Goal: Task Accomplishment & Management: Use online tool/utility

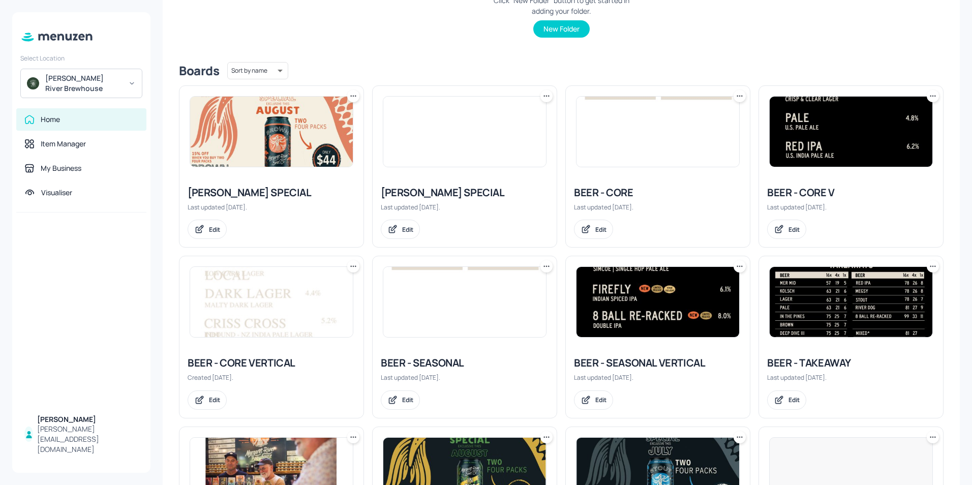
scroll to position [305, 0]
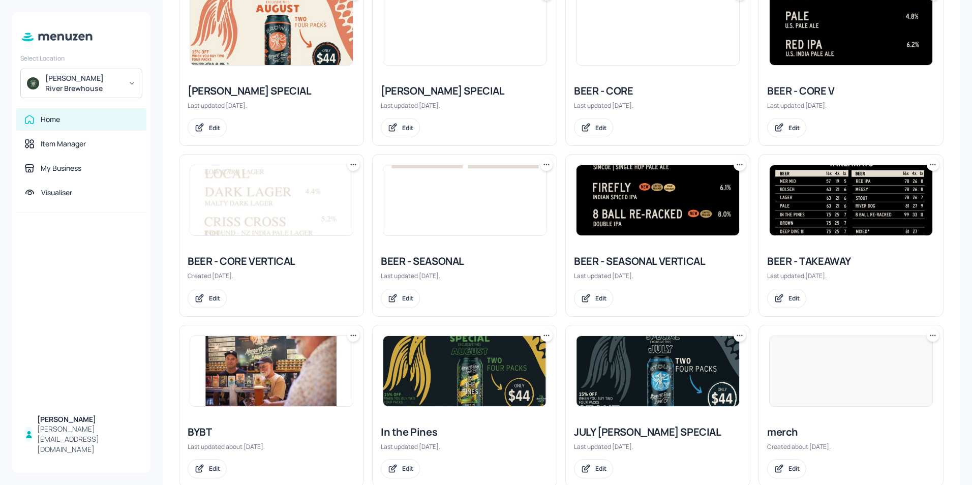
click at [739, 165] on icon at bounding box center [740, 165] width 10 height 10
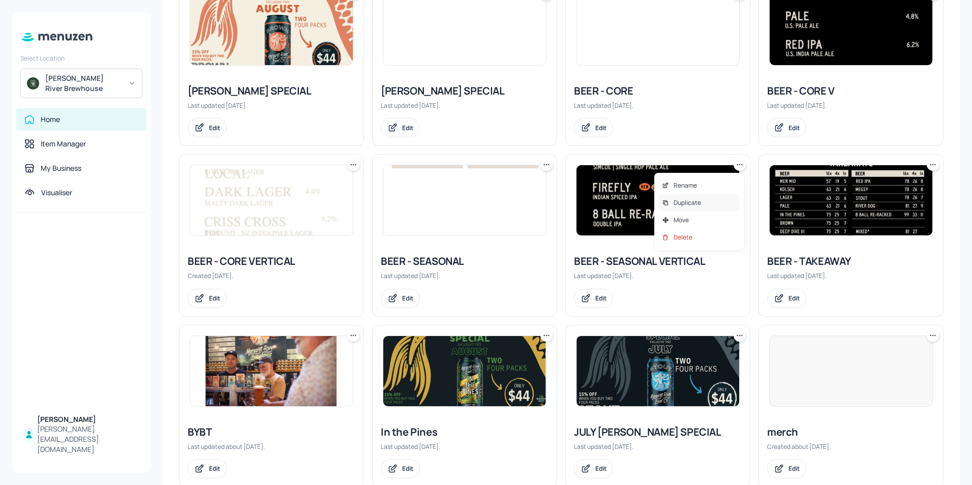
click at [690, 204] on p "Duplicate" at bounding box center [687, 202] width 27 height 9
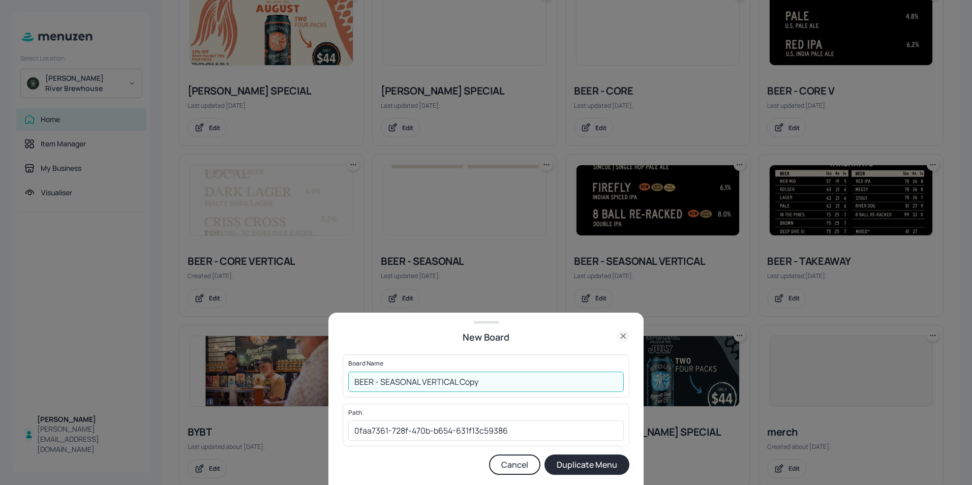
drag, startPoint x: 500, startPoint y: 379, endPoint x: 422, endPoint y: 379, distance: 77.8
click at [422, 379] on input "BEER - SEASONAL VERTICAL Copy" at bounding box center [486, 382] width 276 height 20
type input "BEER - TEMP TAP (R)"
click at [575, 463] on button "Duplicate Menu" at bounding box center [587, 465] width 85 height 20
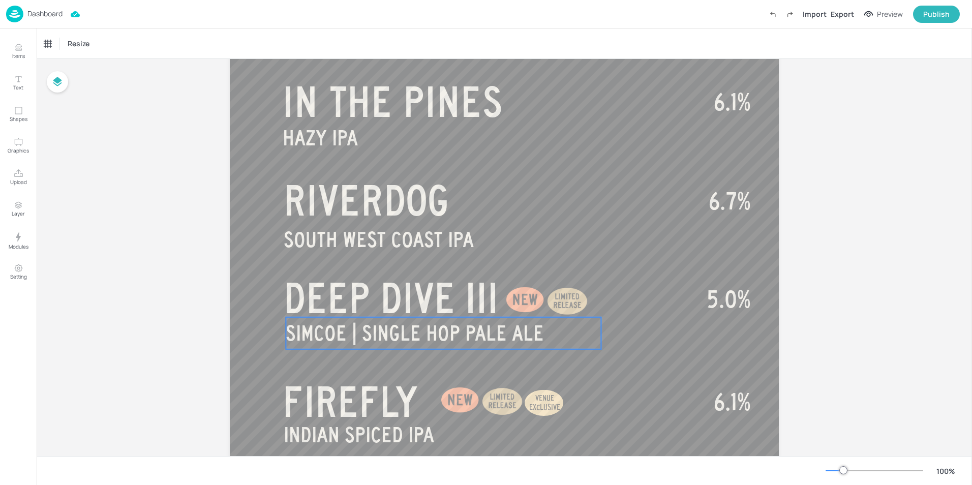
scroll to position [153, 0]
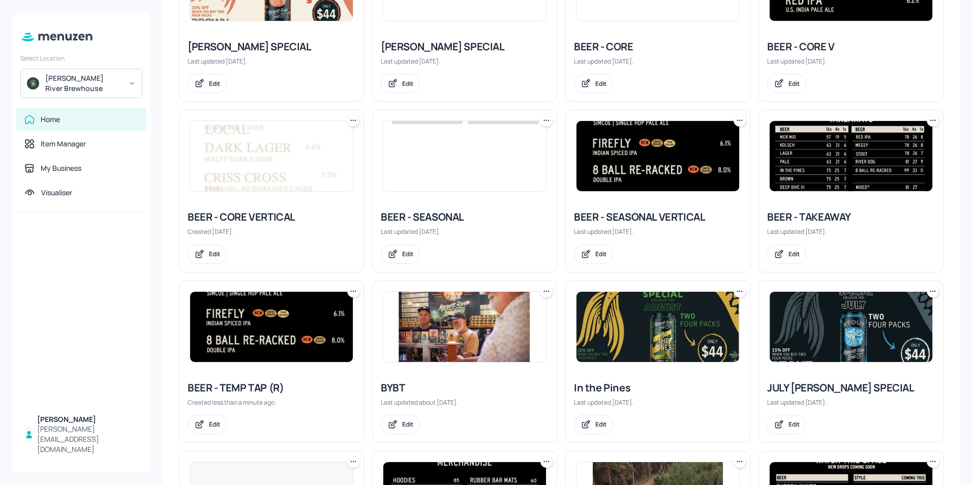
scroll to position [197, 0]
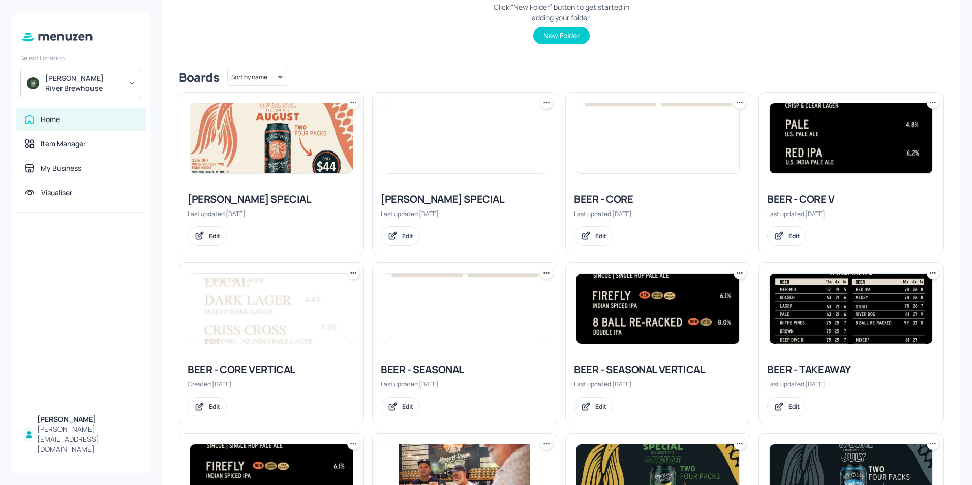
click at [933, 102] on icon at bounding box center [934, 103] width 2 height 2
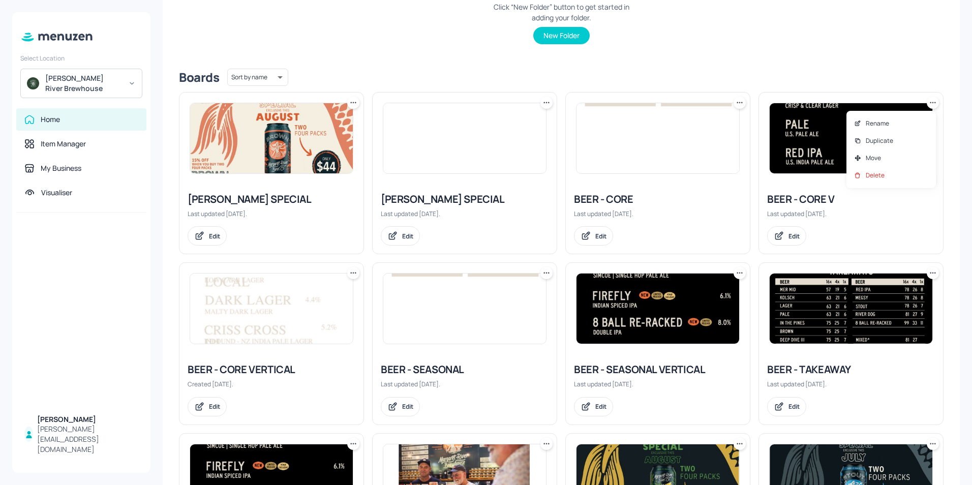
click at [853, 54] on div at bounding box center [486, 242] width 972 height 485
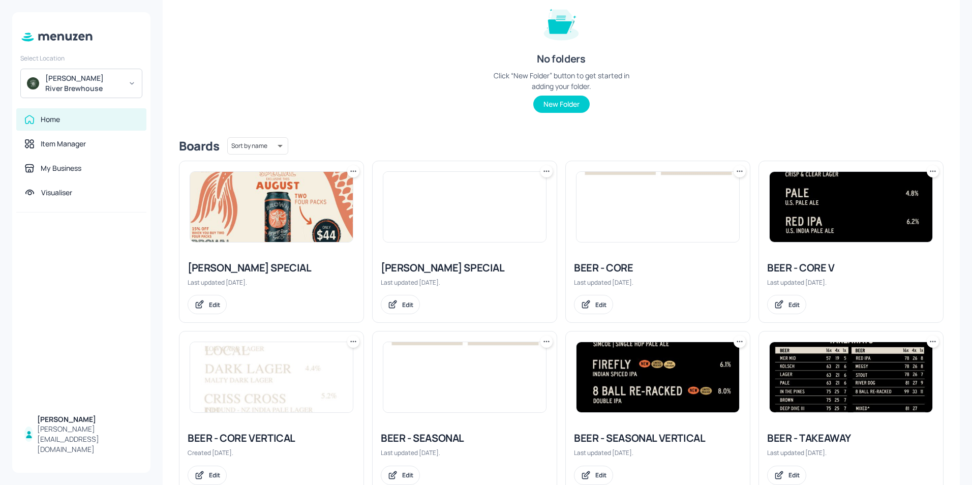
scroll to position [146, 0]
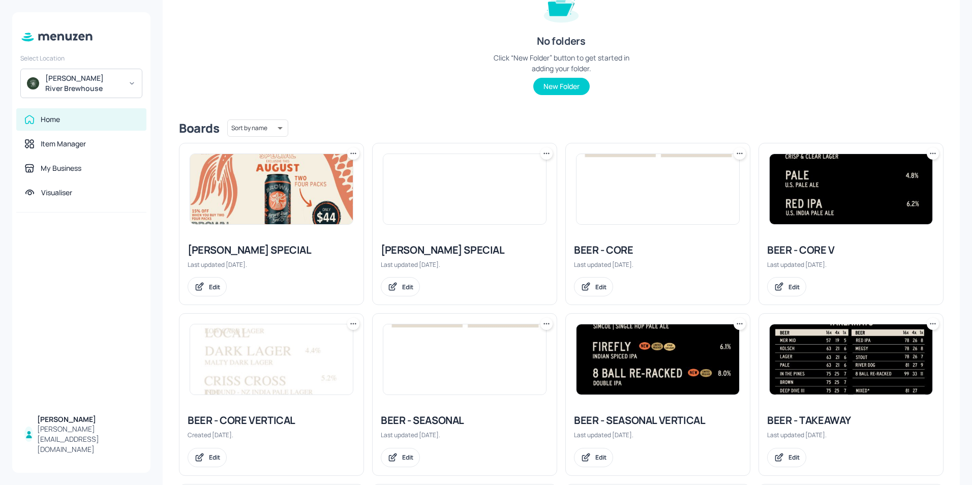
click at [931, 153] on icon at bounding box center [933, 154] width 10 height 10
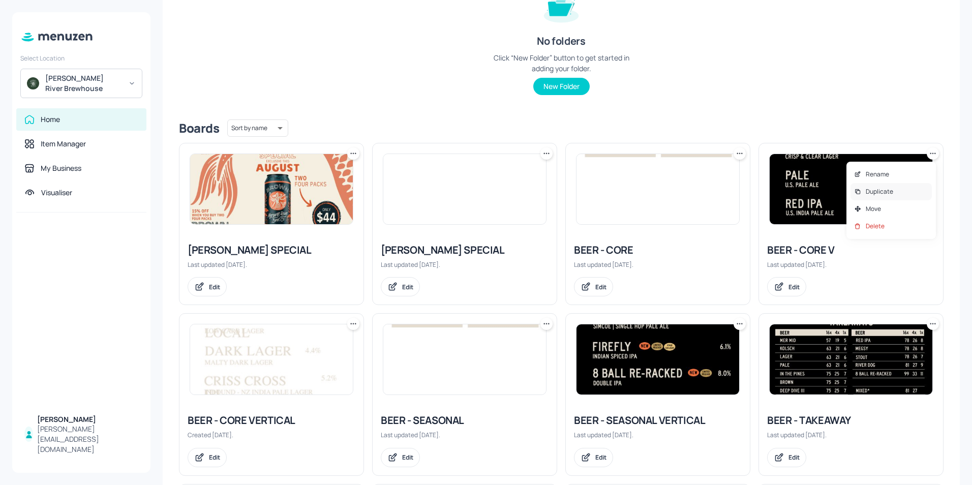
click at [871, 193] on p "Duplicate" at bounding box center [879, 191] width 27 height 9
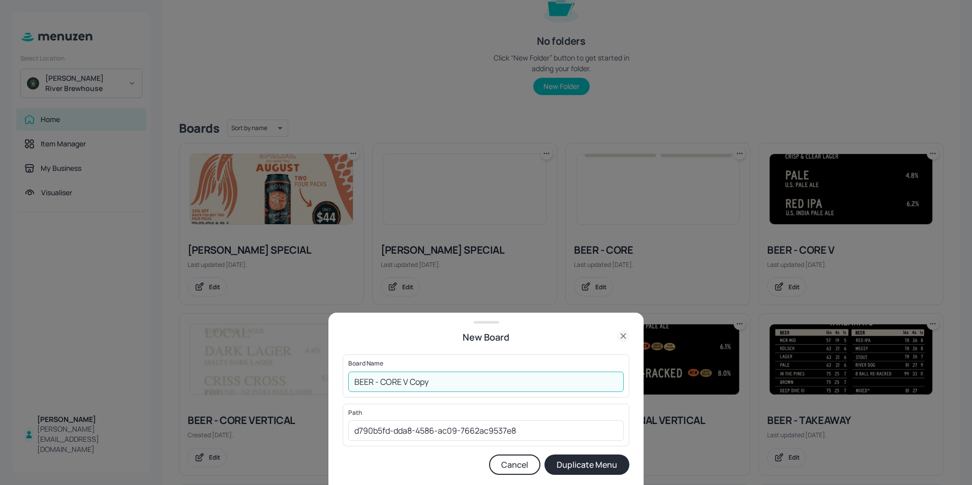
drag, startPoint x: 436, startPoint y: 383, endPoint x: 382, endPoint y: 386, distance: 54.0
click at [382, 386] on input "BEER - CORE V Copy" at bounding box center [486, 382] width 276 height 20
type input "BEER - TEMP TAP (L)"
click at [602, 469] on button "Duplicate Menu" at bounding box center [587, 465] width 85 height 20
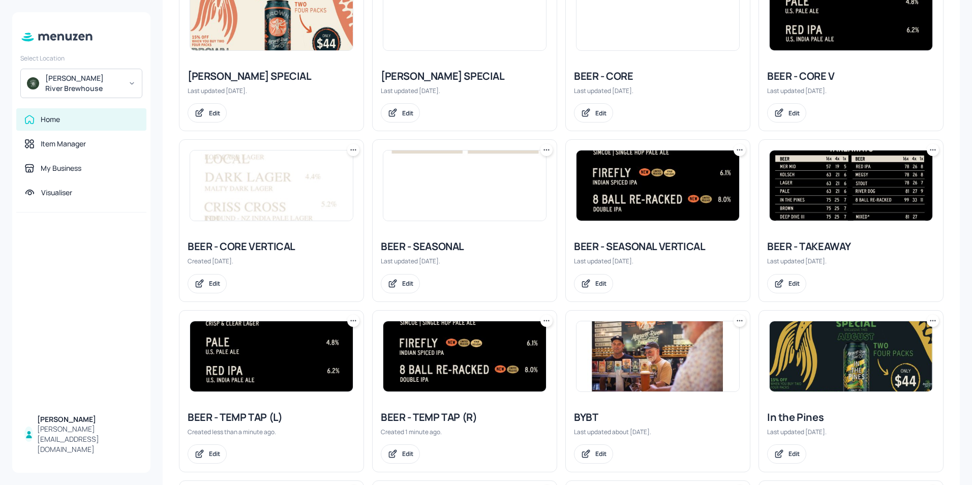
scroll to position [509, 0]
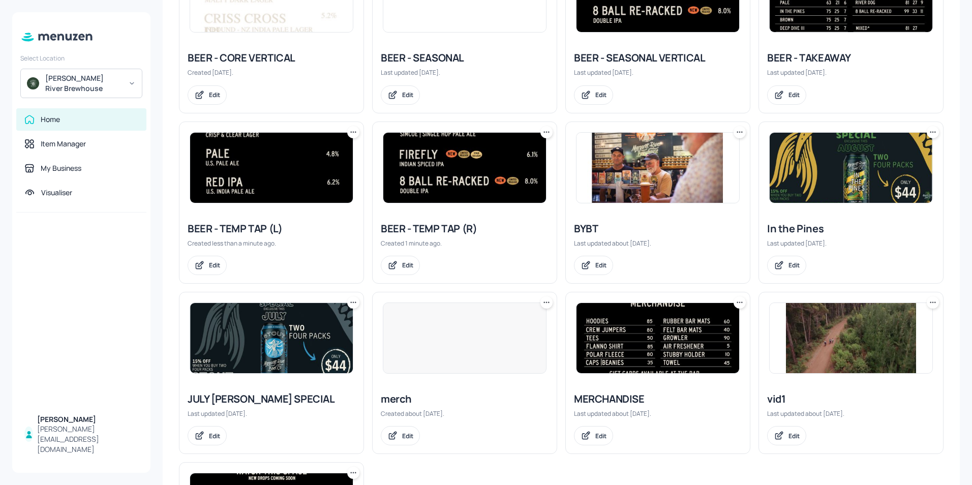
click at [451, 192] on img at bounding box center [464, 168] width 163 height 70
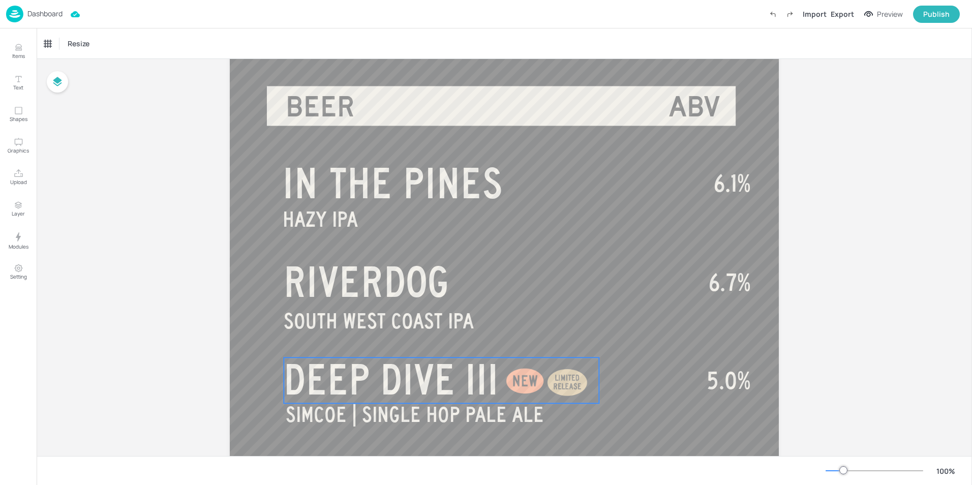
scroll to position [51, 0]
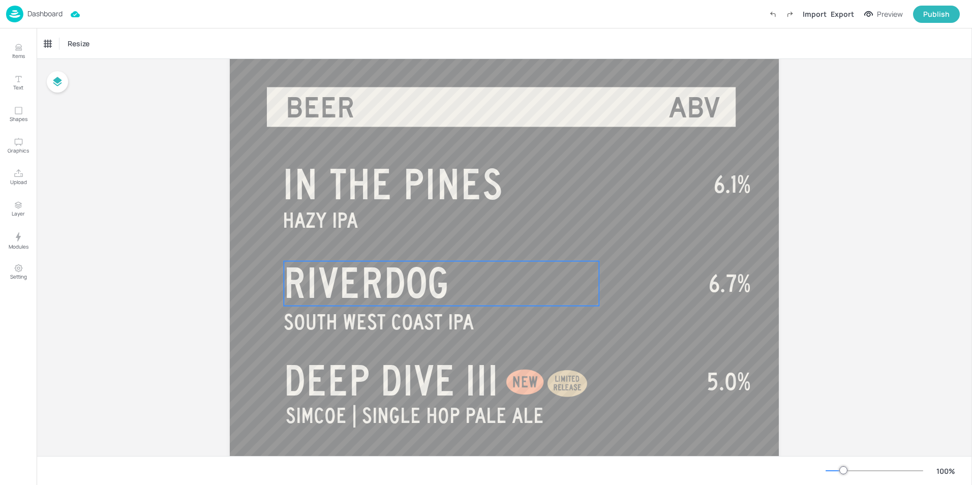
click at [443, 279] on span "RIVERDOG" at bounding box center [367, 283] width 166 height 46
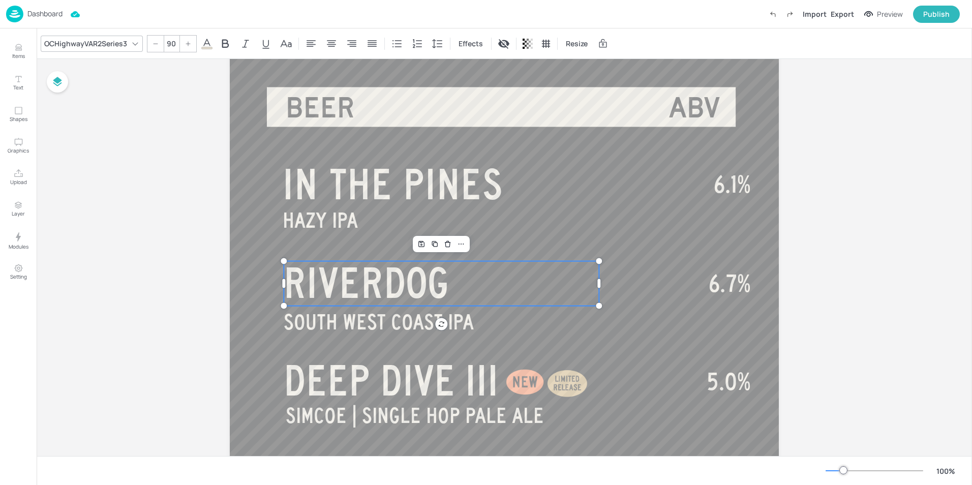
click at [443, 279] on span "RIVERDOG" at bounding box center [367, 283] width 166 height 46
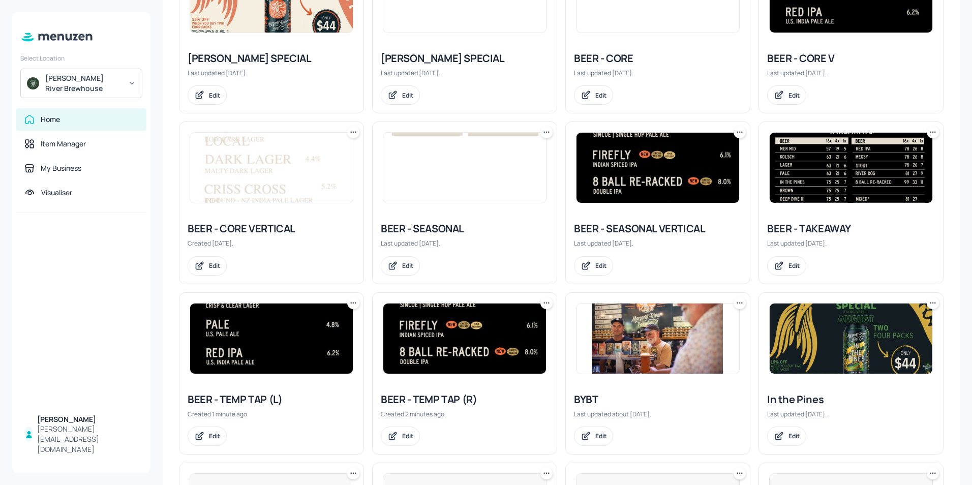
scroll to position [356, 0]
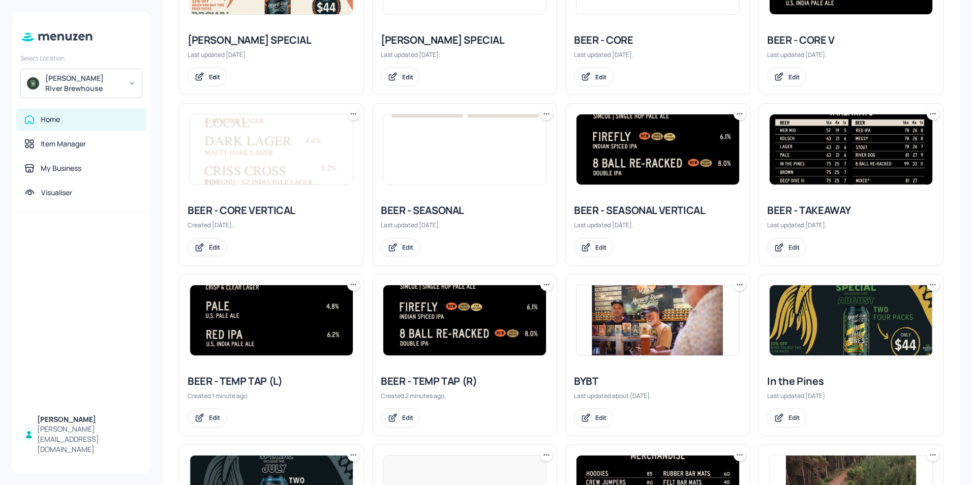
click at [256, 331] on img at bounding box center [271, 320] width 163 height 70
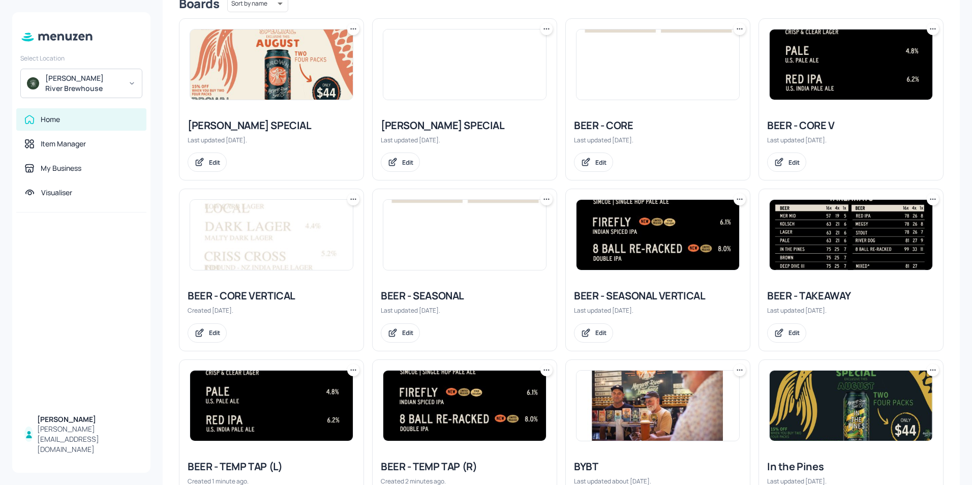
scroll to position [458, 0]
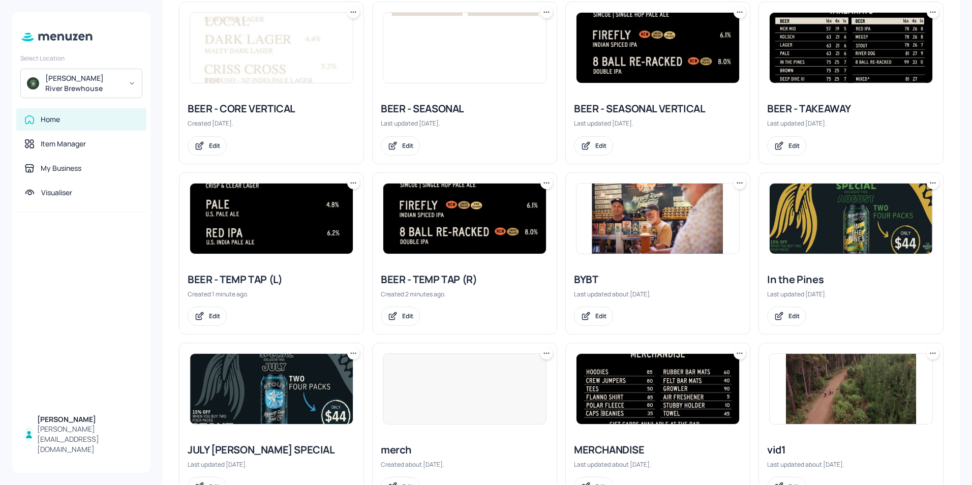
click at [251, 225] on img at bounding box center [271, 219] width 163 height 70
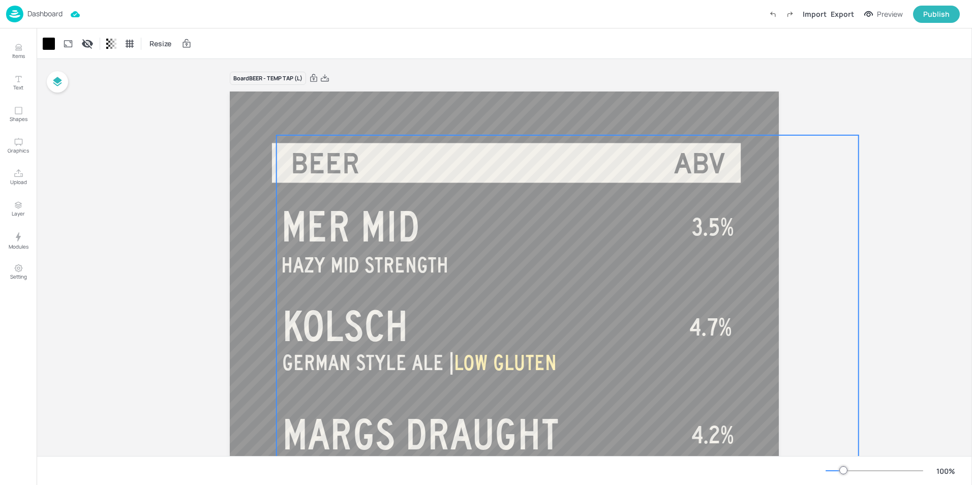
drag, startPoint x: 246, startPoint y: 184, endPoint x: 305, endPoint y: 225, distance: 72.2
click at [305, 92] on div "HAZY MID STRENGTH MER MID GERMAN STYLE ALE | LOW GLUTEN KOLSCH CRISP & CLEAR LA…" at bounding box center [504, 92] width 549 height 0
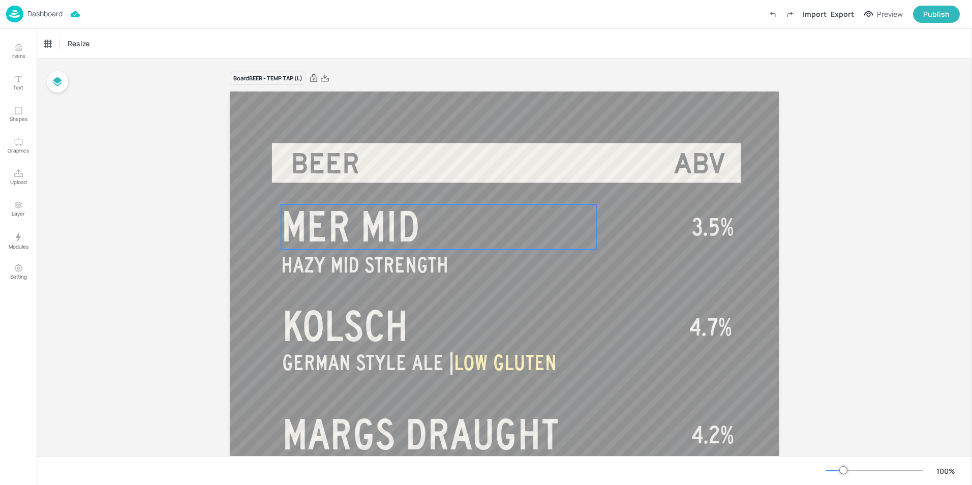
drag, startPoint x: 848, startPoint y: 188, endPoint x: 573, endPoint y: 249, distance: 281.5
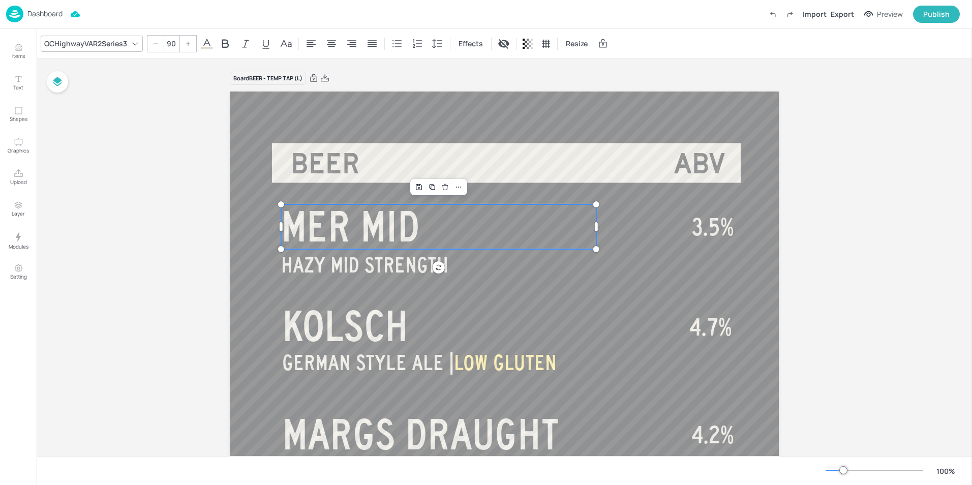
click at [311, 226] on span "MER MID" at bounding box center [350, 226] width 139 height 46
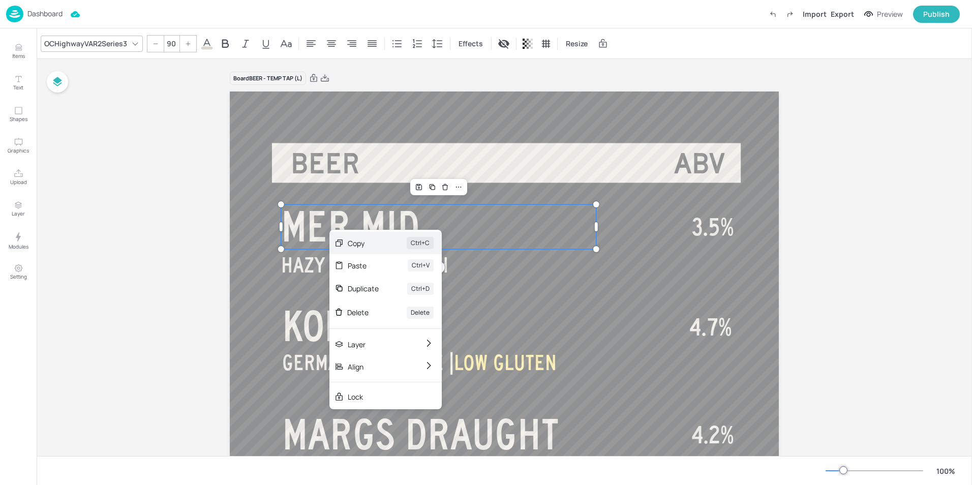
click at [357, 247] on div "Copy" at bounding box center [363, 243] width 31 height 11
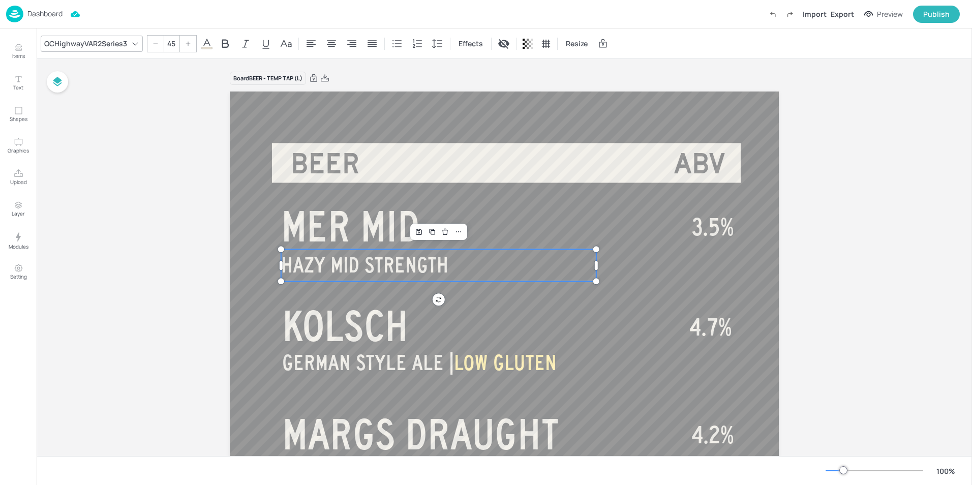
click at [362, 269] on span "HAZY MID STRENGTH" at bounding box center [364, 265] width 167 height 23
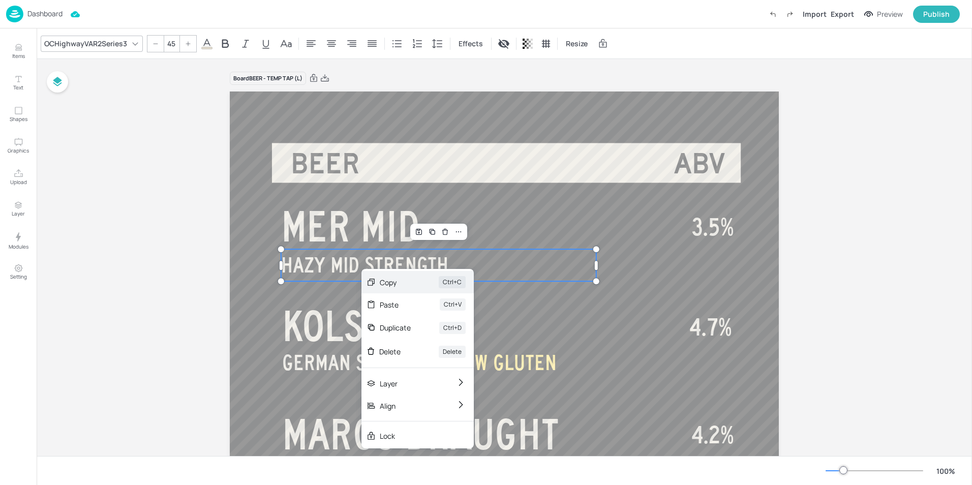
click at [392, 282] on div "Copy" at bounding box center [395, 282] width 31 height 11
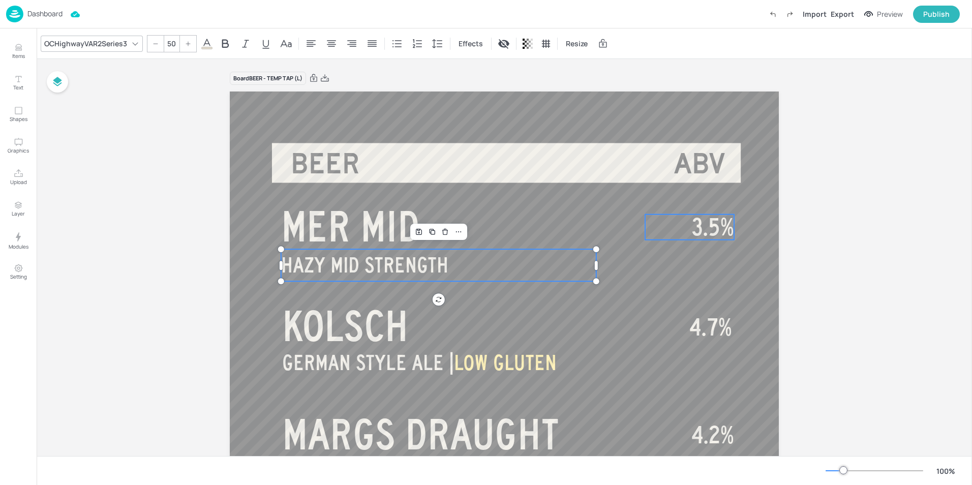
click at [707, 225] on span "3.5%" at bounding box center [713, 227] width 42 height 25
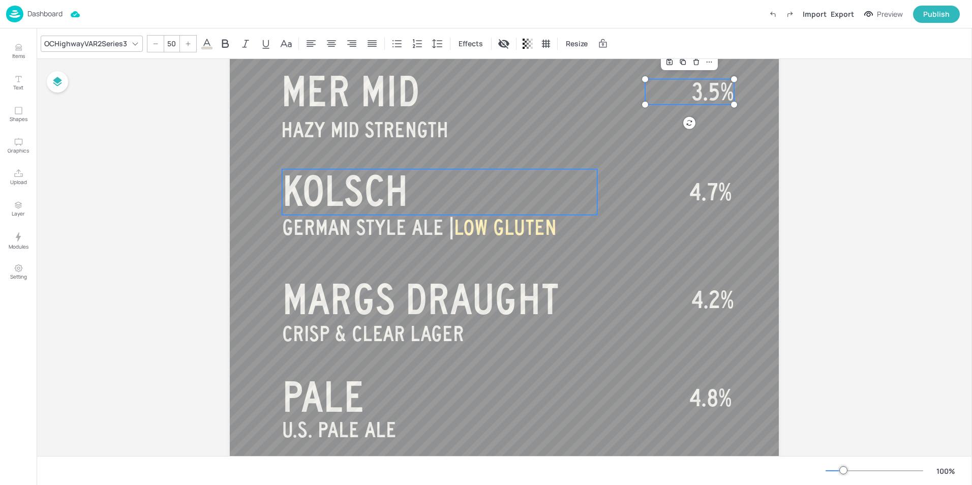
scroll to position [129, 0]
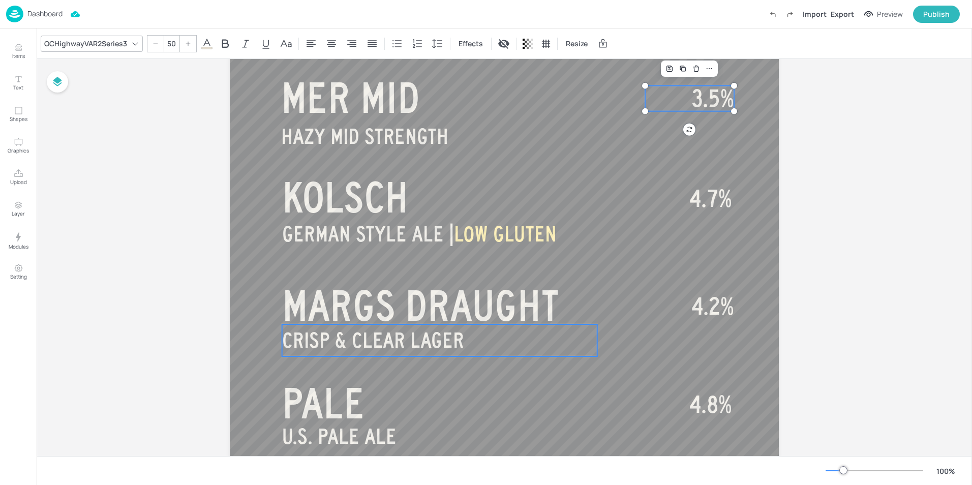
drag, startPoint x: 175, startPoint y: 284, endPoint x: 412, endPoint y: 354, distance: 247.3
click at [412, 354] on div "Board BEER - TEMP TAP (L) HAZY MID STRENGTH MER MID GERMAN STYLE ALE | LOW GLUT…" at bounding box center [505, 447] width 936 height 1034
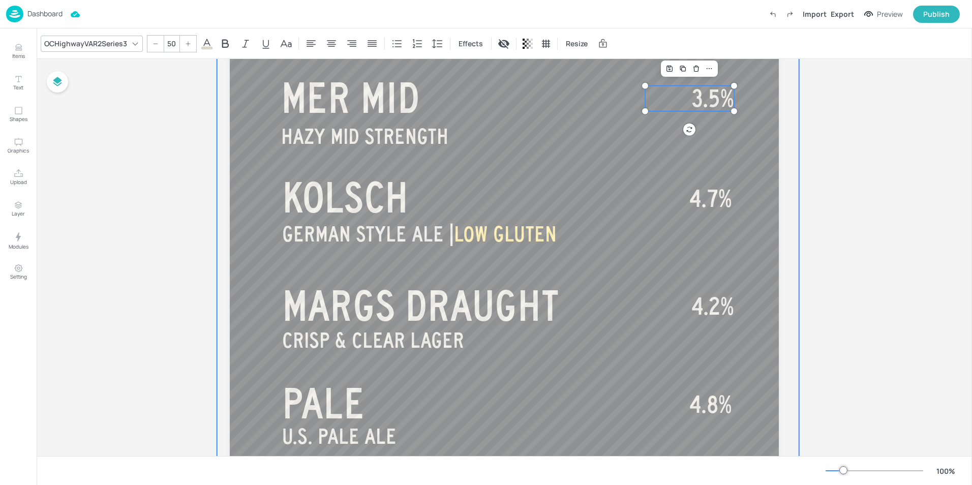
drag, startPoint x: 848, startPoint y: 253, endPoint x: 449, endPoint y: 354, distance: 411.5
click at [457, 357] on div "Board BEER - TEMP TAP (L) HAZY MID STRENGTH MER MID GERMAN STYLE ALE | LOW GLUT…" at bounding box center [505, 447] width 936 height 1034
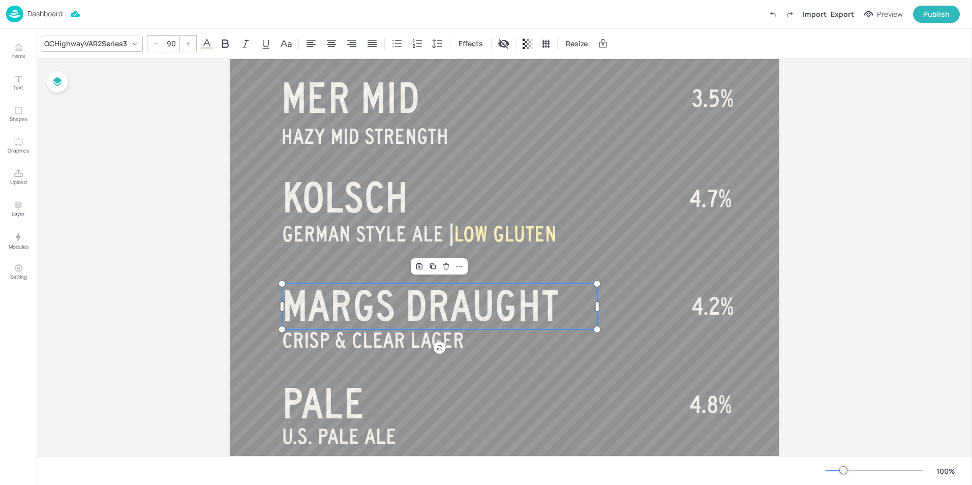
click at [345, 311] on span "MARGS DRAUGHT" at bounding box center [420, 306] width 277 height 46
click at [351, 351] on span "CRISP & CLEAR LAGER" at bounding box center [373, 340] width 182 height 23
click at [512, 290] on span "MARGS DRAUGHT" at bounding box center [420, 306] width 277 height 46
drag, startPoint x: 187, startPoint y: 253, endPoint x: 344, endPoint y: 338, distance: 178.6
click at [344, 338] on div "Board BEER - TEMP TAP (L) HAZY MID STRENGTH MER MID GERMAN STYLE ALE | LOW GLUT…" at bounding box center [505, 447] width 936 height 1034
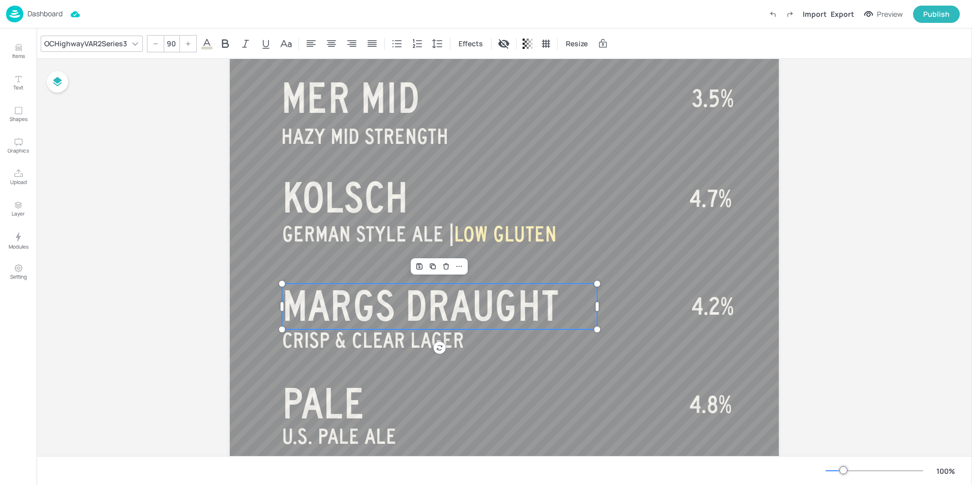
click at [168, 187] on div "Board BEER - TEMP TAP (L) HAZY MID STRENGTH MER MID GERMAN STYLE ALE | LOW GLUT…" at bounding box center [505, 447] width 936 height 1034
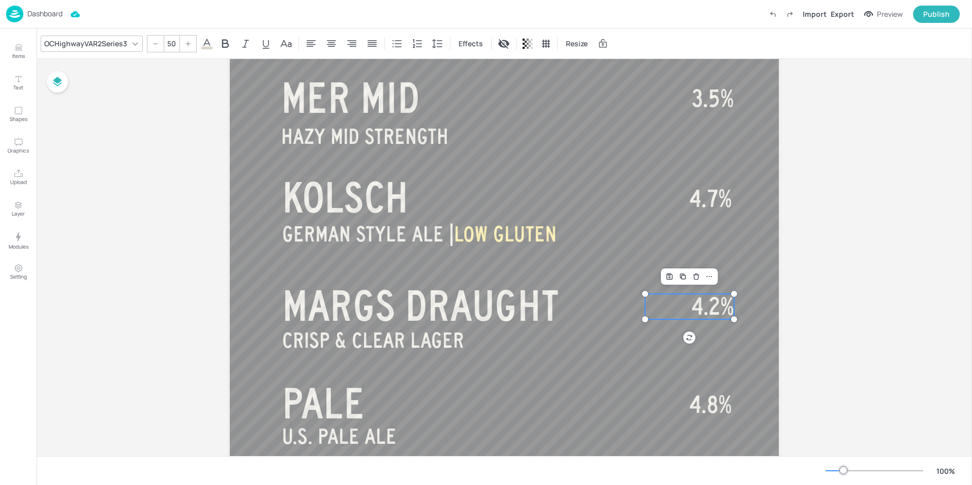
click at [716, 300] on span "4.2%" at bounding box center [713, 306] width 43 height 25
click at [429, 302] on span "MARGS DRAUGHT" at bounding box center [420, 306] width 277 height 46
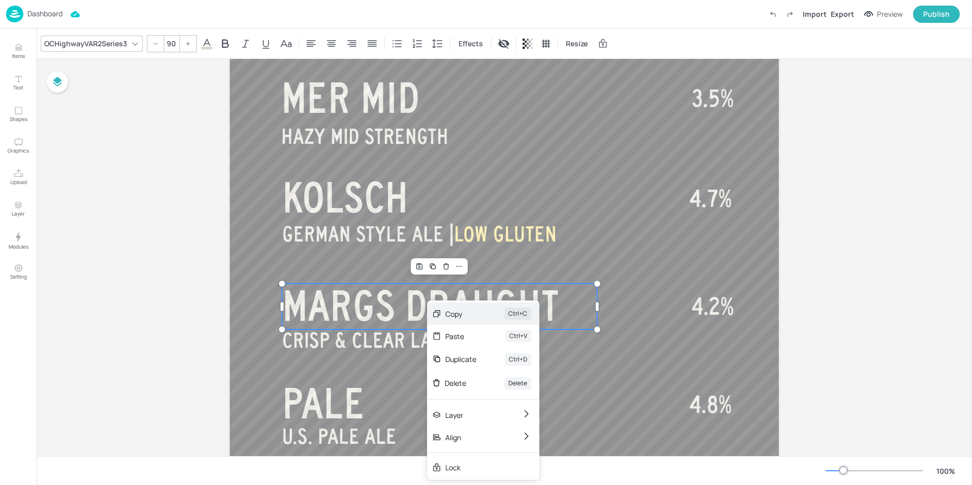
click at [453, 313] on div "Copy" at bounding box center [461, 314] width 31 height 11
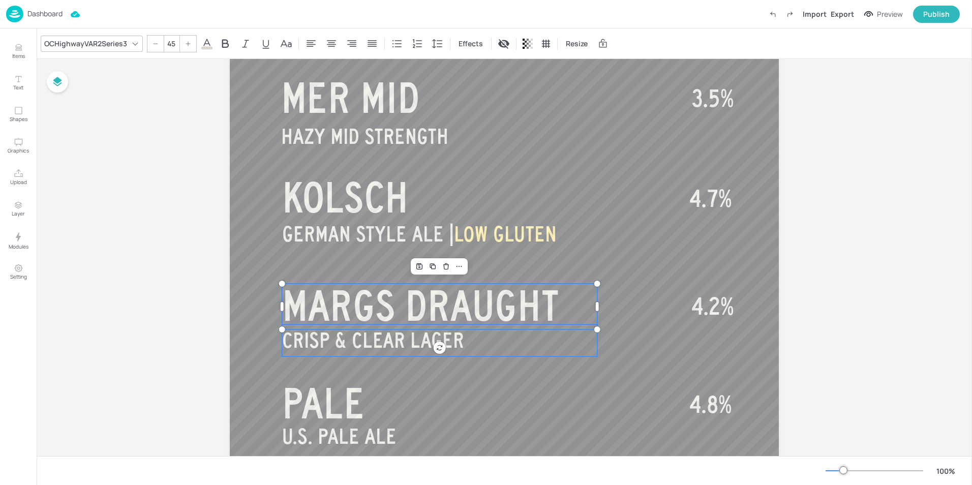
click at [367, 346] on span "CRISP & CLEAR LAGER" at bounding box center [373, 340] width 182 height 23
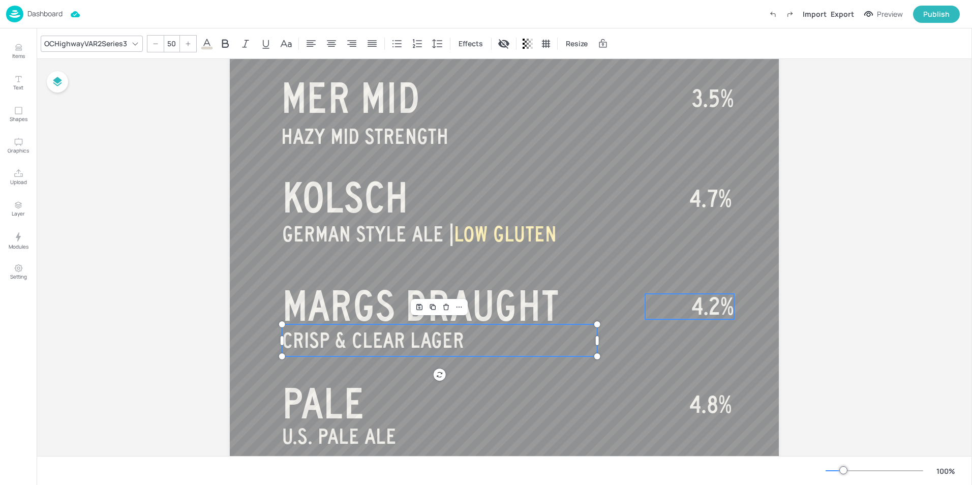
click at [702, 306] on span "4.2%" at bounding box center [713, 306] width 43 height 25
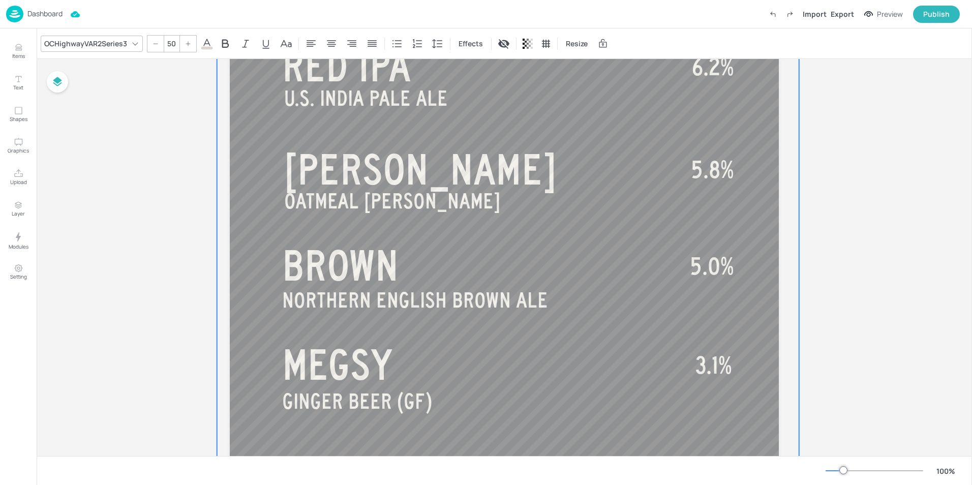
scroll to position [637, 0]
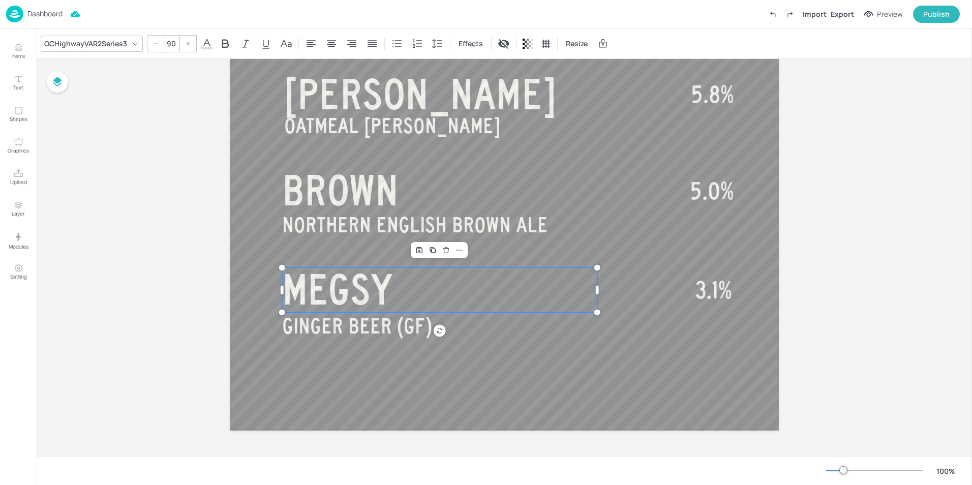
click at [318, 286] on span "MEGSY" at bounding box center [337, 290] width 111 height 46
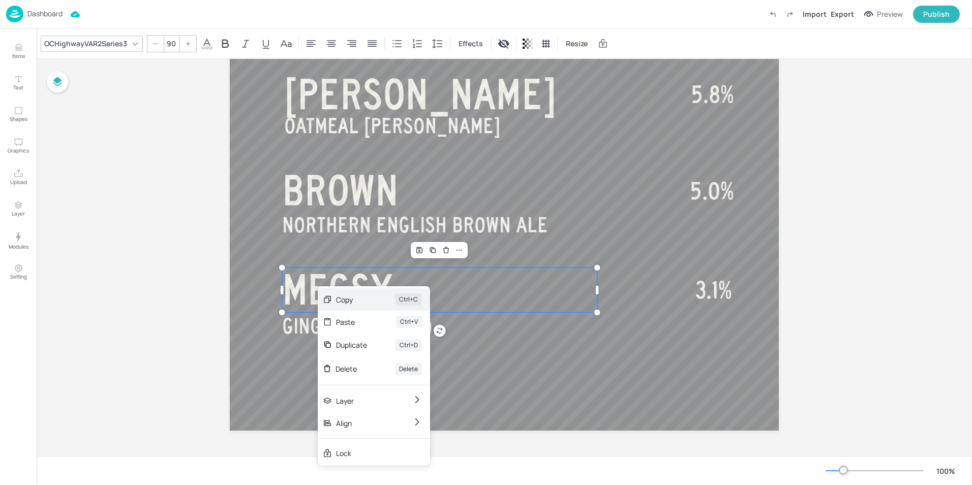
click at [350, 301] on div "Copy" at bounding box center [351, 299] width 31 height 11
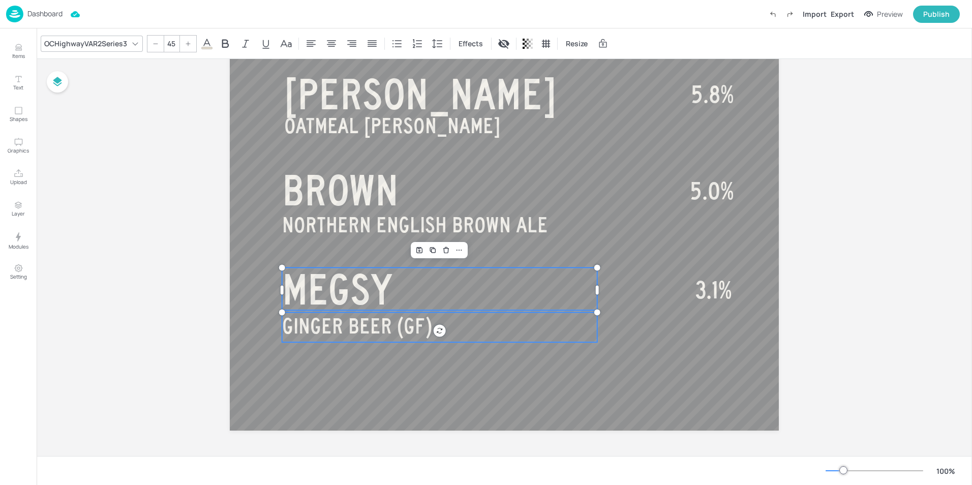
click at [360, 331] on span "GINGER BEER (GF)" at bounding box center [357, 326] width 150 height 23
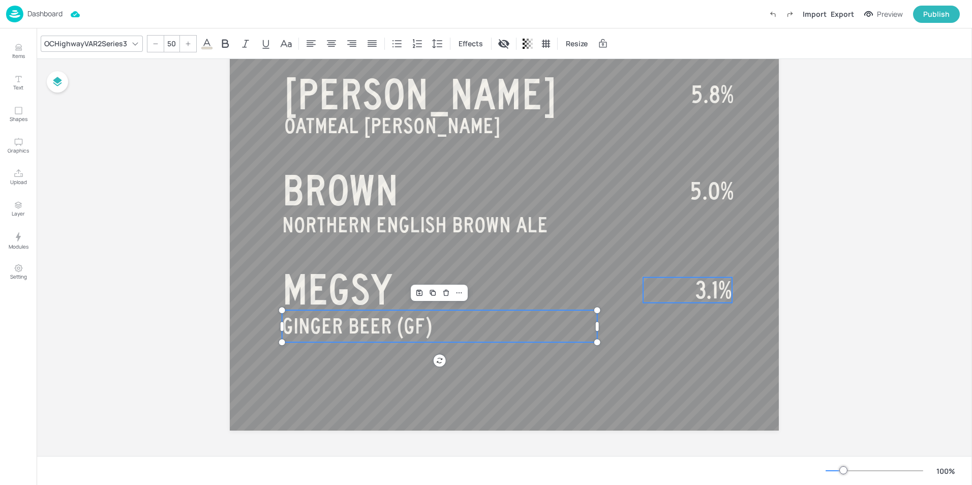
click at [705, 286] on span "3.1%" at bounding box center [714, 290] width 37 height 25
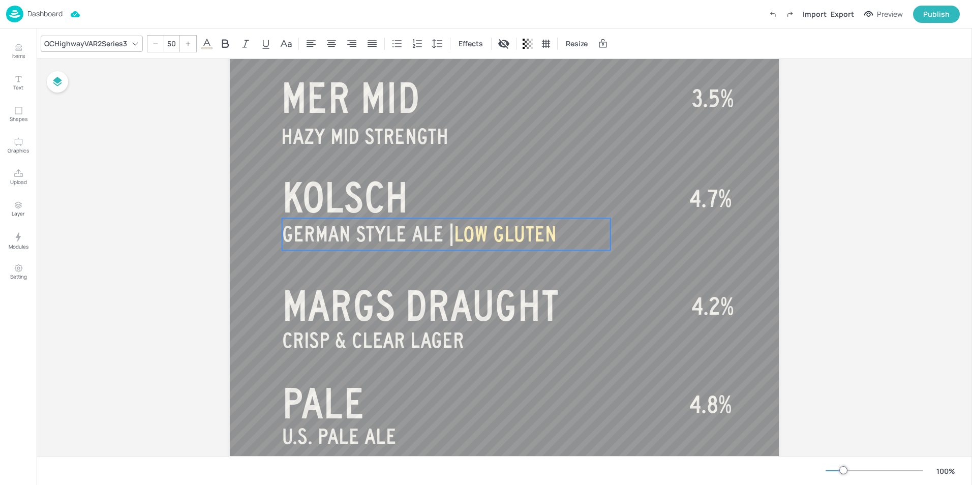
scroll to position [78, 0]
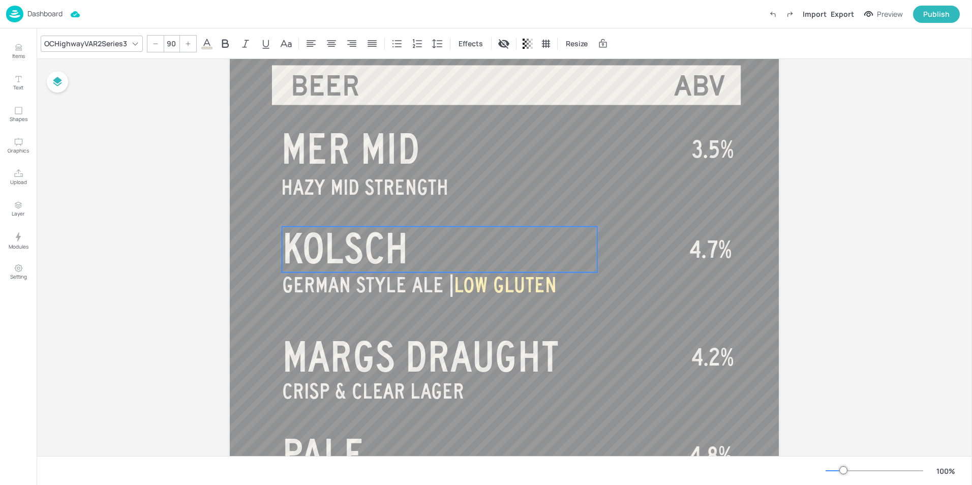
click at [317, 243] on span "KOLSCH" at bounding box center [345, 248] width 127 height 46
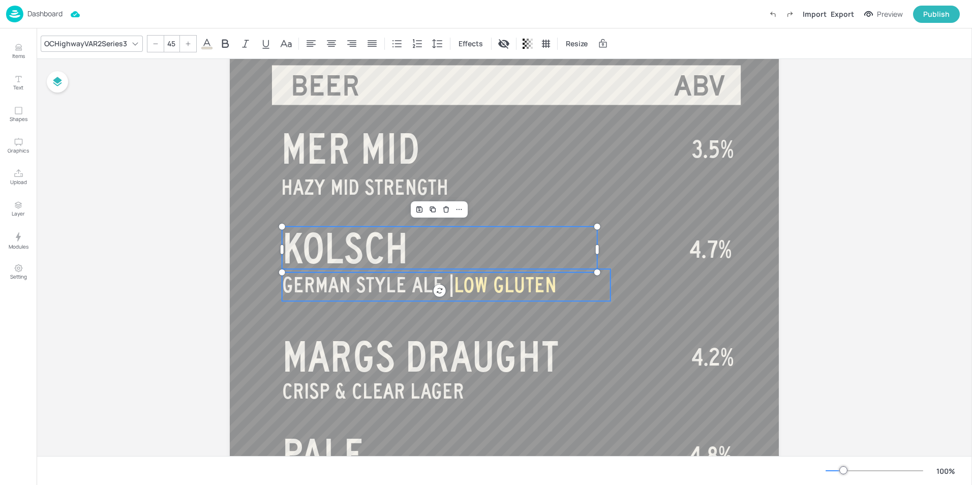
click at [379, 286] on span "GERMAN STYLE ALE |" at bounding box center [368, 285] width 172 height 23
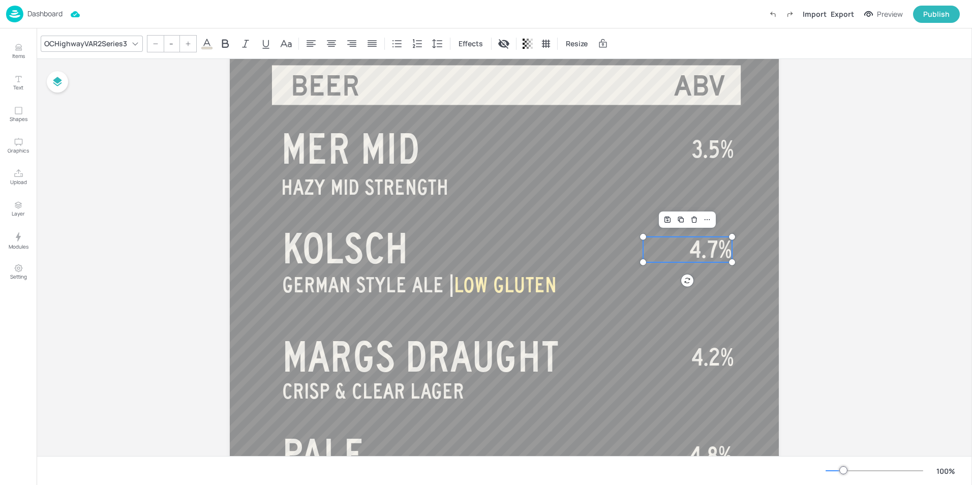
type input "50"
click at [703, 247] on span "4.7%" at bounding box center [711, 249] width 43 height 25
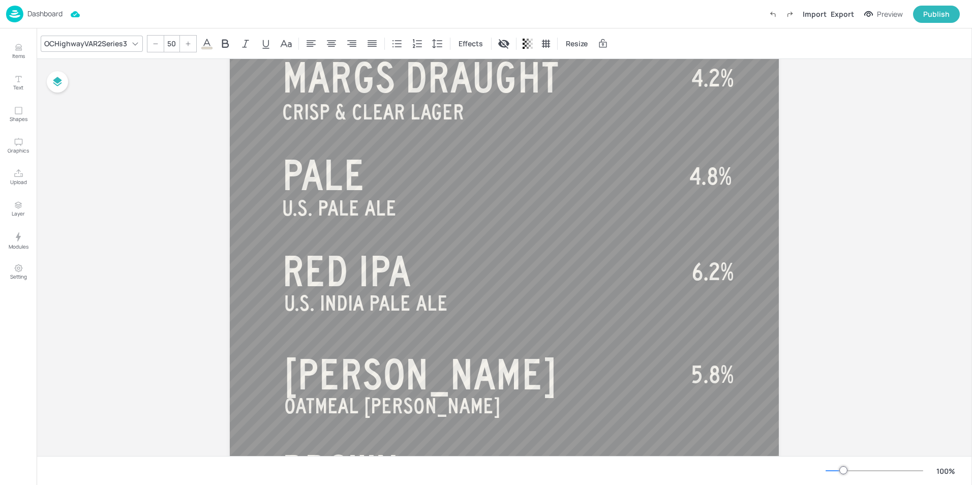
scroll to position [305, 0]
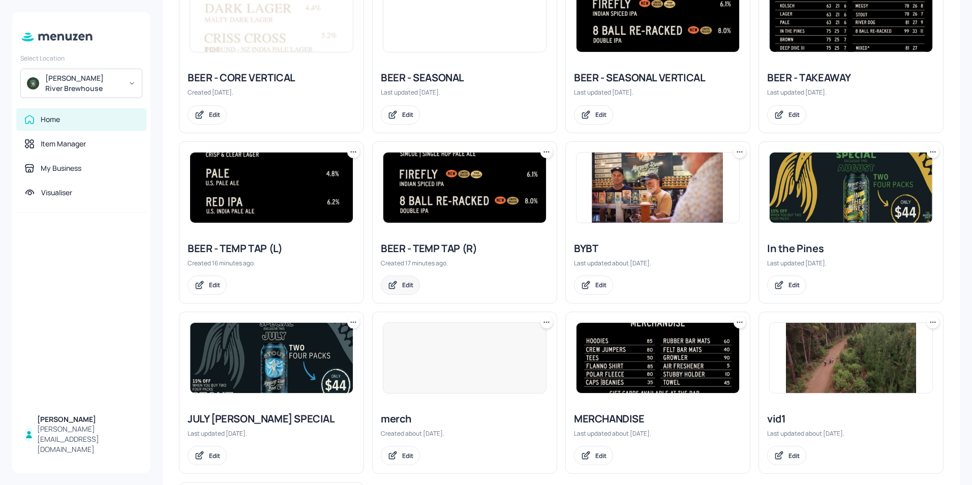
scroll to position [509, 0]
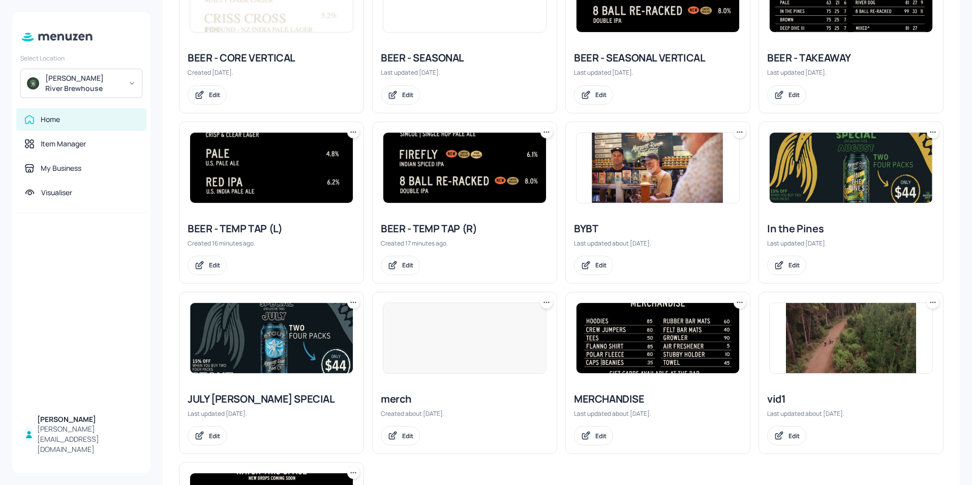
click at [268, 194] on img at bounding box center [271, 168] width 163 height 70
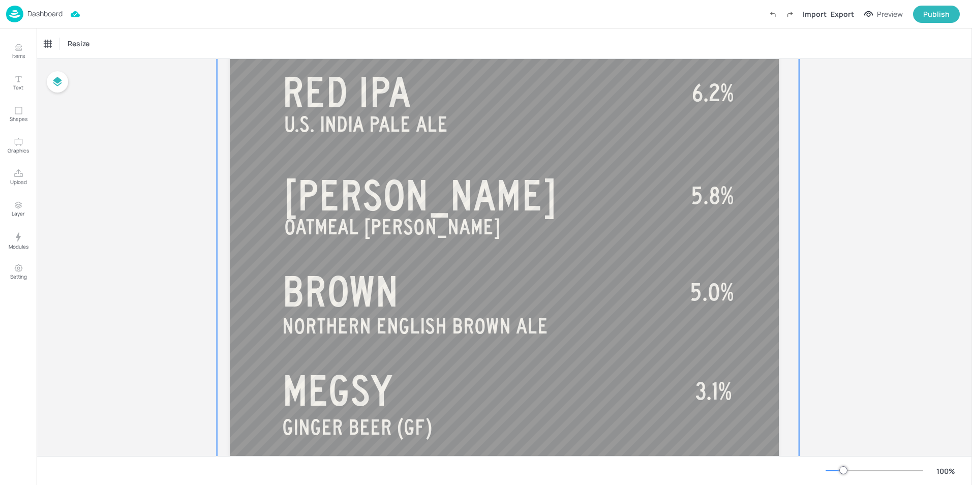
scroll to position [637, 0]
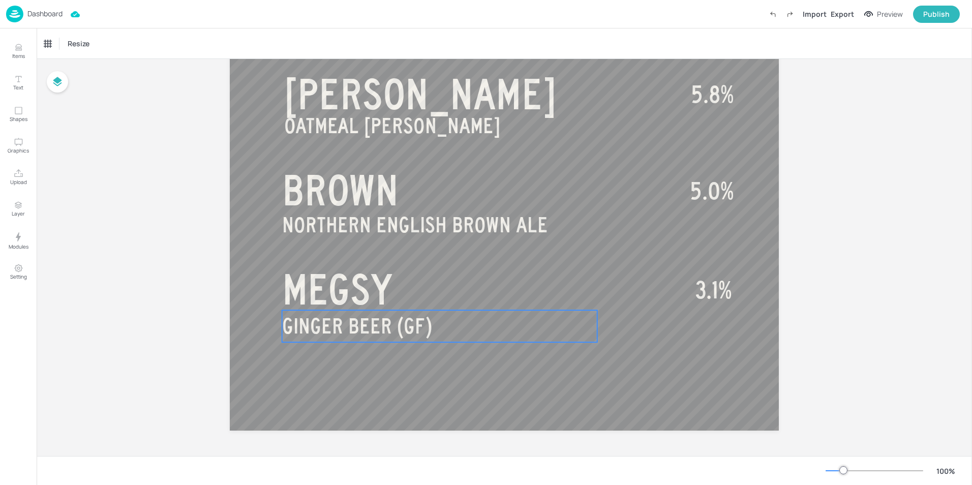
click at [352, 327] on span "GINGER BEER (GF)" at bounding box center [357, 326] width 150 height 23
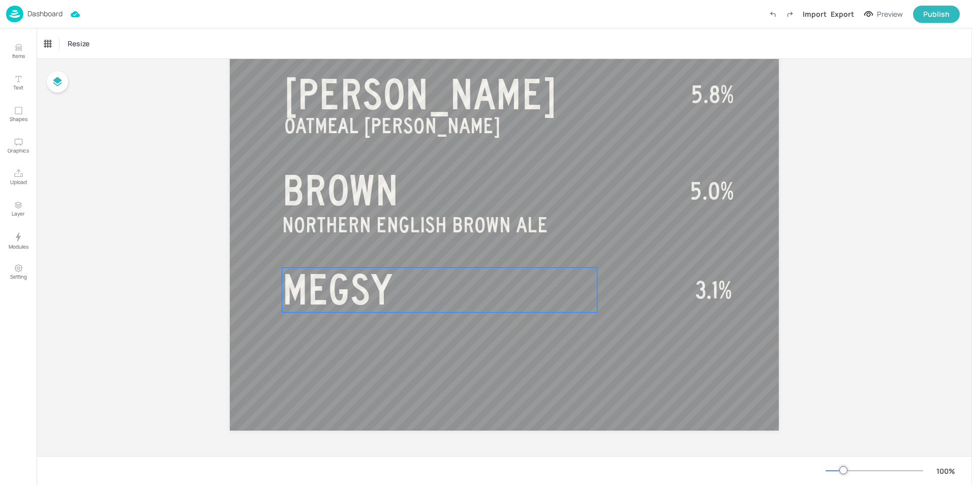
click at [319, 277] on span "MEGSY" at bounding box center [337, 290] width 111 height 46
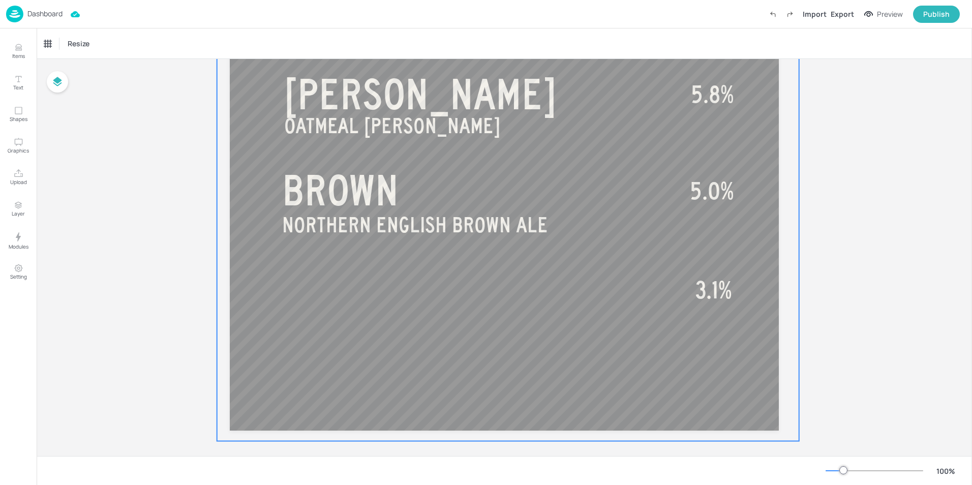
click at [719, 298] on span "3.1%" at bounding box center [714, 290] width 37 height 25
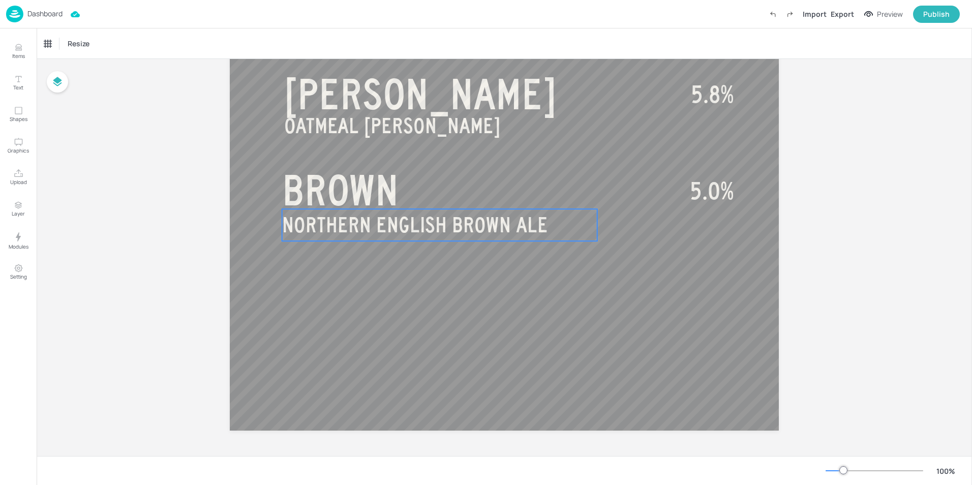
click at [465, 229] on span "NORTHERN ENGLISH BROWN ALE" at bounding box center [415, 225] width 266 height 23
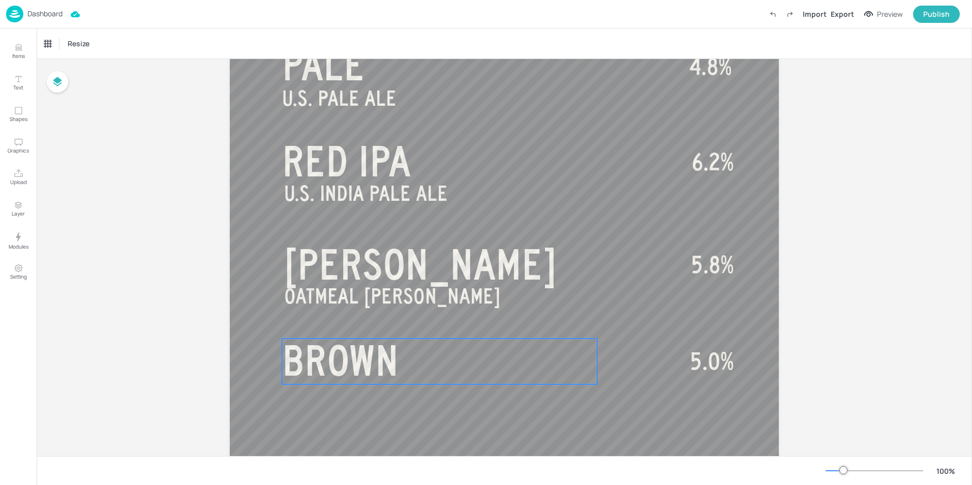
scroll to position [536, 0]
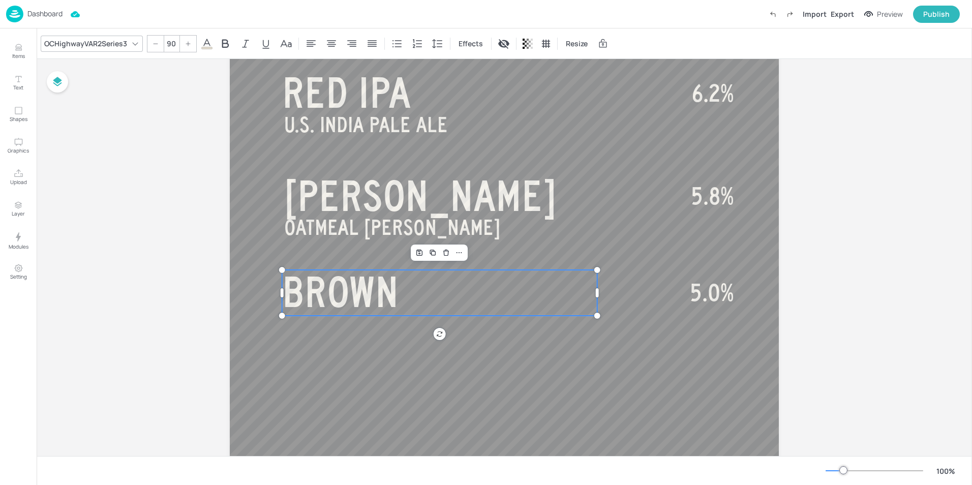
click at [367, 303] on span "BROWN" at bounding box center [340, 292] width 116 height 46
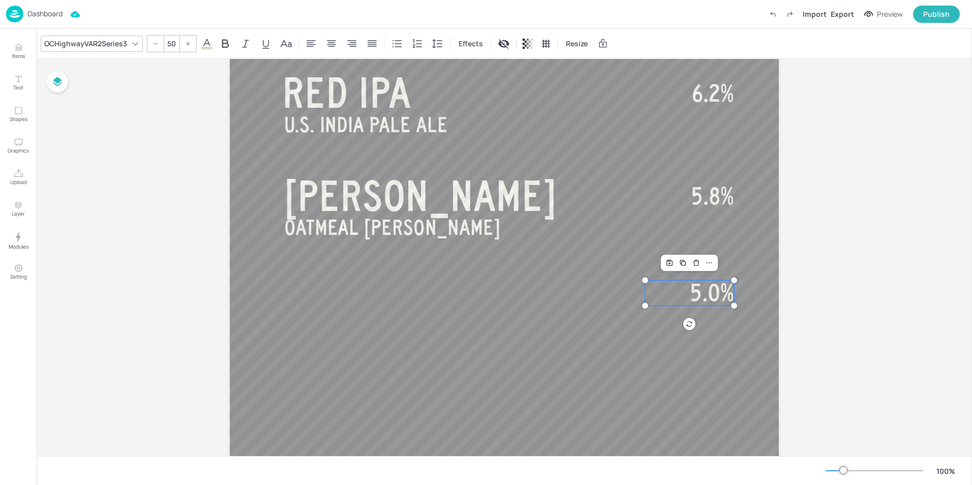
click at [680, 293] on p "5.0%" at bounding box center [689, 292] width 89 height 25
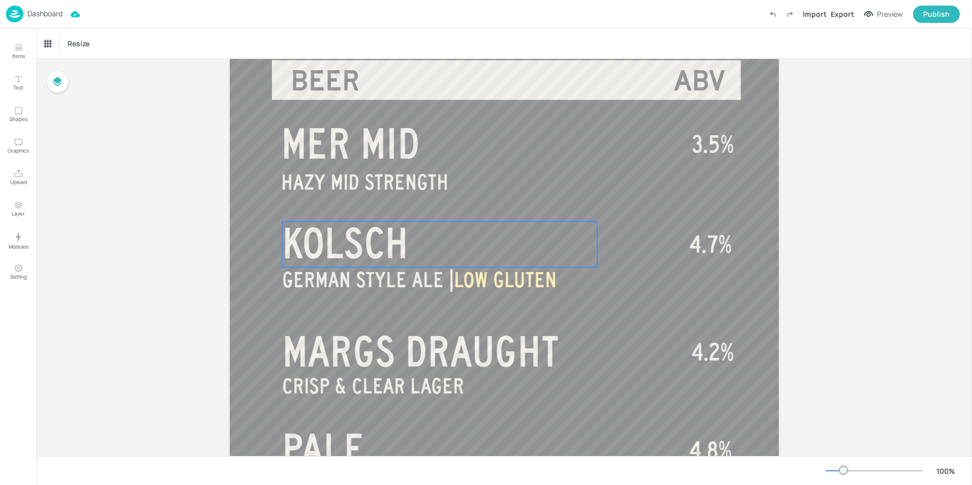
scroll to position [27, 0]
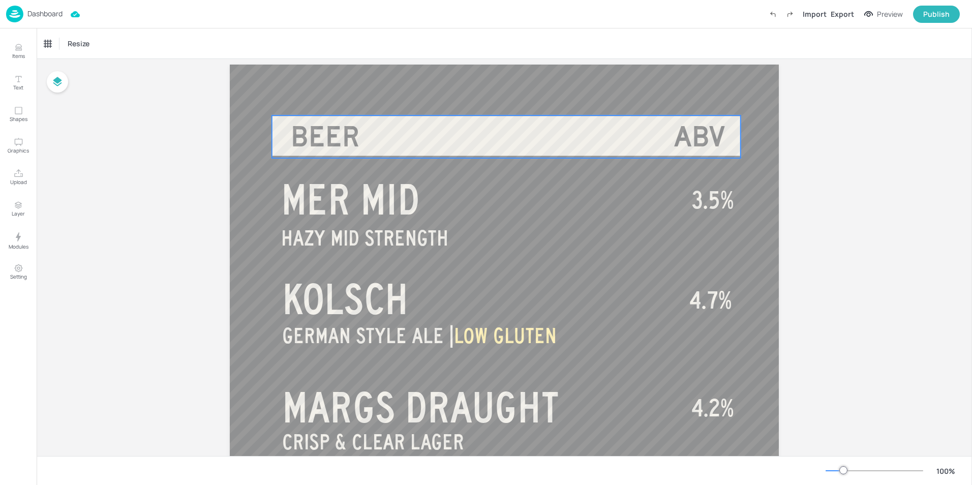
click at [690, 139] on span "ABV" at bounding box center [700, 137] width 52 height 31
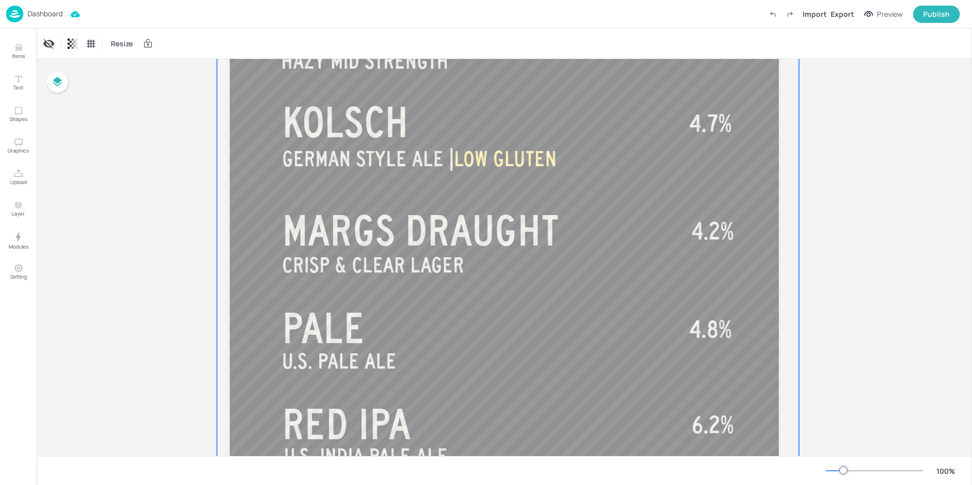
scroll to position [203, 0]
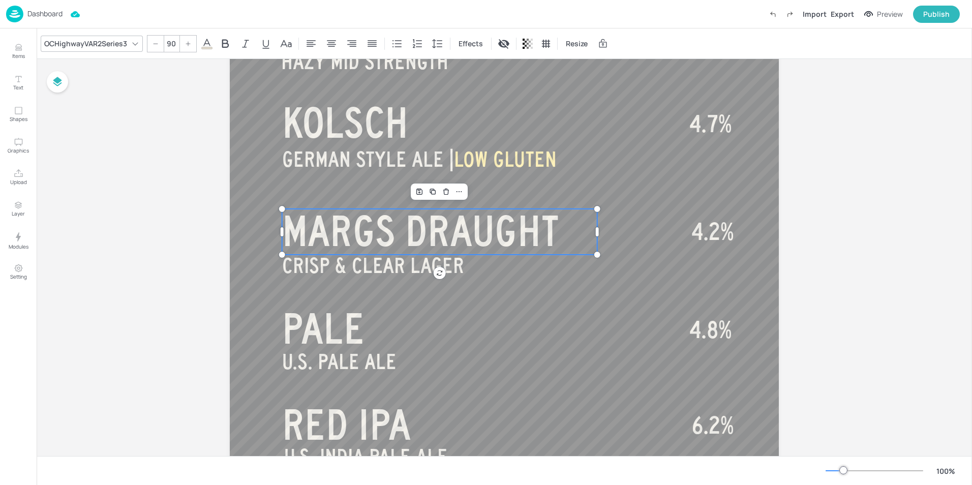
click at [405, 231] on span "MARGS DRAUGHT" at bounding box center [420, 231] width 277 height 46
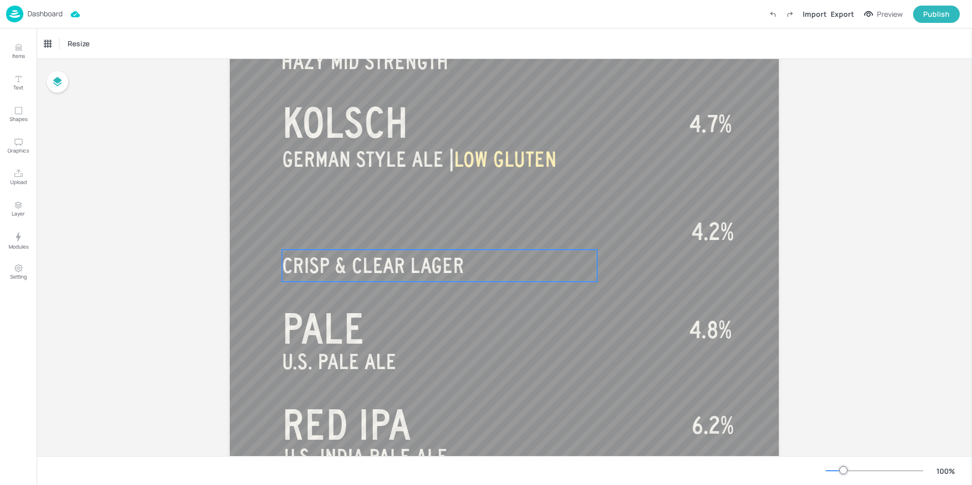
click at [376, 275] on span "CRISP & CLEAR LAGER" at bounding box center [373, 265] width 182 height 23
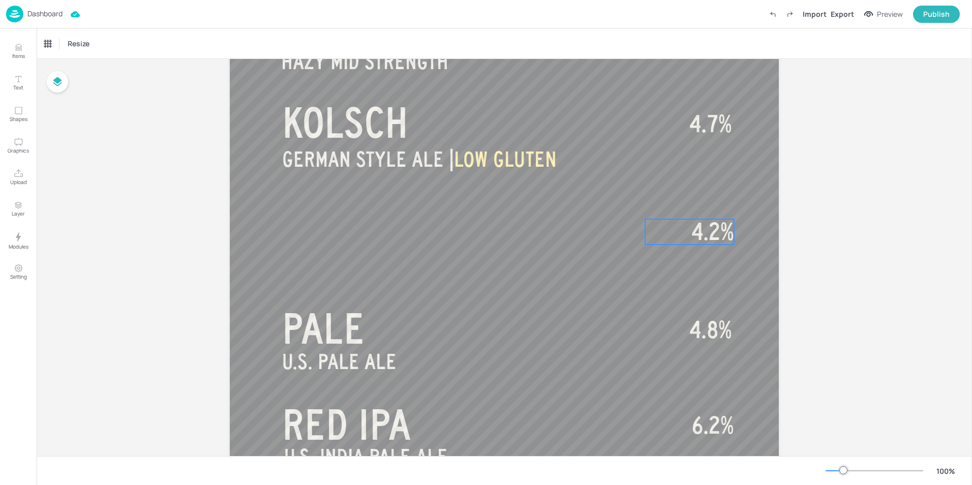
click at [703, 239] on span "4.2%" at bounding box center [713, 231] width 43 height 25
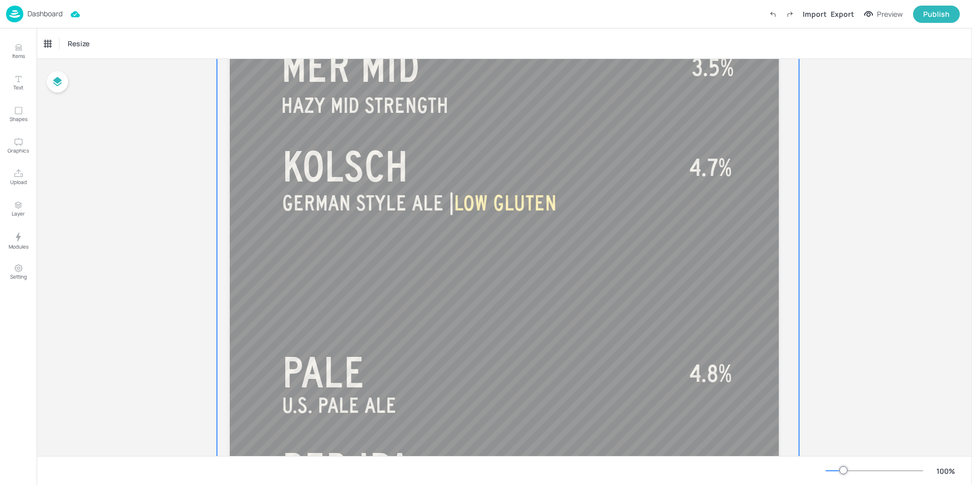
scroll to position [102, 0]
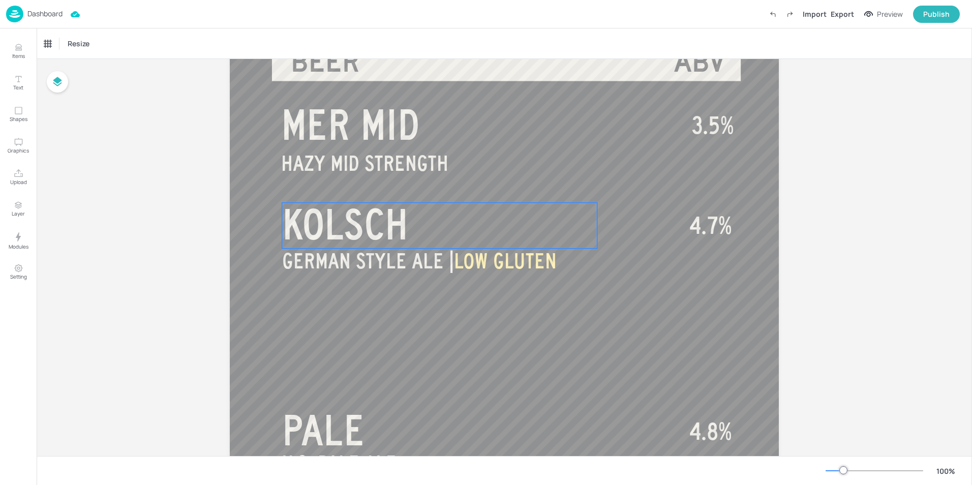
click at [391, 232] on span "KOLSCH" at bounding box center [345, 224] width 127 height 46
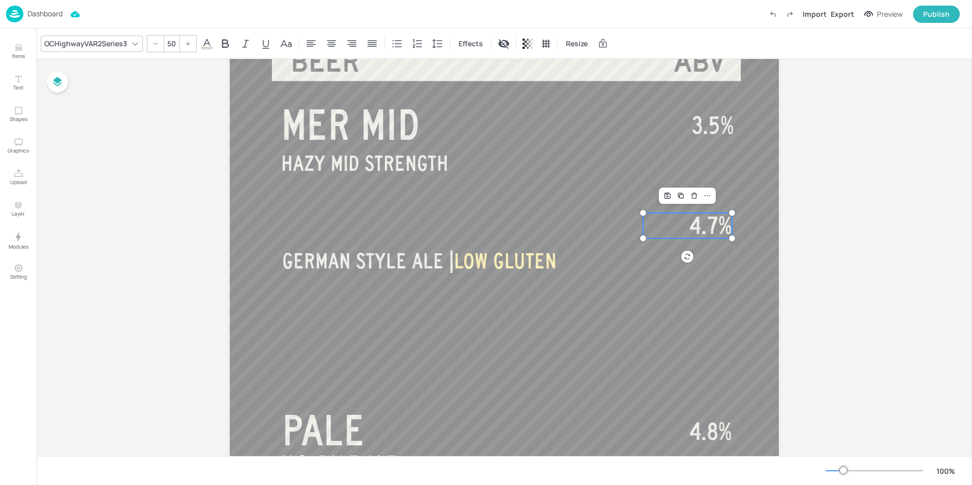
click at [692, 230] on span "4.7%" at bounding box center [711, 225] width 43 height 25
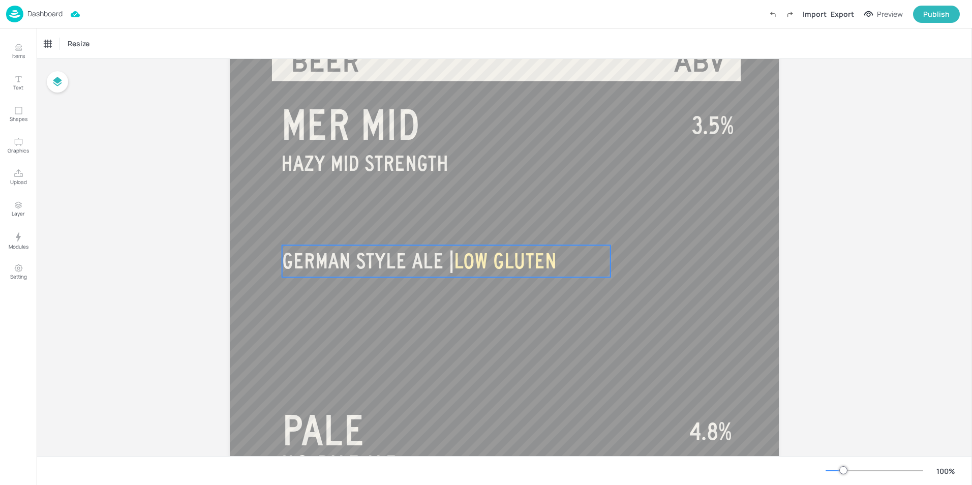
click at [404, 274] on p "GERMAN STYLE ALE | LOW GLUTEN" at bounding box center [446, 261] width 329 height 32
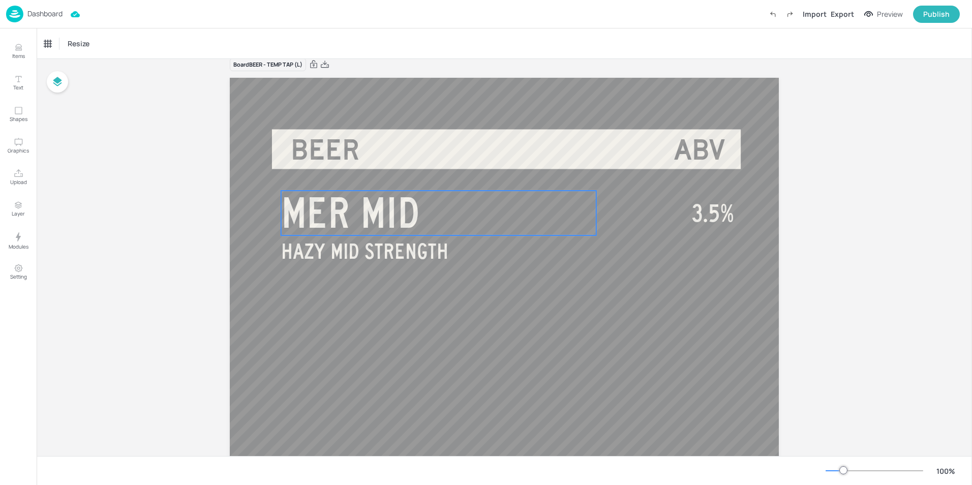
scroll to position [0, 0]
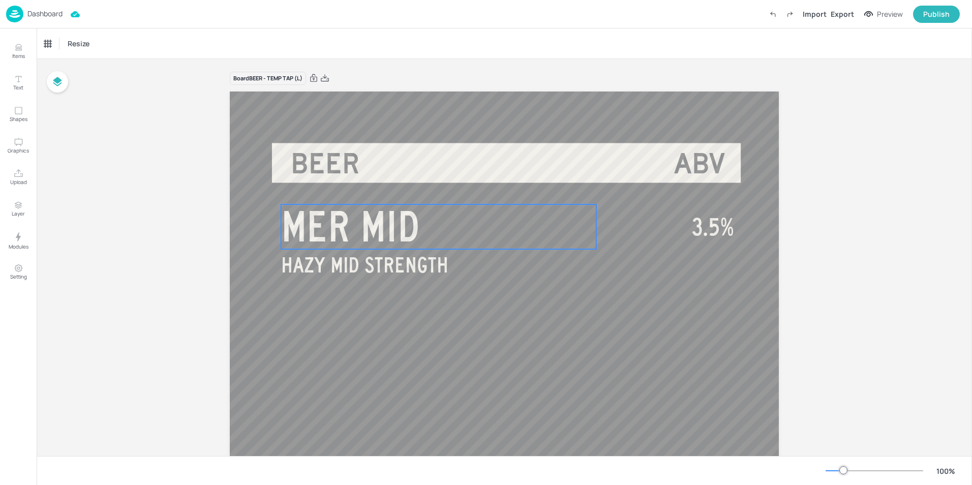
click at [350, 230] on span "MER MID" at bounding box center [350, 226] width 139 height 46
click at [359, 263] on span "HAZY MID STRENGTH" at bounding box center [364, 265] width 167 height 23
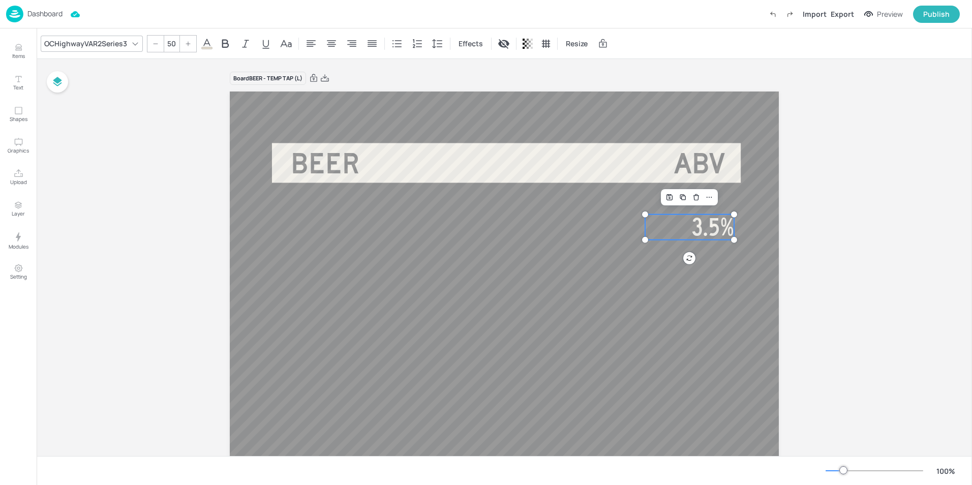
click at [690, 224] on p "3.5%" at bounding box center [689, 227] width 89 height 25
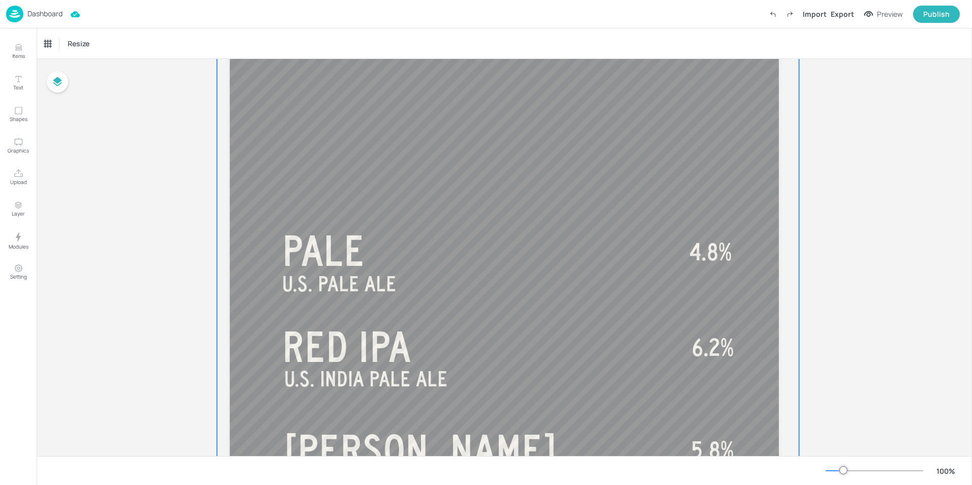
scroll to position [27, 0]
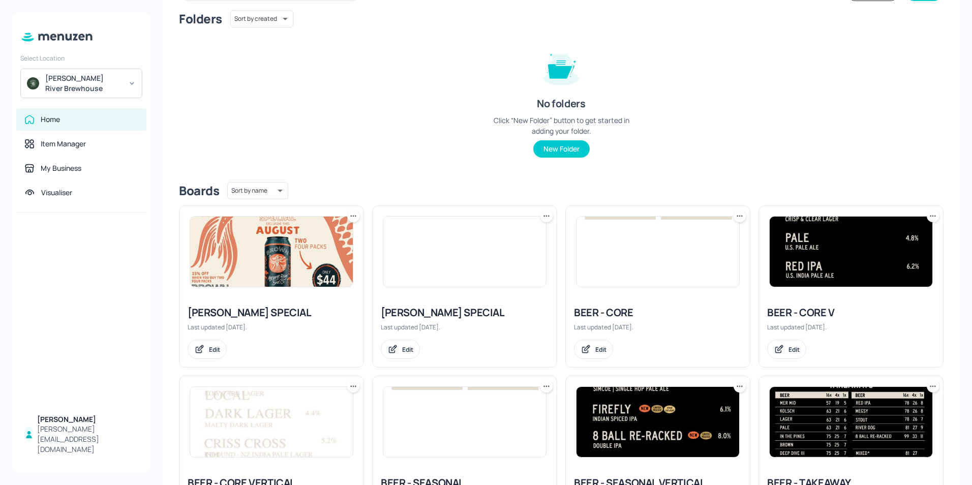
scroll to position [254, 0]
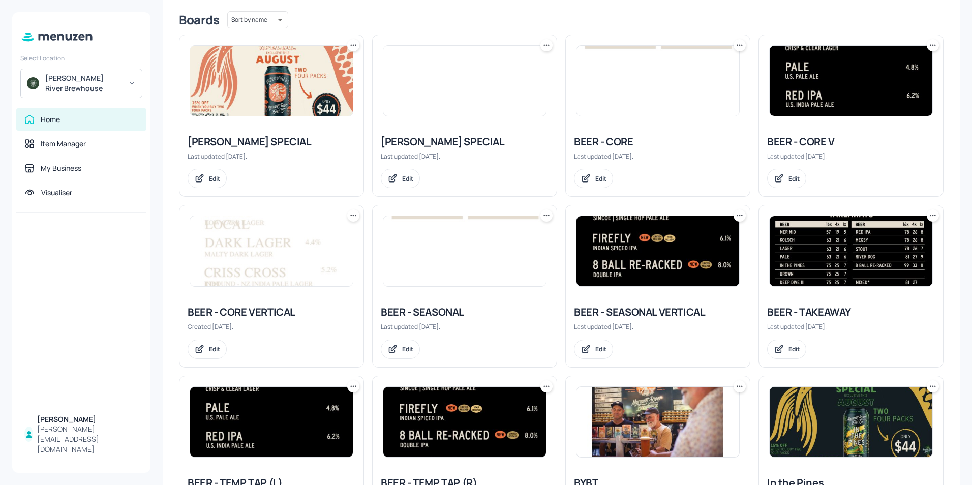
click at [806, 107] on img at bounding box center [851, 81] width 163 height 70
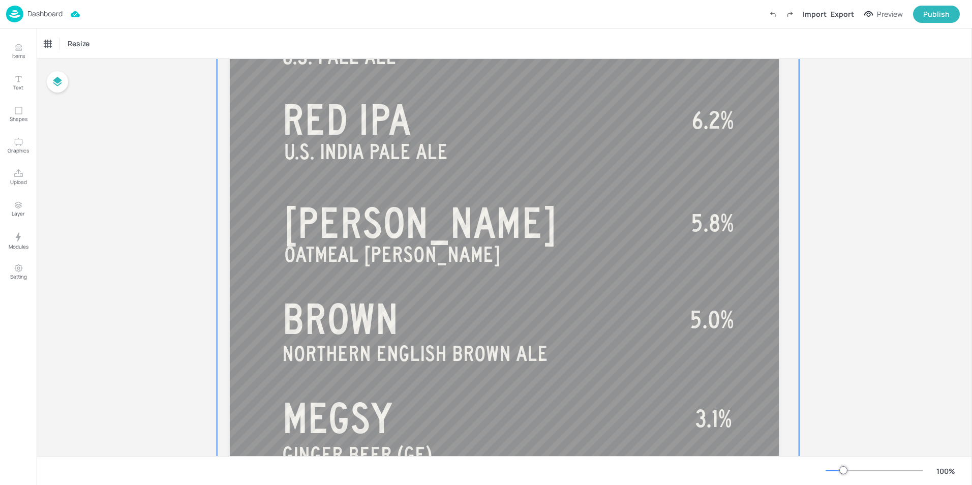
scroll to position [637, 0]
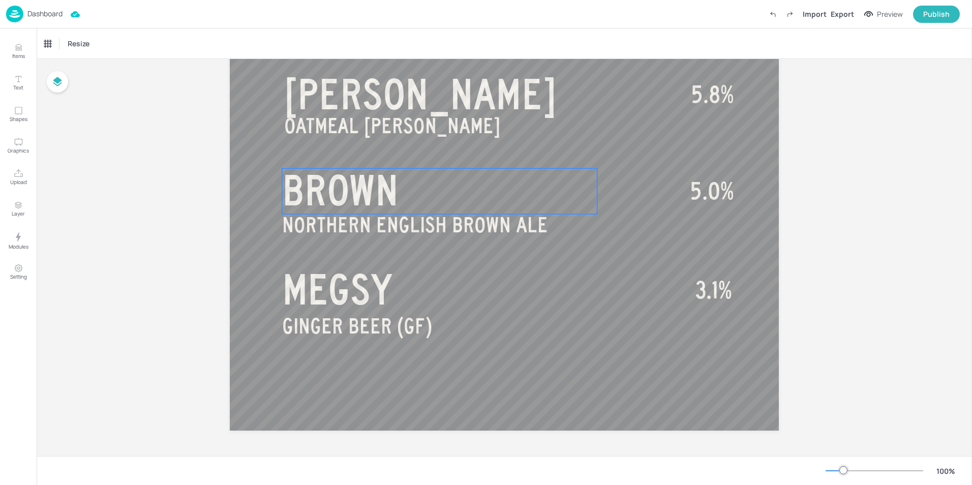
click at [338, 192] on span "BROWN" at bounding box center [340, 190] width 116 height 46
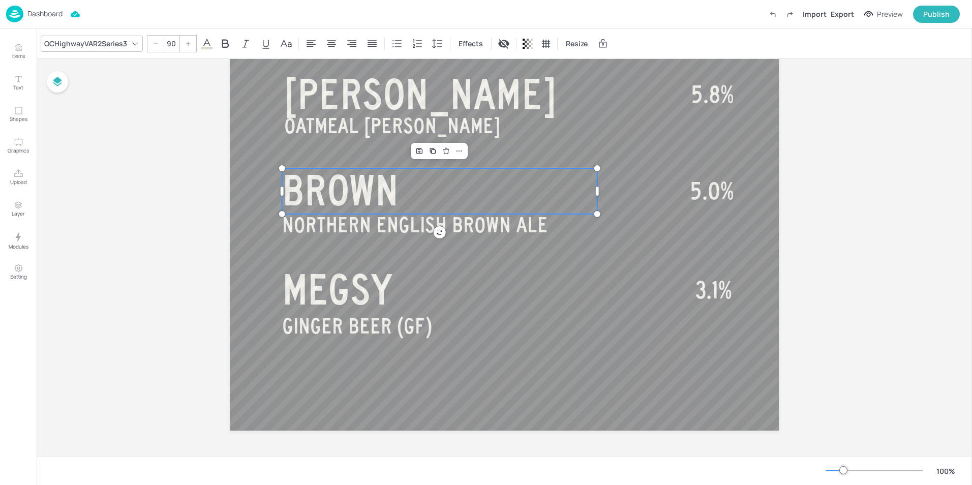
drag, startPoint x: 846, startPoint y: 145, endPoint x: 487, endPoint y: 200, distance: 362.7
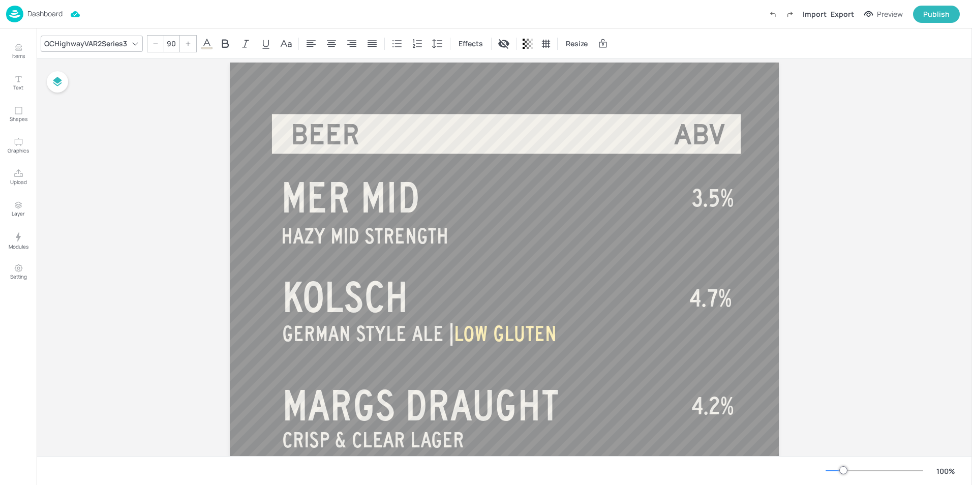
scroll to position [27, 0]
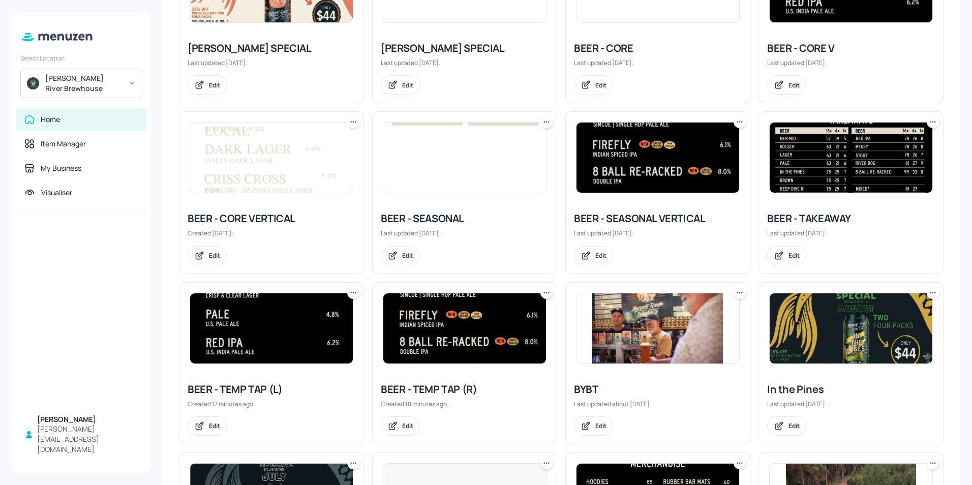
scroll to position [509, 0]
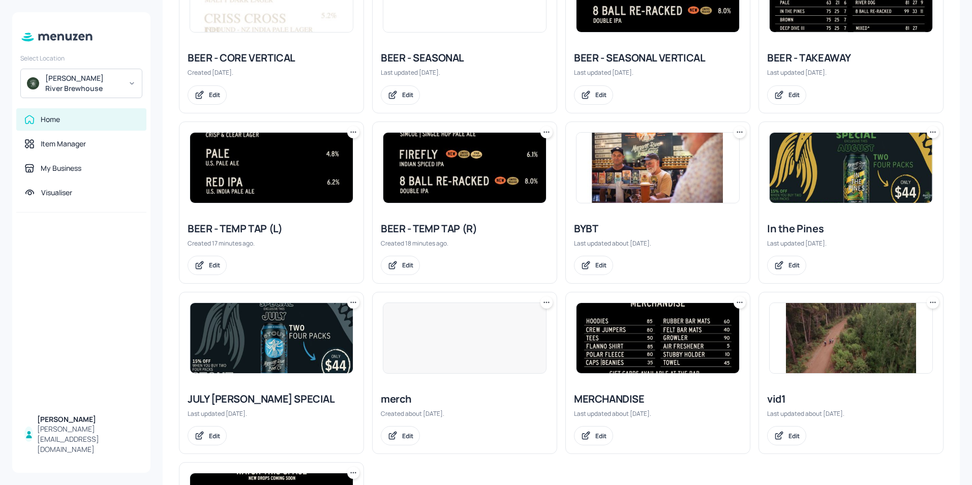
click at [272, 171] on img at bounding box center [271, 168] width 163 height 70
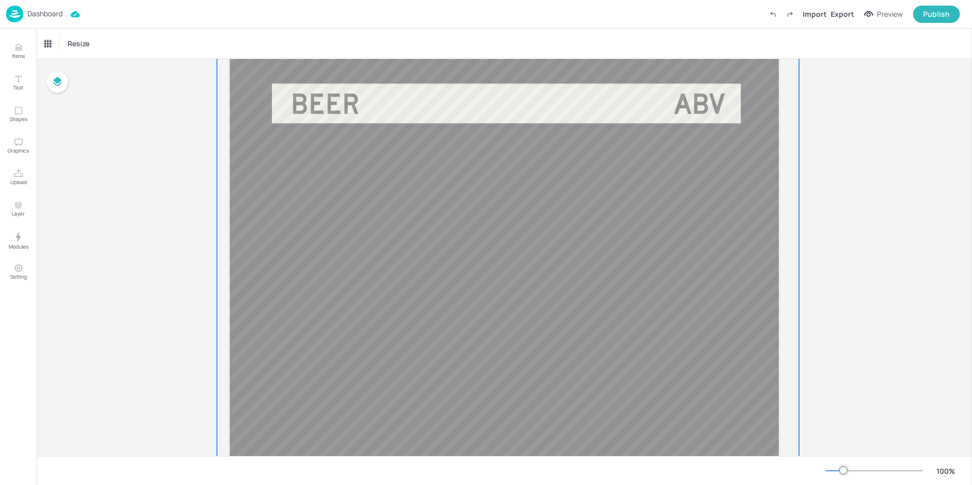
scroll to position [102, 0]
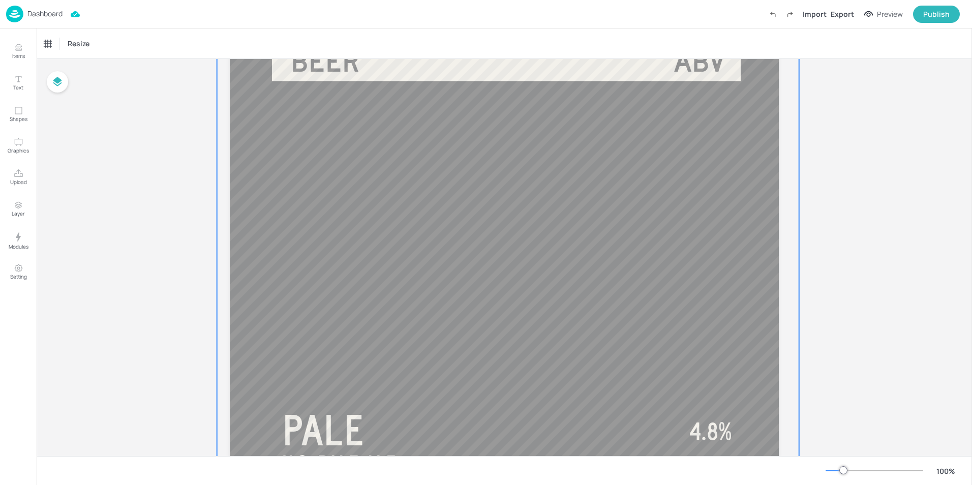
click at [385, 275] on div at bounding box center [508, 483] width 582 height 987
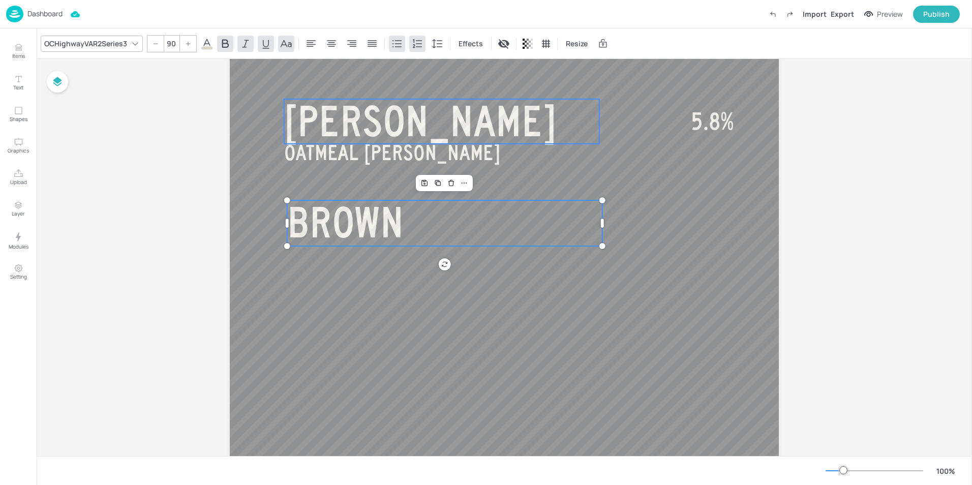
scroll to position [586, 0]
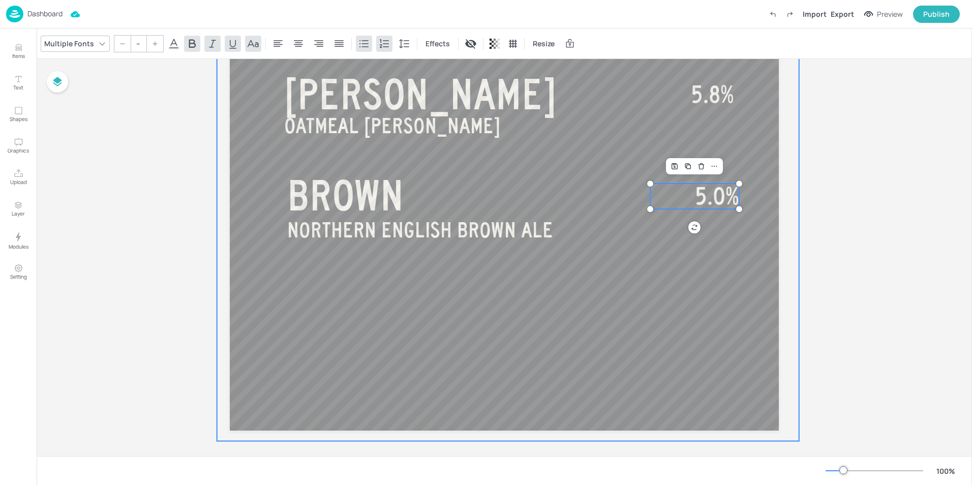
scroll to position [434, 0]
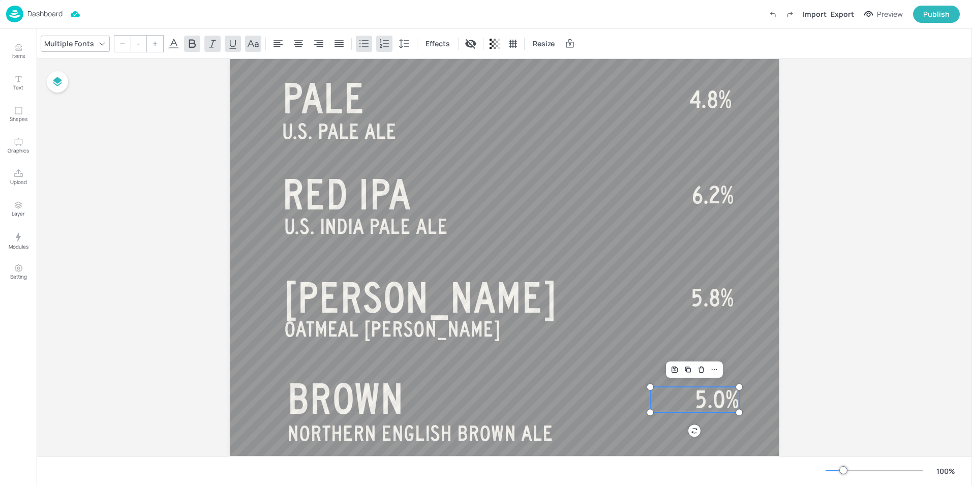
click at [858, 235] on div "Board BEER - TEMP TAP (L) PALE U.S. PALE ALE U.S. INDIA PALE ALE RED IPA OATMEA…" at bounding box center [505, 142] width 936 height 1034
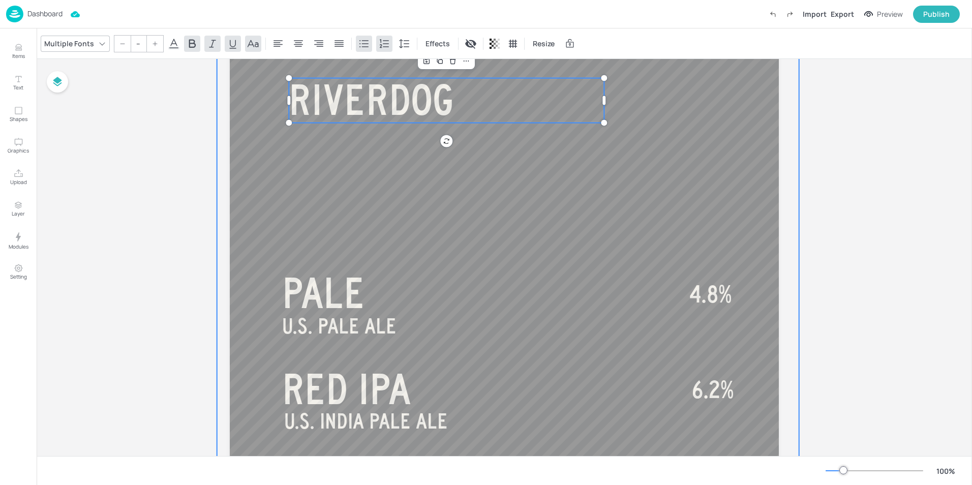
scroll to position [180, 0]
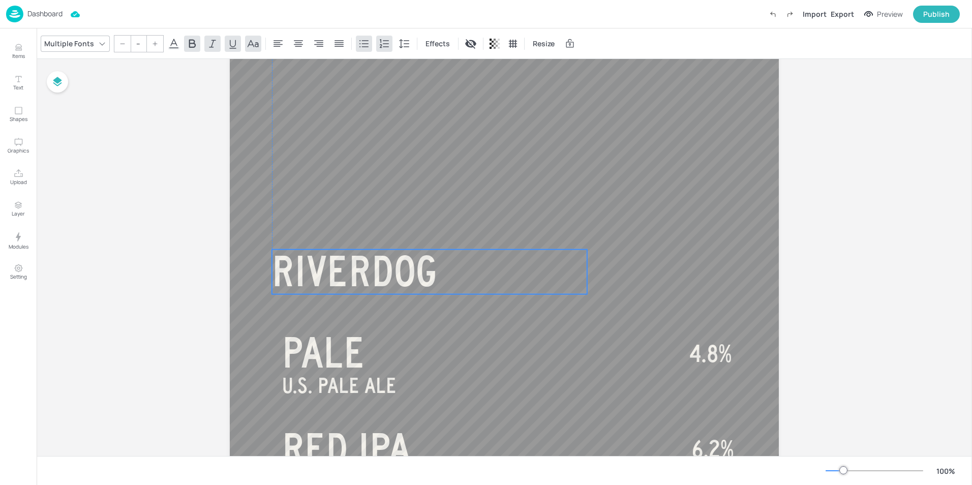
drag, startPoint x: 385, startPoint y: 155, endPoint x: 370, endPoint y: 267, distance: 112.9
click at [370, 267] on span "RIVERDOG" at bounding box center [355, 271] width 166 height 46
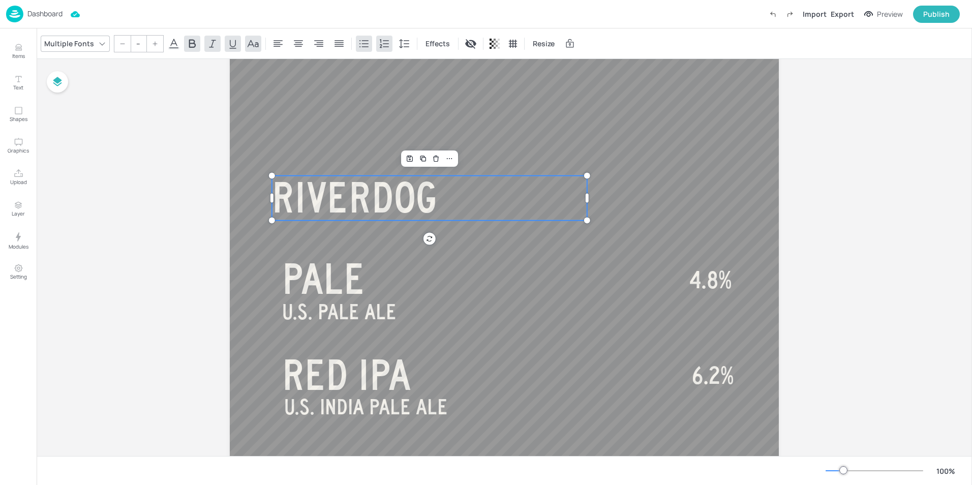
scroll to position [332, 0]
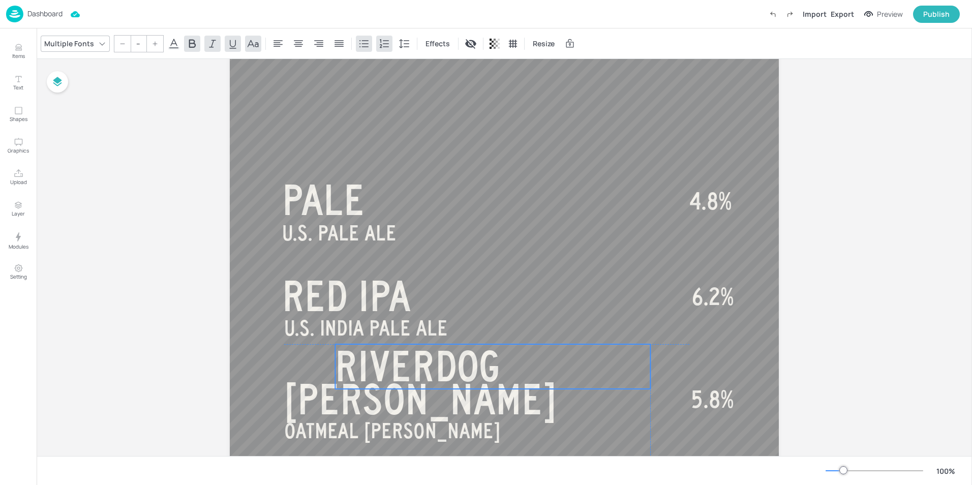
drag, startPoint x: 339, startPoint y: 109, endPoint x: 401, endPoint y: 357, distance: 254.7
click at [401, 357] on span "RIVERDOG" at bounding box center [418, 366] width 166 height 46
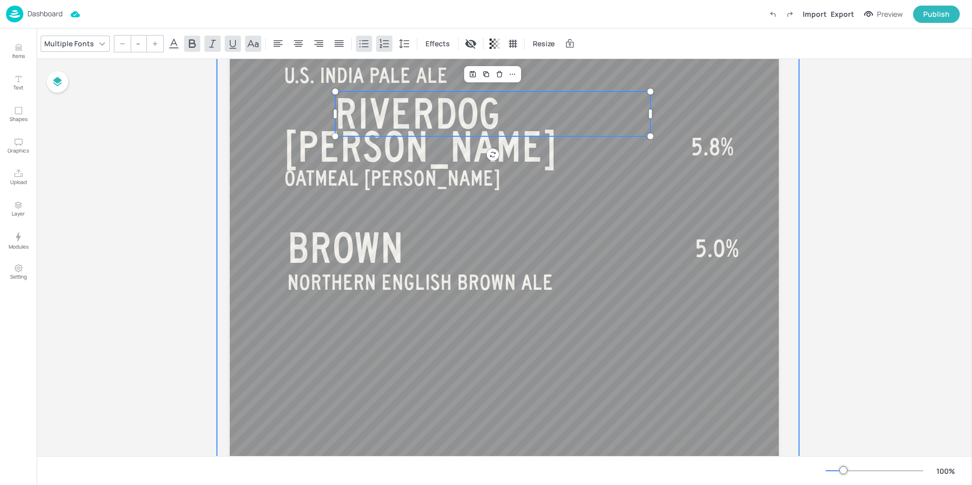
scroll to position [586, 0]
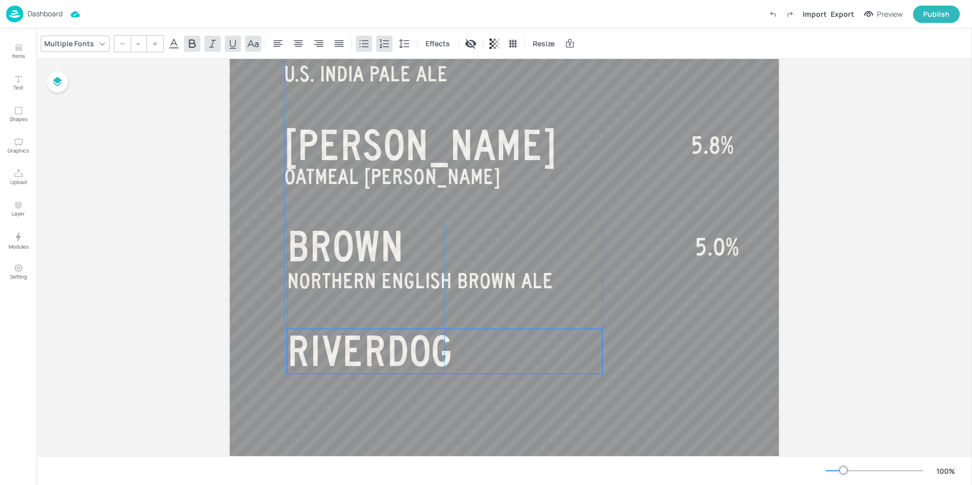
drag, startPoint x: 441, startPoint y: 113, endPoint x: 392, endPoint y: 352, distance: 244.0
click at [392, 352] on span "RIVERDOG" at bounding box center [370, 351] width 166 height 46
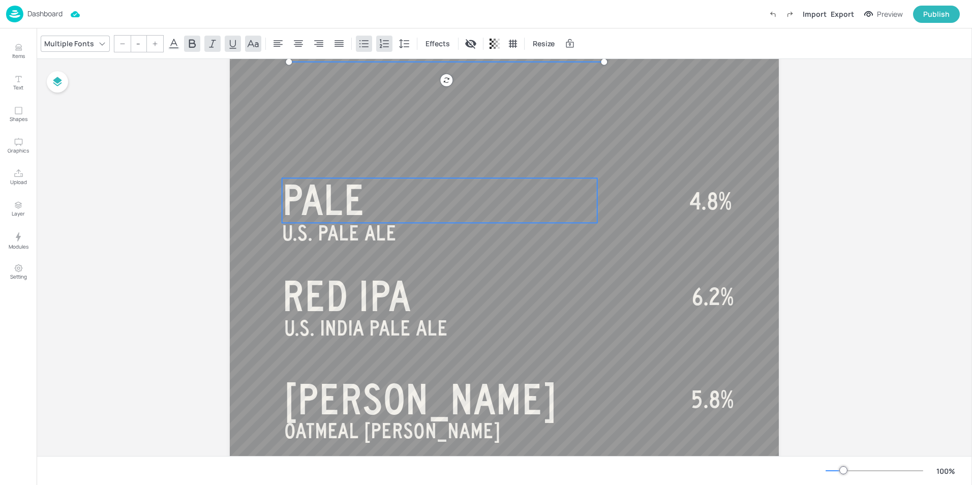
scroll to position [230, 0]
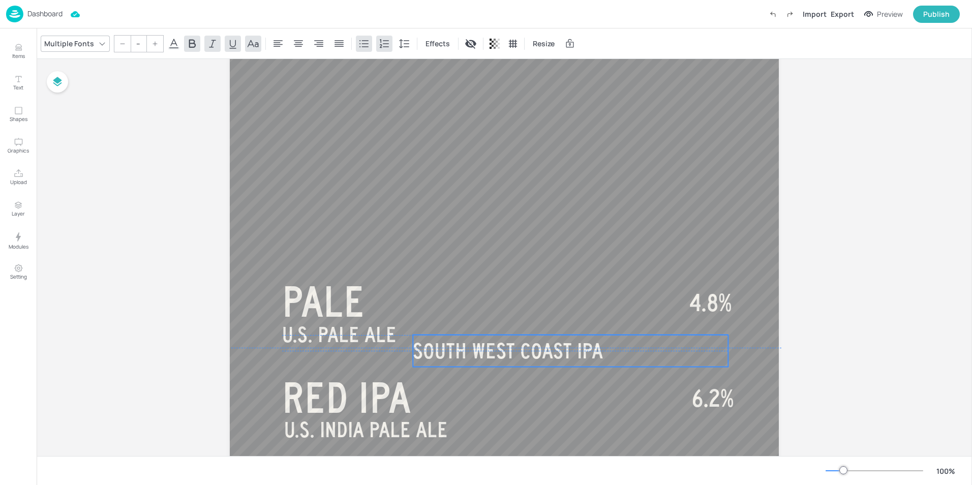
drag, startPoint x: 381, startPoint y: 183, endPoint x: 492, endPoint y: 378, distance: 225.0
click at [492, 363] on span "SOUTH WEST COAST IPA" at bounding box center [508, 351] width 190 height 23
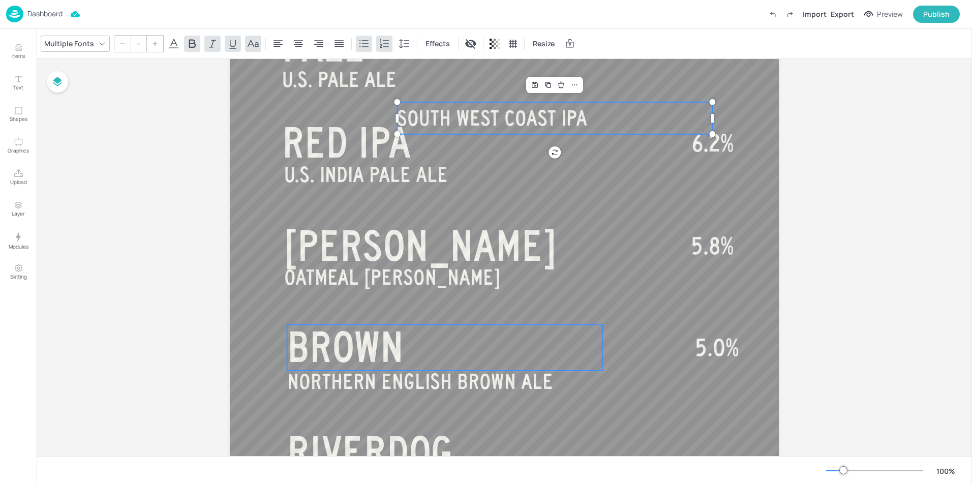
scroll to position [485, 0]
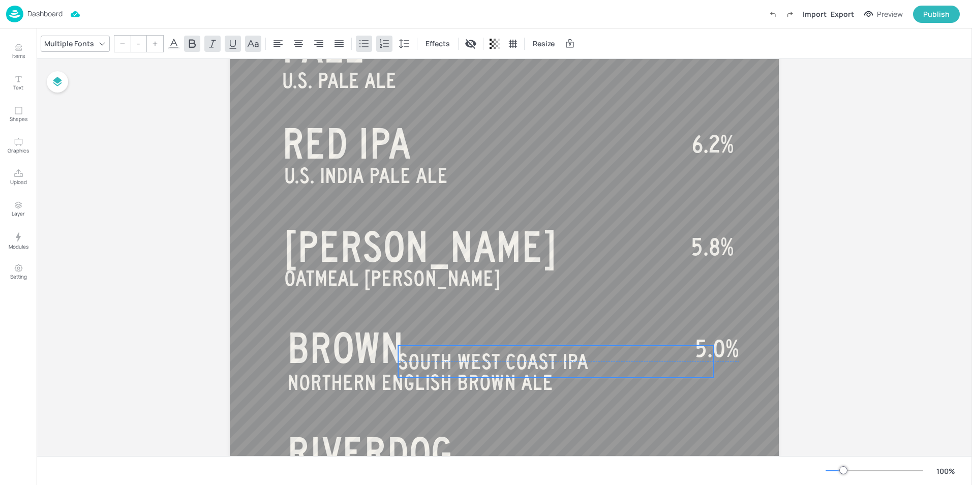
drag, startPoint x: 495, startPoint y: 116, endPoint x: 496, endPoint y: 359, distance: 243.1
click at [496, 359] on span "SOUTH WEST COAST IPA" at bounding box center [493, 361] width 190 height 23
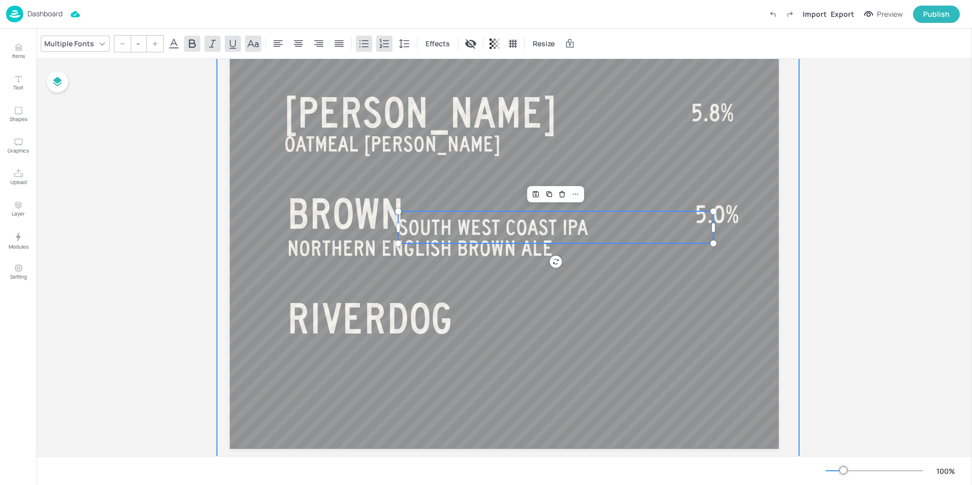
scroll to position [637, 0]
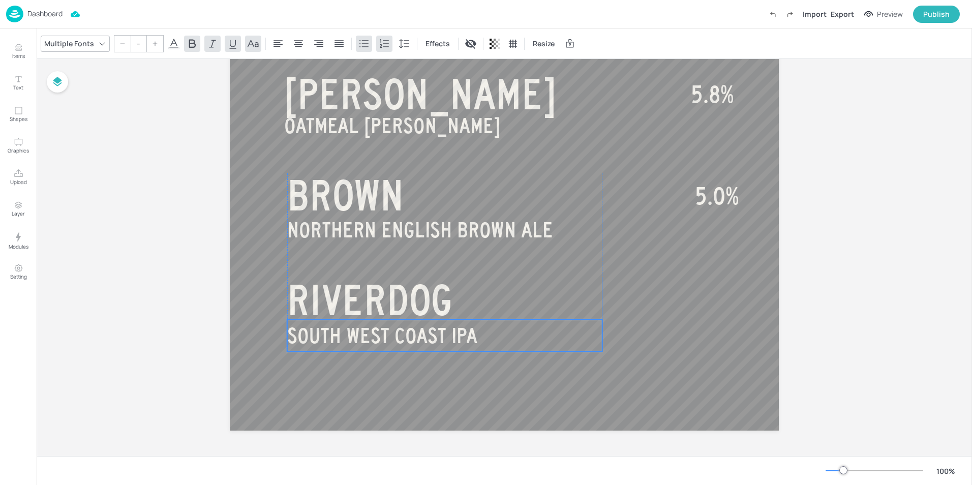
drag, startPoint x: 606, startPoint y: 210, endPoint x: 495, endPoint y: 336, distance: 168.7
click at [495, 336] on p "SOUTH WEST COAST IPA" at bounding box center [444, 336] width 315 height 32
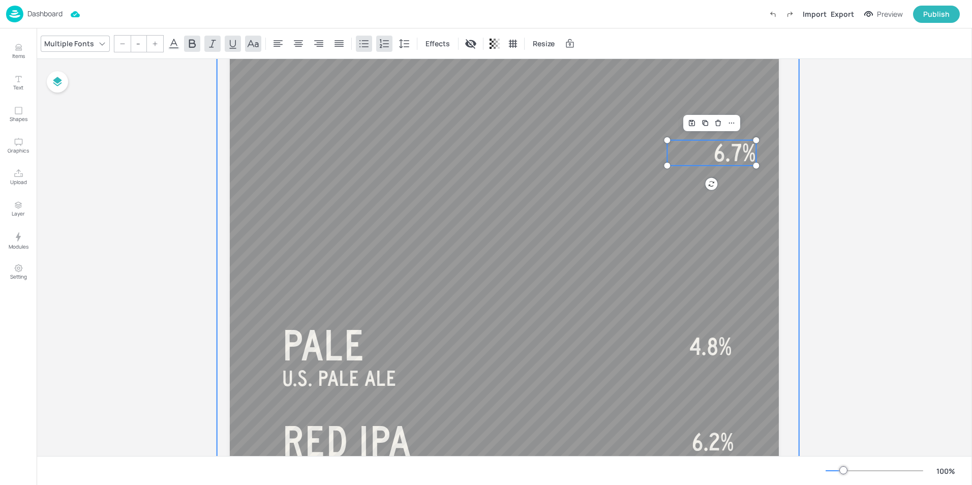
scroll to position [180, 0]
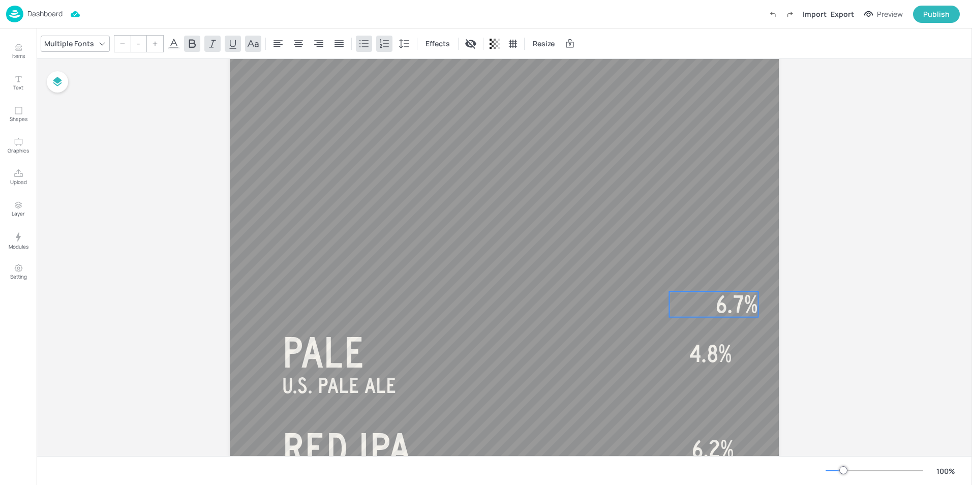
drag, startPoint x: 725, startPoint y: 167, endPoint x: 698, endPoint y: 293, distance: 129.6
click at [716, 293] on span "6.7%" at bounding box center [737, 304] width 42 height 25
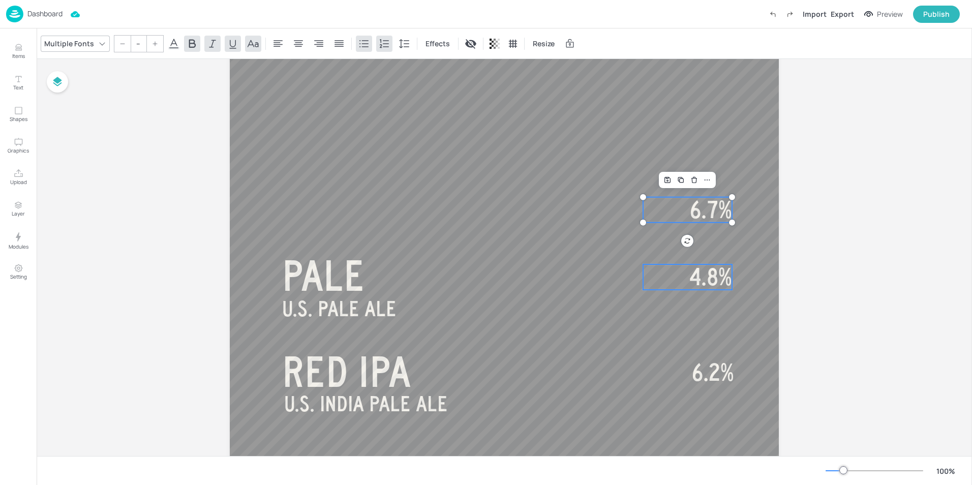
scroll to position [332, 0]
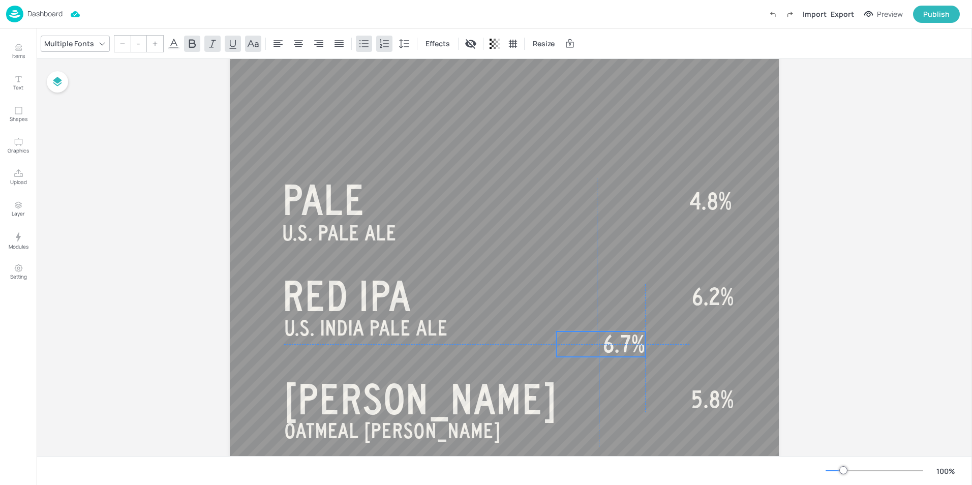
drag, startPoint x: 700, startPoint y: 136, endPoint x: 612, endPoint y: 347, distance: 228.9
click at [612, 347] on span "6.7%" at bounding box center [624, 344] width 42 height 25
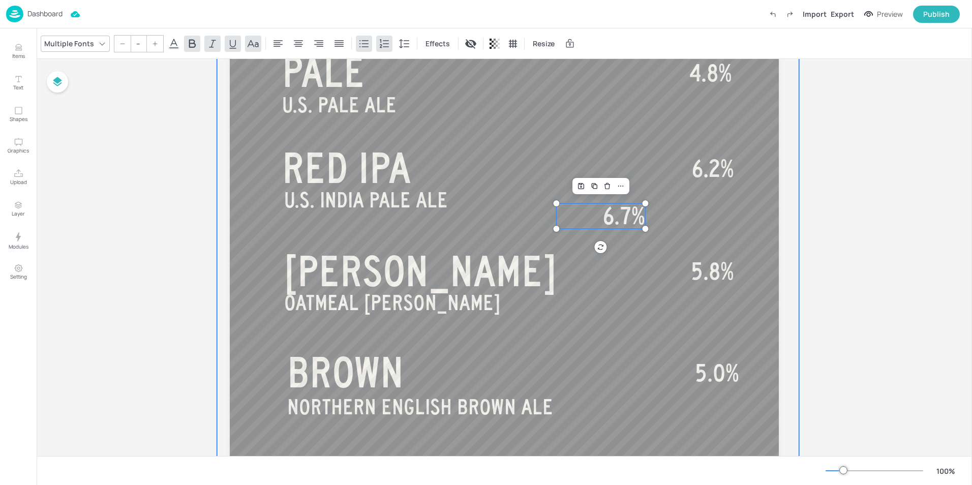
scroll to position [485, 0]
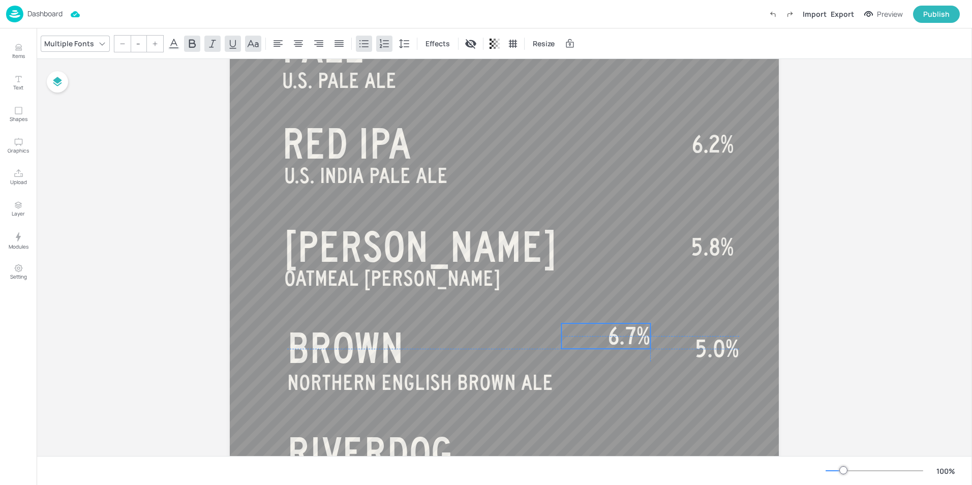
drag, startPoint x: 626, startPoint y: 194, endPoint x: 631, endPoint y: 339, distance: 144.5
click at [631, 339] on span "6.7%" at bounding box center [629, 335] width 42 height 25
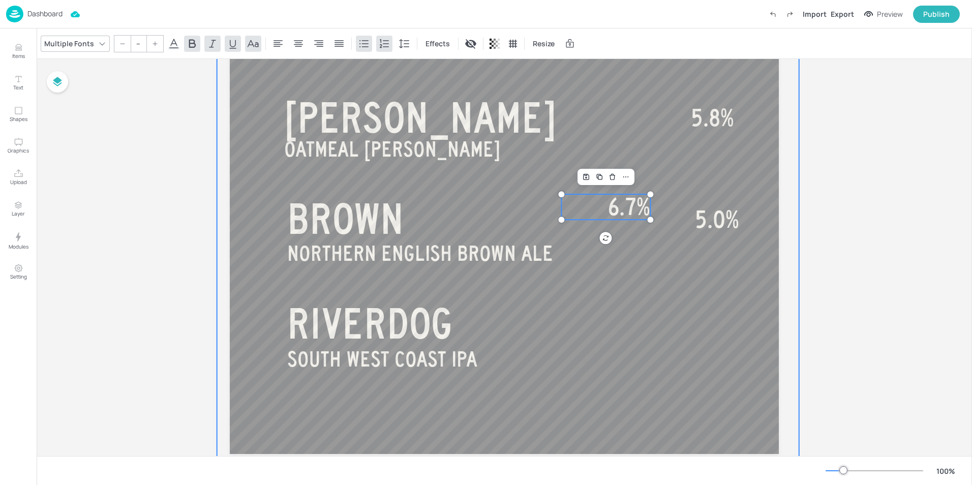
scroll to position [637, 0]
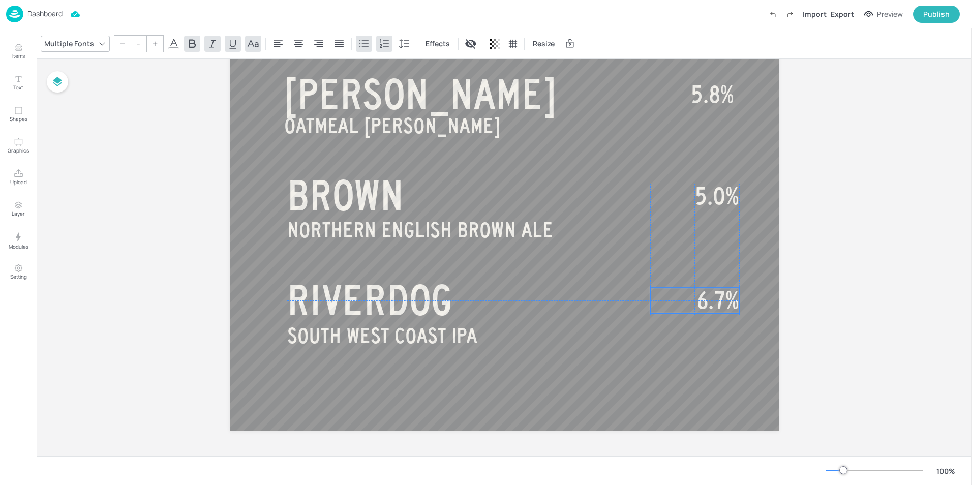
drag, startPoint x: 628, startPoint y: 184, endPoint x: 716, endPoint y: 302, distance: 147.6
click at [716, 302] on span "6.7%" at bounding box center [718, 300] width 42 height 25
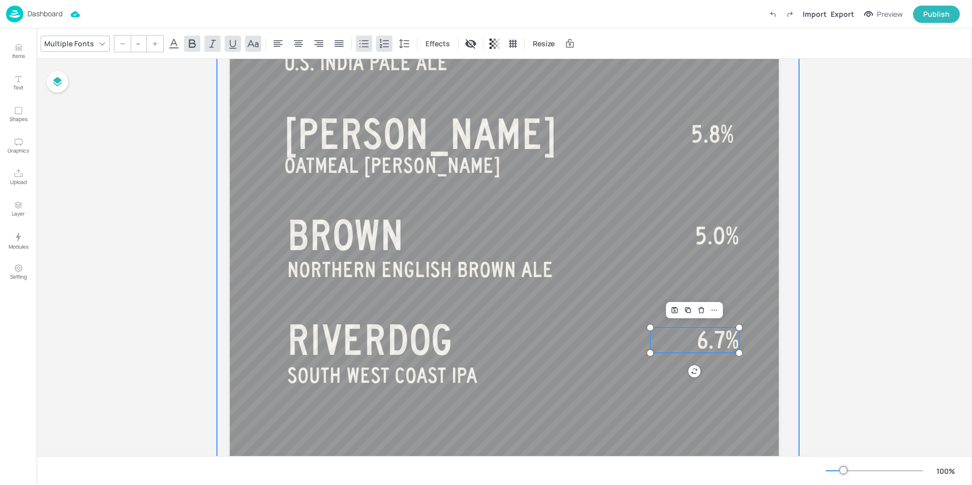
scroll to position [536, 0]
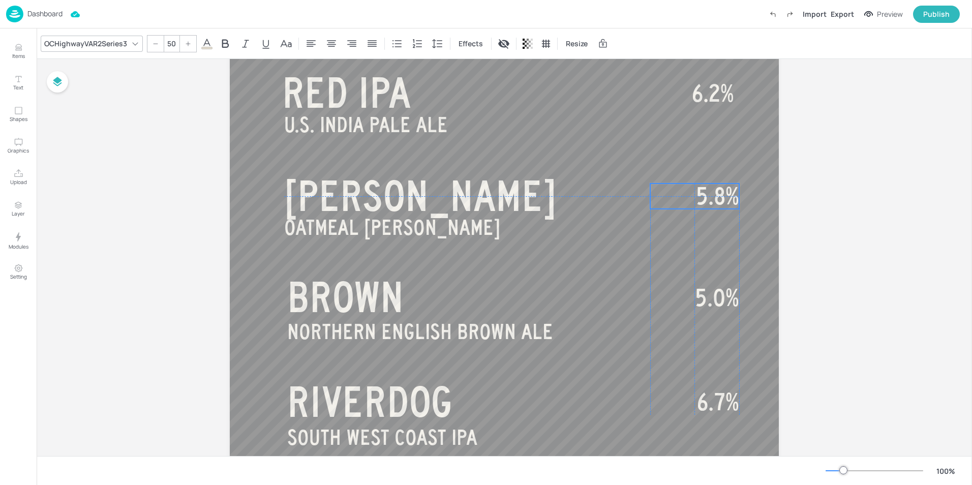
click at [720, 198] on span "5.8%" at bounding box center [717, 196] width 43 height 25
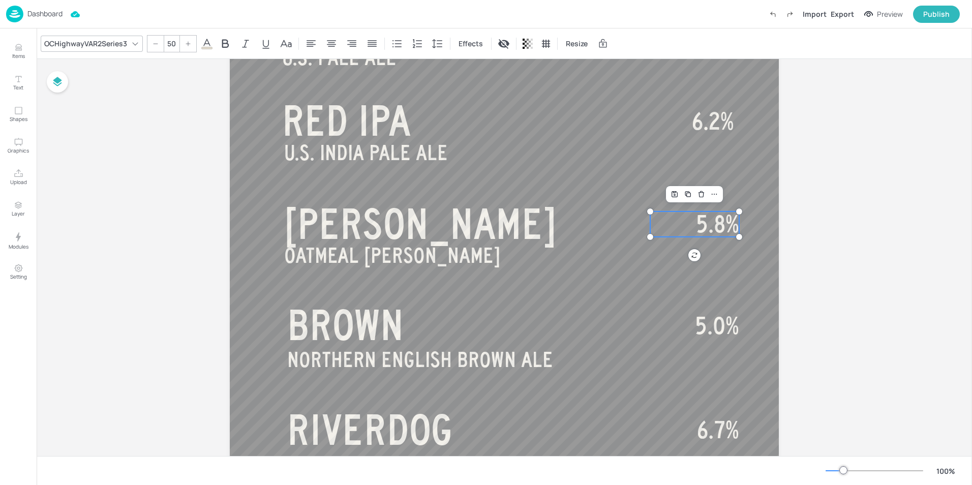
scroll to position [485, 0]
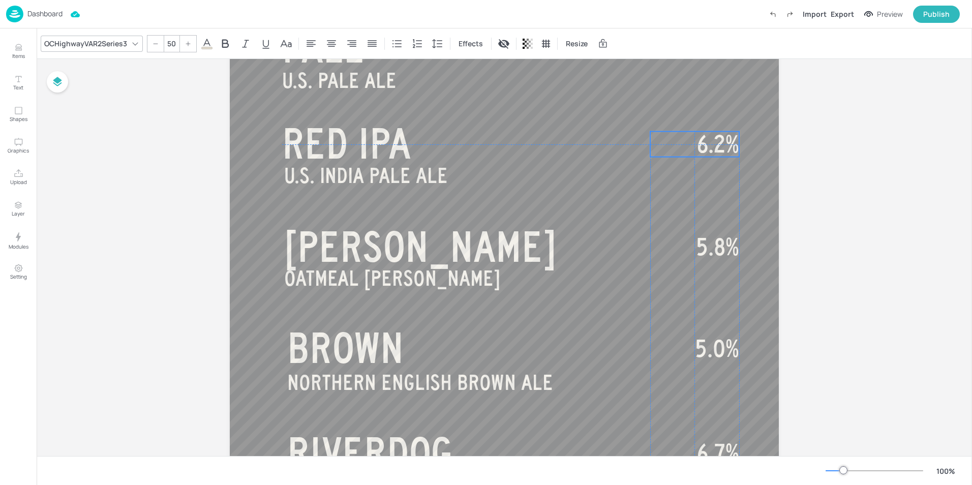
click at [719, 141] on span "6.2%" at bounding box center [718, 144] width 42 height 25
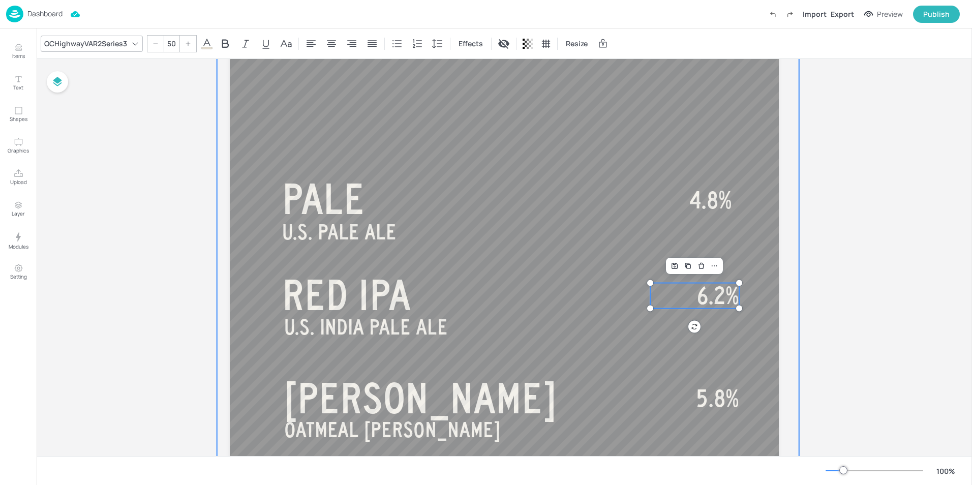
scroll to position [332, 0]
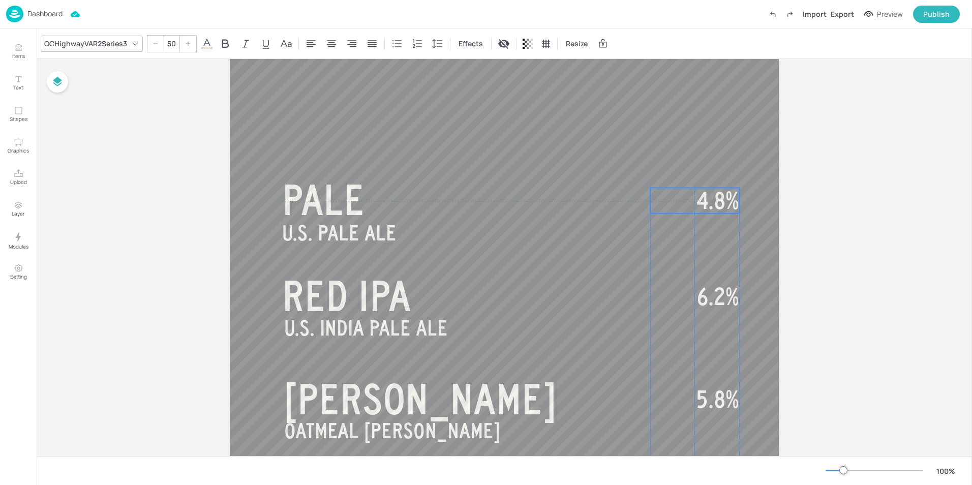
drag, startPoint x: 704, startPoint y: 200, endPoint x: 709, endPoint y: 198, distance: 5.2
click at [709, 198] on span "4.8%" at bounding box center [718, 200] width 43 height 25
click at [850, 205] on div "Board BEER - TEMP TAP (L) PALE U.S. PALE ALE U.S. INDIA PALE ALE RED IPA OATMEA…" at bounding box center [505, 244] width 936 height 1034
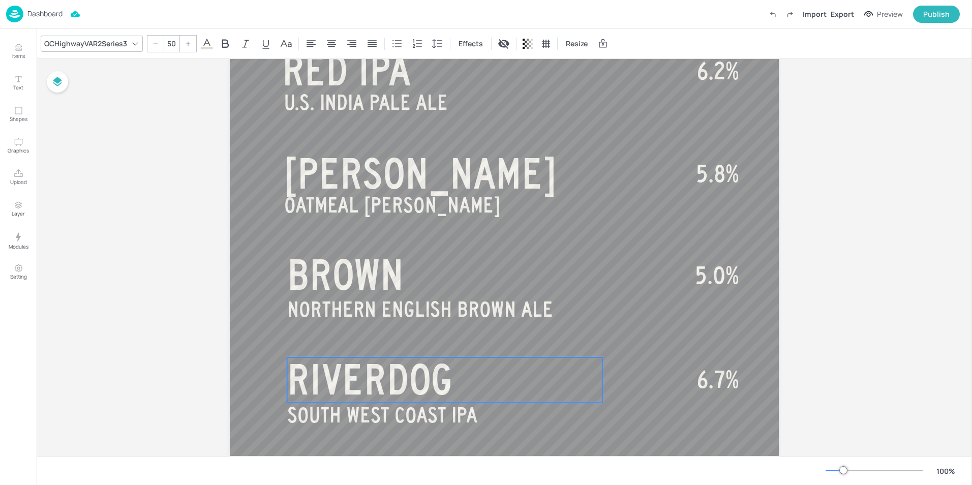
scroll to position [637, 0]
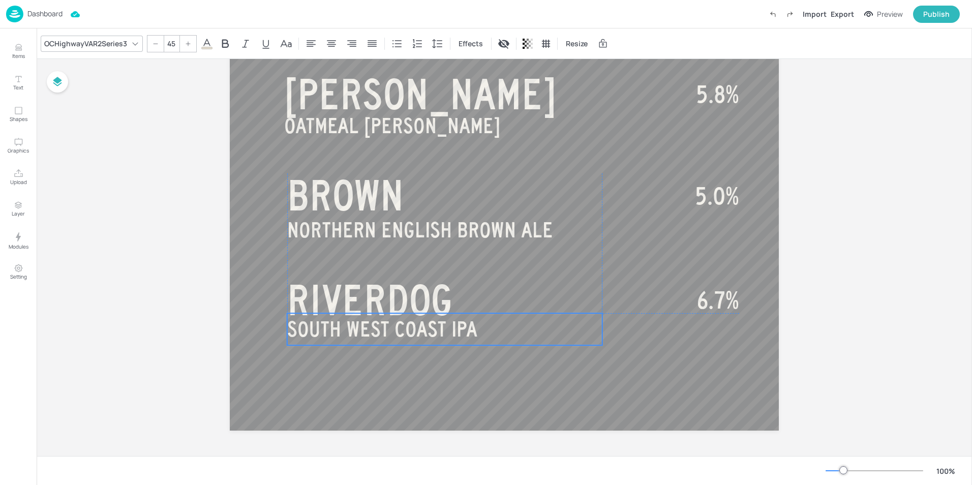
drag, startPoint x: 349, startPoint y: 339, endPoint x: 349, endPoint y: 332, distance: 6.6
click at [349, 332] on span "SOUTH WEST COAST IPA" at bounding box center [382, 329] width 190 height 23
click at [722, 298] on span "6.7%" at bounding box center [720, 300] width 42 height 25
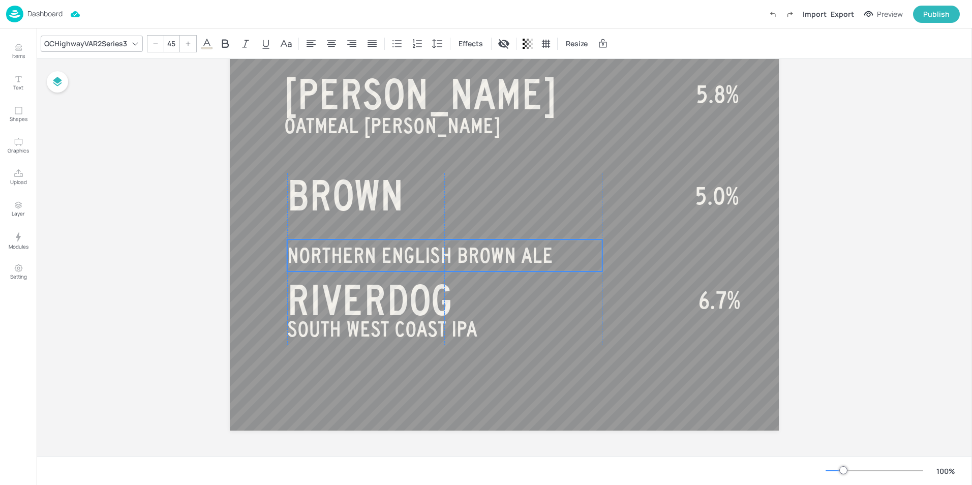
drag, startPoint x: 363, startPoint y: 233, endPoint x: 363, endPoint y: 258, distance: 25.4
click at [363, 258] on span "NORTHERN ENGLISH BROWN ALE" at bounding box center [420, 255] width 266 height 23
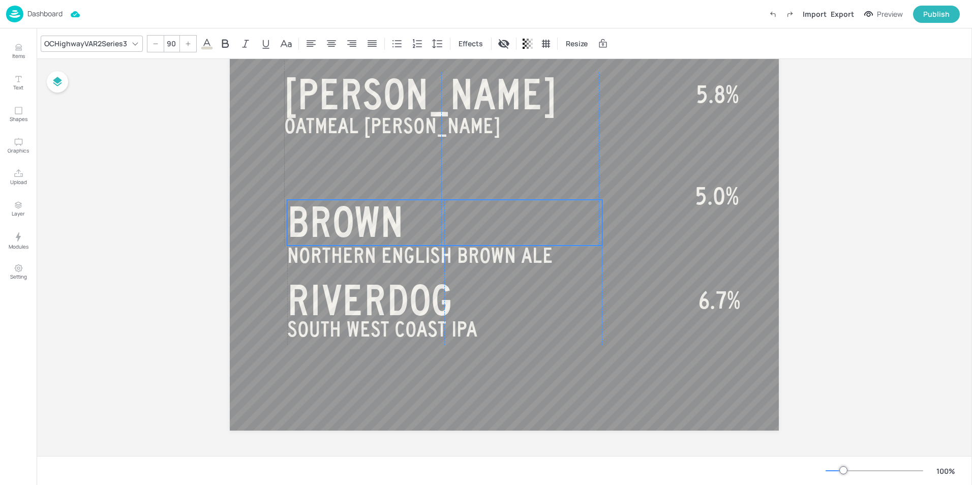
drag, startPoint x: 330, startPoint y: 186, endPoint x: 329, endPoint y: 212, distance: 26.5
click at [329, 212] on span "BROWN" at bounding box center [345, 222] width 116 height 46
click at [328, 215] on span "BROWN" at bounding box center [345, 225] width 116 height 46
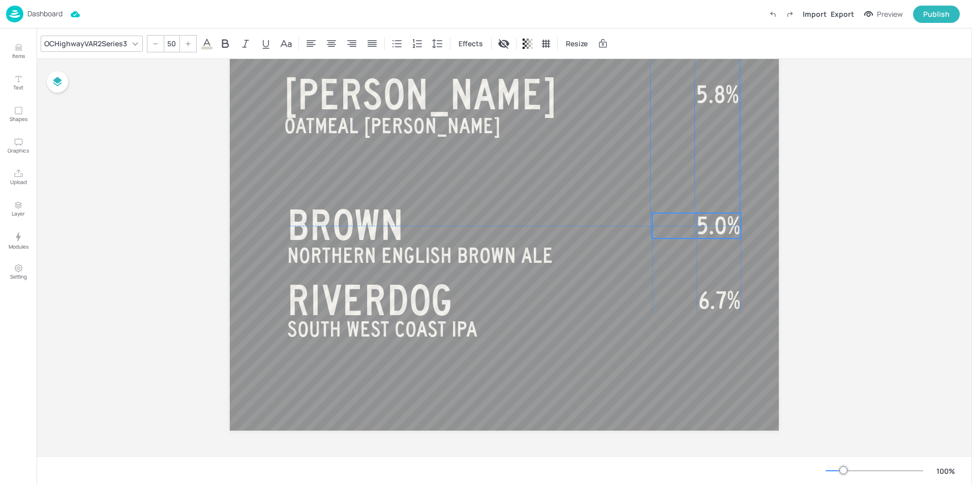
drag, startPoint x: 719, startPoint y: 199, endPoint x: 719, endPoint y: 227, distance: 28.0
click at [719, 227] on span "5.0%" at bounding box center [719, 225] width 44 height 25
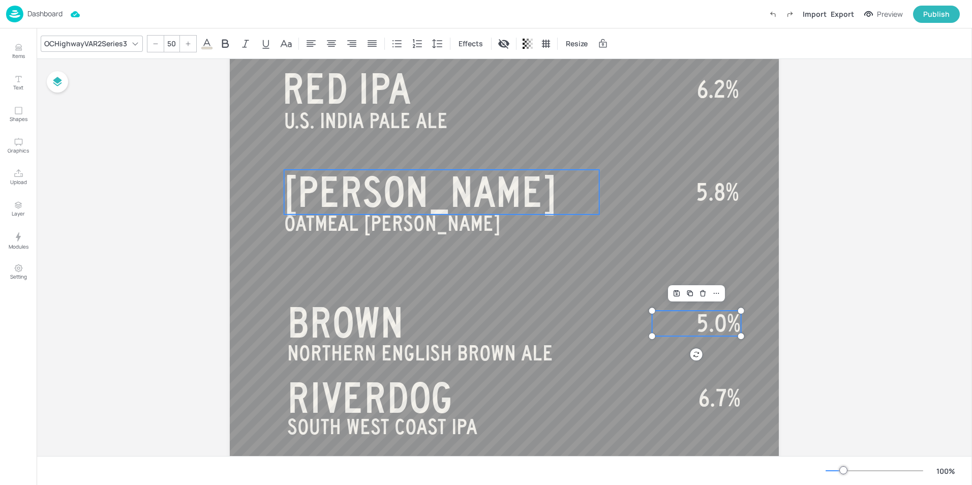
scroll to position [536, 0]
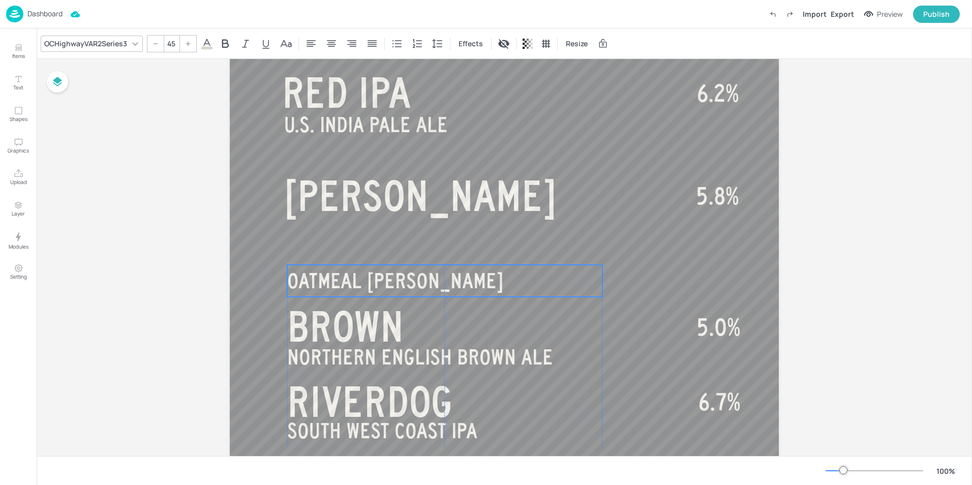
drag, startPoint x: 388, startPoint y: 231, endPoint x: 393, endPoint y: 285, distance: 53.6
click at [393, 285] on span "OATMEAL [PERSON_NAME]" at bounding box center [395, 281] width 216 height 23
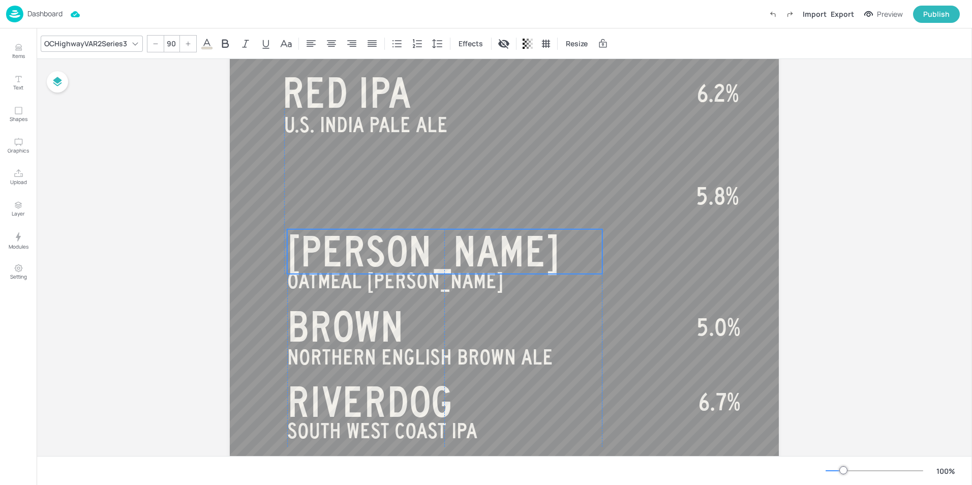
drag, startPoint x: 358, startPoint y: 205, endPoint x: 361, endPoint y: 260, distance: 55.5
click at [361, 260] on span "[PERSON_NAME]" at bounding box center [423, 251] width 273 height 46
drag, startPoint x: 716, startPoint y: 206, endPoint x: 715, endPoint y: 248, distance: 42.2
click at [715, 248] on span "5.8%" at bounding box center [719, 251] width 43 height 25
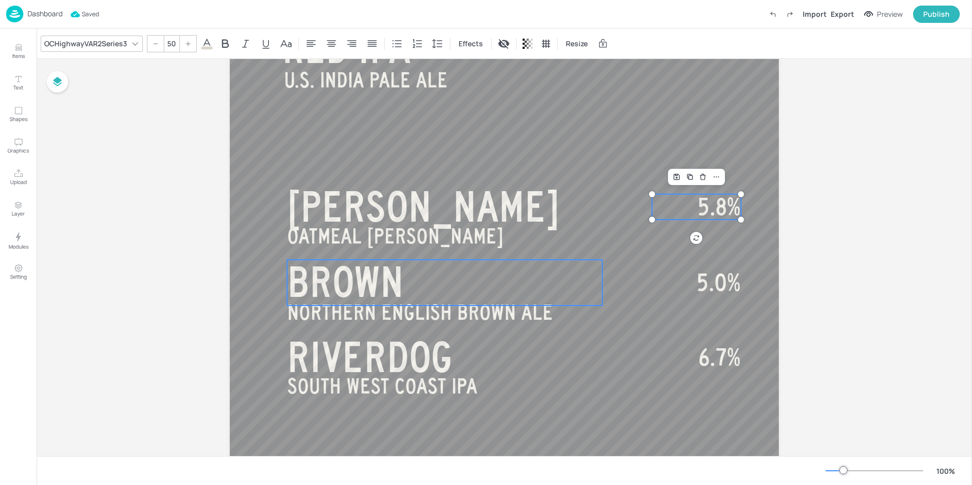
scroll to position [586, 0]
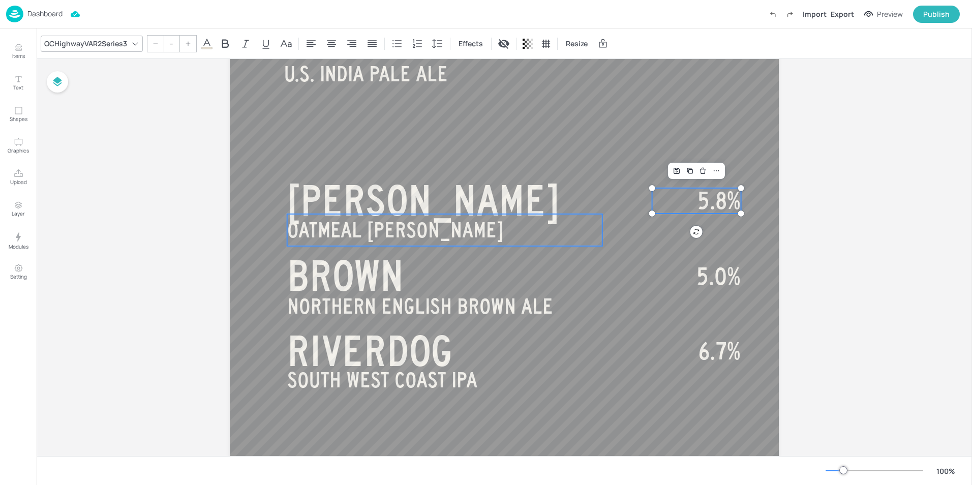
type input "45"
click at [360, 230] on span "OATMEAL [PERSON_NAME]" at bounding box center [395, 230] width 216 height 23
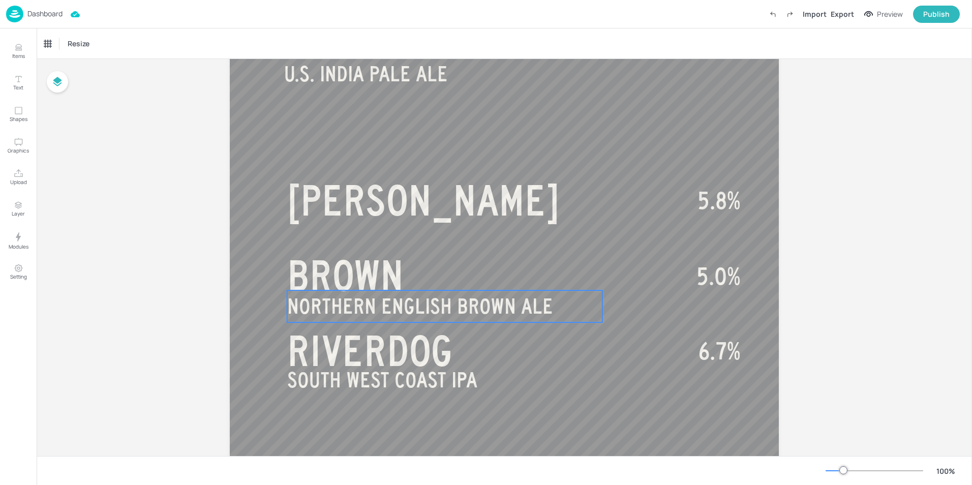
click at [381, 306] on span "NORTHERN ENGLISH BROWN ALE" at bounding box center [420, 306] width 266 height 23
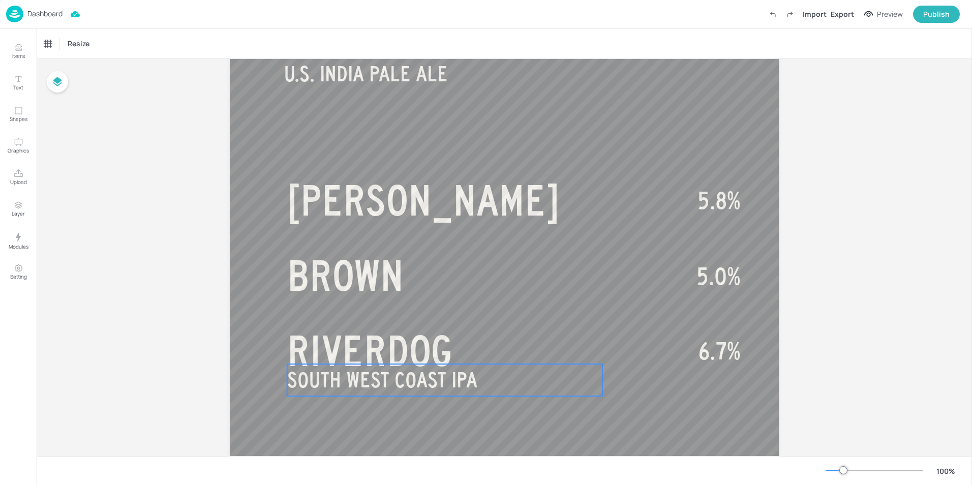
click at [367, 375] on span "SOUTH WEST COAST IPA" at bounding box center [382, 380] width 190 height 23
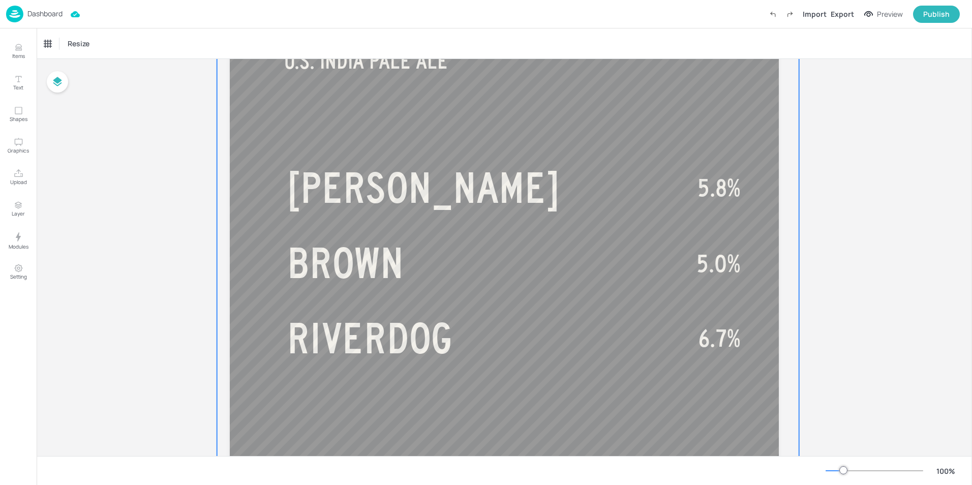
scroll to position [485, 0]
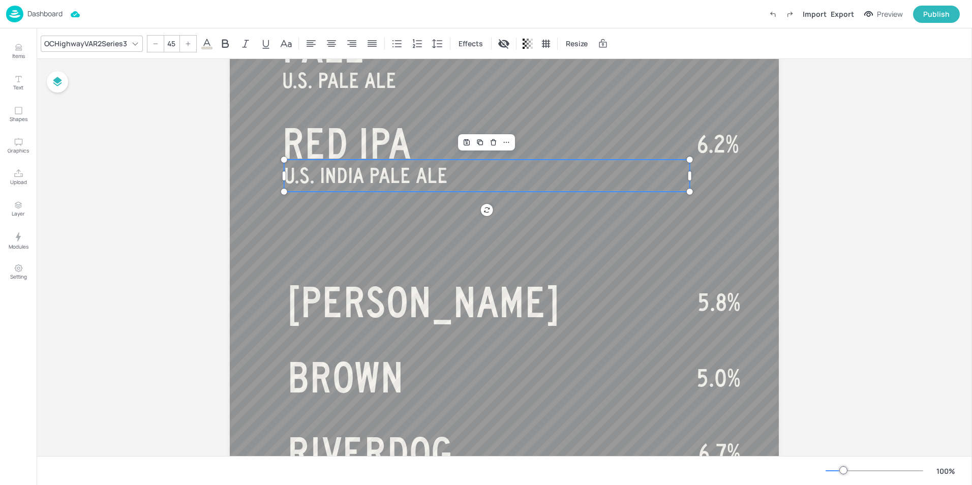
click at [365, 177] on span "U.S. INDIA PALE ALE" at bounding box center [366, 175] width 164 height 23
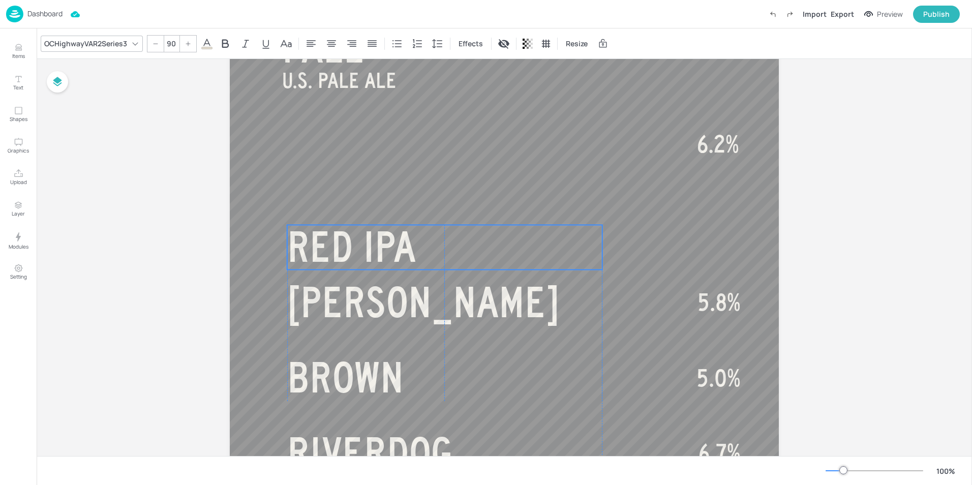
drag, startPoint x: 355, startPoint y: 144, endPoint x: 359, endPoint y: 248, distance: 103.3
click at [359, 248] on span "RED IPA" at bounding box center [351, 247] width 129 height 46
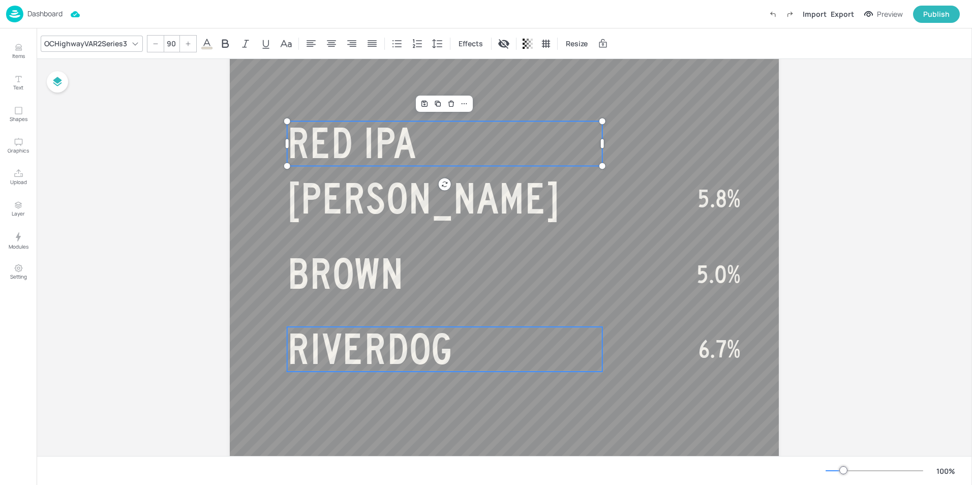
scroll to position [637, 0]
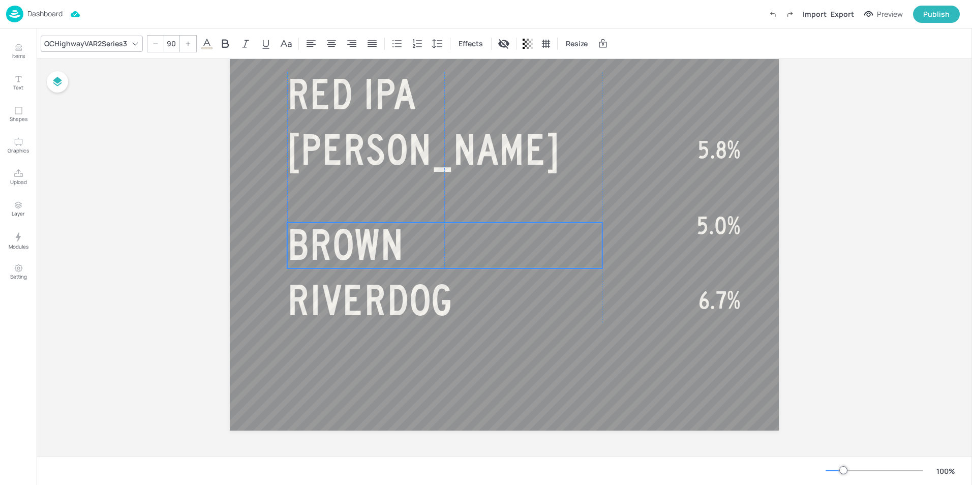
drag, startPoint x: 378, startPoint y: 232, endPoint x: 377, endPoint y: 252, distance: 19.8
click at [377, 252] on span "BROWN" at bounding box center [345, 245] width 116 height 46
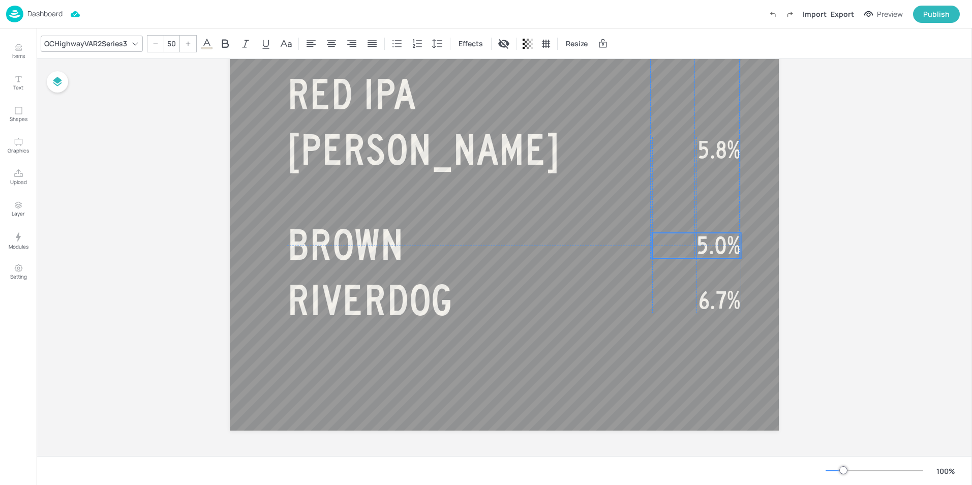
drag, startPoint x: 712, startPoint y: 227, endPoint x: 711, endPoint y: 248, distance: 20.4
click at [711, 248] on span "5.0%" at bounding box center [719, 245] width 44 height 25
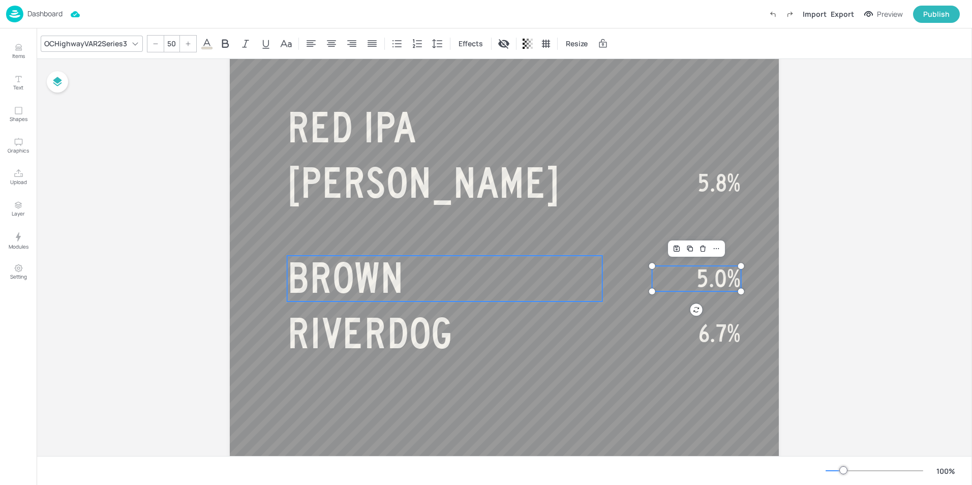
scroll to position [586, 0]
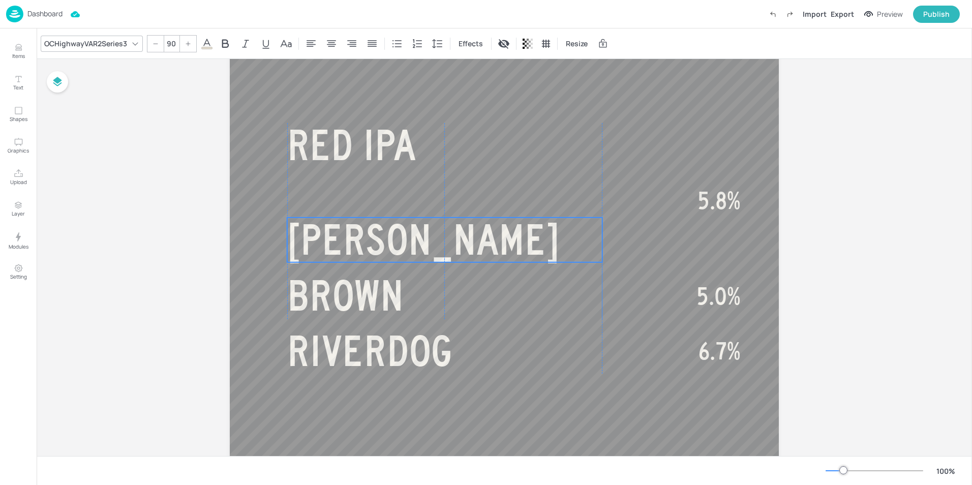
drag, startPoint x: 360, startPoint y: 210, endPoint x: 361, endPoint y: 249, distance: 39.2
click at [361, 249] on span "[PERSON_NAME]" at bounding box center [423, 240] width 273 height 46
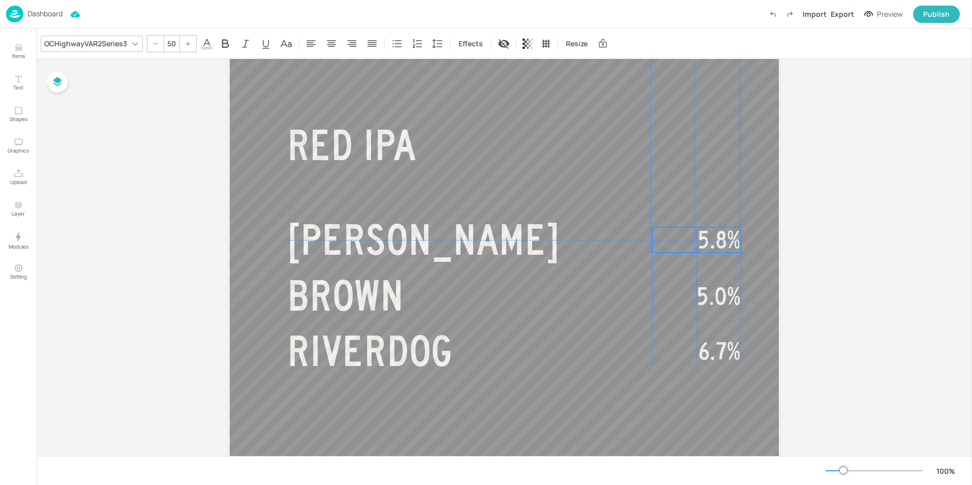
drag, startPoint x: 729, startPoint y: 203, endPoint x: 728, endPoint y: 242, distance: 38.7
click at [728, 242] on span "5.8%" at bounding box center [719, 239] width 43 height 25
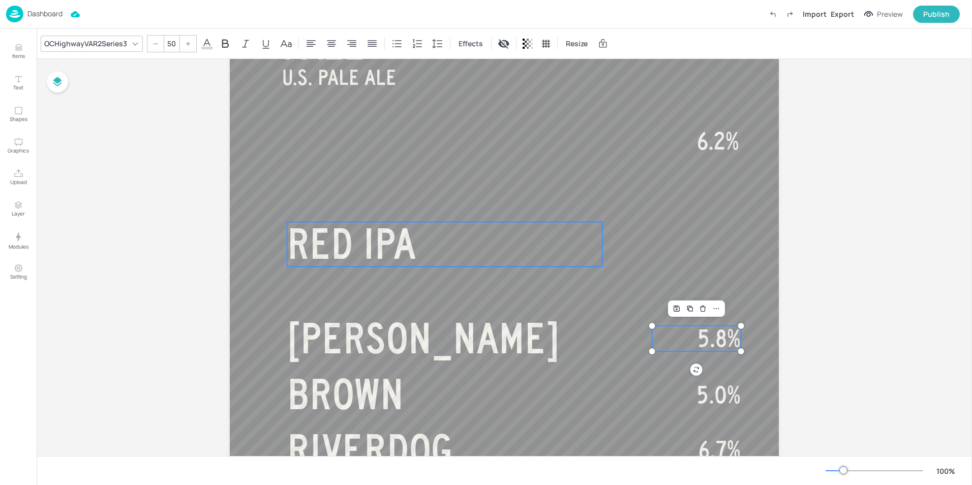
scroll to position [485, 0]
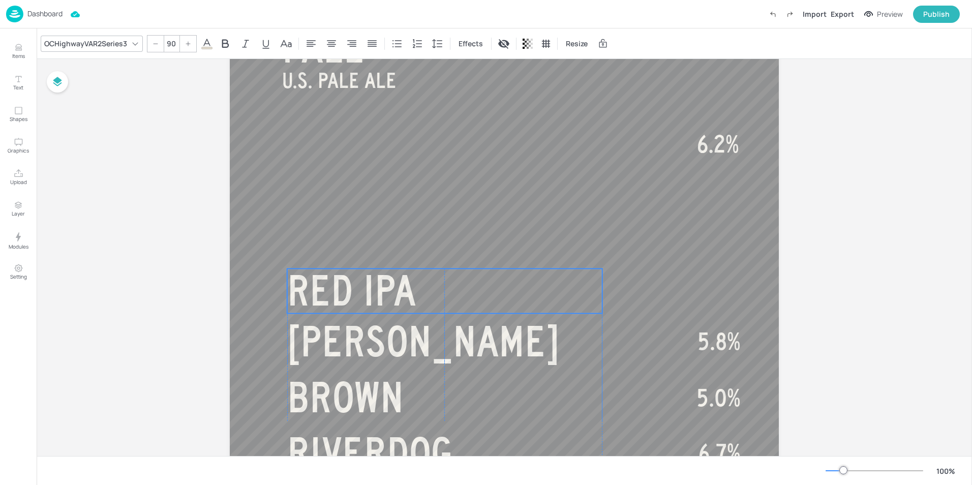
drag, startPoint x: 350, startPoint y: 249, endPoint x: 349, endPoint y: 293, distance: 44.3
click at [349, 293] on span "RED IPA" at bounding box center [351, 291] width 129 height 46
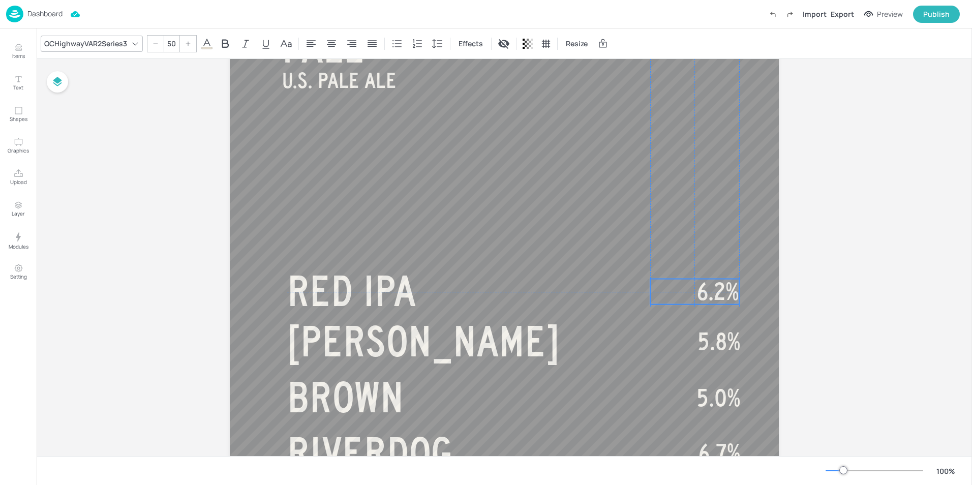
drag, startPoint x: 718, startPoint y: 147, endPoint x: 717, endPoint y: 297, distance: 149.5
click at [717, 297] on span "6.2%" at bounding box center [718, 291] width 42 height 25
click at [838, 225] on div "Board BEER - TEMP TAP (L) PALE U.S. PALE ALE RED IPA STOUT 4.8% 6.2% 5.8% BEER …" at bounding box center [505, 91] width 936 height 1034
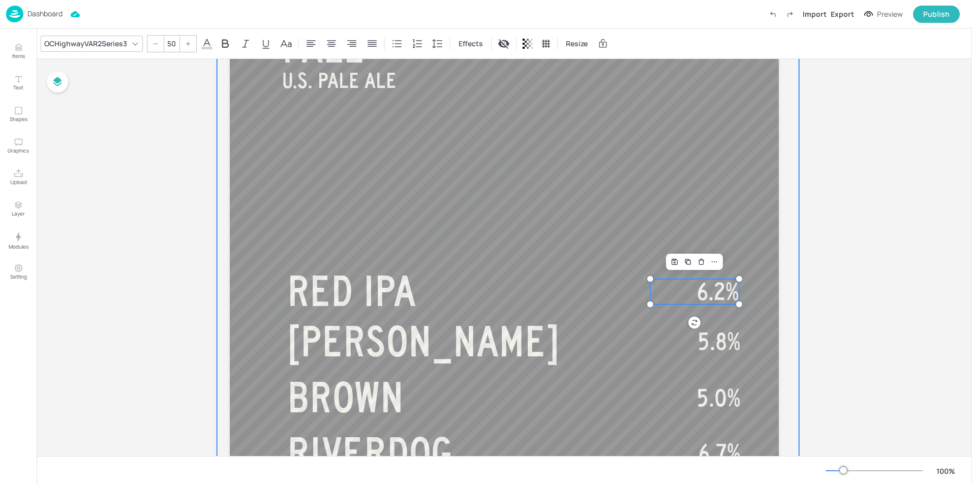
scroll to position [434, 0]
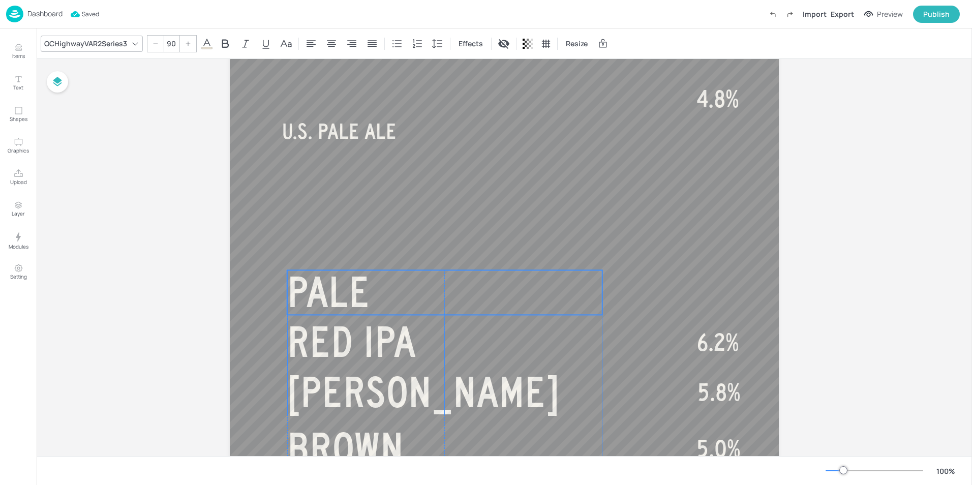
drag, startPoint x: 335, startPoint y: 104, endPoint x: 339, endPoint y: 298, distance: 193.8
click at [339, 298] on span "PALE" at bounding box center [328, 292] width 83 height 46
drag, startPoint x: 725, startPoint y: 100, endPoint x: 725, endPoint y: 291, distance: 191.7
click at [725, 291] on span "4.8%" at bounding box center [719, 292] width 43 height 25
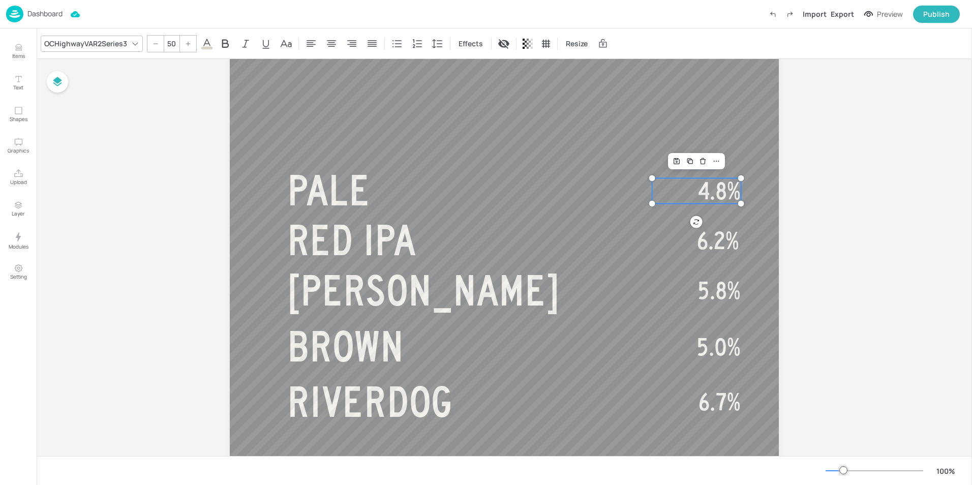
click at [876, 183] on div "Board BEER - TEMP TAP (L) PALE U.S. PALE ALE RED IPA STOUT 4.8% 6.2% 5.8% BEER …" at bounding box center [505, 40] width 936 height 1034
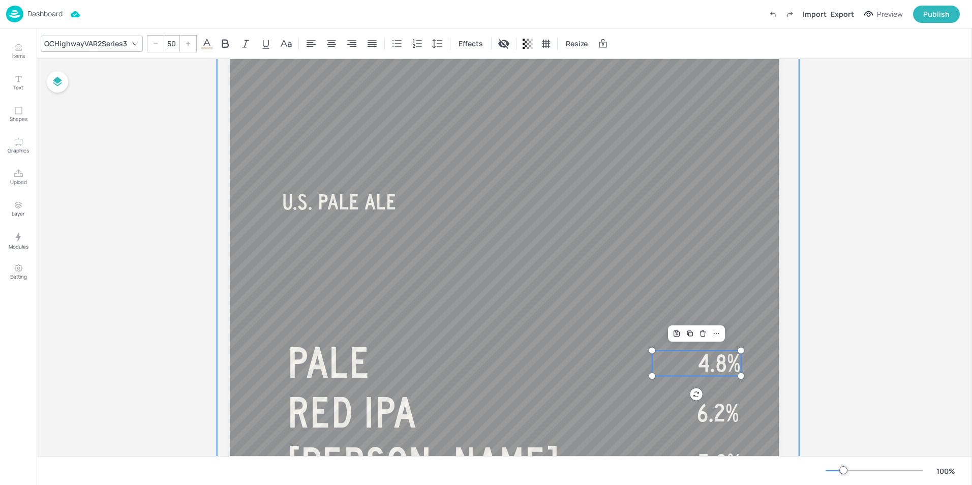
scroll to position [281, 0]
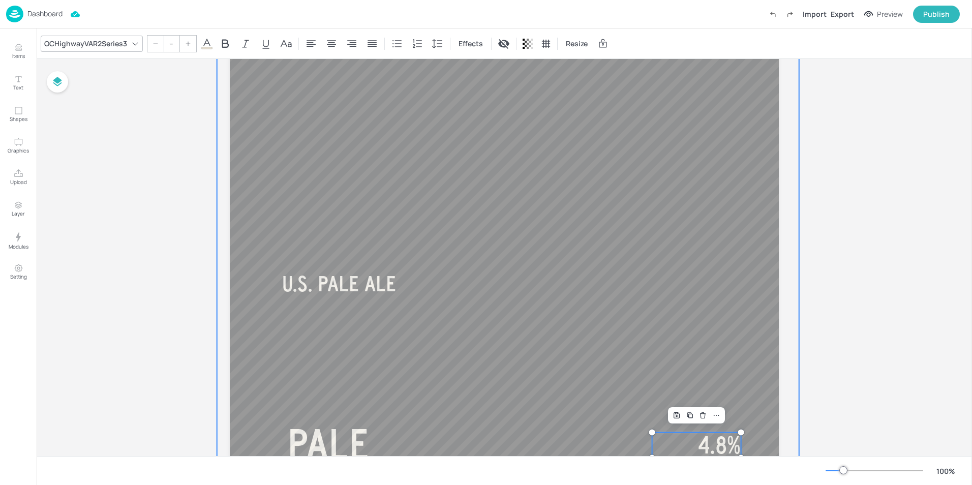
type input "45"
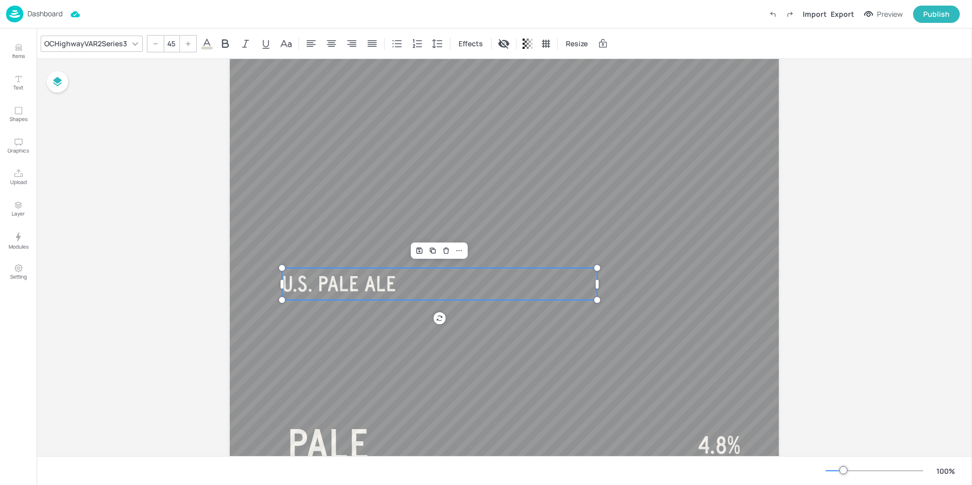
click at [322, 293] on span "U.S. PALE ALE" at bounding box center [339, 284] width 114 height 23
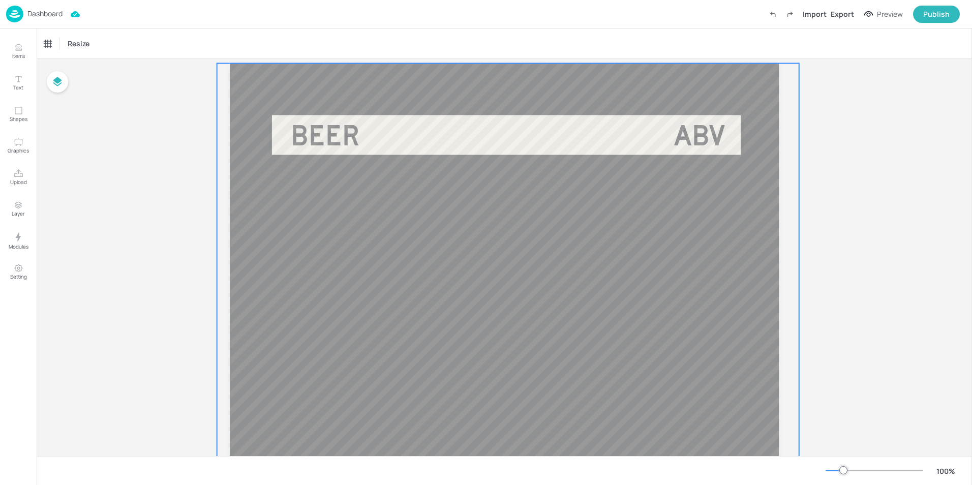
scroll to position [27, 0]
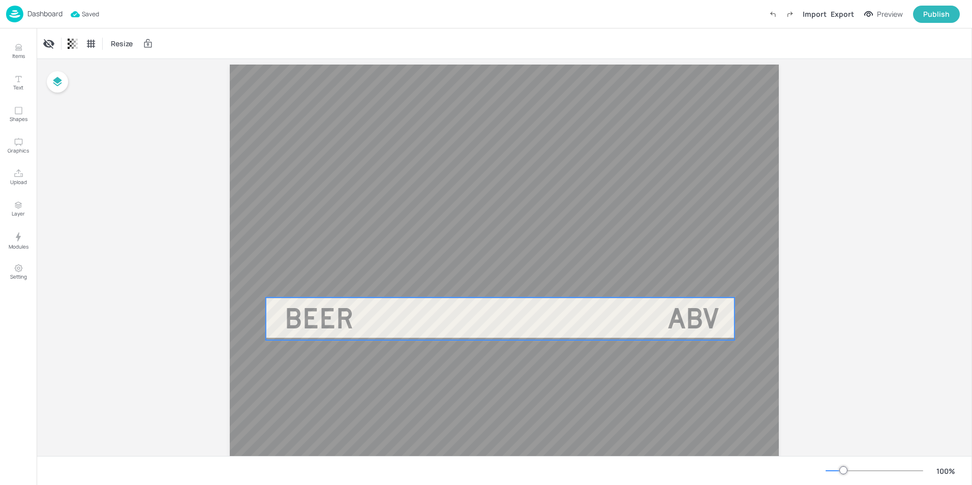
drag, startPoint x: 438, startPoint y: 137, endPoint x: 432, endPoint y: 319, distance: 182.2
click at [432, 319] on div at bounding box center [500, 319] width 469 height 42
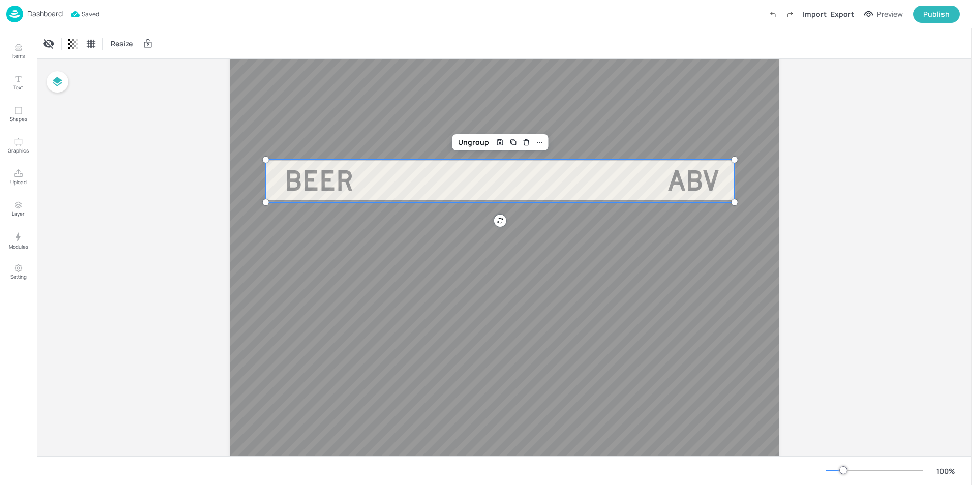
scroll to position [180, 0]
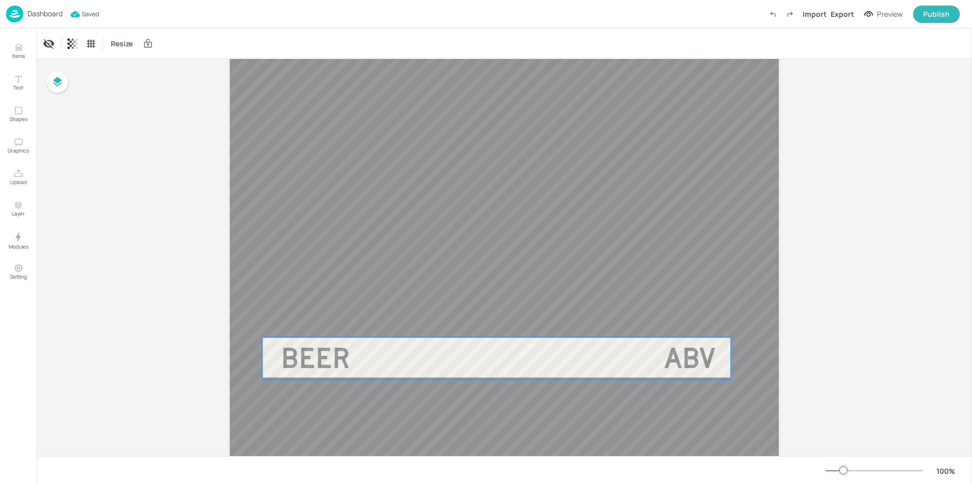
drag, startPoint x: 458, startPoint y: 169, endPoint x: 454, endPoint y: 361, distance: 192.3
click at [454, 361] on div at bounding box center [496, 359] width 469 height 42
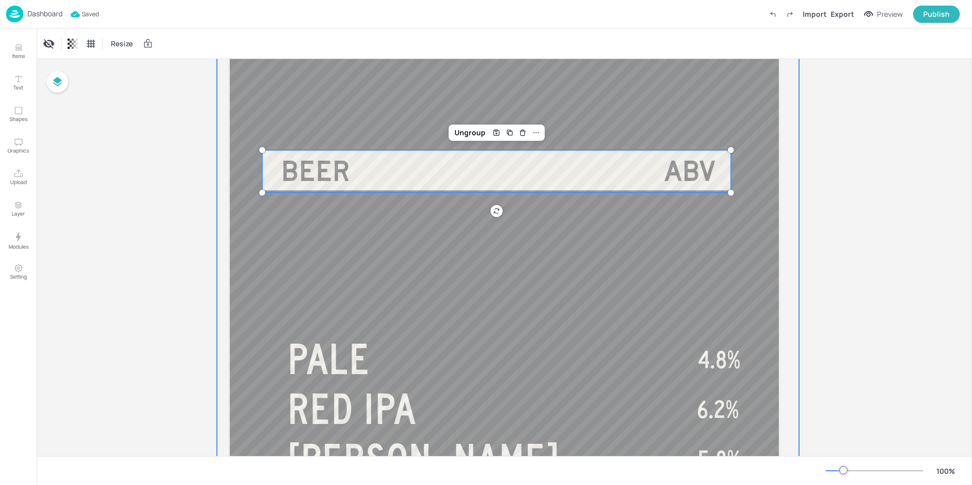
scroll to position [383, 0]
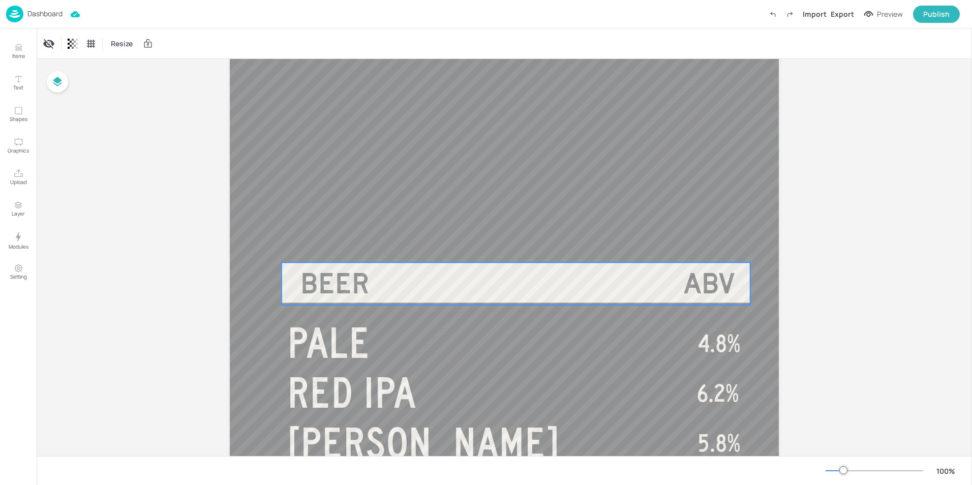
drag, startPoint x: 455, startPoint y: 150, endPoint x: 475, endPoint y: 278, distance: 130.1
click at [475, 278] on div at bounding box center [516, 284] width 469 height 42
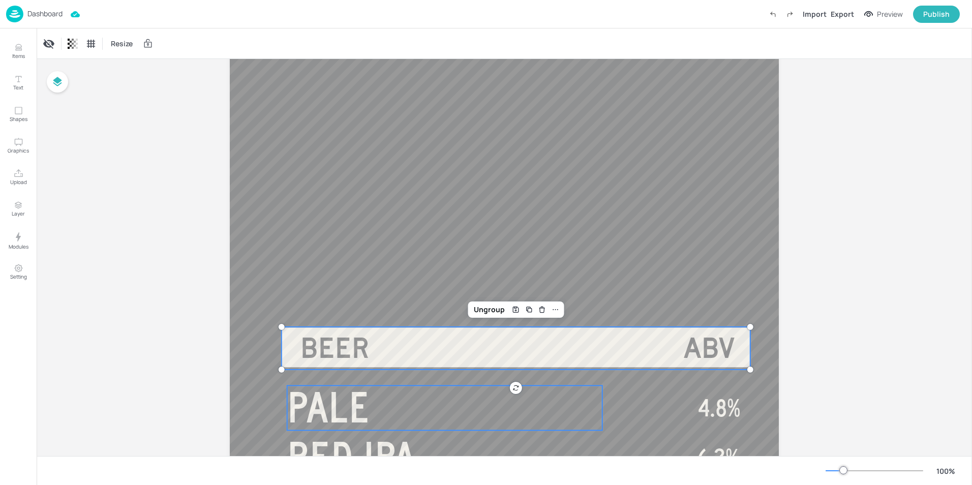
scroll to position [407, 0]
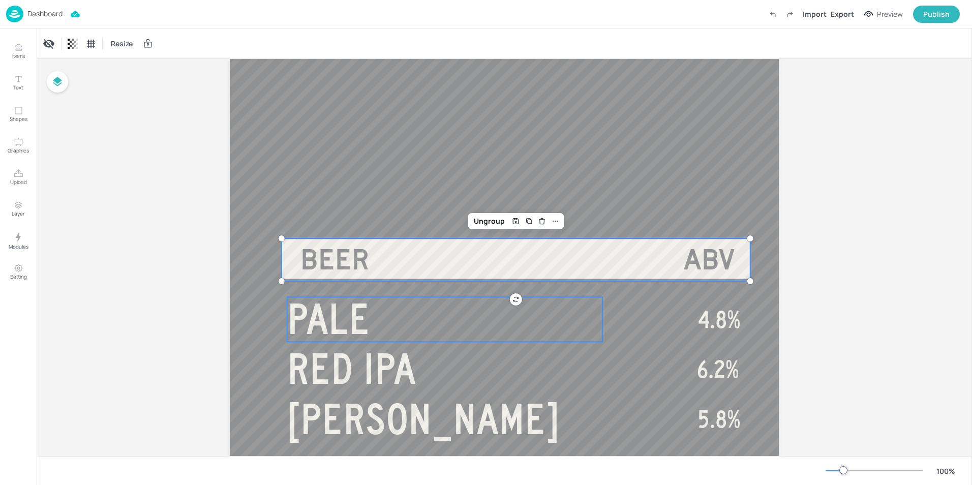
click at [336, 315] on span "PALE" at bounding box center [328, 319] width 83 height 46
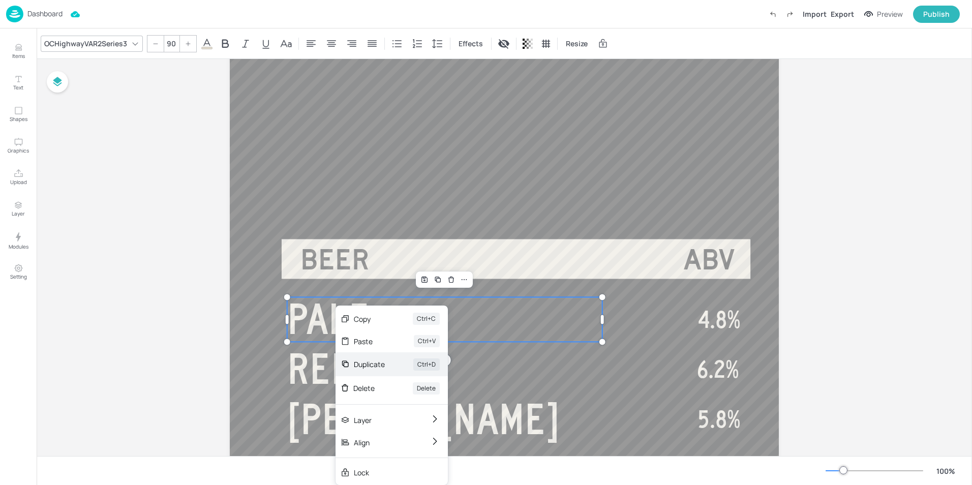
click at [362, 366] on div "Duplicate" at bounding box center [369, 364] width 31 height 11
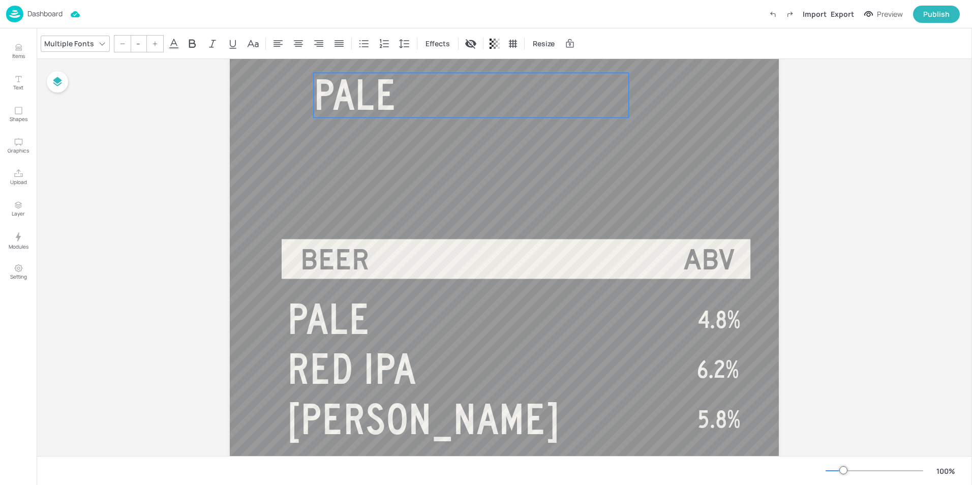
drag, startPoint x: 395, startPoint y: 331, endPoint x: 416, endPoint y: 101, distance: 230.4
click at [416, 101] on p "PALE" at bounding box center [471, 96] width 315 height 46
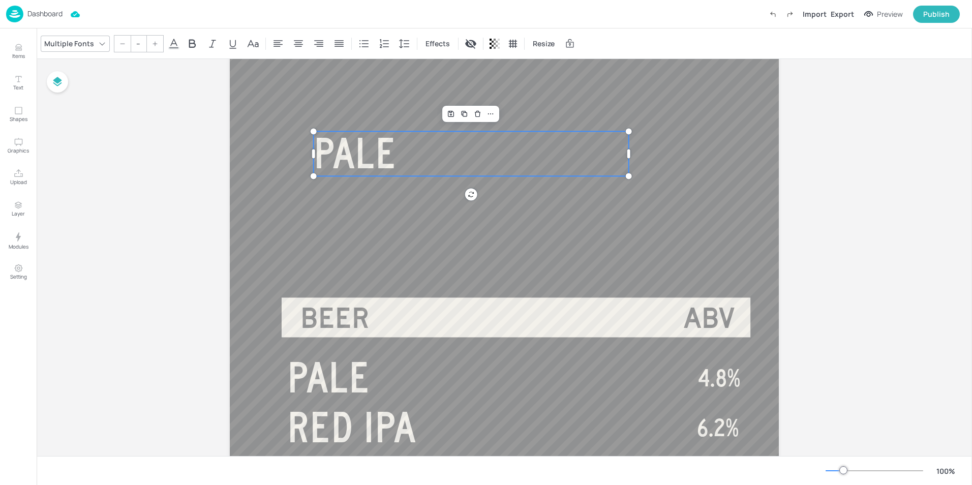
scroll to position [254, 0]
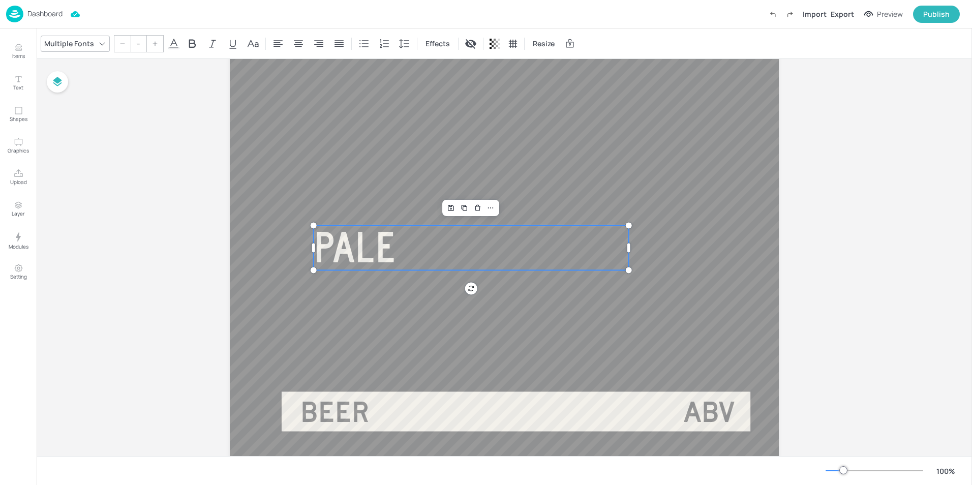
click at [400, 253] on p "PALE" at bounding box center [471, 248] width 315 height 46
type input "90"
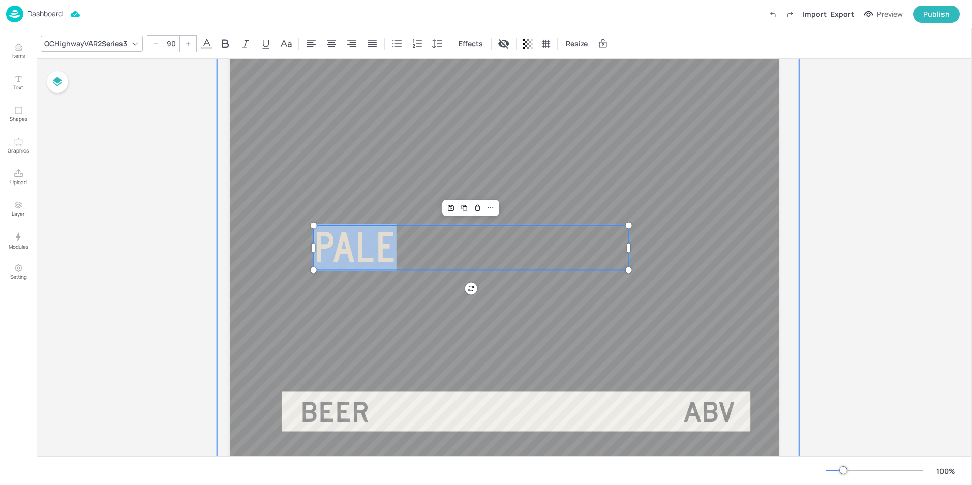
drag, startPoint x: 411, startPoint y: 257, endPoint x: 293, endPoint y: 251, distance: 118.1
click at [293, 251] on div "PALE RED IPA STOUT 4.8% 6.2% 5.8% BEER ABV BROWN 5.0% RIVERDOG 6.7% PALE PALE" at bounding box center [504, 325] width 549 height 977
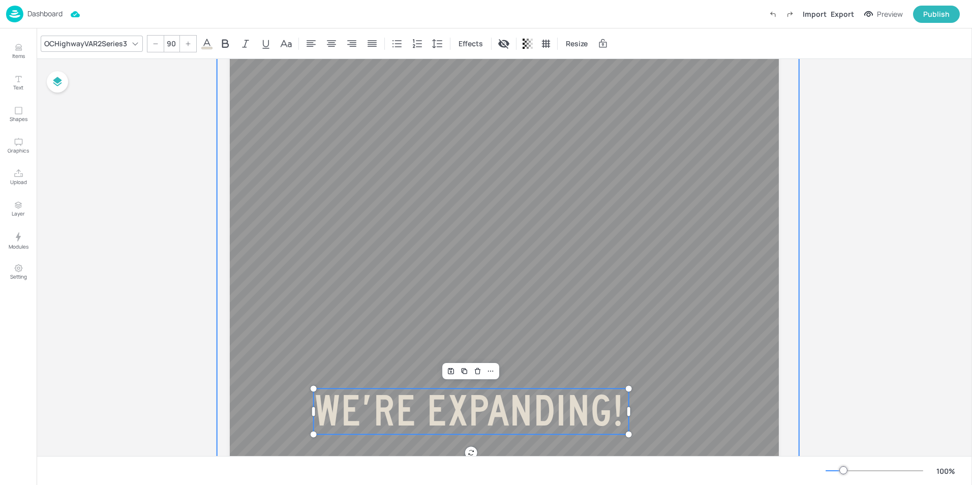
scroll to position [122, 0]
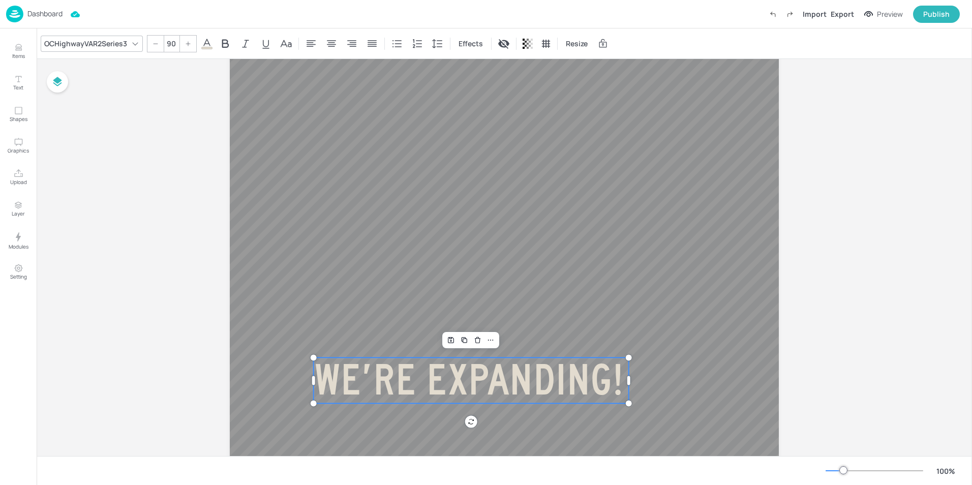
click at [451, 380] on span "WE’RE EXPANDING!" at bounding box center [469, 380] width 311 height 46
click at [822, 269] on div "Board BEER - TEMP TAP (L) PALE RED IPA STOUT 4.8% 6.2% 5.8% BEER ABV BROWN 5.0%…" at bounding box center [505, 454] width 936 height 1034
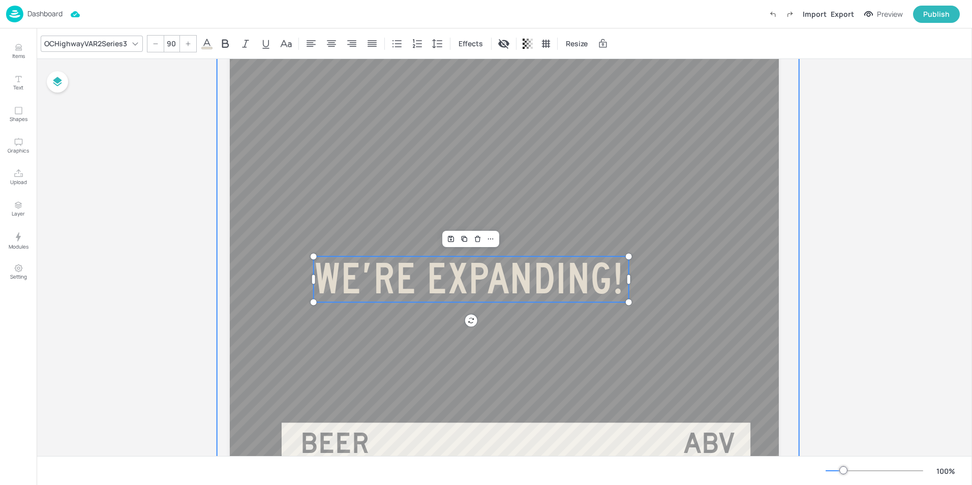
scroll to position [224, 0]
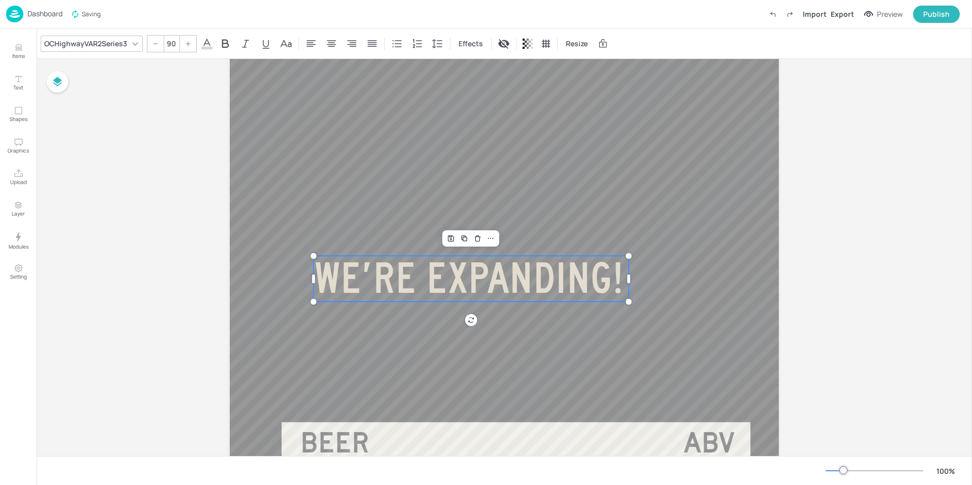
click at [847, 280] on div "Board BEER - TEMP TAP (L) PALE RED IPA STOUT 4.8% 6.2% 5.8% BEER ABV BROWN 5.0%…" at bounding box center [505, 352] width 936 height 1034
click at [559, 302] on p "WE’RE EXPANDING!" at bounding box center [471, 279] width 315 height 46
click at [907, 293] on div "Board BEER - TEMP TAP (L) PALE RED IPA STOUT 4.8% 6.2% 5.8% BEER ABV BROWN 5.0%…" at bounding box center [505, 352] width 936 height 1034
click at [836, 293] on div "Board BEER - TEMP TAP (L) PALE RED IPA STOUT 4.8% 6.2% 5.8% BEER ABV BROWN 5.0%…" at bounding box center [505, 352] width 936 height 1034
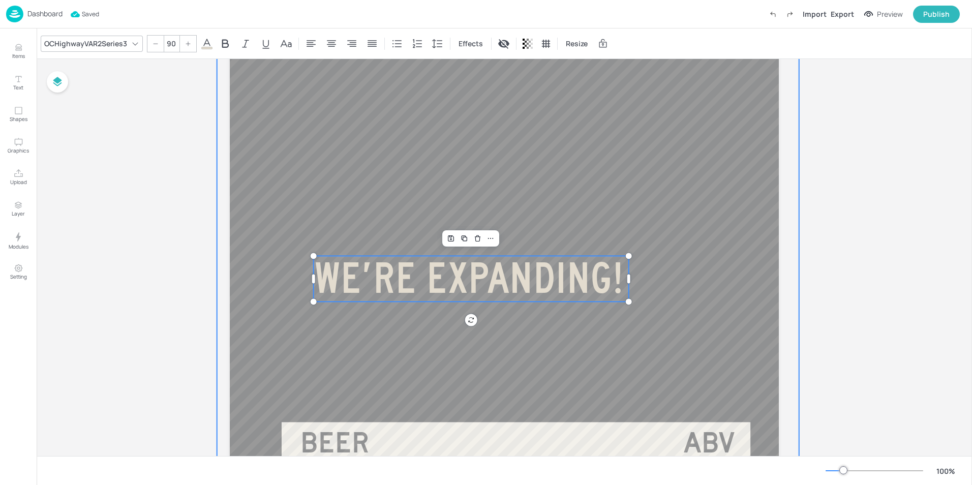
click at [499, 337] on div at bounding box center [508, 361] width 582 height 987
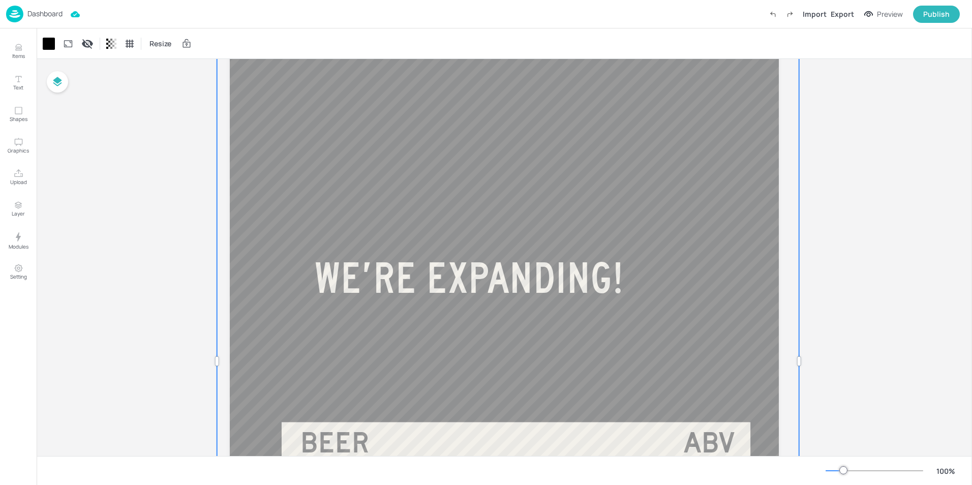
click at [499, 337] on div at bounding box center [508, 361] width 582 height 987
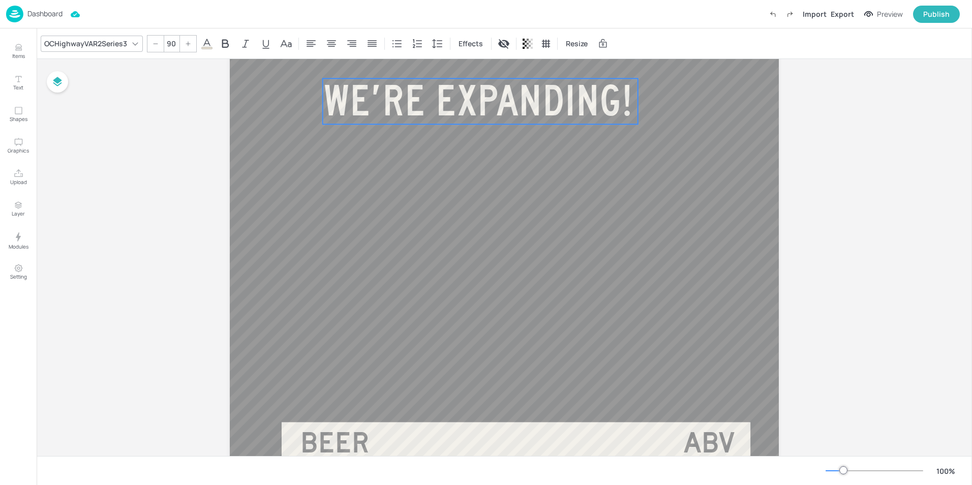
drag, startPoint x: 471, startPoint y: 274, endPoint x: 481, endPoint y: 97, distance: 177.7
click at [481, 97] on span "WE’RE EXPANDING!" at bounding box center [478, 100] width 311 height 46
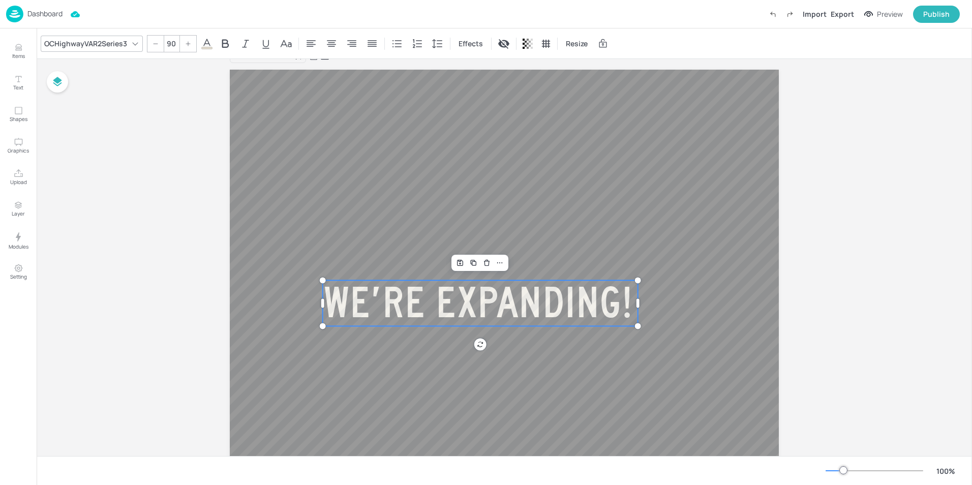
scroll to position [0, 0]
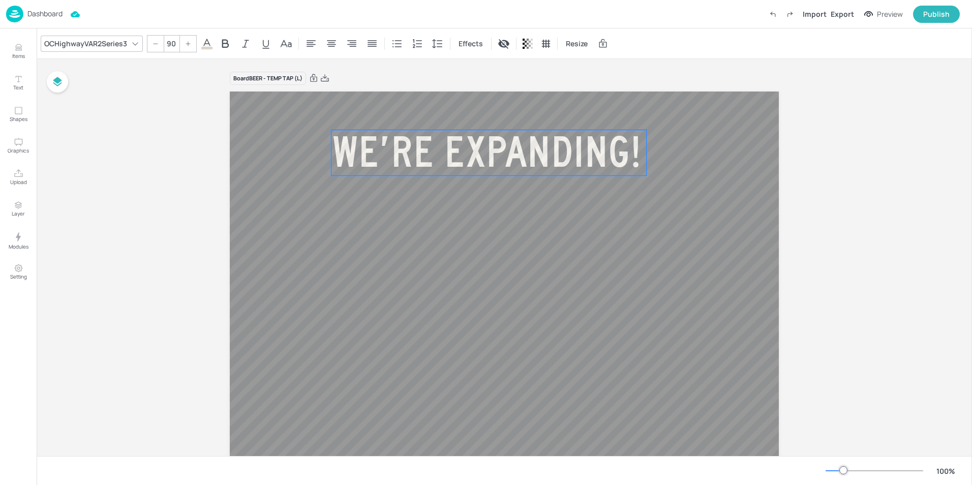
drag, startPoint x: 487, startPoint y: 322, endPoint x: 495, endPoint y: 150, distance: 172.6
click at [495, 150] on span "WE’RE EXPANDING!" at bounding box center [487, 152] width 311 height 46
click at [187, 45] on icon at bounding box center [188, 44] width 6 height 6
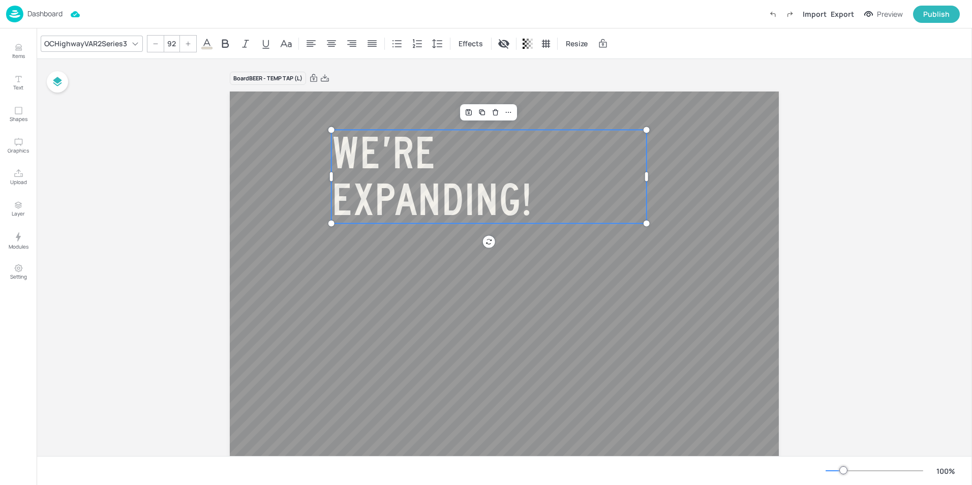
click at [187, 45] on icon at bounding box center [188, 44] width 6 height 6
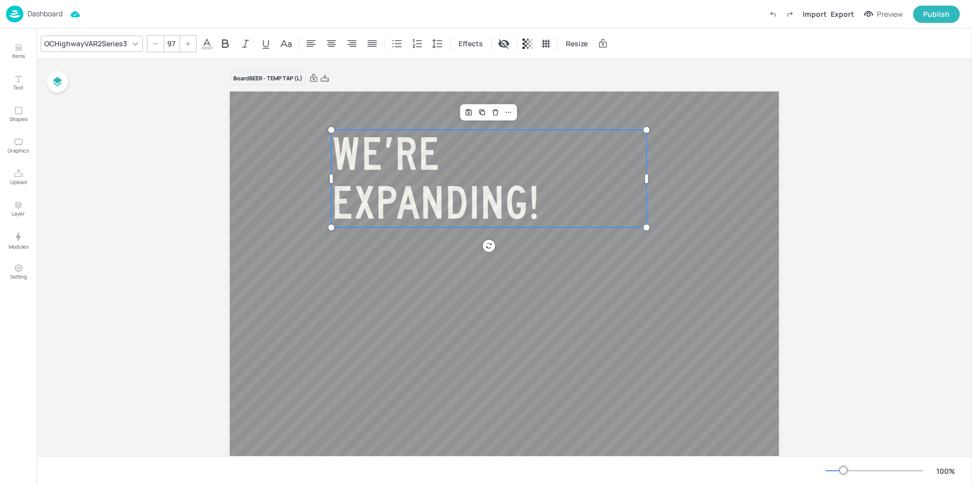
click at [187, 45] on icon at bounding box center [188, 44] width 6 height 6
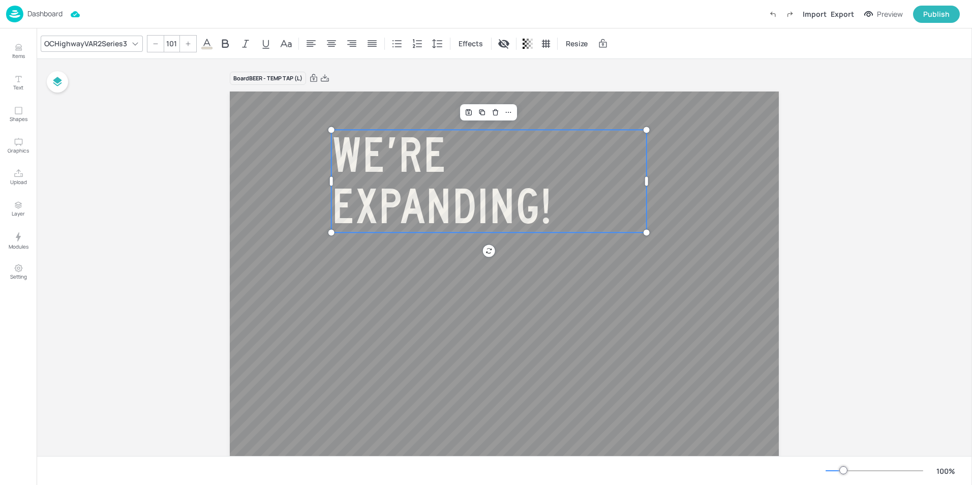
click at [187, 45] on icon at bounding box center [188, 44] width 6 height 6
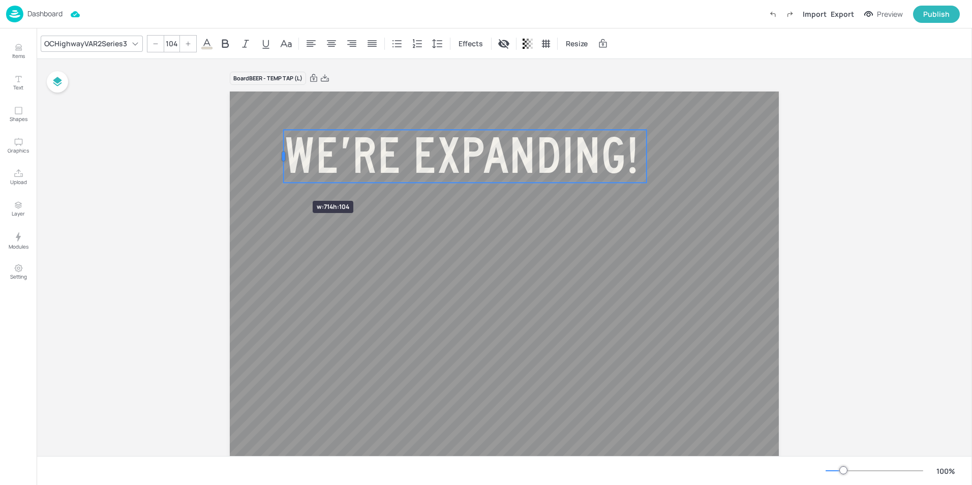
drag, startPoint x: 330, startPoint y: 181, endPoint x: 340, endPoint y: 171, distance: 14.0
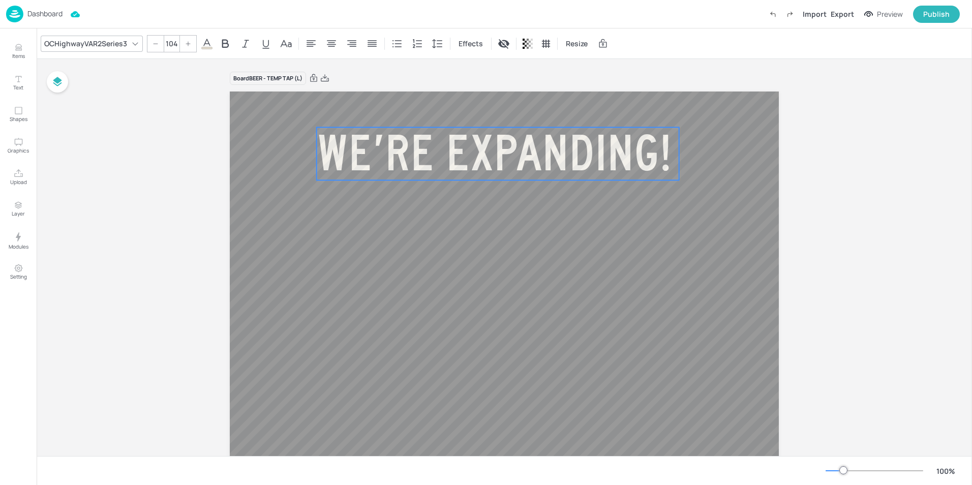
drag, startPoint x: 560, startPoint y: 157, endPoint x: 593, endPoint y: 154, distance: 32.6
click at [593, 154] on span "WE’RE EXPANDING!" at bounding box center [495, 153] width 356 height 53
click at [555, 140] on span "WE’RE EXPANDING!" at bounding box center [495, 153] width 356 height 53
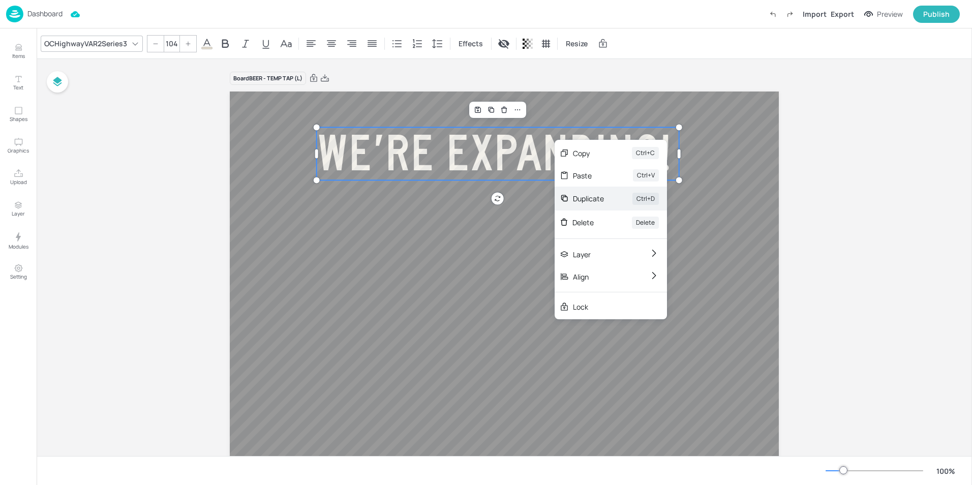
click at [588, 196] on div "Duplicate" at bounding box center [588, 198] width 31 height 11
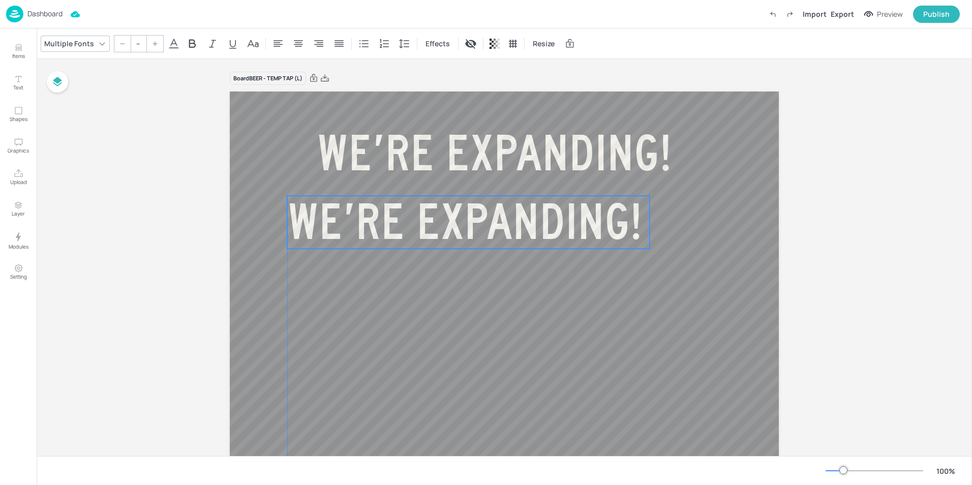
drag, startPoint x: 560, startPoint y: 172, endPoint x: 520, endPoint y: 233, distance: 73.1
click at [523, 235] on span "WE’RE EXPANDING!" at bounding box center [465, 222] width 356 height 53
click at [631, 218] on span "WE’RE EXPANDING!" at bounding box center [463, 221] width 356 height 53
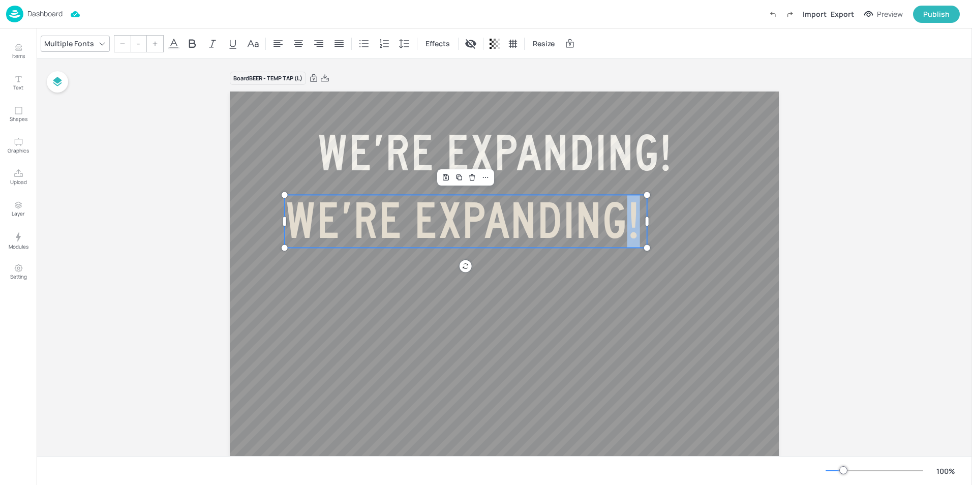
type input "104"
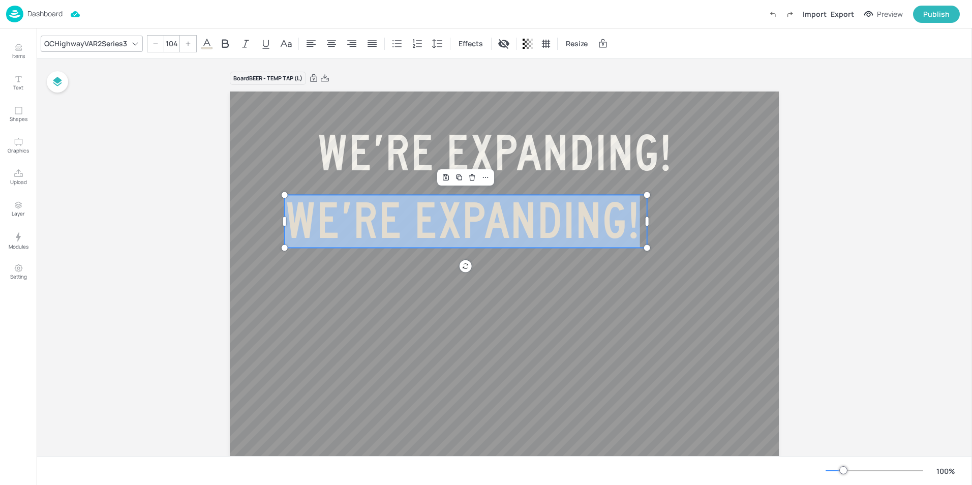
drag, startPoint x: 637, startPoint y: 218, endPoint x: 280, endPoint y: 222, distance: 357.1
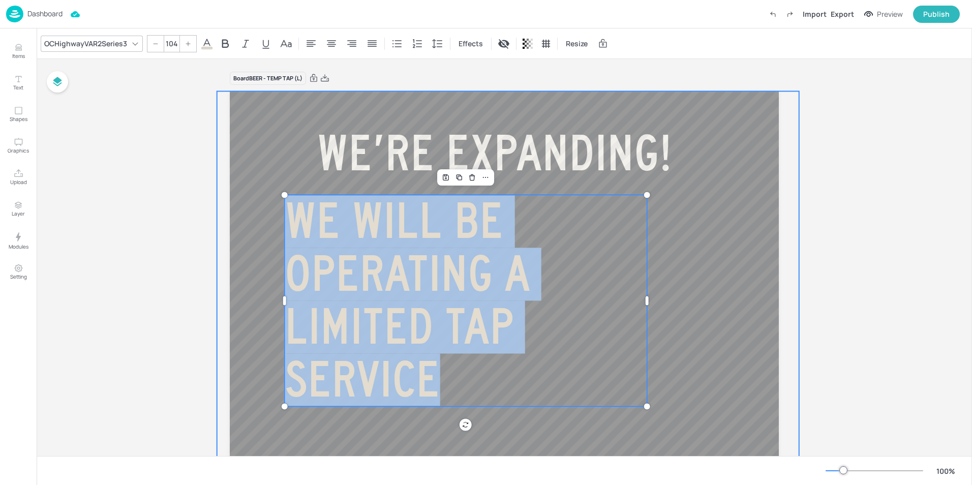
drag, startPoint x: 492, startPoint y: 369, endPoint x: 278, endPoint y: 187, distance: 281.4
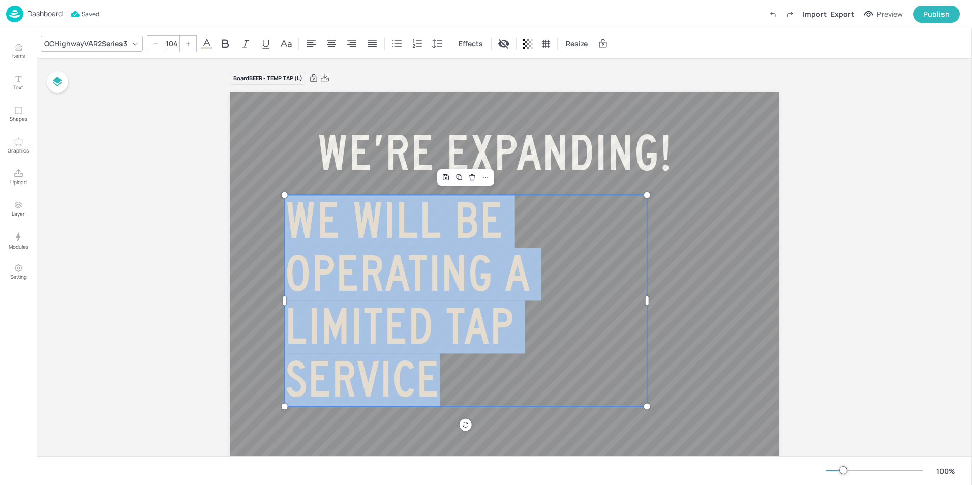
click at [154, 42] on icon at bounding box center [156, 44] width 6 height 6
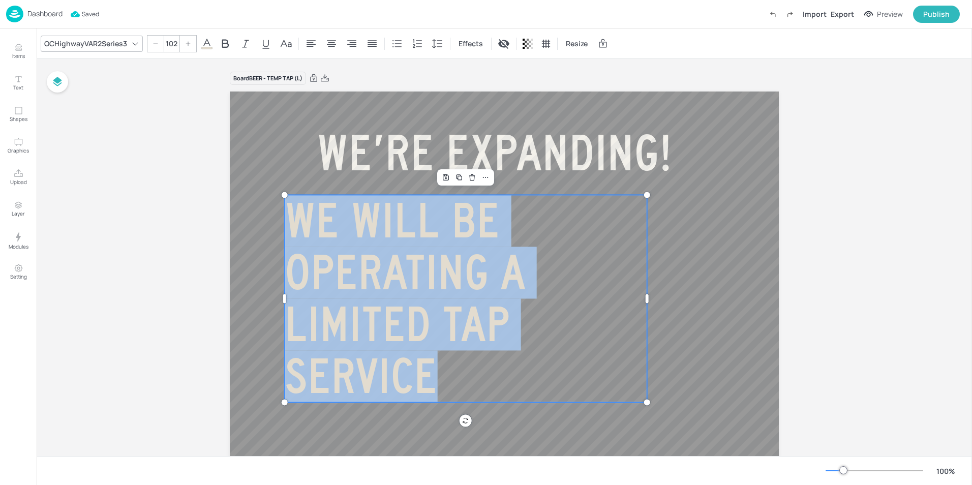
click at [154, 42] on icon at bounding box center [156, 44] width 6 height 6
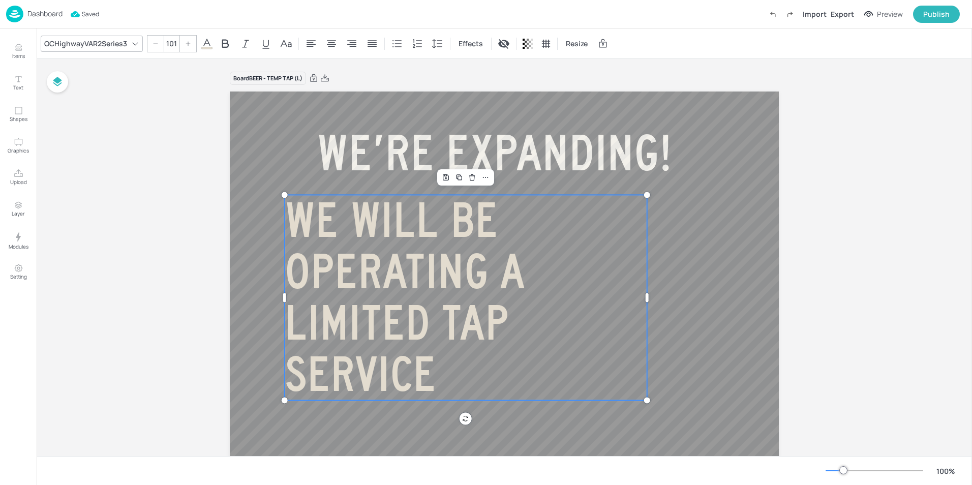
click at [154, 42] on icon at bounding box center [156, 44] width 6 height 6
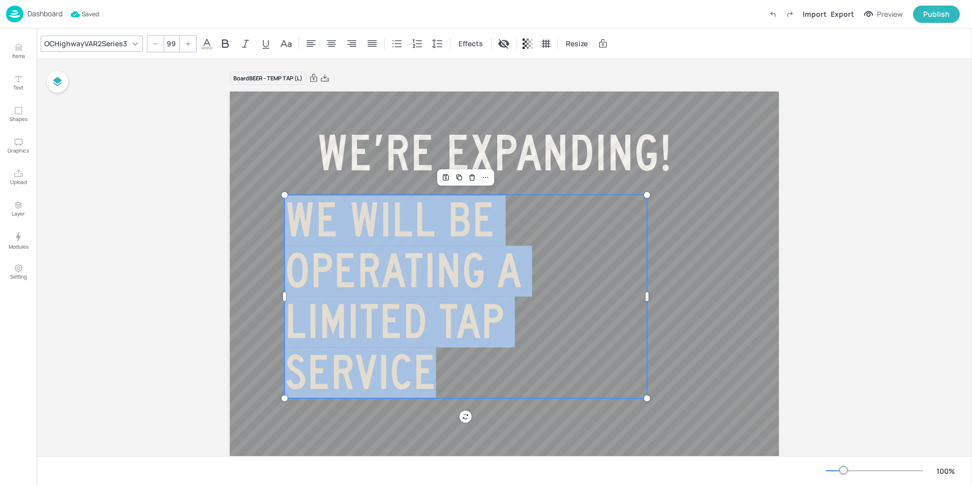
click at [154, 42] on icon at bounding box center [156, 44] width 6 height 6
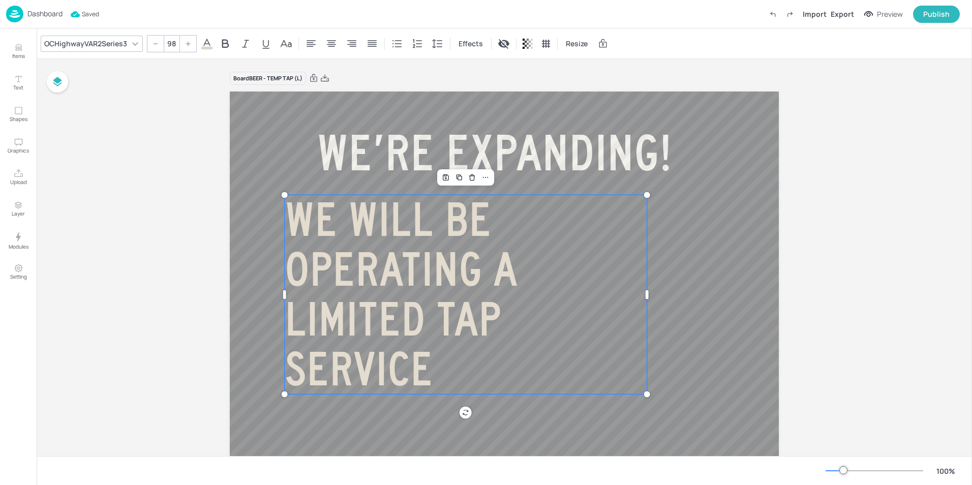
click at [154, 42] on icon at bounding box center [156, 44] width 6 height 6
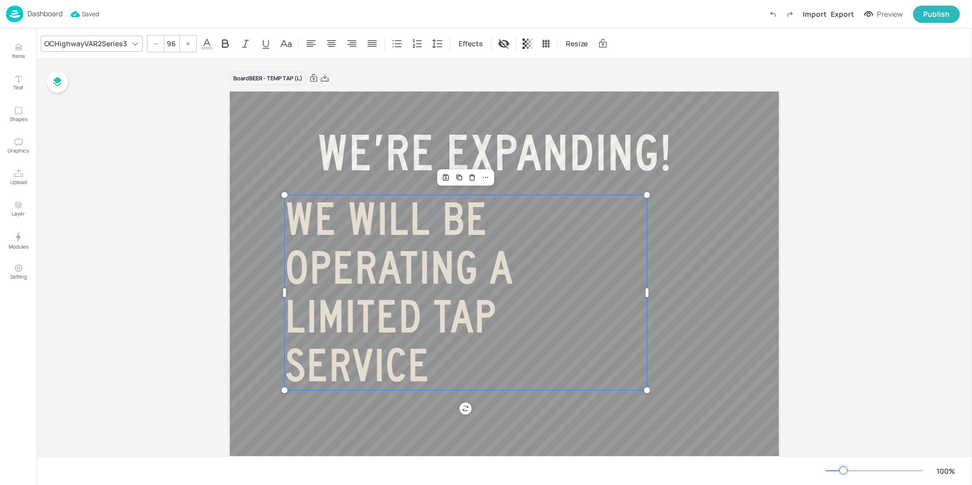
click at [154, 42] on icon at bounding box center [156, 44] width 6 height 6
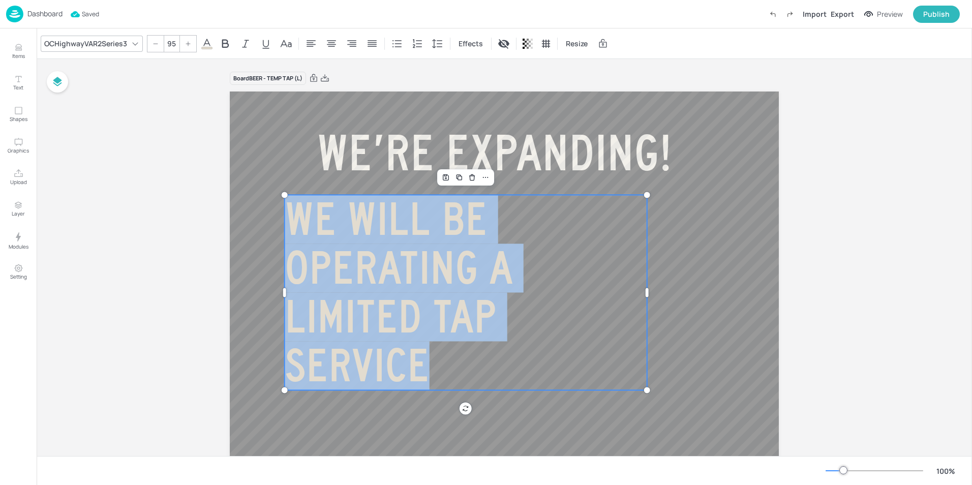
click at [154, 42] on icon at bounding box center [156, 44] width 6 height 6
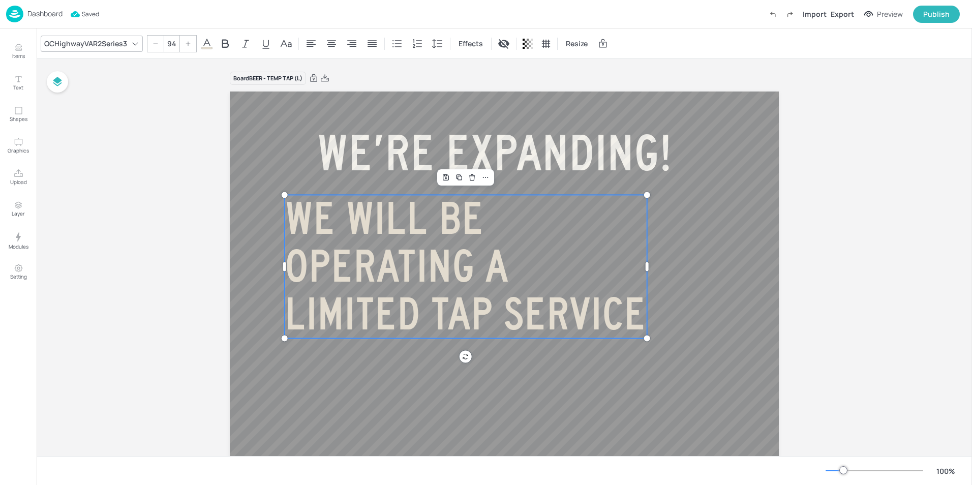
click at [154, 42] on icon at bounding box center [156, 44] width 6 height 6
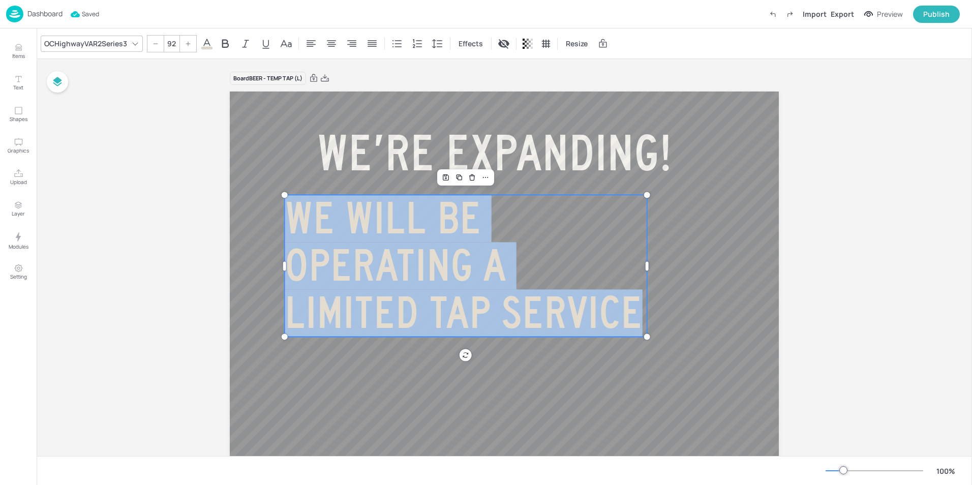
click at [154, 42] on icon at bounding box center [156, 44] width 6 height 6
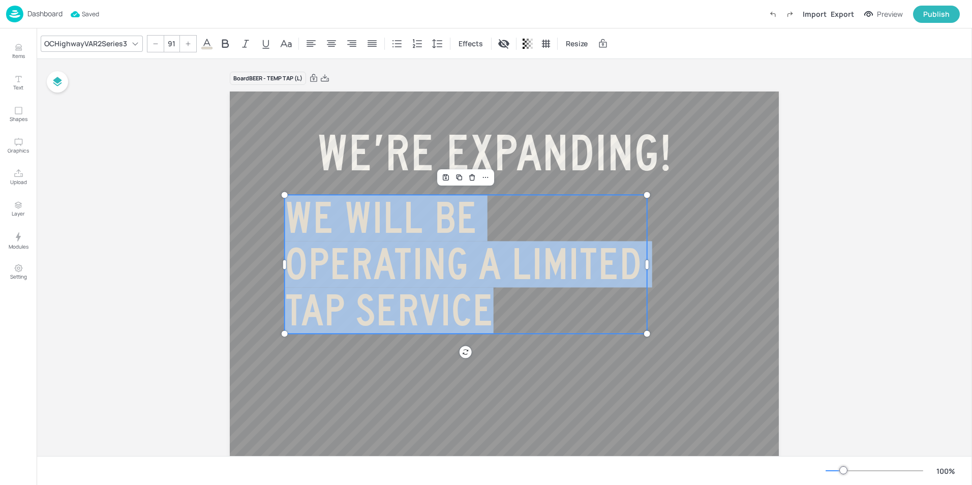
click at [154, 42] on icon at bounding box center [156, 44] width 6 height 6
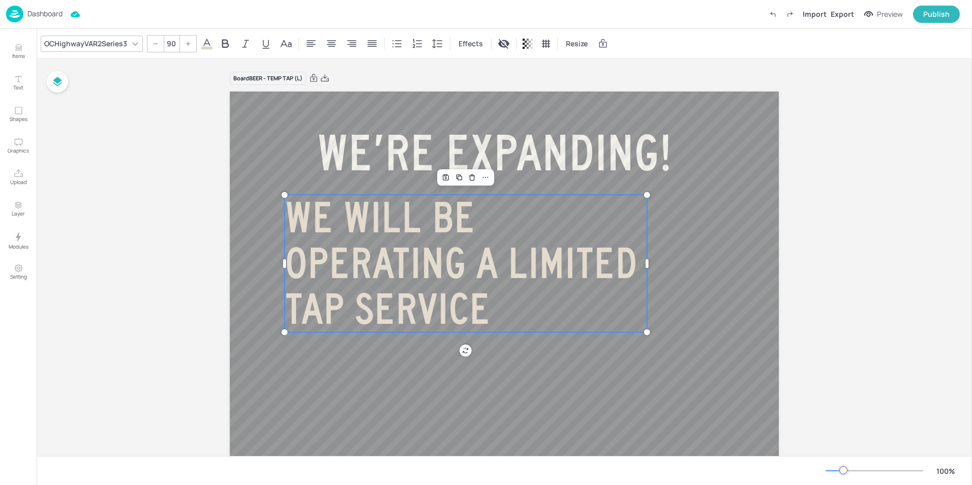
click at [154, 42] on icon at bounding box center [156, 44] width 6 height 6
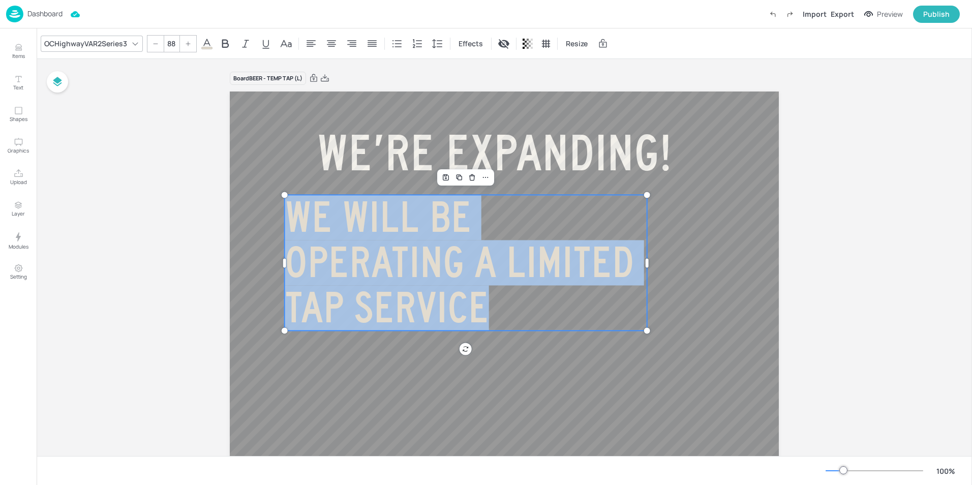
click at [154, 42] on icon at bounding box center [156, 44] width 6 height 6
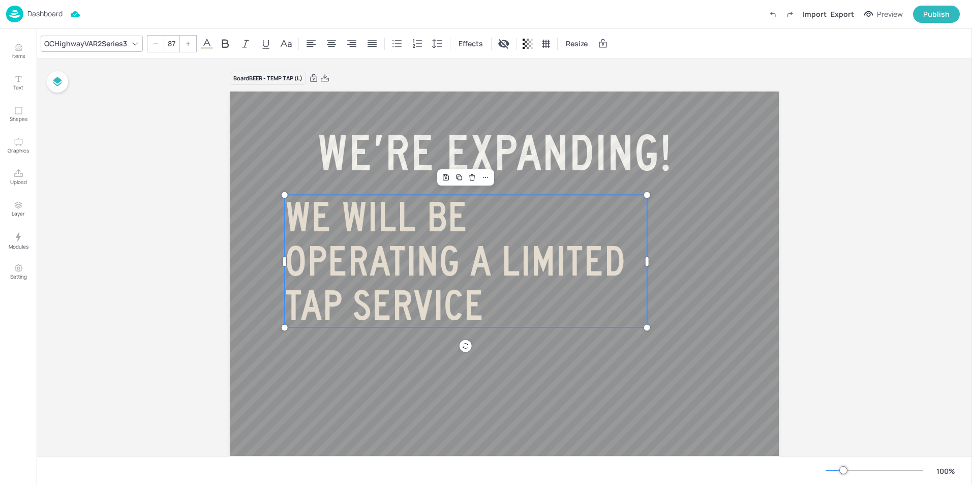
click at [154, 42] on icon at bounding box center [156, 44] width 6 height 6
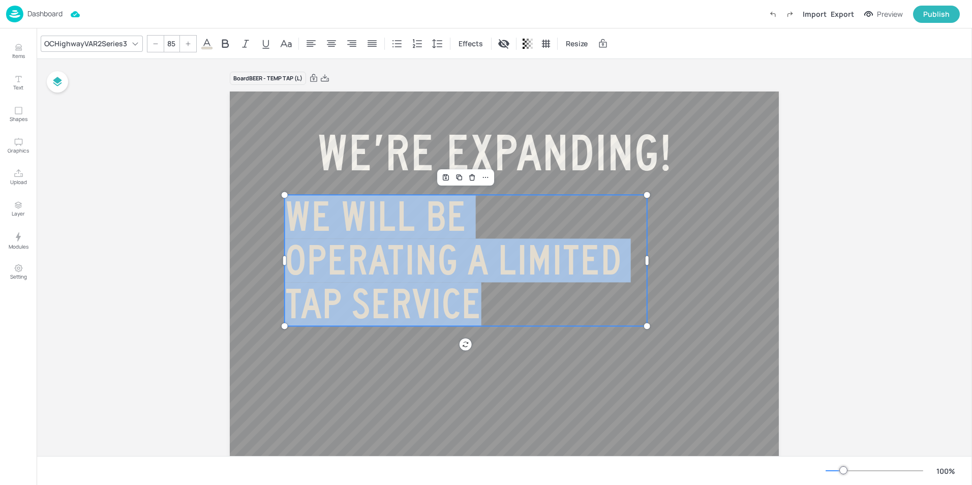
click at [154, 42] on icon at bounding box center [156, 44] width 6 height 6
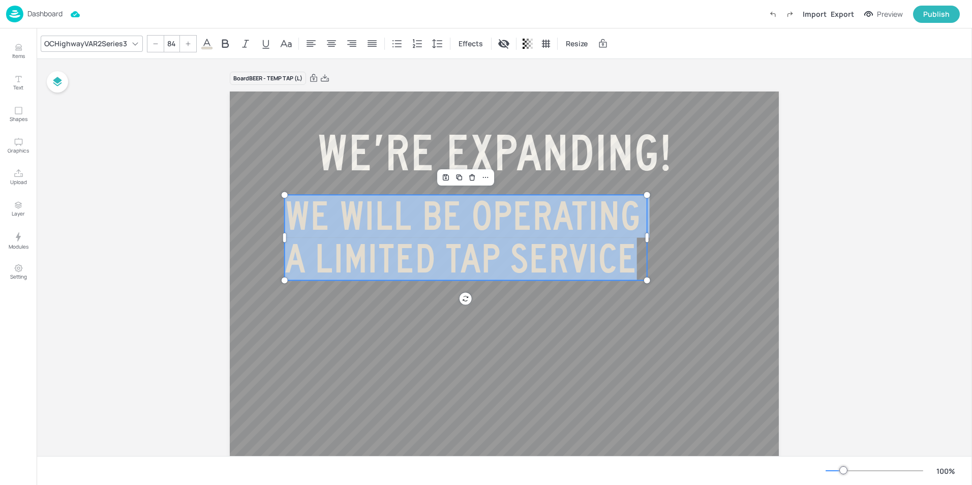
click at [154, 42] on icon at bounding box center [156, 44] width 6 height 6
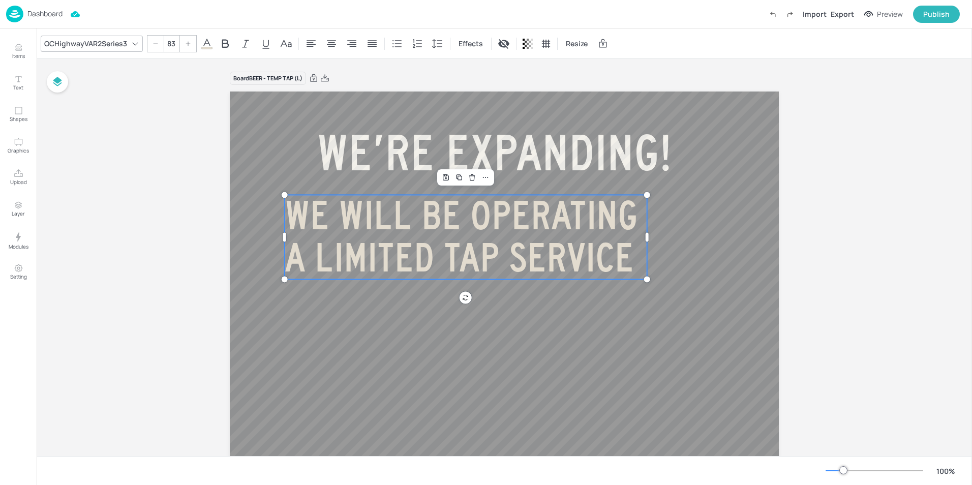
click at [154, 42] on icon at bounding box center [156, 44] width 6 height 6
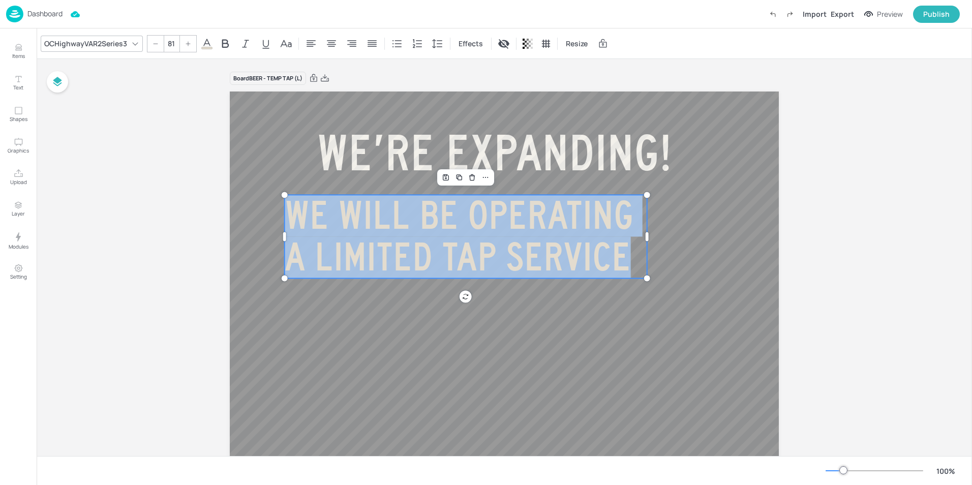
click at [154, 42] on icon at bounding box center [156, 44] width 6 height 6
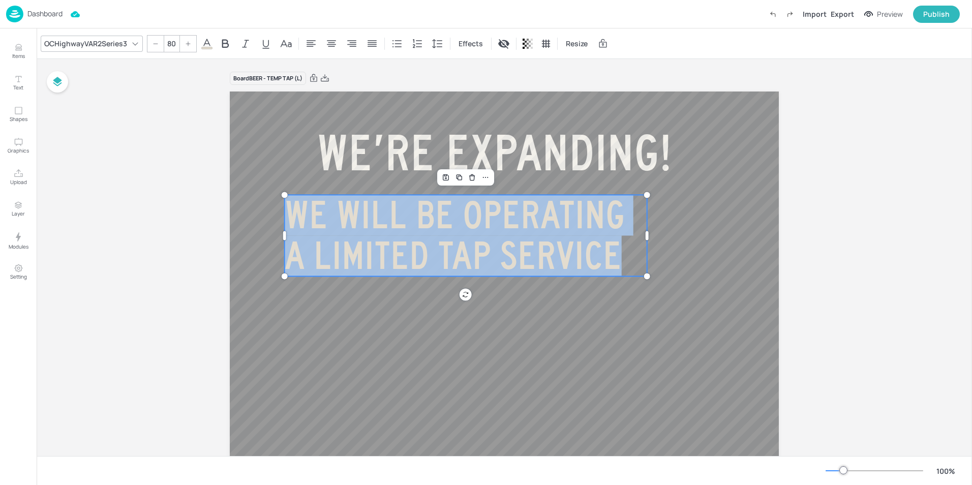
click at [154, 42] on icon at bounding box center [156, 44] width 6 height 6
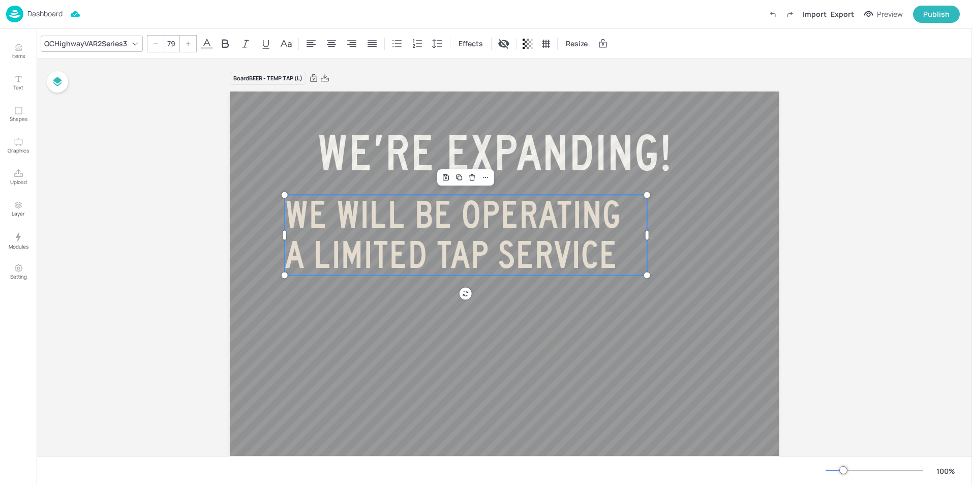
click at [154, 42] on icon at bounding box center [156, 44] width 6 height 6
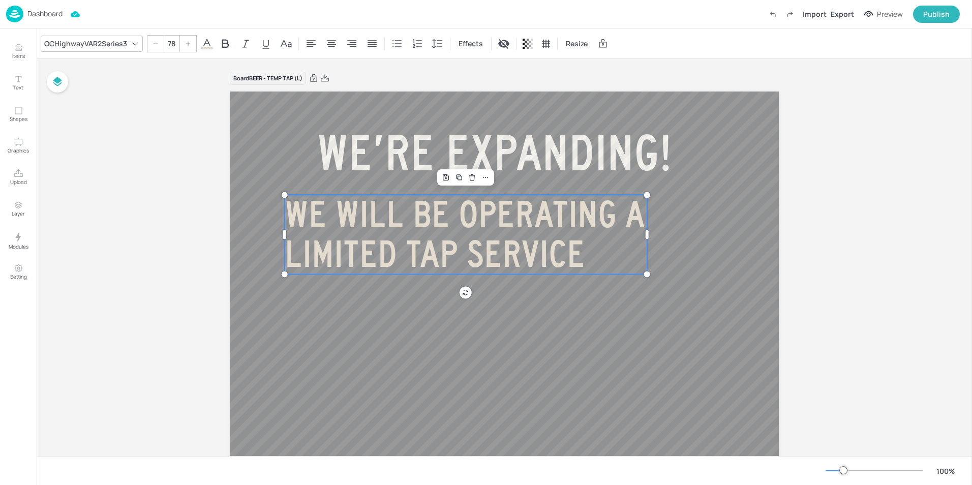
click at [154, 42] on icon at bounding box center [156, 44] width 6 height 6
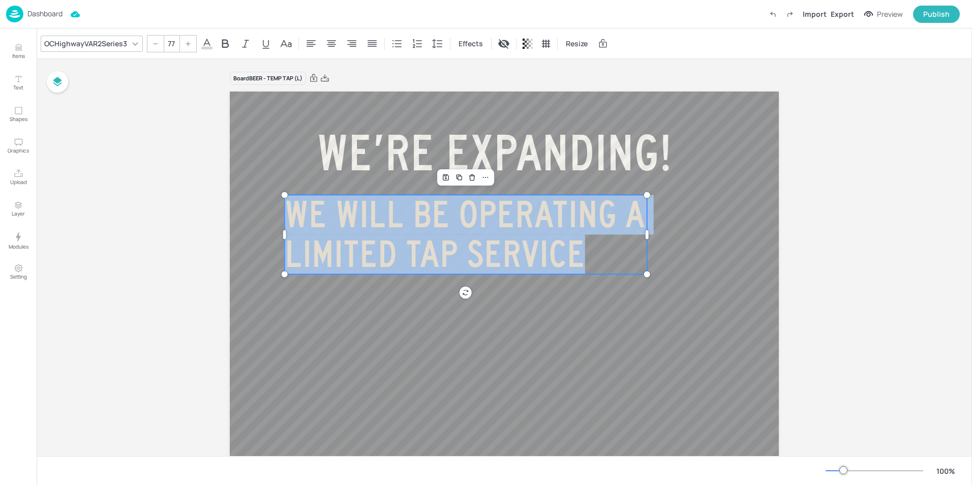
click at [154, 42] on icon at bounding box center [156, 44] width 6 height 6
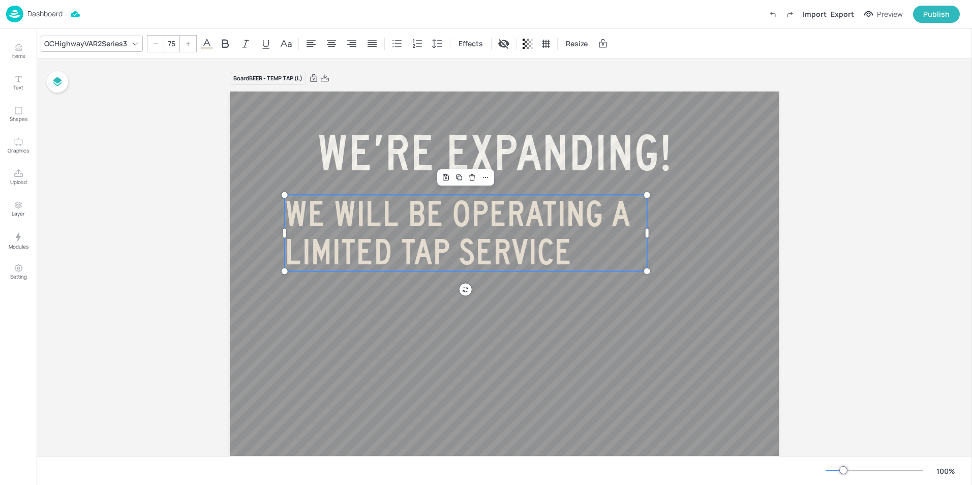
click at [154, 42] on icon at bounding box center [156, 44] width 6 height 6
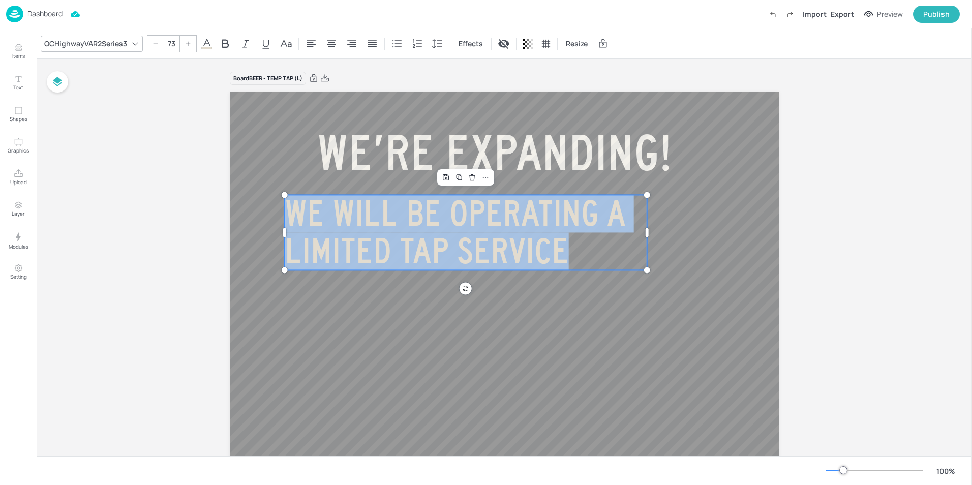
click at [154, 42] on icon at bounding box center [156, 44] width 6 height 6
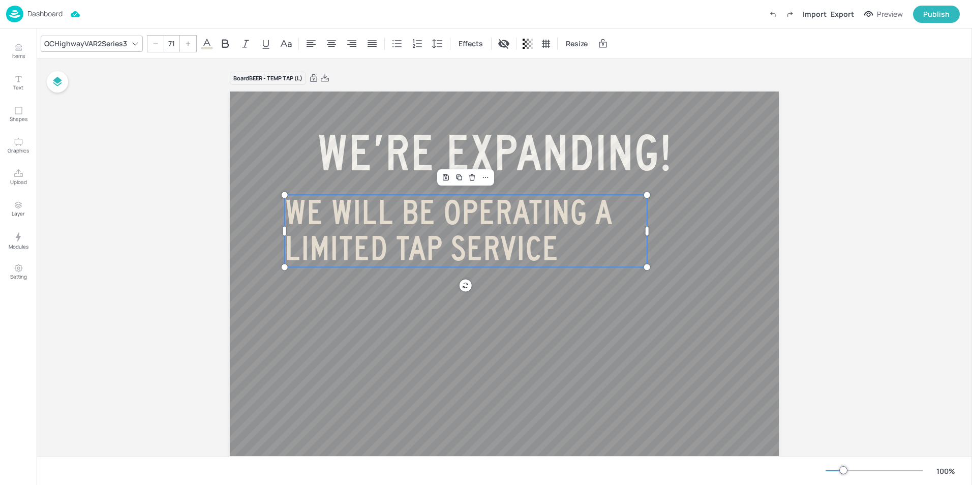
click at [154, 42] on icon at bounding box center [156, 44] width 6 height 6
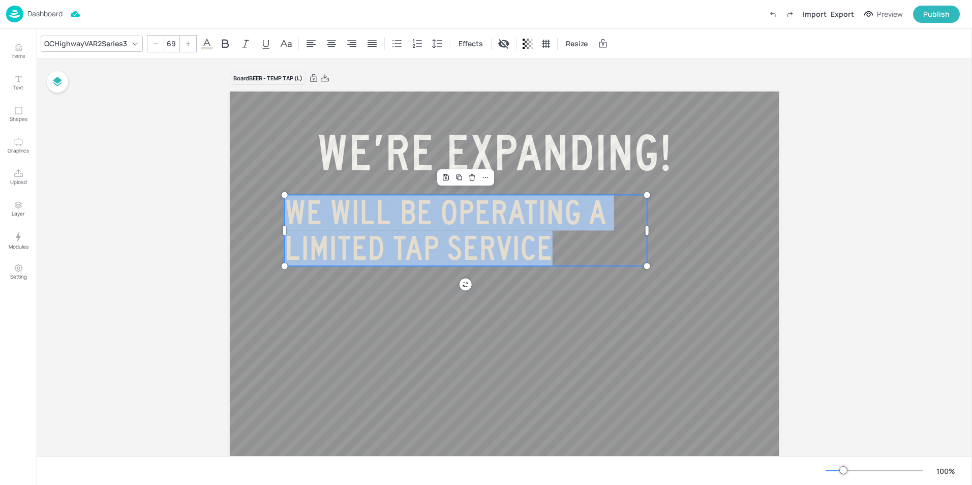
click at [154, 42] on icon at bounding box center [156, 44] width 6 height 6
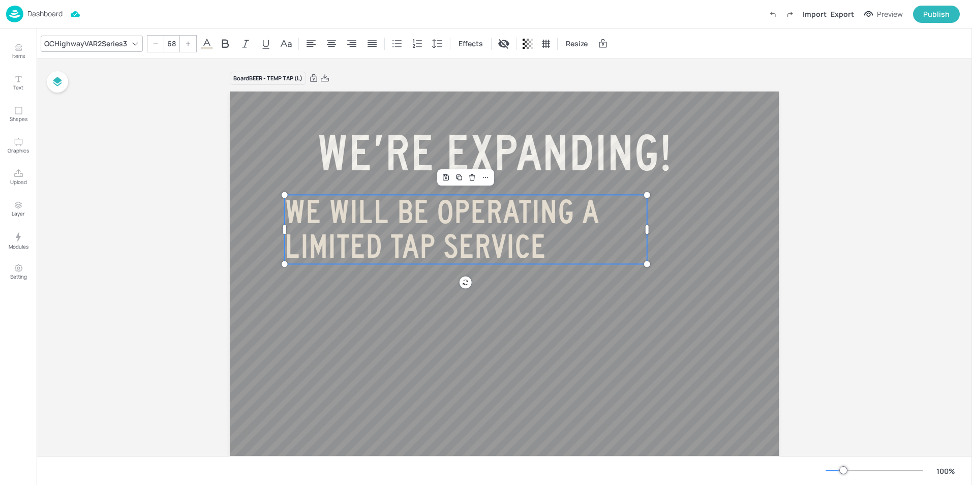
click at [154, 42] on icon at bounding box center [156, 44] width 6 height 6
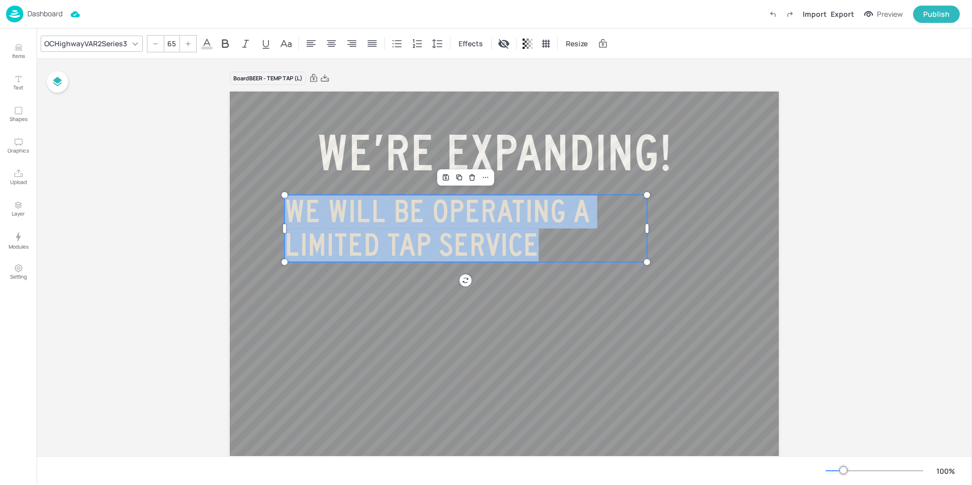
click at [154, 42] on icon at bounding box center [156, 44] width 6 height 6
type input "63"
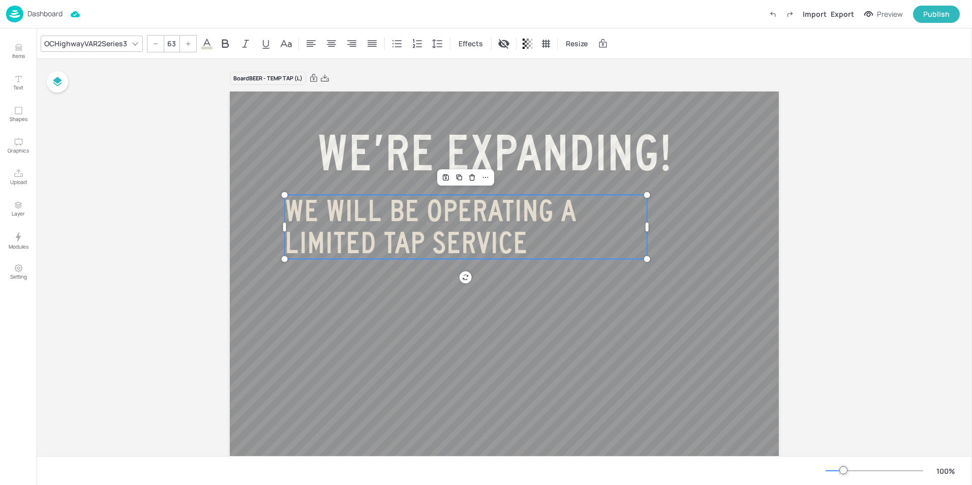
click at [540, 251] on p "WE WILL BE OPERATING A LIMITED TAP SERVICE" at bounding box center [466, 227] width 363 height 64
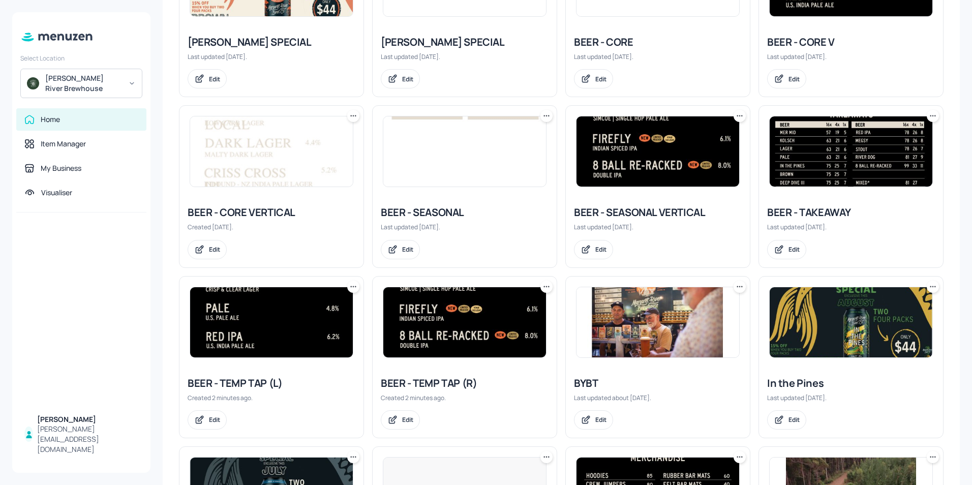
scroll to position [509, 0]
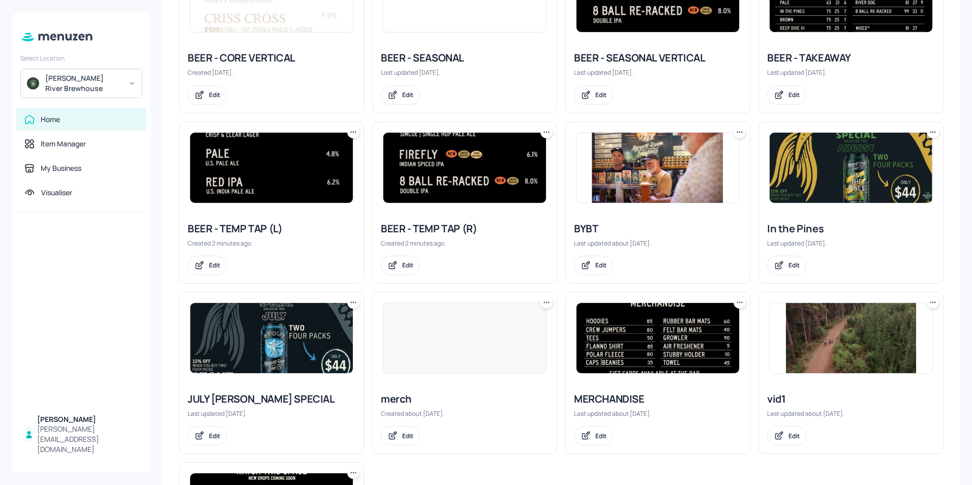
click at [463, 185] on img at bounding box center [464, 168] width 163 height 70
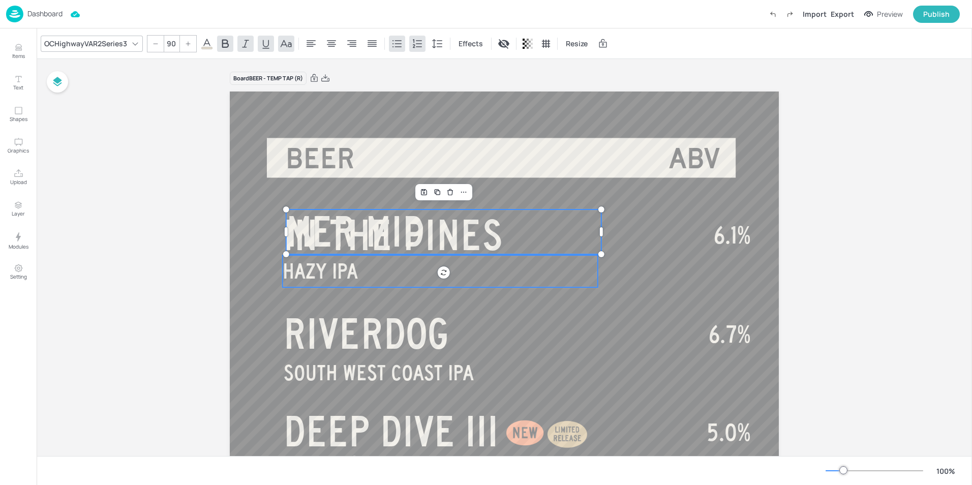
scroll to position [102, 0]
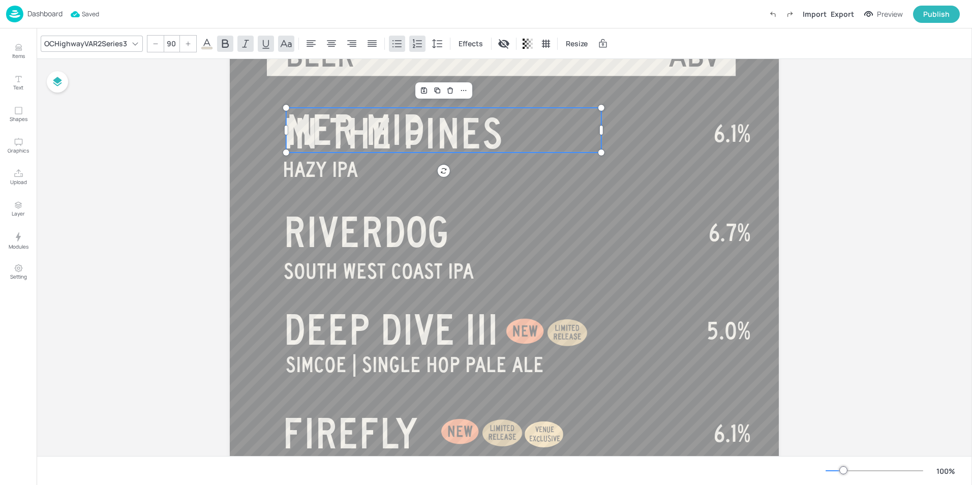
click at [541, 135] on p "MER MID" at bounding box center [443, 131] width 315 height 46
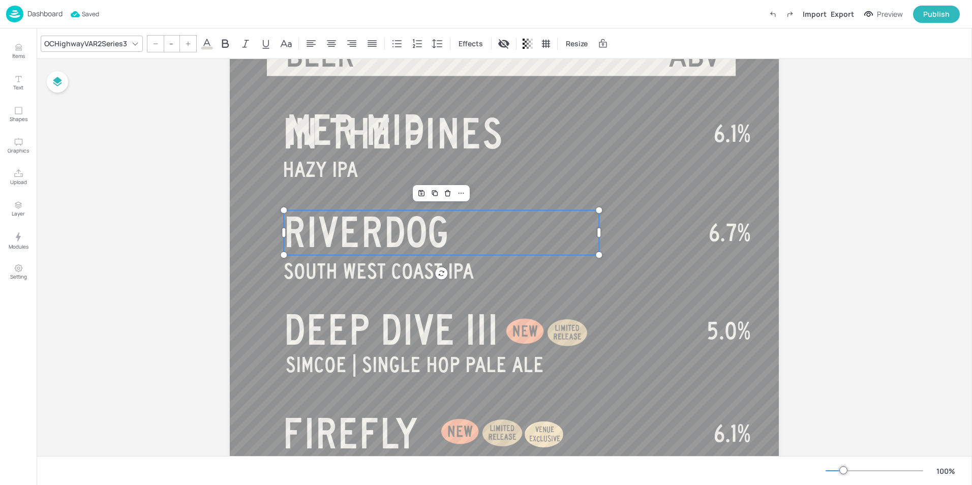
type input "90"
click at [417, 226] on span "RIVERDOG" at bounding box center [367, 232] width 166 height 46
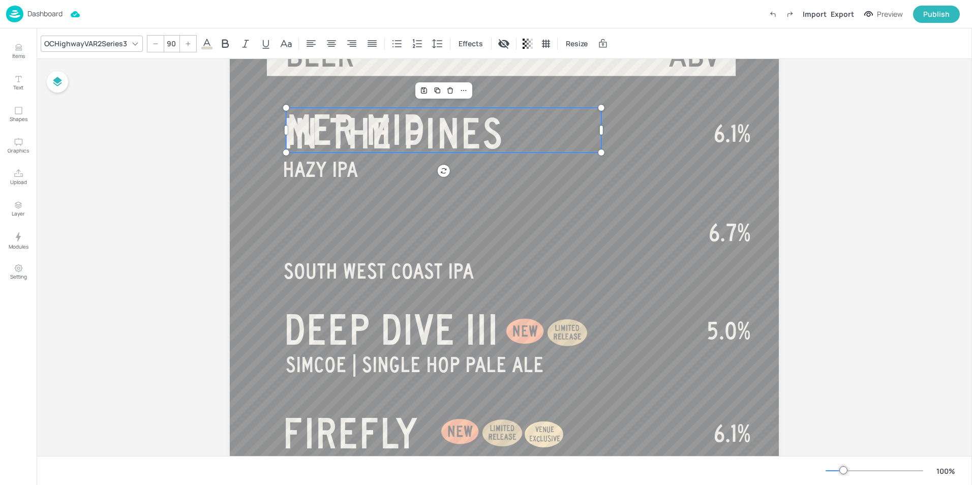
click at [514, 127] on p "MER MID" at bounding box center [443, 131] width 315 height 46
click at [340, 128] on span "MER MID" at bounding box center [355, 130] width 139 height 46
click at [309, 134] on span "MER MID" at bounding box center [355, 130] width 139 height 46
click at [311, 116] on span "MER MID" at bounding box center [355, 130] width 139 height 46
click at [297, 145] on span "MER MID" at bounding box center [355, 130] width 139 height 46
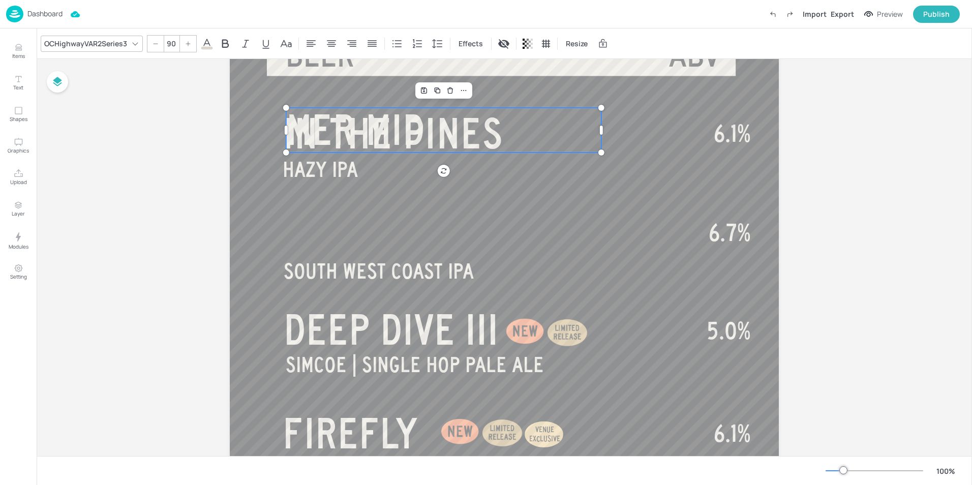
click at [393, 142] on span "MER MID" at bounding box center [355, 130] width 139 height 46
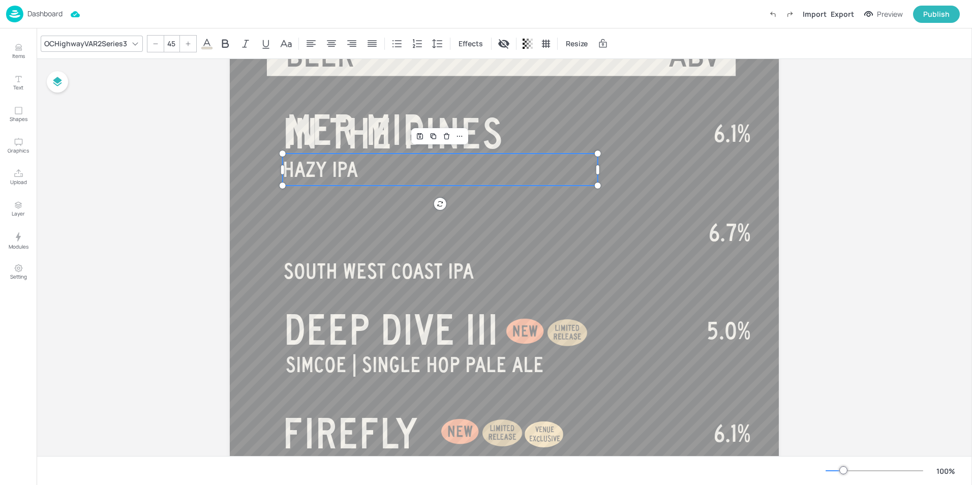
click at [390, 163] on p "HAZY IPA" at bounding box center [440, 170] width 315 height 32
click at [361, 133] on span "MER MID" at bounding box center [355, 130] width 139 height 46
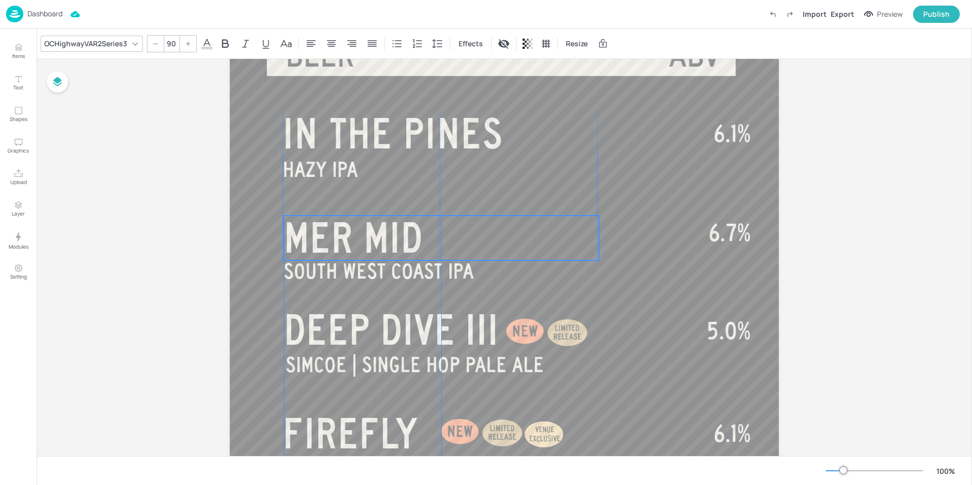
drag, startPoint x: 510, startPoint y: 139, endPoint x: 506, endPoint y: 247, distance: 107.9
click at [506, 247] on p "MER MID" at bounding box center [441, 239] width 315 height 46
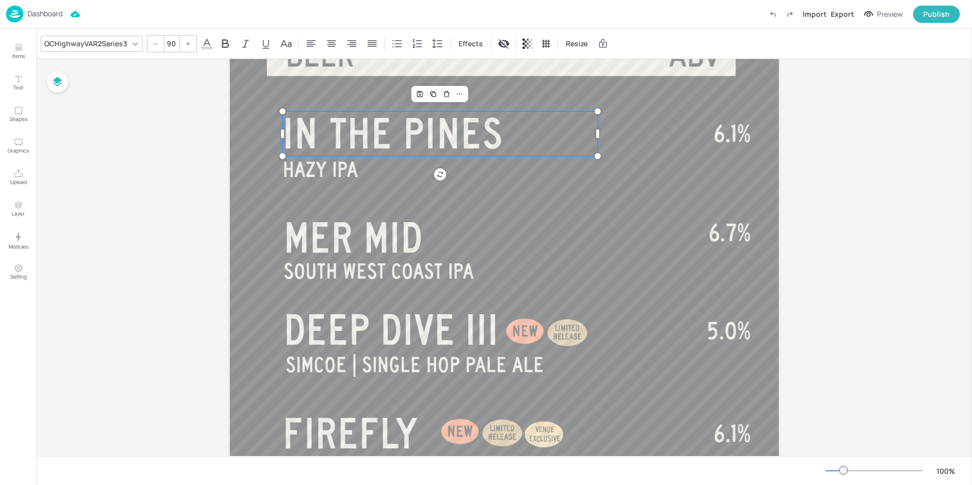
click at [380, 133] on span "IN THE PINES" at bounding box center [393, 133] width 221 height 46
click at [344, 242] on span "MER MID" at bounding box center [353, 238] width 139 height 46
click at [361, 136] on span "IN THE PINES" at bounding box center [393, 133] width 221 height 46
click at [351, 224] on span "MER MID" at bounding box center [353, 238] width 139 height 46
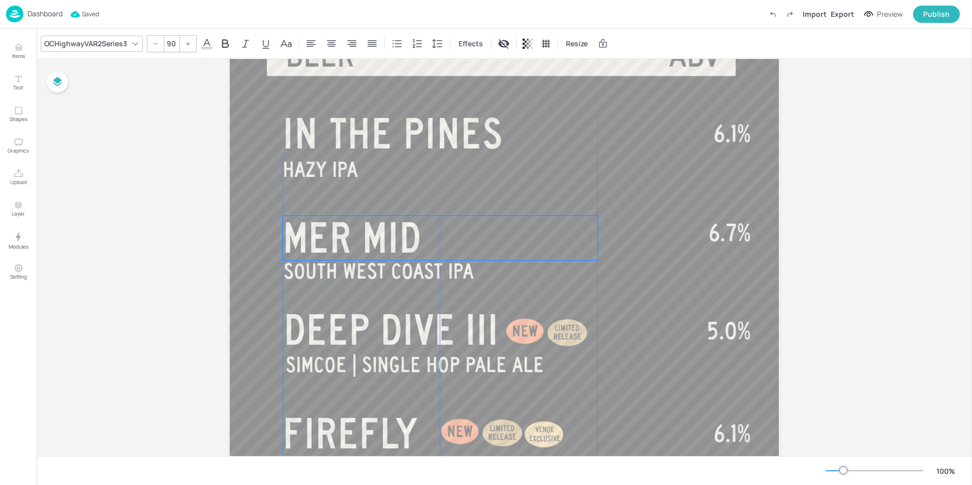
click at [376, 240] on span "MER MID" at bounding box center [352, 238] width 139 height 46
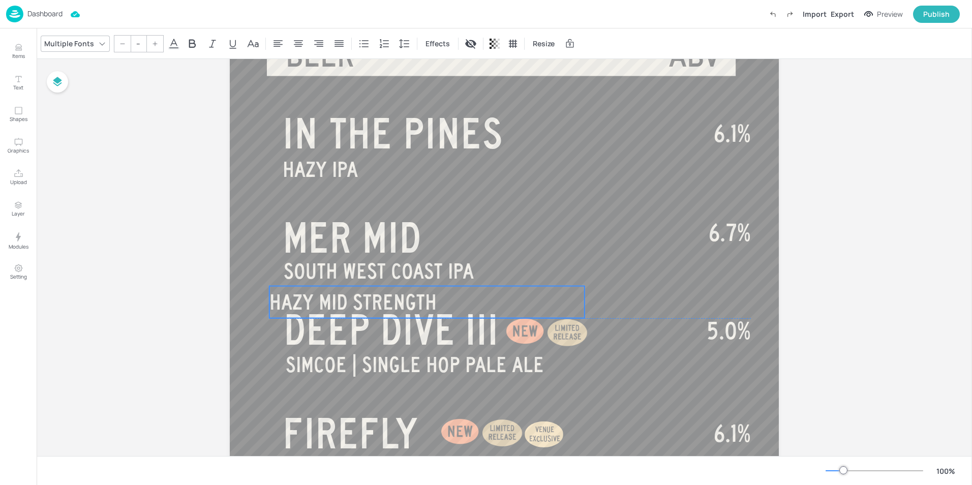
drag, startPoint x: 339, startPoint y: 172, endPoint x: 322, endPoint y: 304, distance: 132.8
click at [322, 304] on span "HAZY MID STRENGTH" at bounding box center [353, 302] width 167 height 23
type input "45"
click at [338, 271] on span "SOUTH WEST COAST IPA" at bounding box center [379, 271] width 190 height 23
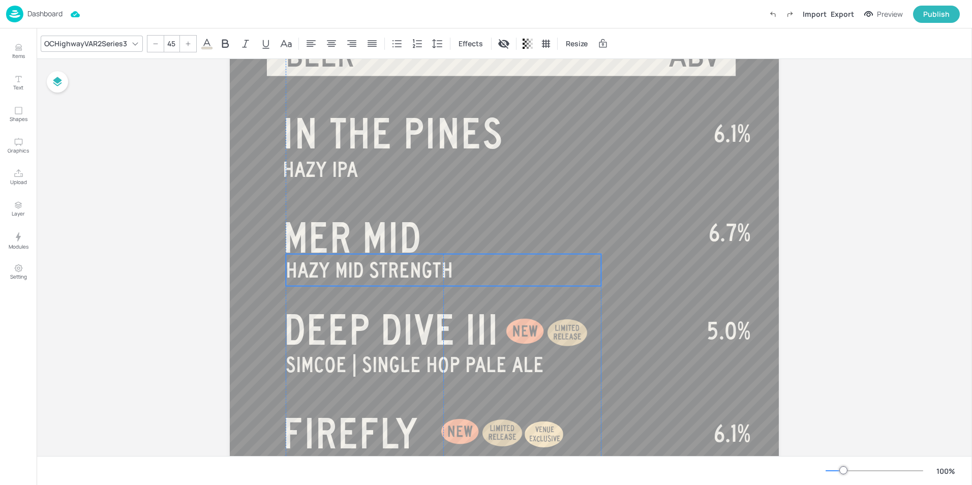
drag, startPoint x: 356, startPoint y: 306, endPoint x: 371, endPoint y: 274, distance: 35.3
click at [371, 274] on span "HAZY MID STRENGTH" at bounding box center [369, 270] width 167 height 23
click at [328, 164] on span "HAZY IPA" at bounding box center [321, 167] width 75 height 23
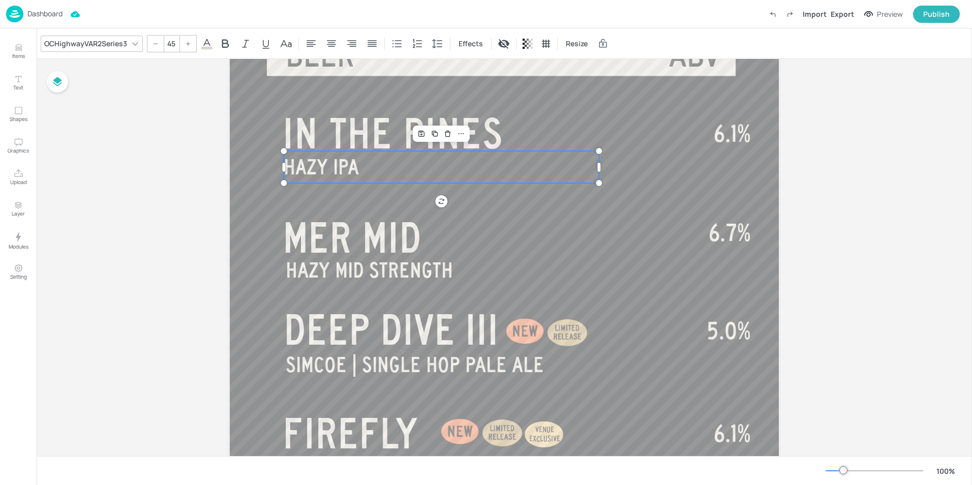
click at [832, 185] on div "Board BEER - TEMP TAP (R) BEER ABV HAZY IPA IN THE PINES 6.1% 6.7% 4.9% RUCKUS …" at bounding box center [505, 474] width 936 height 1034
type input "50"
click at [737, 230] on span "6.7%" at bounding box center [730, 232] width 42 height 25
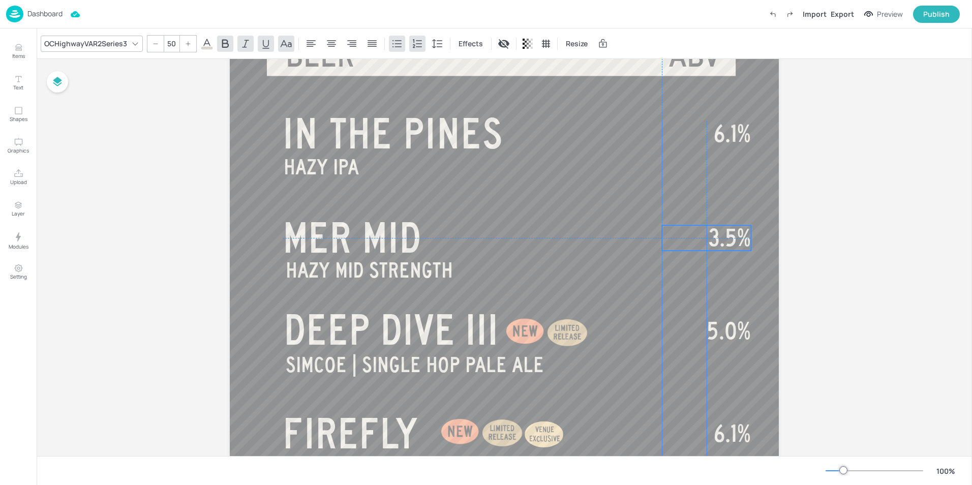
drag, startPoint x: 671, startPoint y: 135, endPoint x: 683, endPoint y: 243, distance: 108.5
click at [683, 243] on p "3.5%" at bounding box center [706, 237] width 89 height 25
click at [841, 240] on div "Board BEER - TEMP TAP (R) BEER ABV HAZY IPA IN THE PINES 6.1% 4.9% RUCKUS RASPB…" at bounding box center [505, 474] width 936 height 1034
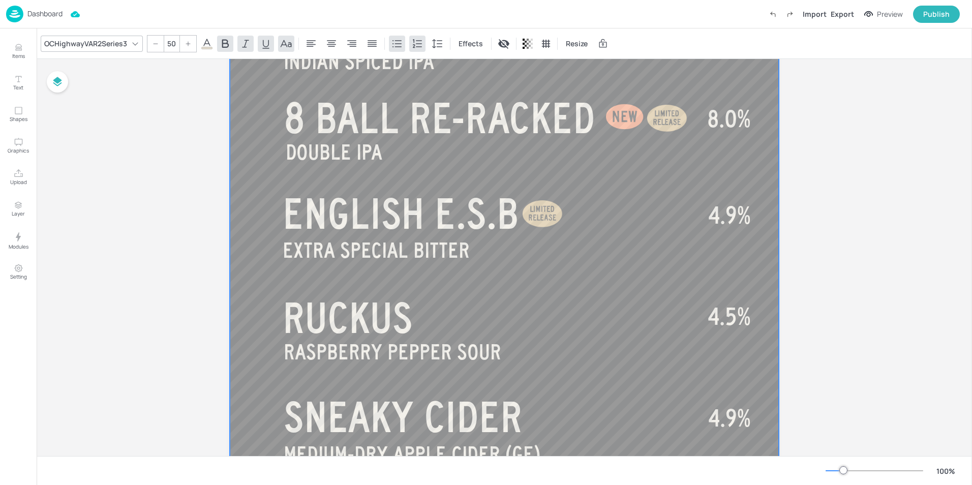
scroll to position [509, 0]
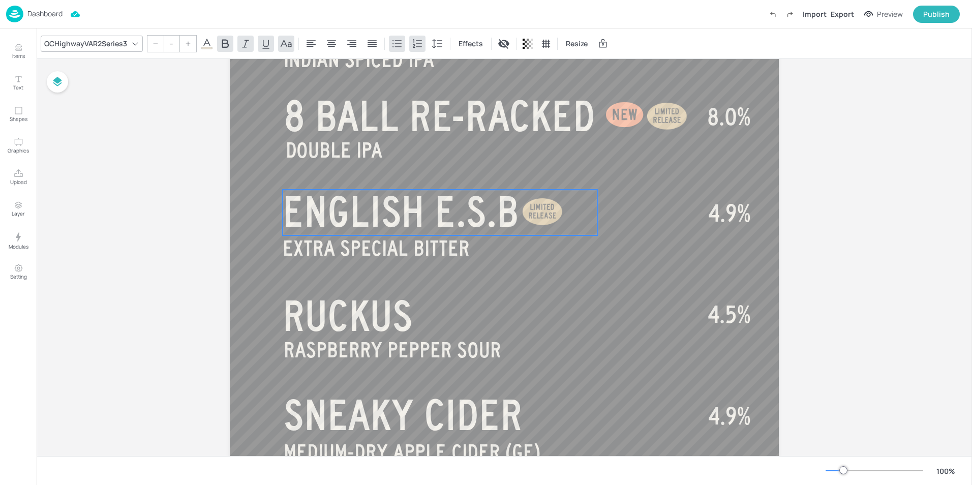
type input "90"
click at [448, 216] on span "ENGLISH E.S.B" at bounding box center [401, 212] width 236 height 46
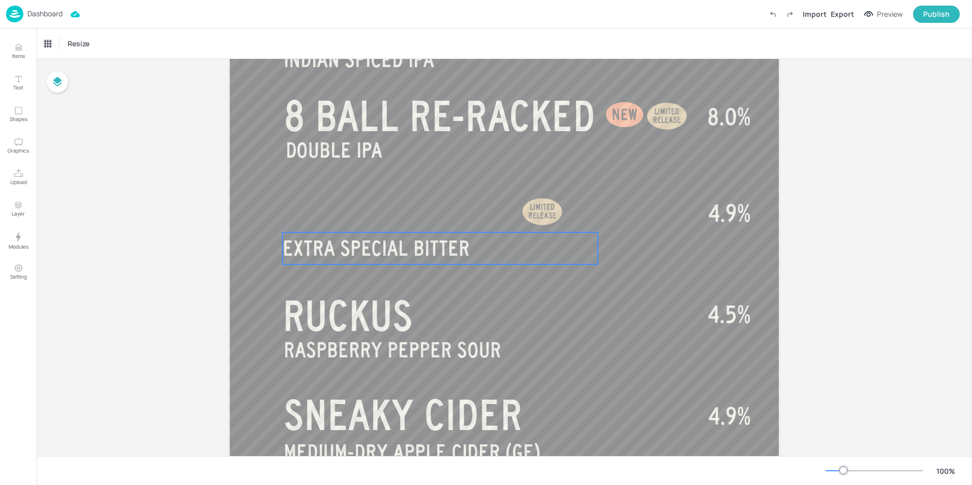
click at [360, 259] on span "EXTRA SPECIAL BITTER" at bounding box center [376, 248] width 187 height 23
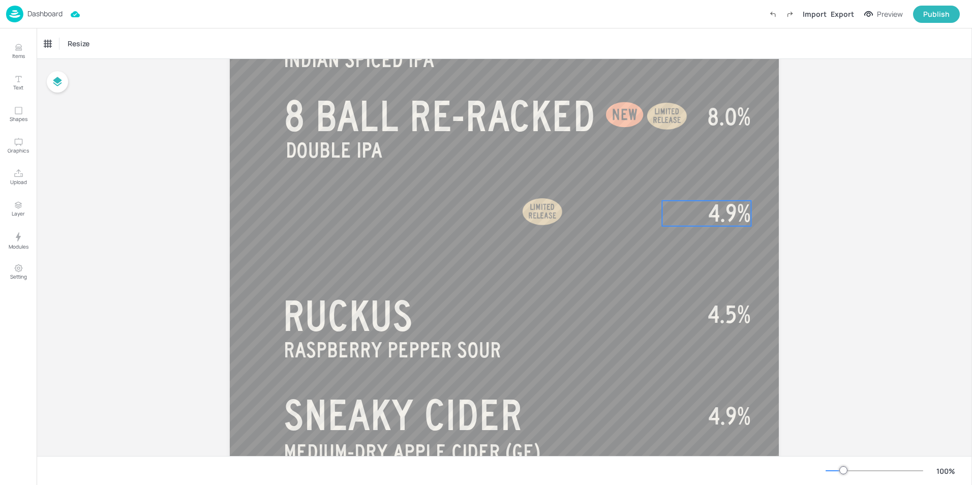
click at [726, 213] on span "4.9%" at bounding box center [729, 213] width 43 height 25
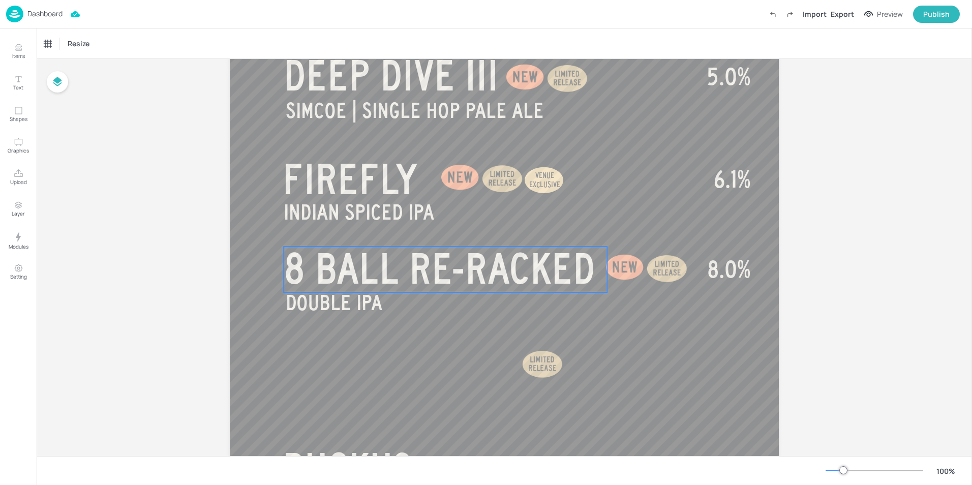
scroll to position [458, 0]
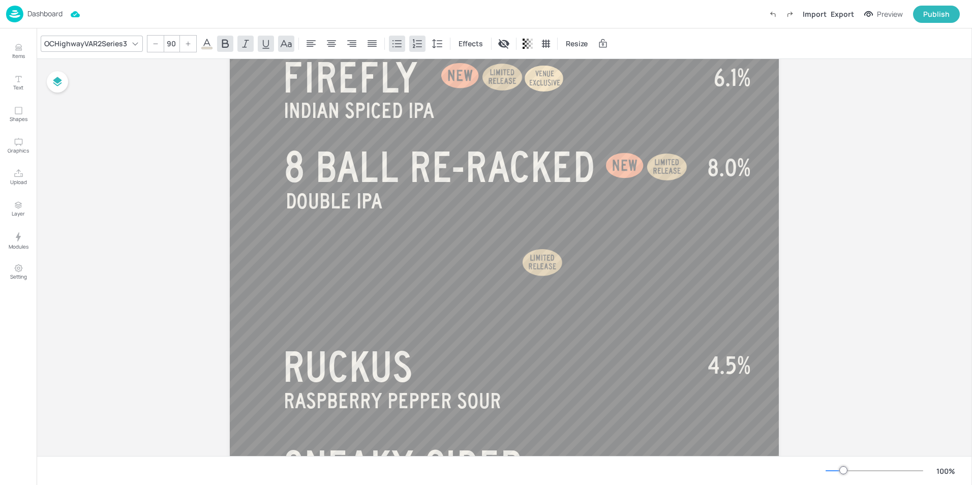
click at [185, 205] on div "Board BEER - TEMP TAP (R) BEER ABV HAZY IPA IN THE PINES 6.1% 4.9% RUCKUS RASPB…" at bounding box center [505, 118] width 936 height 1034
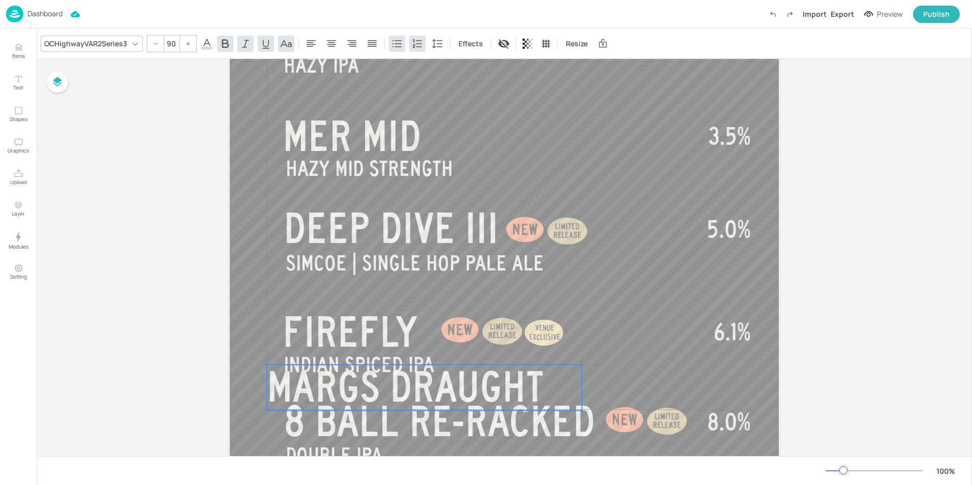
drag, startPoint x: 539, startPoint y: 237, endPoint x: 516, endPoint y: 389, distance: 153.3
click at [516, 389] on span "MARGS DRAUGHT" at bounding box center [405, 387] width 277 height 46
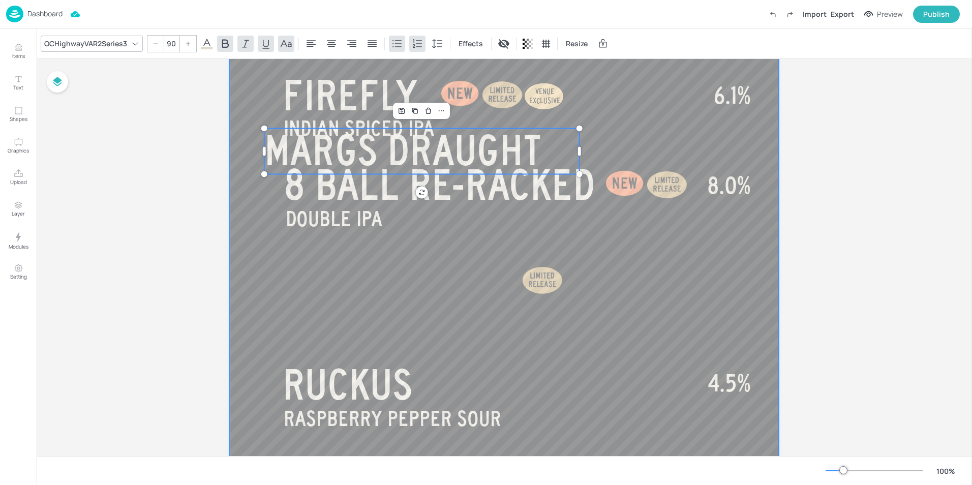
scroll to position [458, 0]
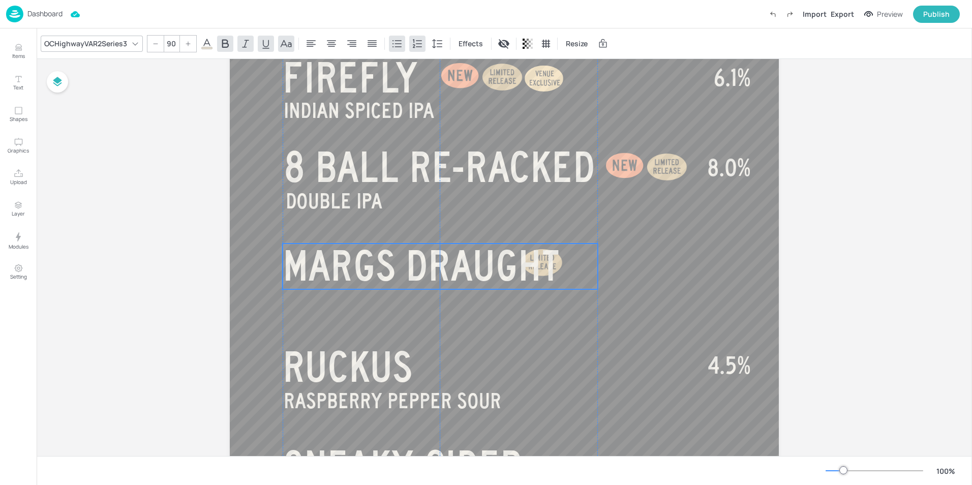
drag, startPoint x: 511, startPoint y: 119, endPoint x: 527, endPoint y: 250, distance: 132.7
click at [527, 250] on span "MARGS DRAUGHT" at bounding box center [421, 266] width 277 height 46
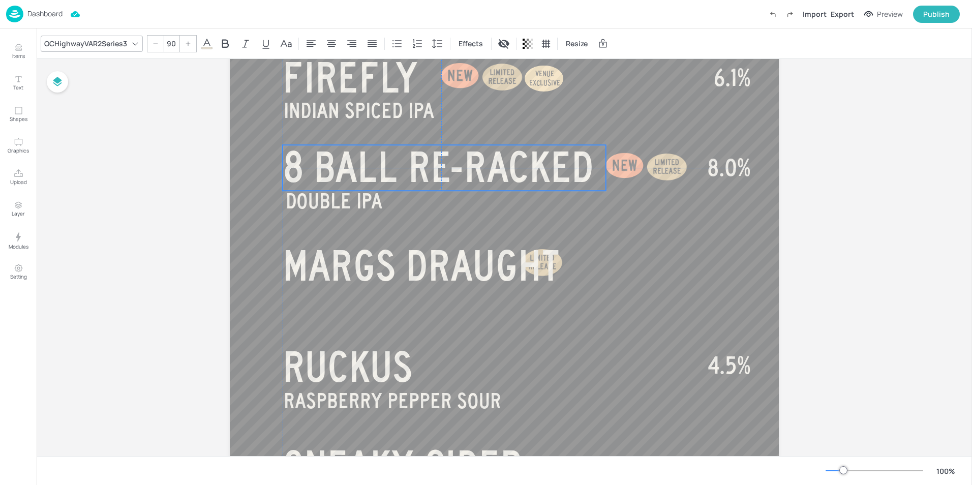
click at [462, 175] on span "8 BALL RE-RACKED" at bounding box center [439, 167] width 312 height 46
click at [353, 174] on span "8 BALL RE-RACKED" at bounding box center [440, 167] width 312 height 46
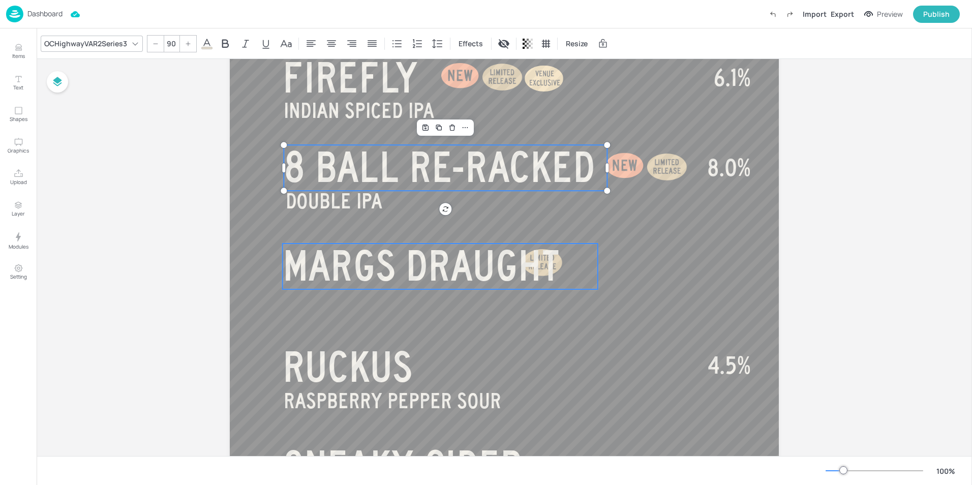
type input "90"
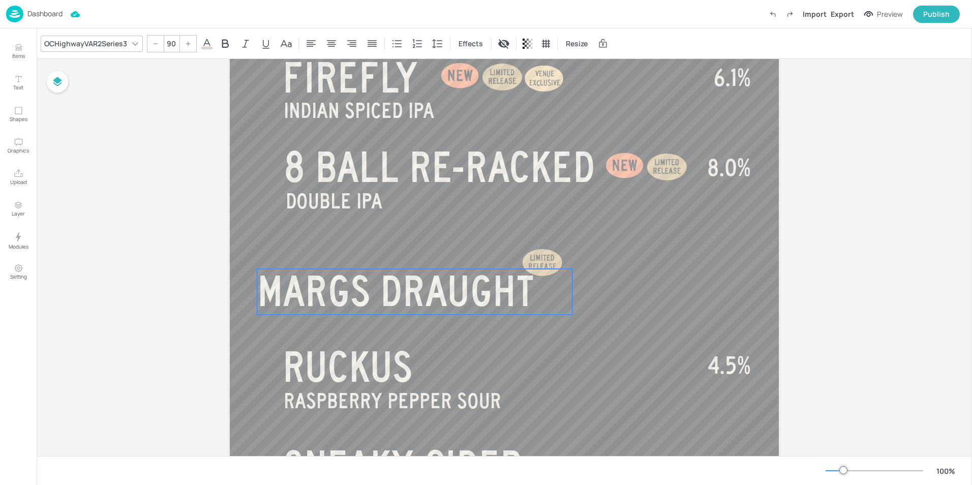
drag, startPoint x: 388, startPoint y: 275, endPoint x: 362, endPoint y: 301, distance: 36.0
click at [362, 301] on span "MARGS DRAUGHT" at bounding box center [395, 291] width 277 height 46
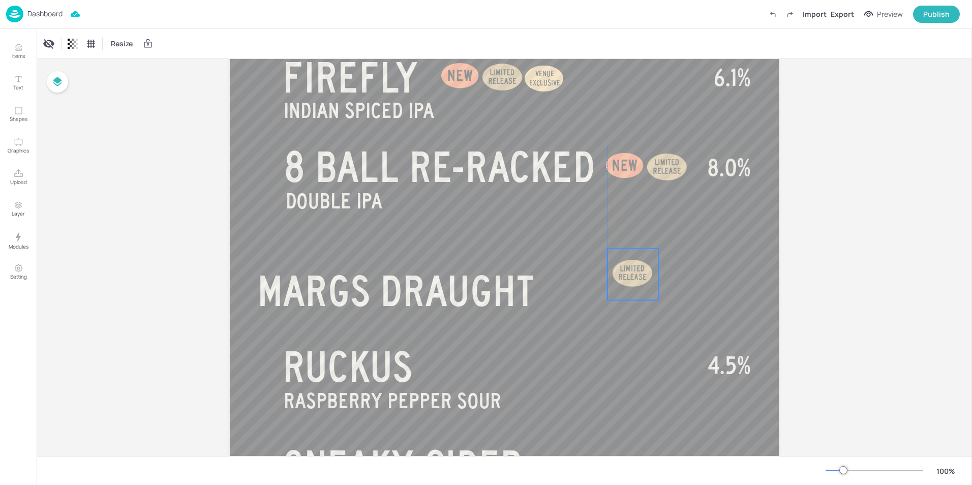
drag, startPoint x: 536, startPoint y: 253, endPoint x: 625, endPoint y: 263, distance: 89.6
click at [625, 263] on div at bounding box center [633, 273] width 51 height 51
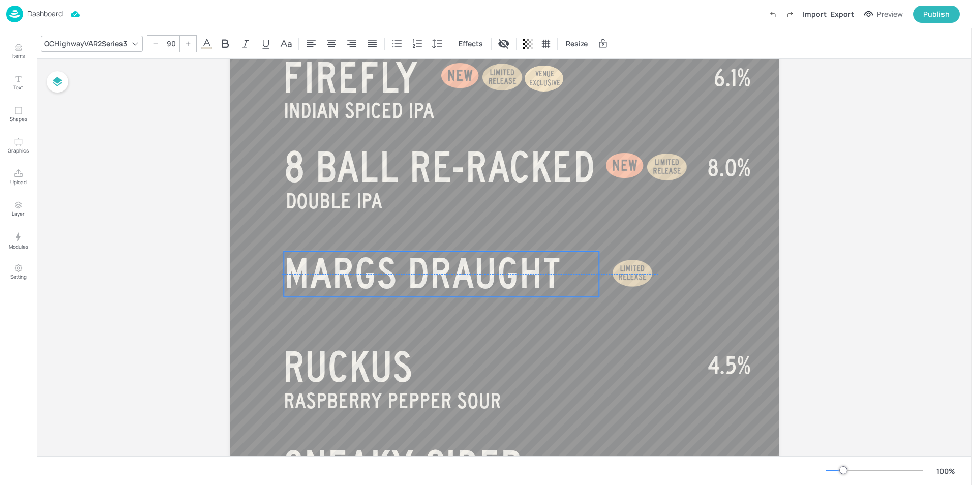
drag, startPoint x: 398, startPoint y: 287, endPoint x: 423, endPoint y: 269, distance: 30.5
click at [423, 269] on span "MARGS DRAUGHT" at bounding box center [422, 273] width 277 height 46
click at [784, 226] on div "Board BEER - TEMP TAP (R) BEER ABV HAZY IPA IN THE PINES 6.1% 4.9% RUCKUS RASPB…" at bounding box center [504, 118] width 606 height 1034
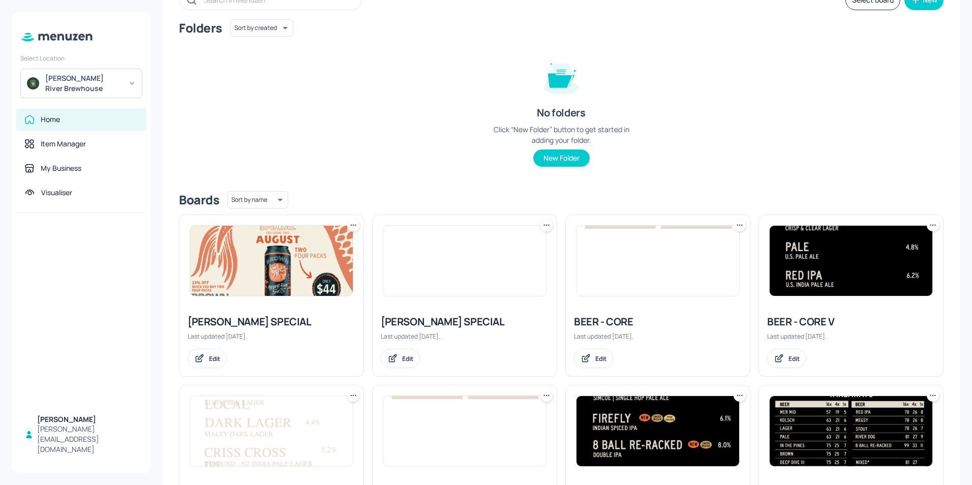
scroll to position [153, 0]
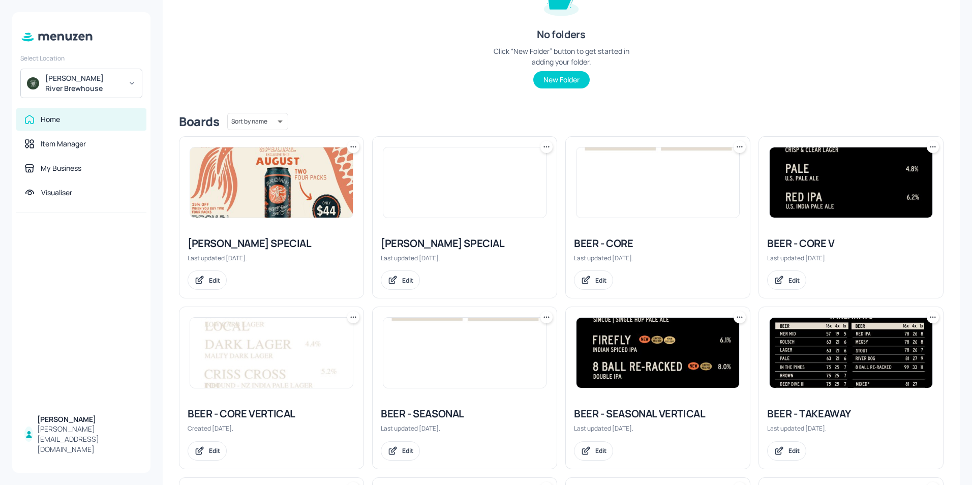
click at [822, 171] on img at bounding box center [851, 182] width 163 height 70
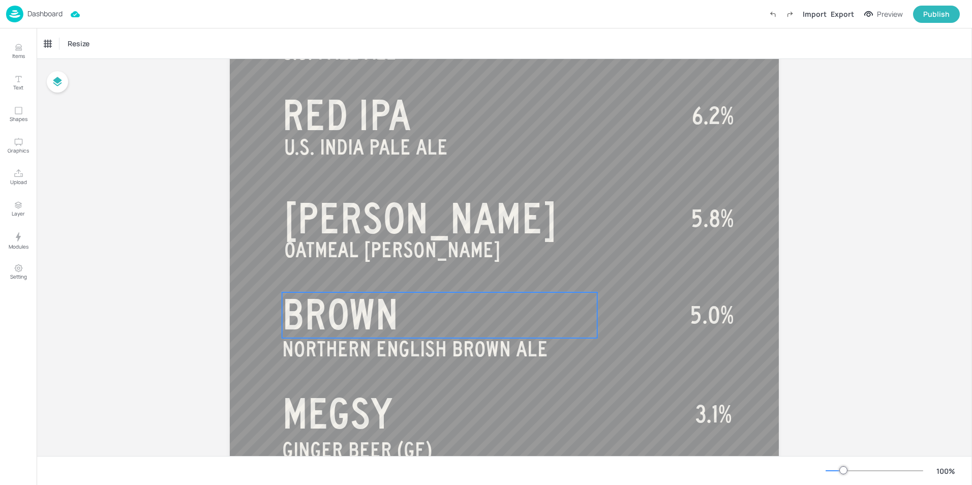
scroll to position [610, 0]
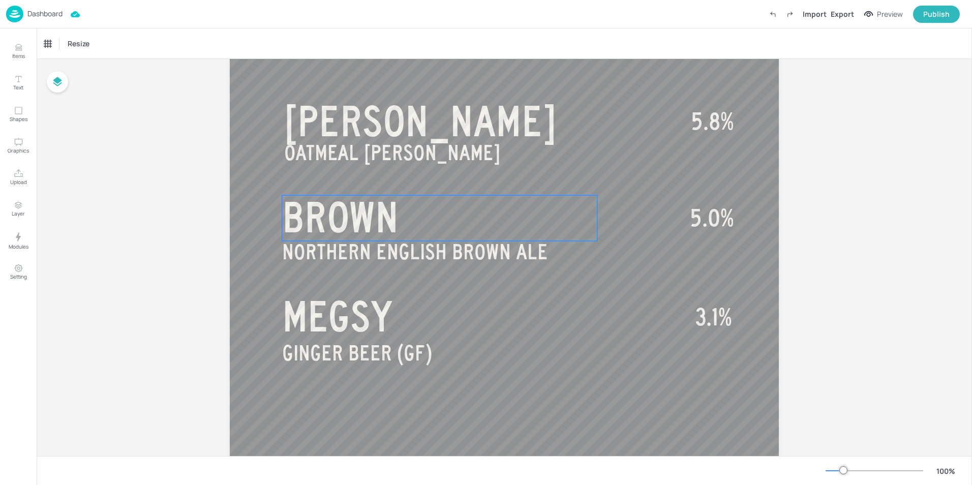
click at [360, 230] on span "BROWN" at bounding box center [340, 217] width 116 height 46
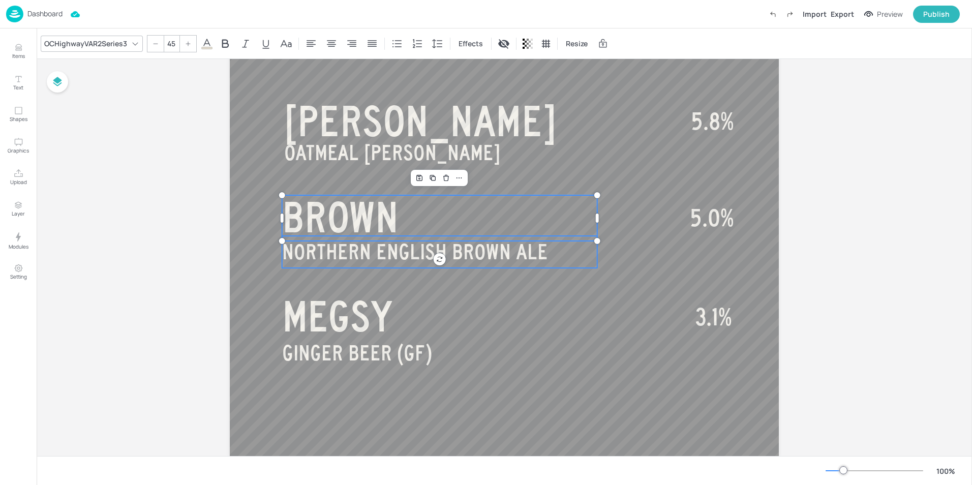
click at [352, 243] on span "NORTHERN ENGLISH BROWN ALE" at bounding box center [415, 252] width 266 height 23
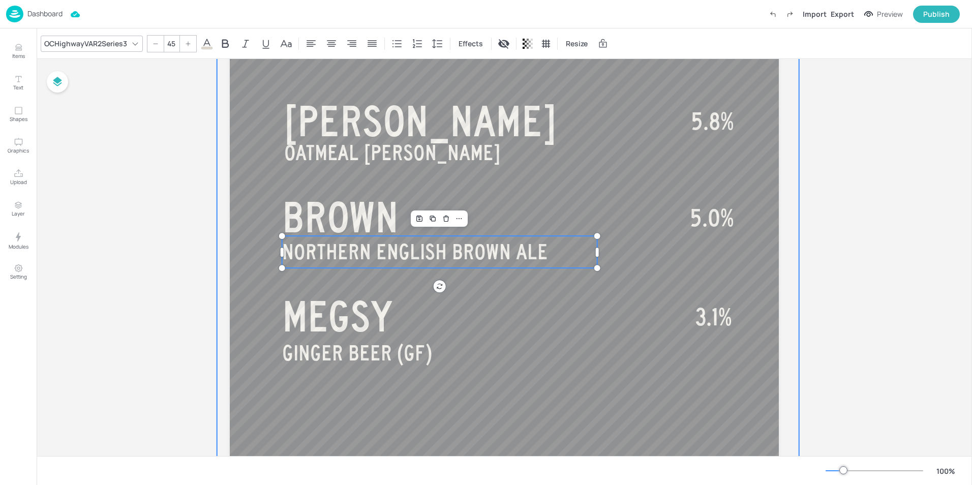
type input "50"
click at [703, 219] on span "5.0%" at bounding box center [712, 217] width 44 height 25
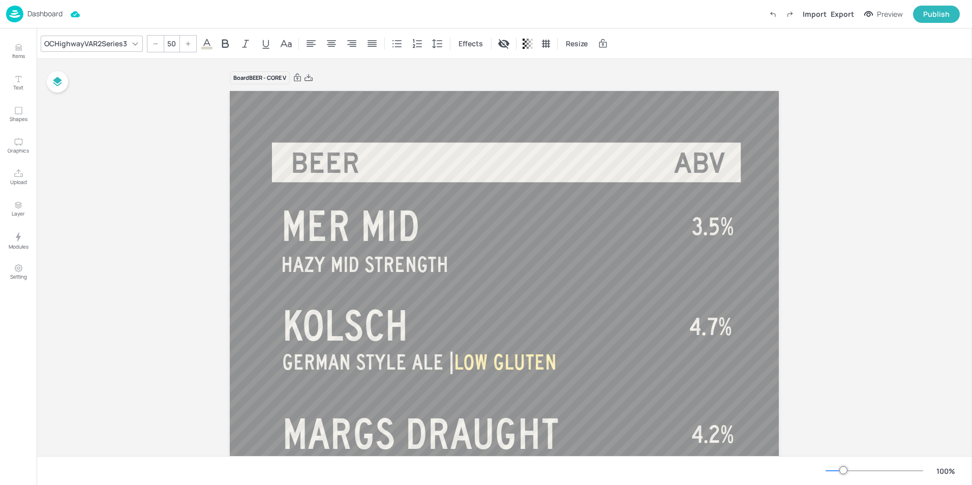
scroll to position [0, 0]
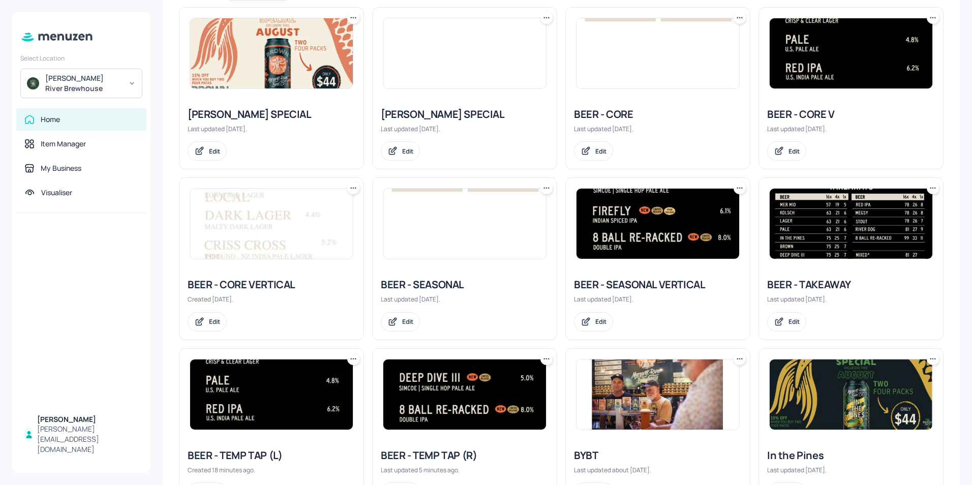
scroll to position [356, 0]
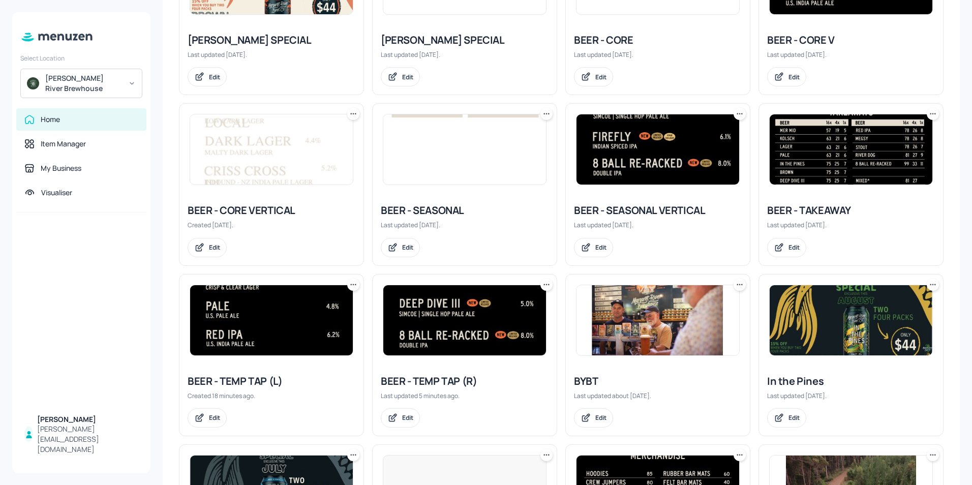
click at [625, 176] on img at bounding box center [658, 149] width 163 height 70
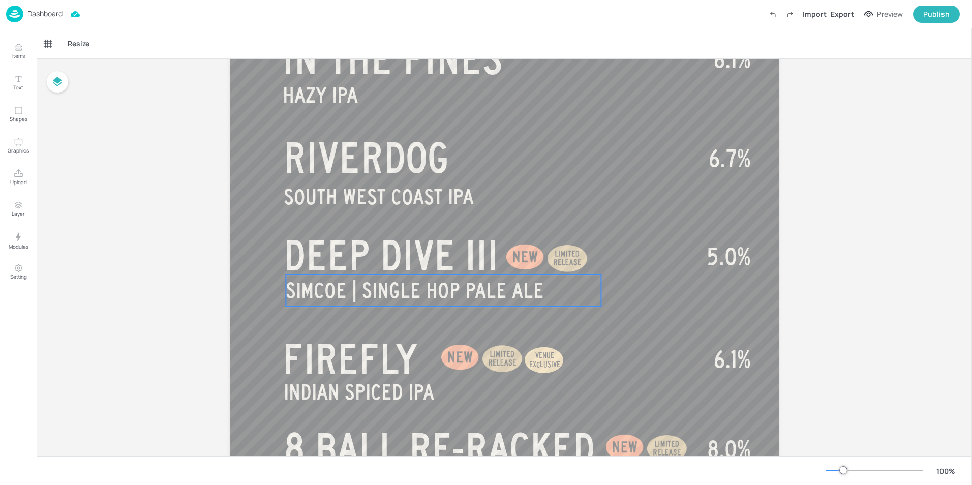
scroll to position [153, 0]
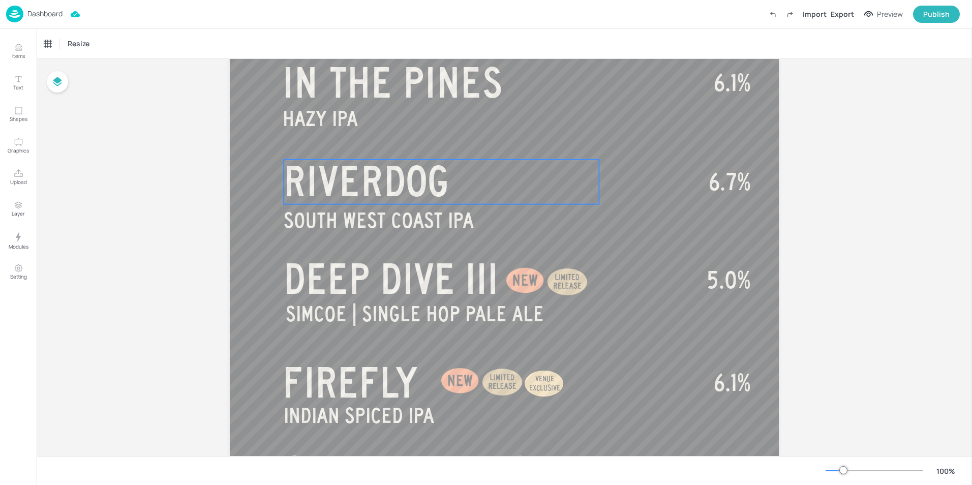
click at [373, 187] on span "RIVERDOG" at bounding box center [367, 181] width 166 height 46
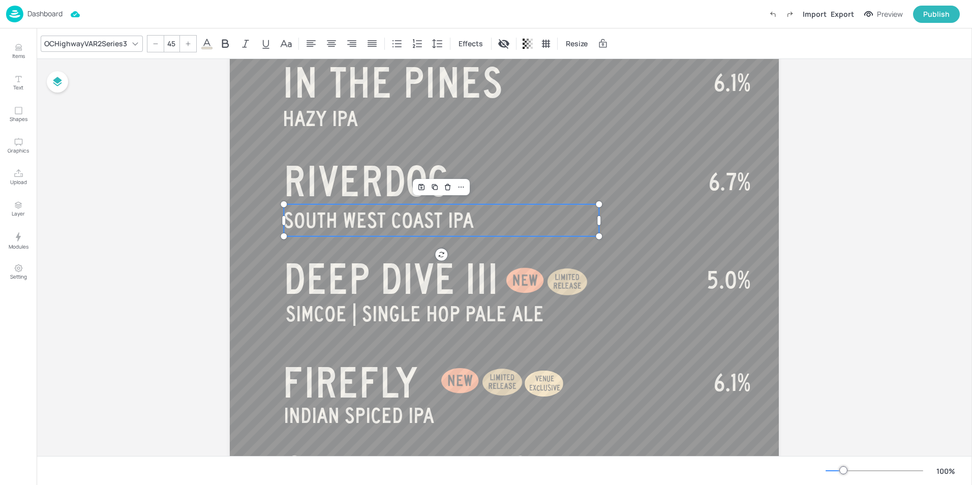
click at [404, 223] on span "SOUTH WEST COAST IPA" at bounding box center [379, 220] width 190 height 23
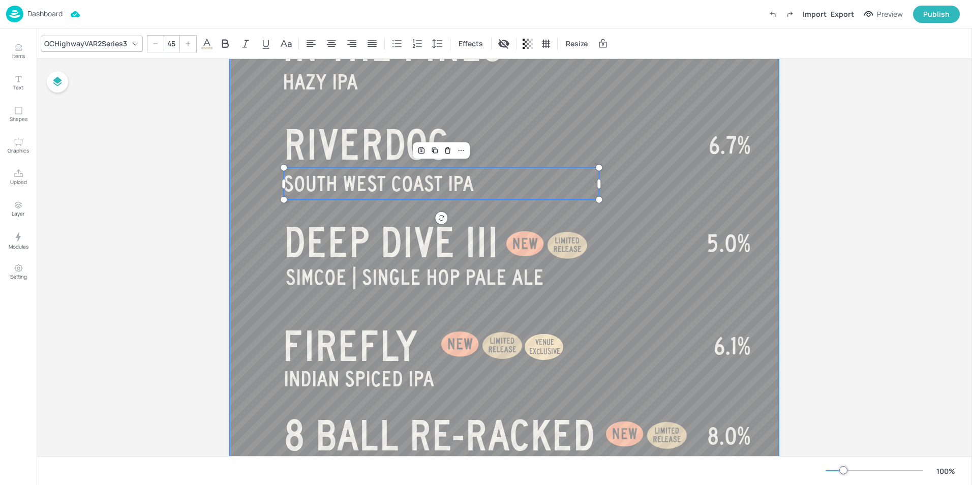
scroll to position [203, 0]
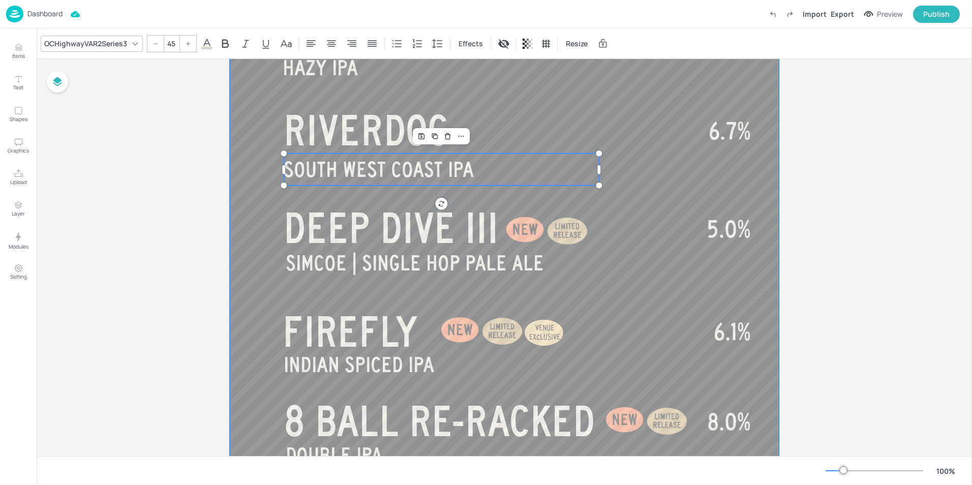
type input "50"
click at [695, 143] on p "6.7%" at bounding box center [706, 131] width 89 height 25
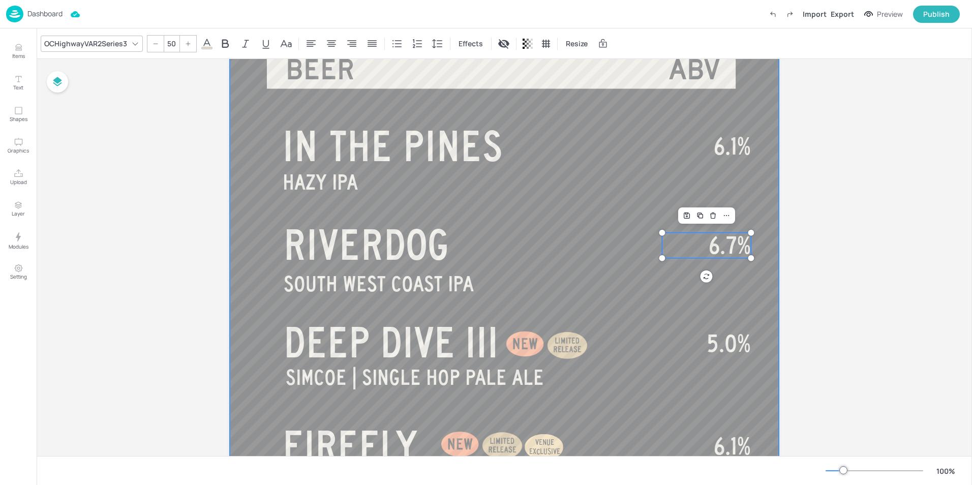
scroll to position [102, 0]
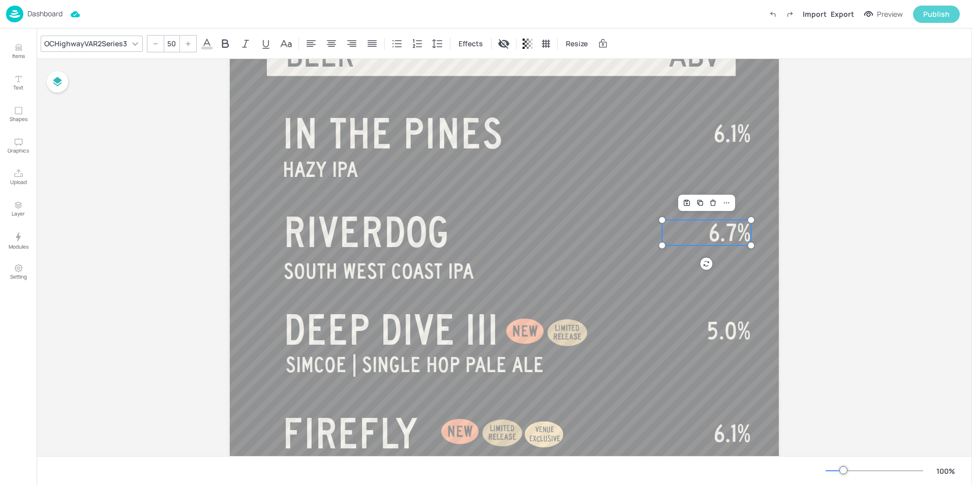
click at [935, 11] on div "Publish" at bounding box center [937, 14] width 26 height 11
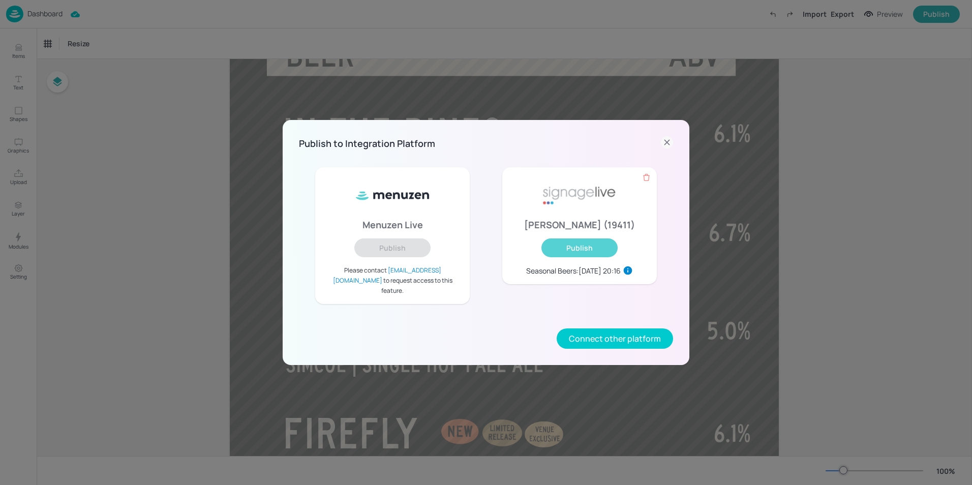
click at [576, 257] on button "Publish" at bounding box center [580, 248] width 76 height 19
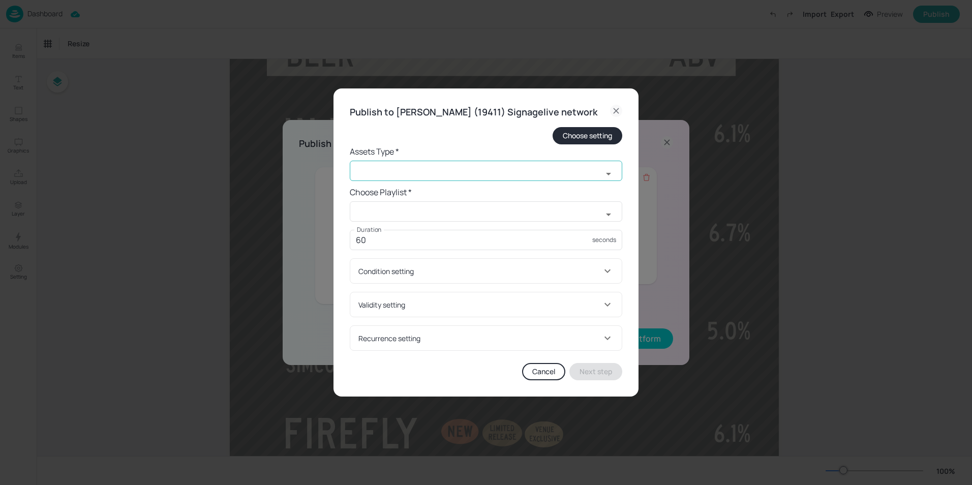
click at [408, 181] on input "text" at bounding box center [476, 171] width 253 height 20
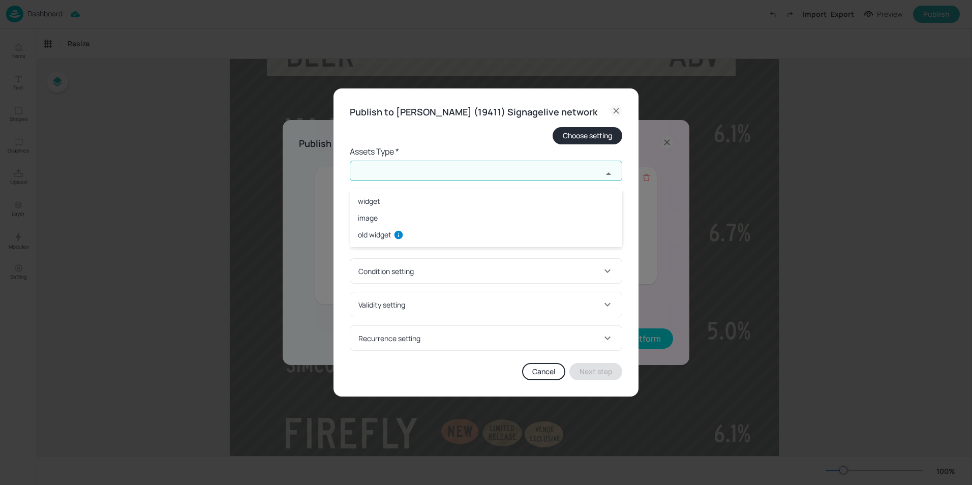
click at [368, 201] on li "widget" at bounding box center [486, 201] width 273 height 17
type input "widget"
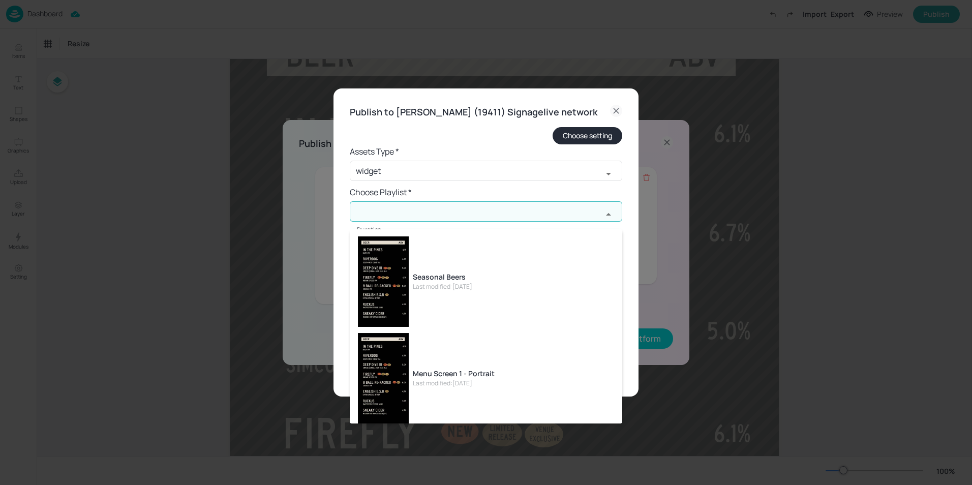
click at [394, 221] on input "text" at bounding box center [476, 211] width 253 height 20
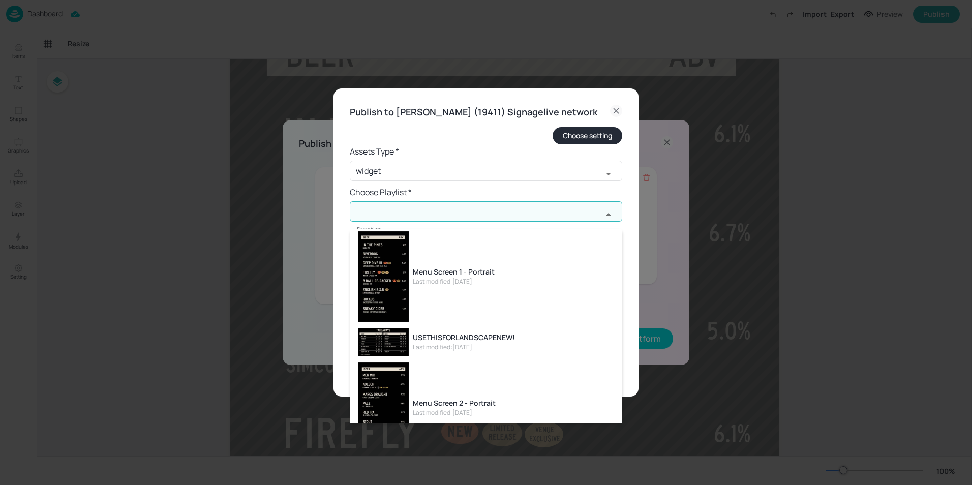
click at [454, 276] on div "Menu Screen 1 - Portrait" at bounding box center [454, 272] width 82 height 11
type input "Menu Screen 1 - Portrait"
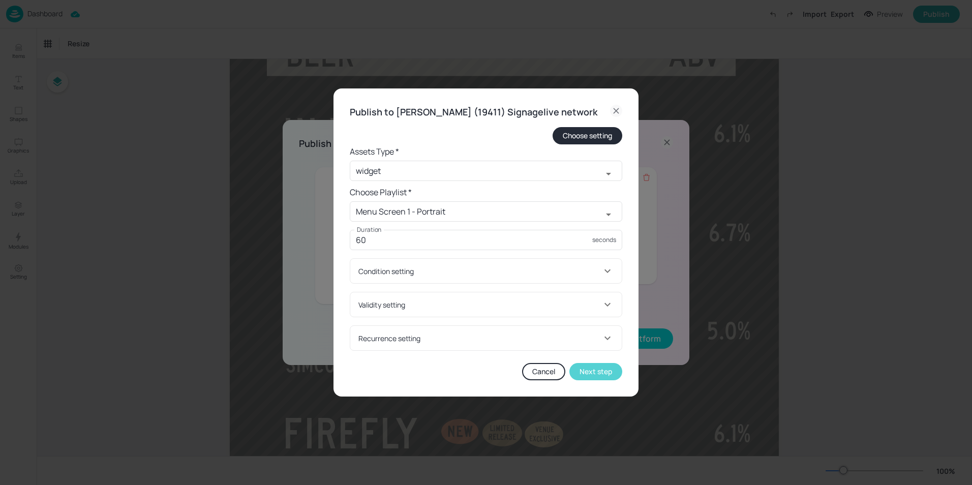
click at [596, 379] on button "Next step" at bounding box center [596, 371] width 53 height 17
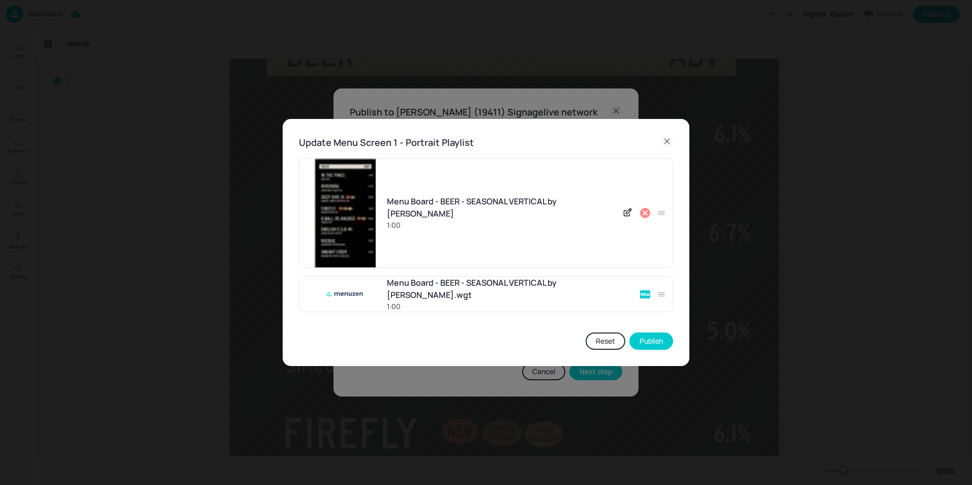
click at [645, 214] on icon at bounding box center [645, 213] width 10 height 10
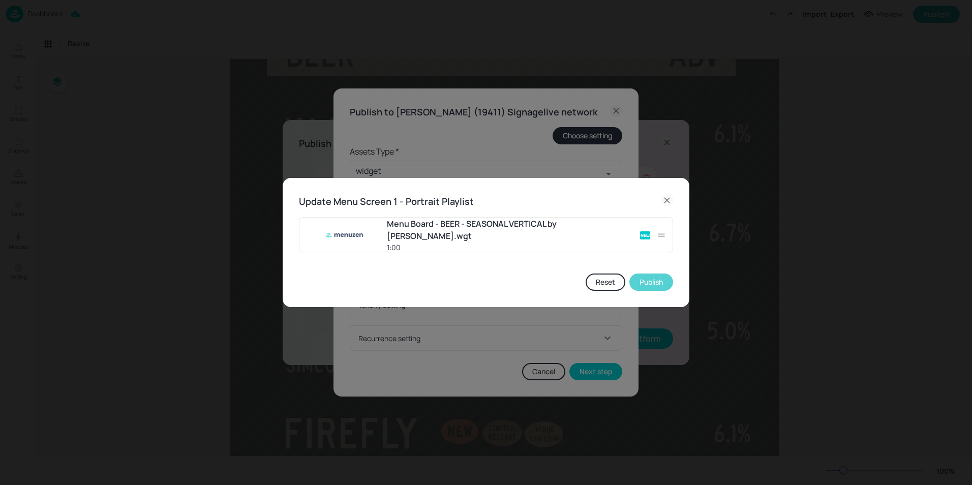
click at [643, 280] on button "Publish" at bounding box center [652, 282] width 44 height 17
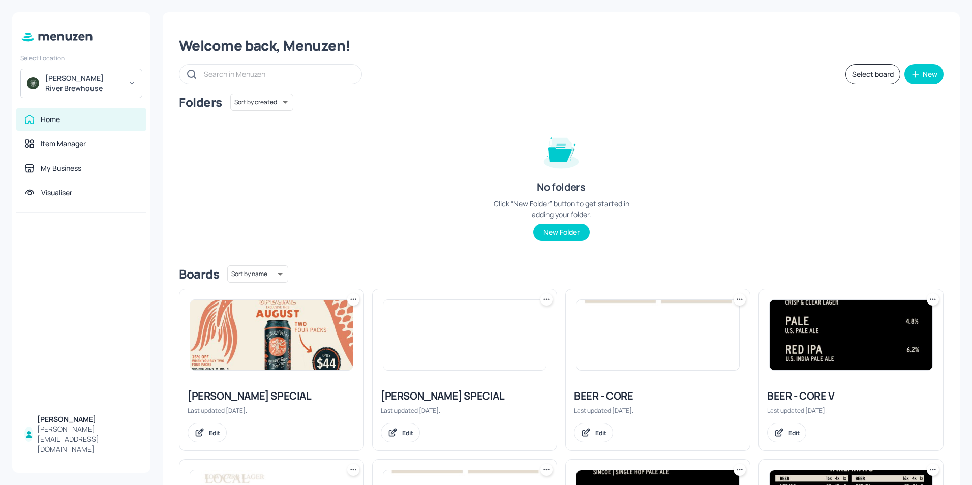
scroll to position [51, 0]
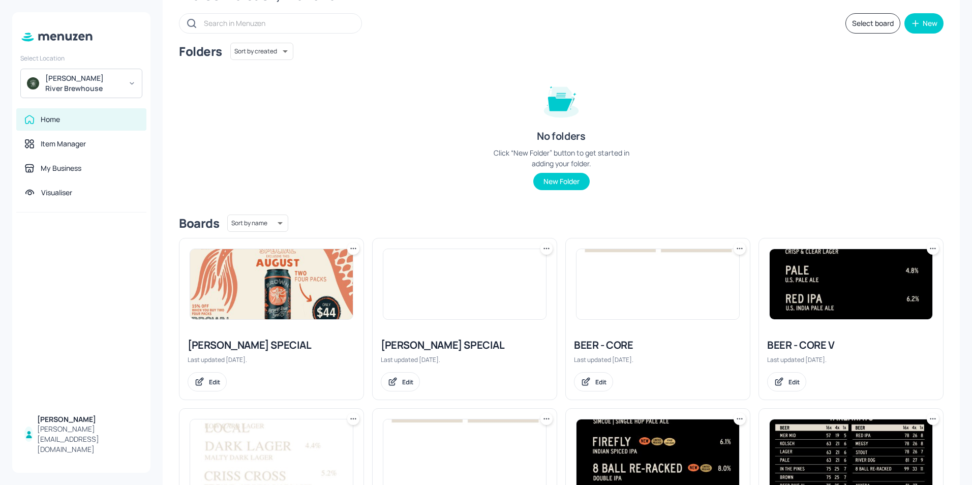
click at [828, 301] on img at bounding box center [851, 284] width 163 height 70
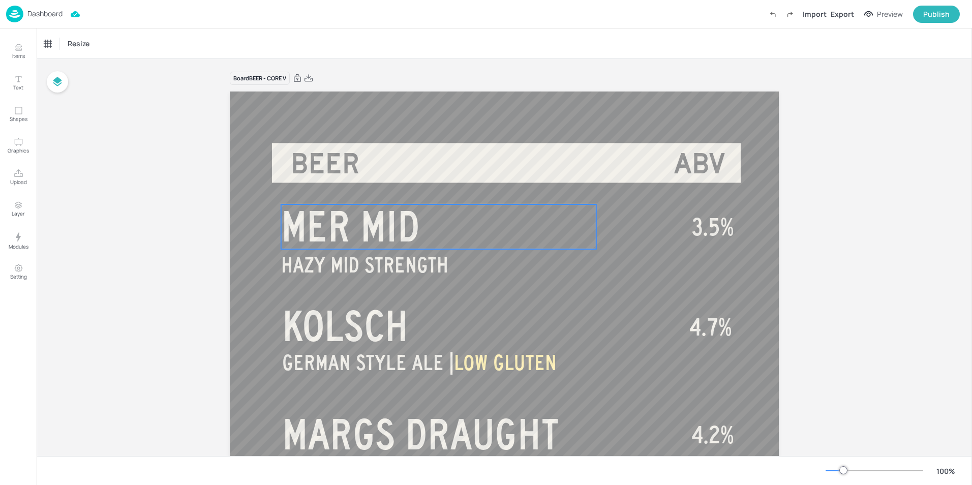
click at [370, 238] on span "MER MID" at bounding box center [350, 226] width 139 height 46
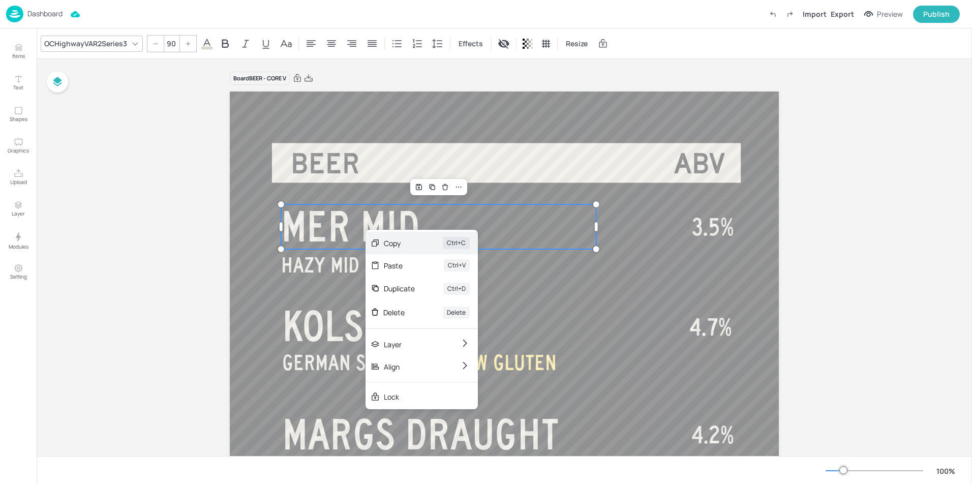
click at [389, 244] on div "Copy" at bounding box center [399, 243] width 31 height 11
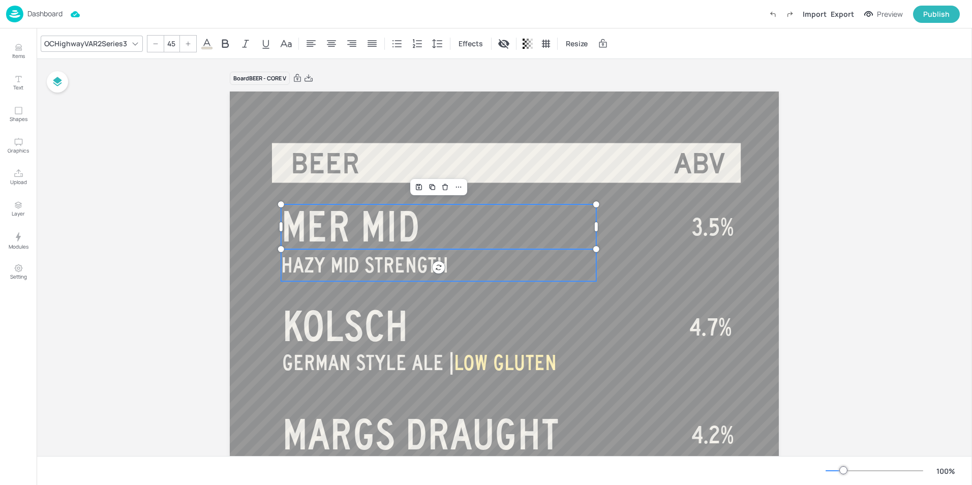
click at [375, 269] on span "HAZY MID STRENGTH" at bounding box center [364, 265] width 167 height 23
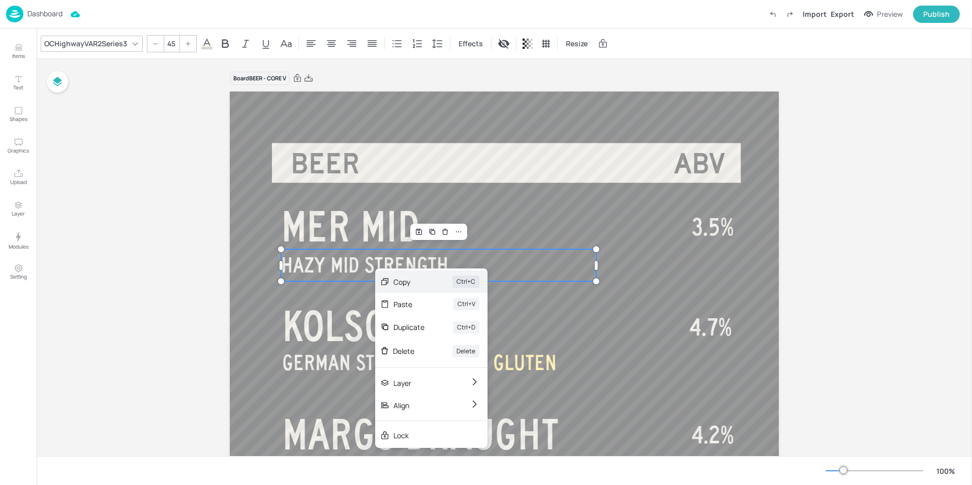
click at [403, 281] on div "Copy" at bounding box center [409, 282] width 31 height 11
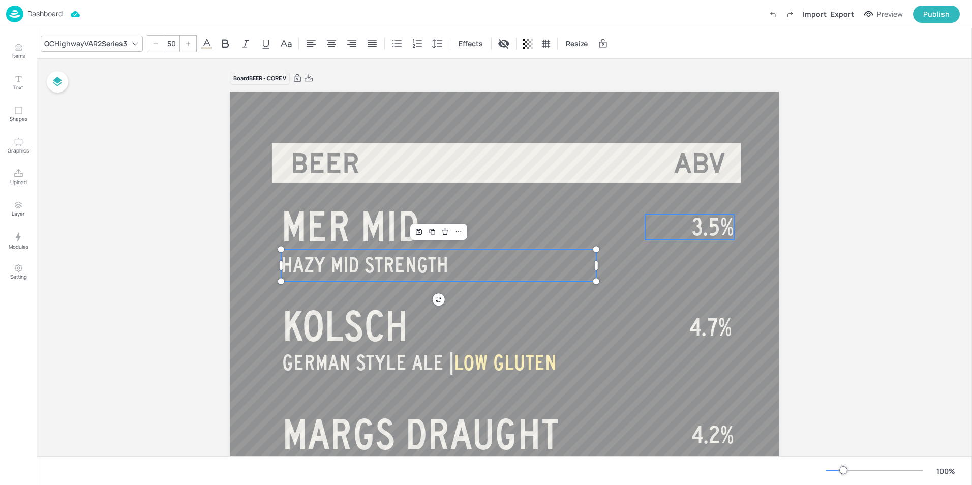
click at [702, 219] on span "3.5%" at bounding box center [713, 227] width 42 height 25
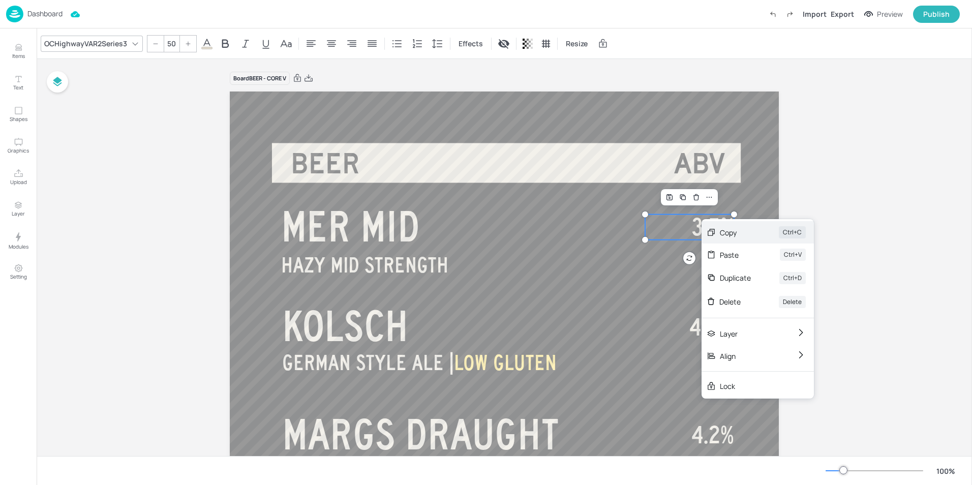
click at [727, 229] on div "Copy" at bounding box center [735, 232] width 31 height 11
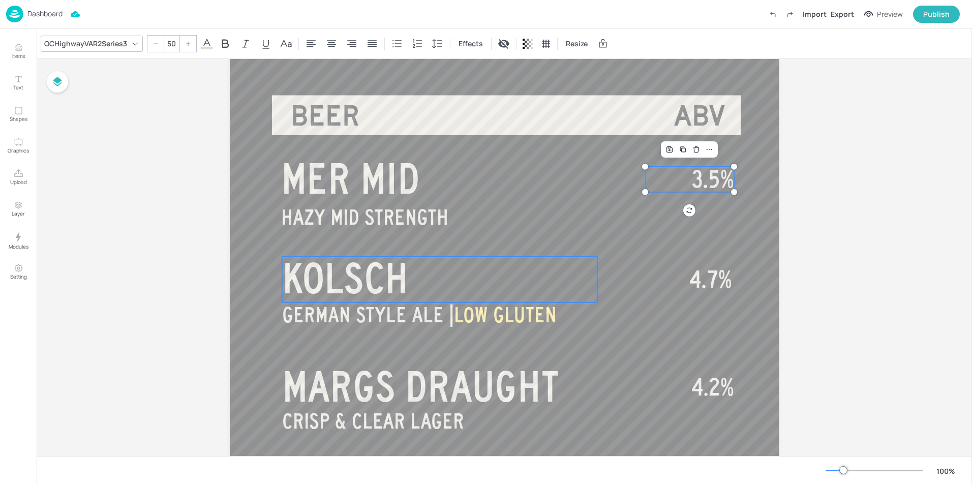
scroll to position [153, 0]
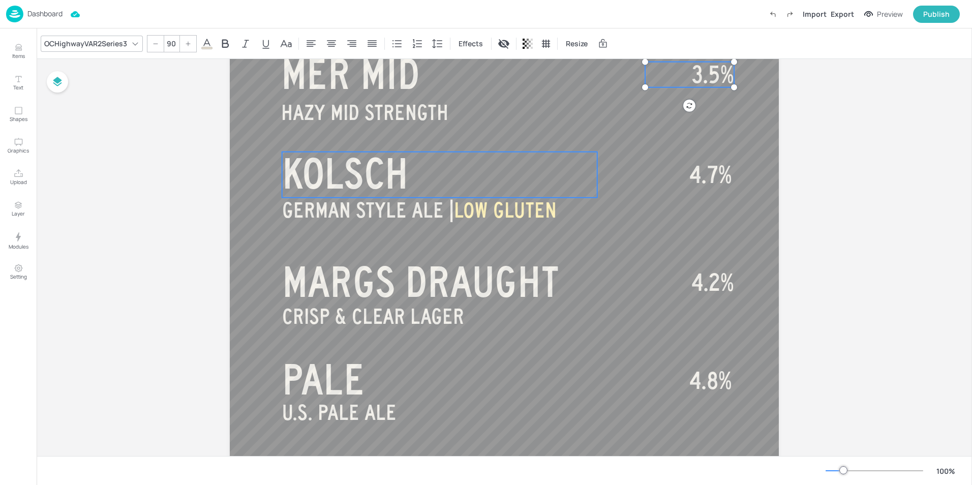
click at [348, 179] on span "KOLSCH" at bounding box center [345, 174] width 127 height 46
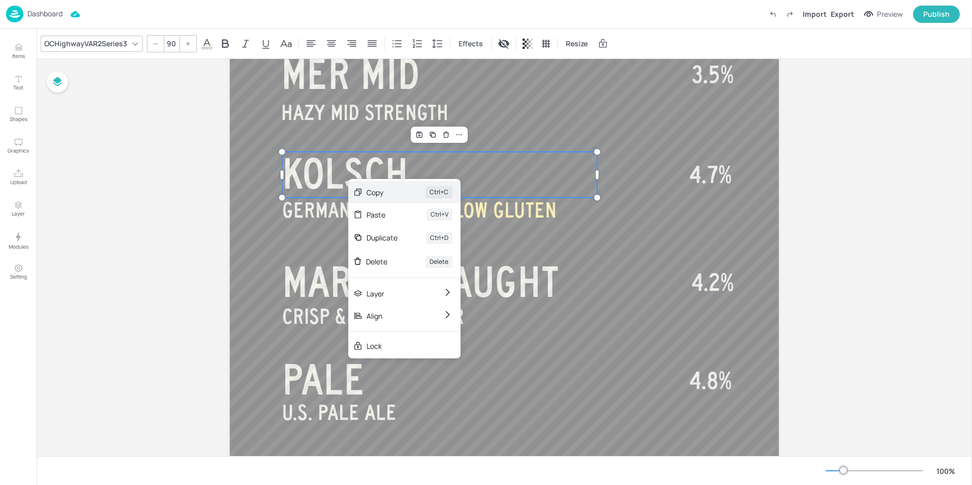
click at [376, 195] on div "Copy" at bounding box center [382, 192] width 31 height 11
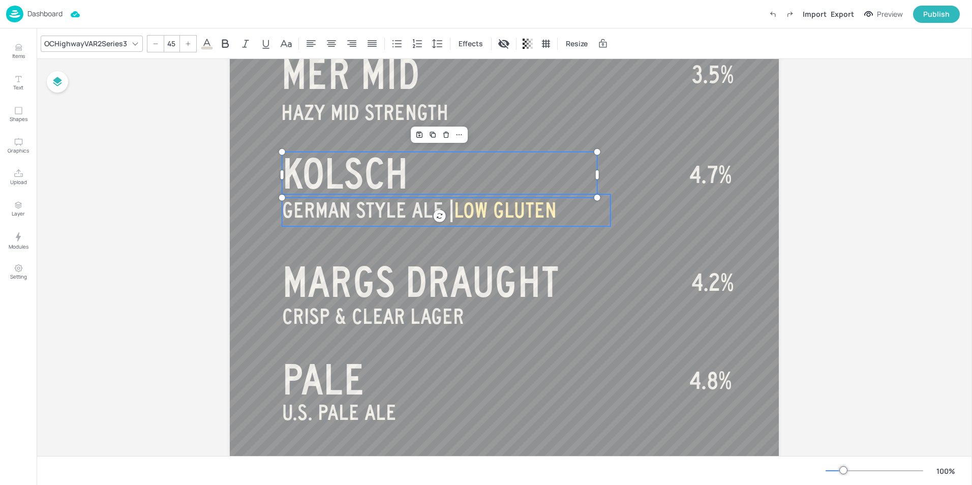
click at [383, 213] on span "GERMAN STYLE ALE |" at bounding box center [368, 210] width 172 height 23
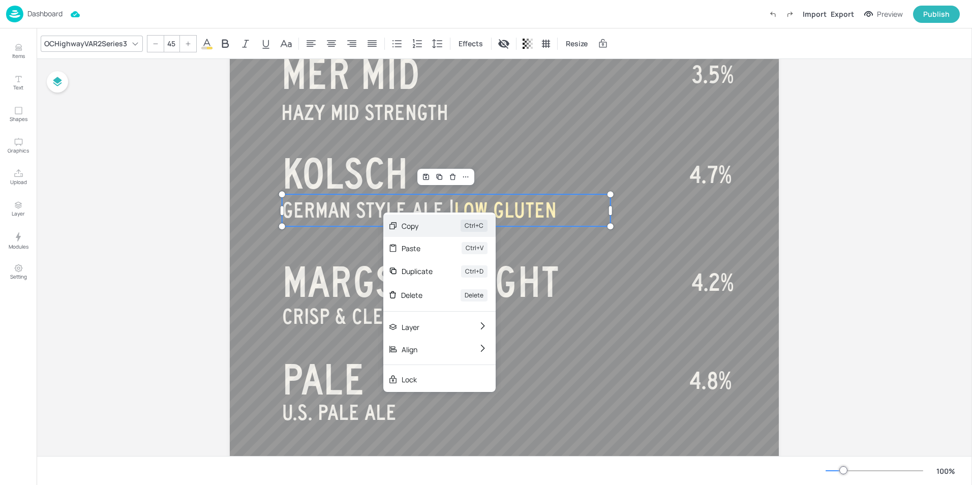
click at [413, 226] on div "Copy" at bounding box center [417, 226] width 31 height 11
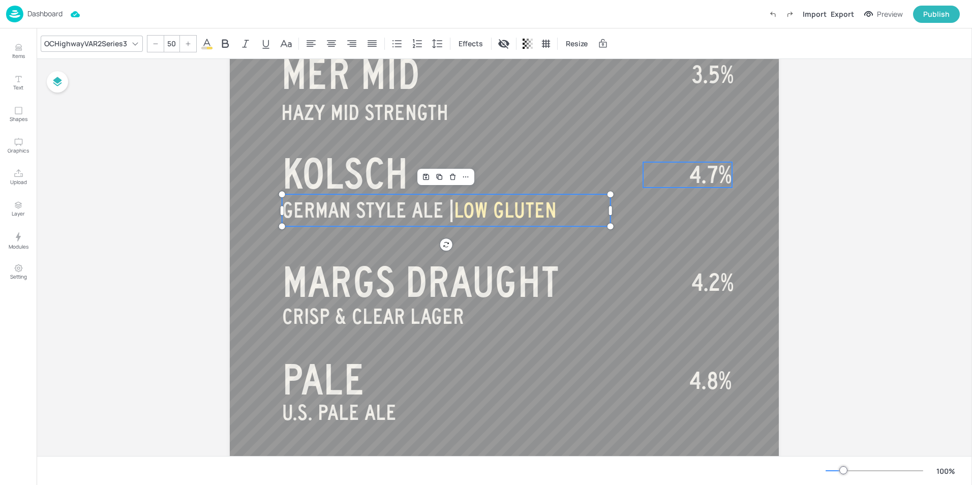
click at [698, 179] on span "4.7%" at bounding box center [711, 174] width 43 height 25
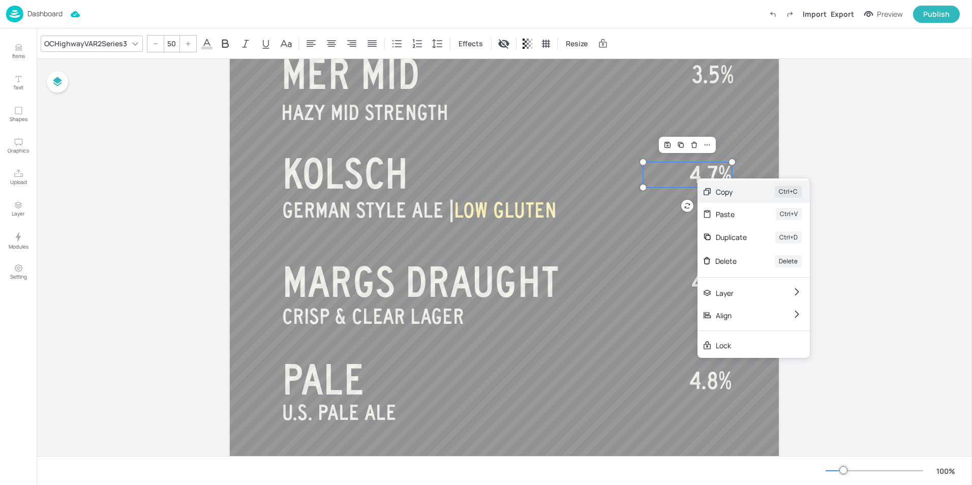
click at [726, 191] on div "Copy" at bounding box center [731, 192] width 31 height 11
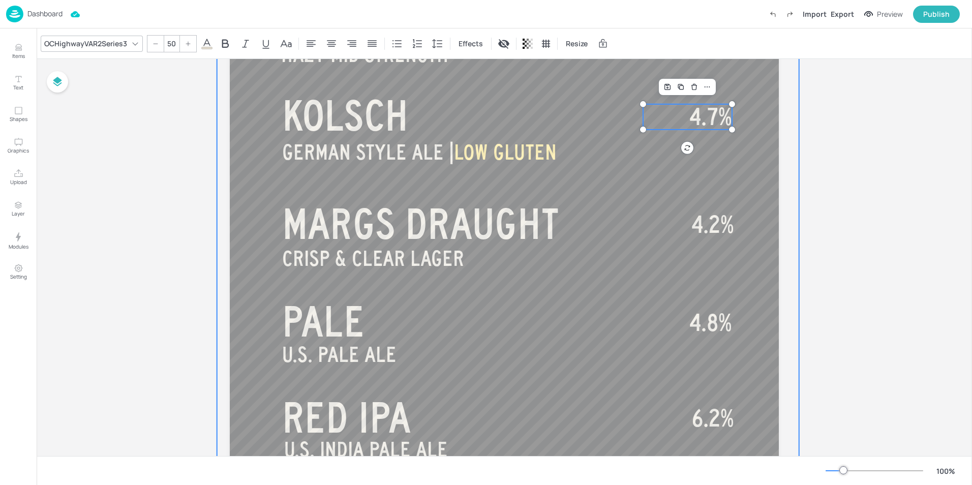
scroll to position [203, 0]
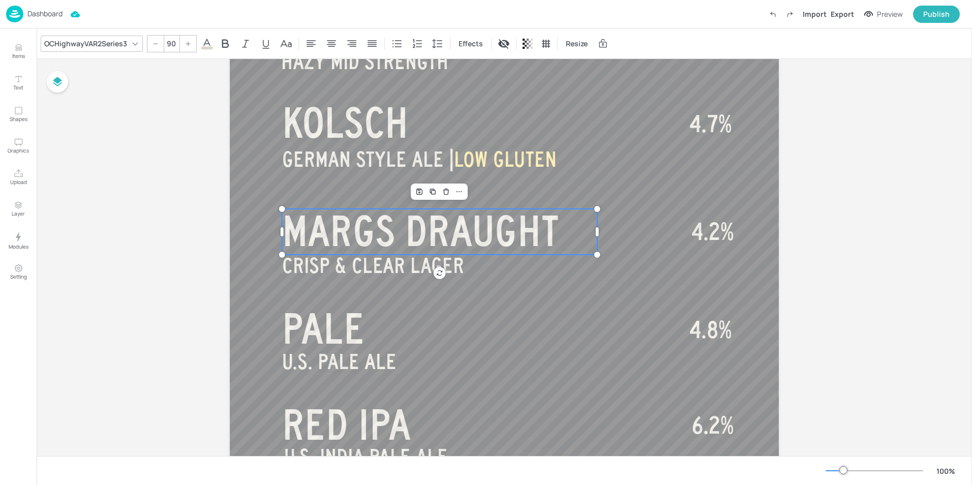
click at [486, 235] on span "MARGS DRAUGHT" at bounding box center [420, 231] width 277 height 46
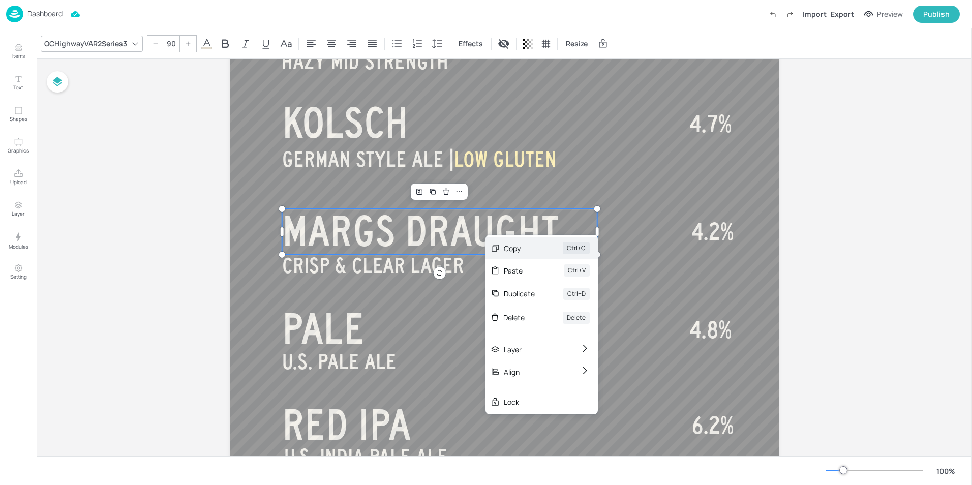
click at [514, 252] on div "Copy" at bounding box center [519, 248] width 31 height 11
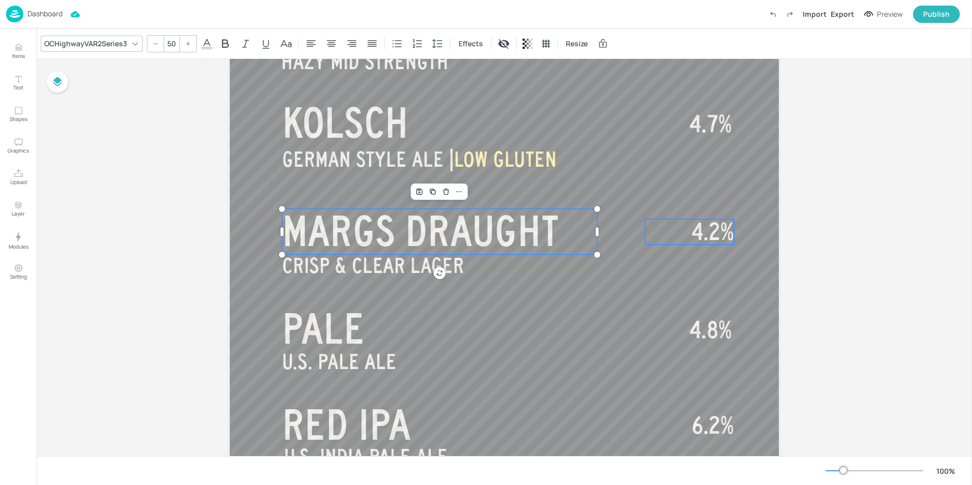
click at [698, 227] on span "4.2%" at bounding box center [713, 231] width 43 height 25
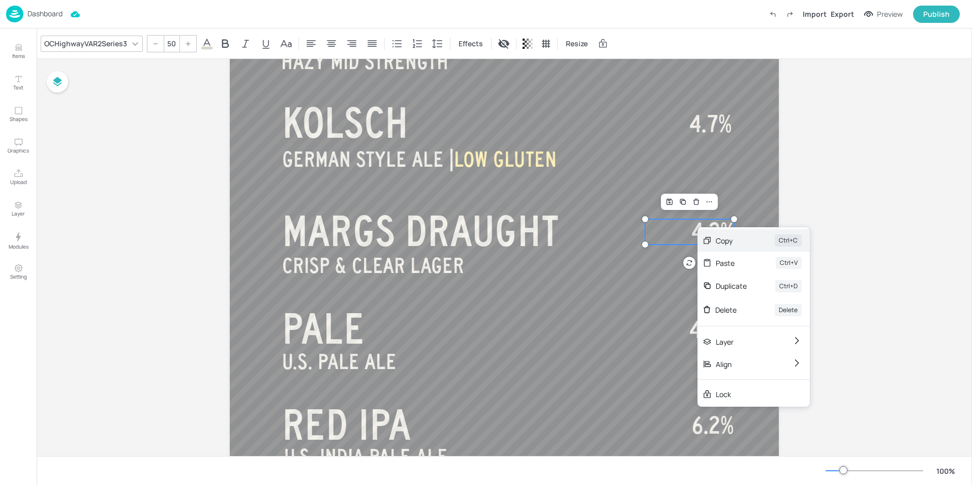
click at [713, 244] on div "Copy Ctrl+C" at bounding box center [754, 240] width 112 height 22
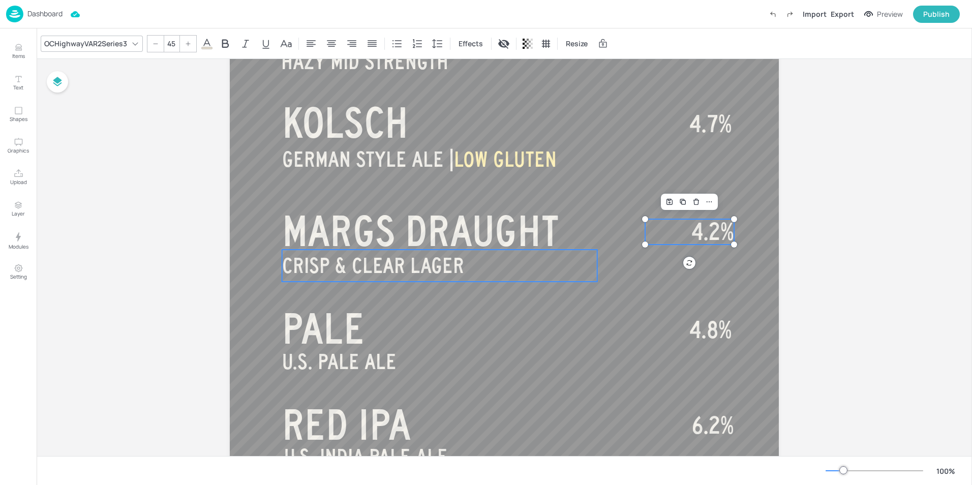
click at [442, 264] on span "CRISP & CLEAR LAGER" at bounding box center [373, 265] width 182 height 23
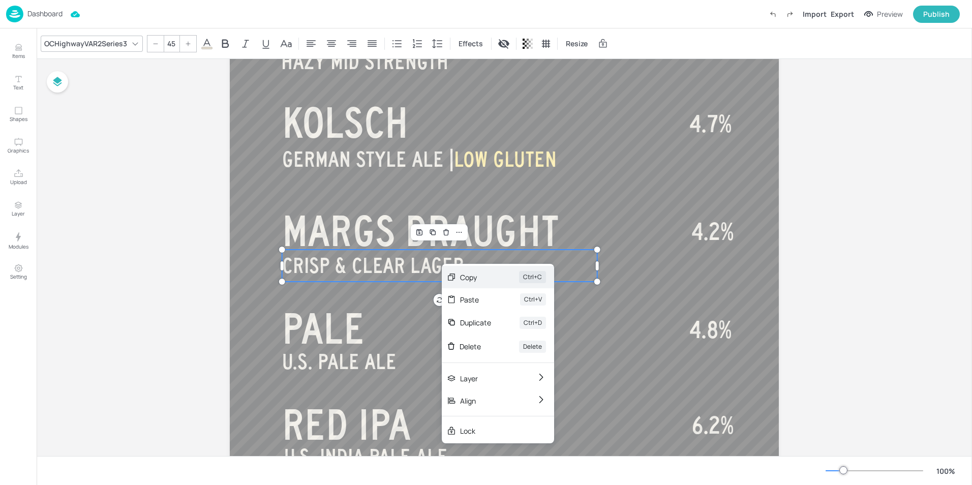
click at [469, 278] on div "Copy" at bounding box center [475, 277] width 31 height 11
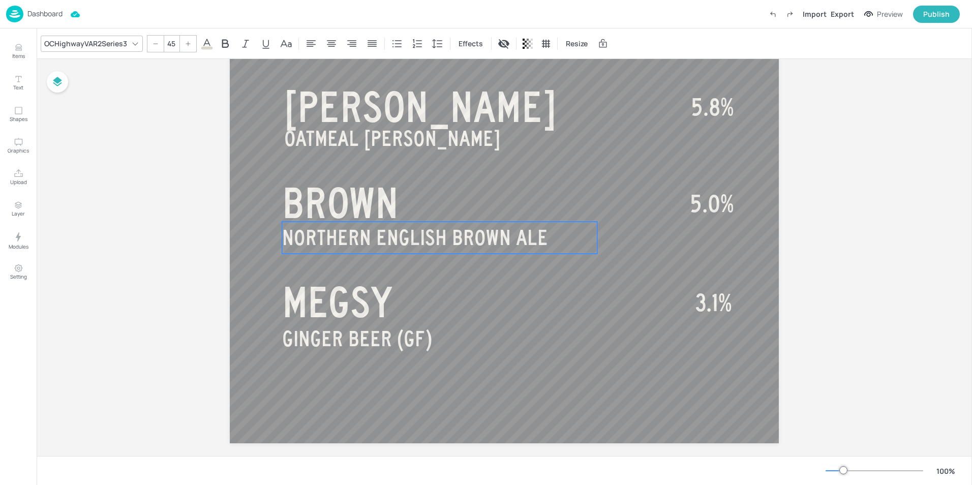
scroll to position [637, 0]
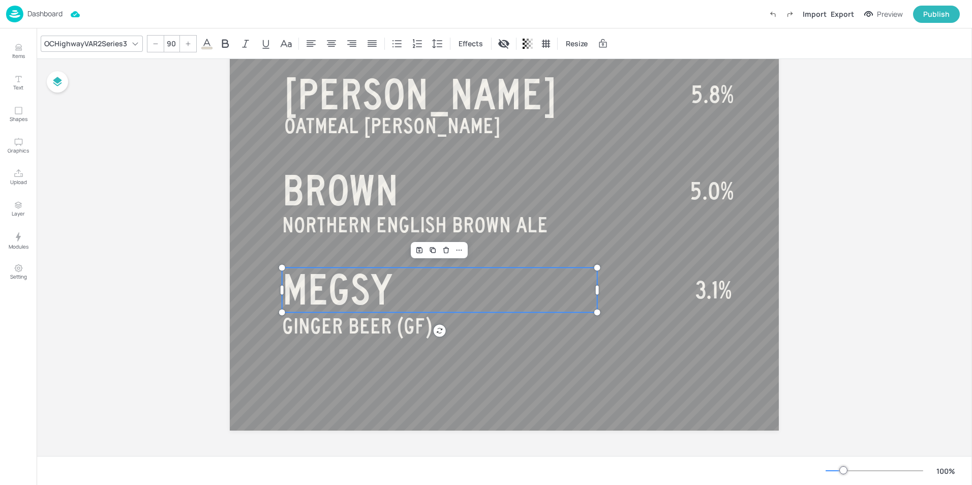
click at [353, 289] on span "MEGSY" at bounding box center [337, 290] width 111 height 46
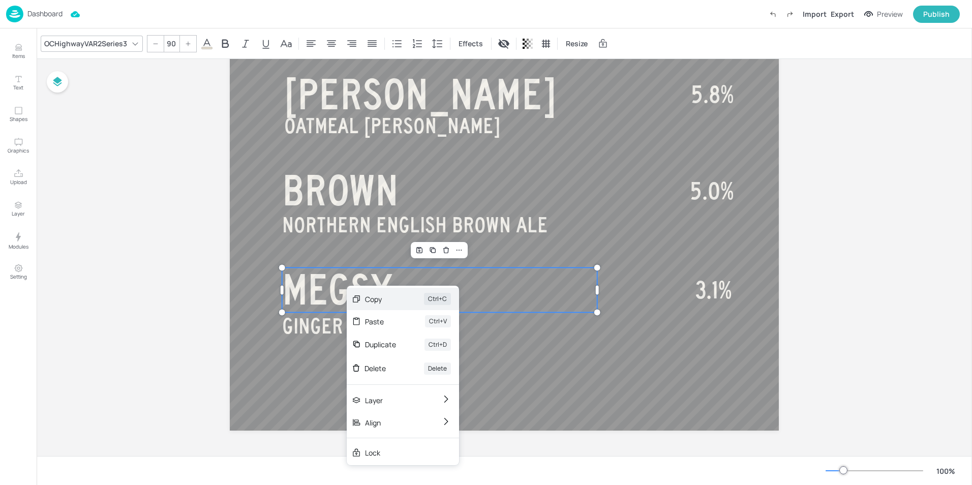
click at [375, 301] on div "Copy" at bounding box center [380, 299] width 31 height 11
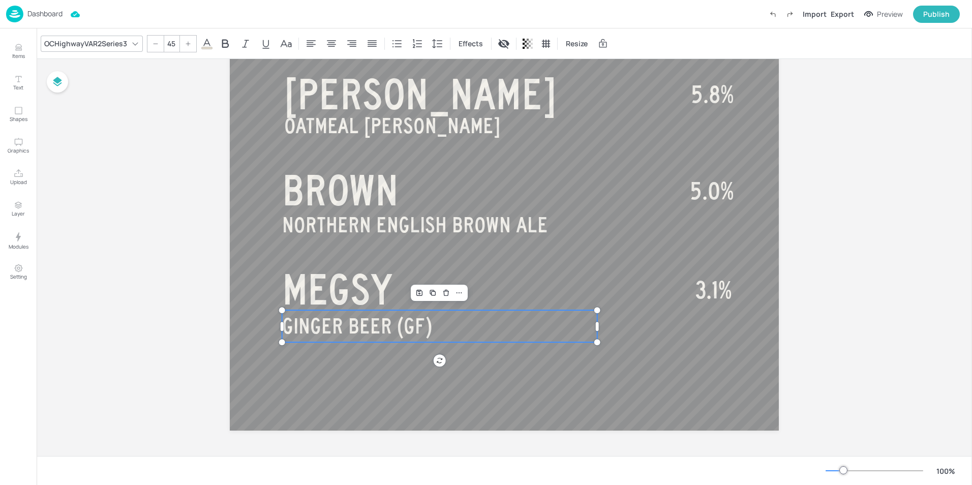
click at [361, 319] on span "GINGER BEER (GF)" at bounding box center [357, 326] width 150 height 23
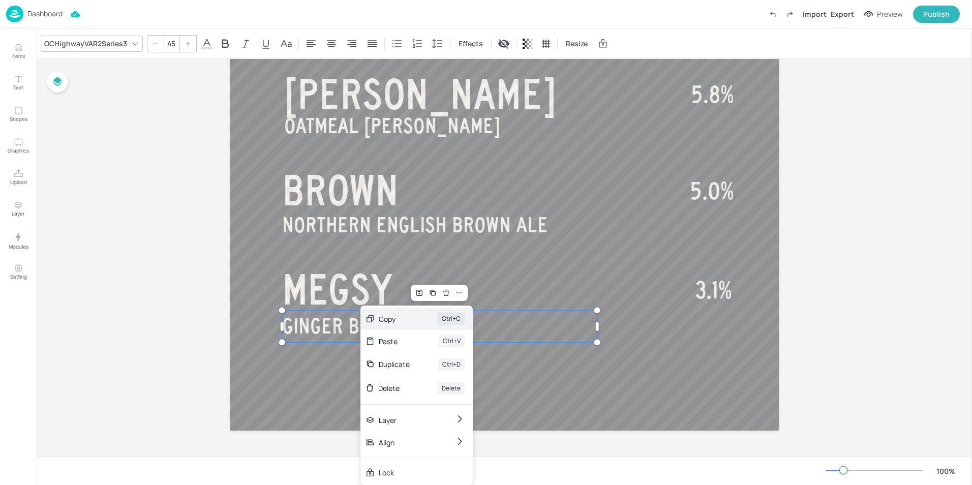
click at [383, 320] on div "Copy" at bounding box center [394, 319] width 31 height 11
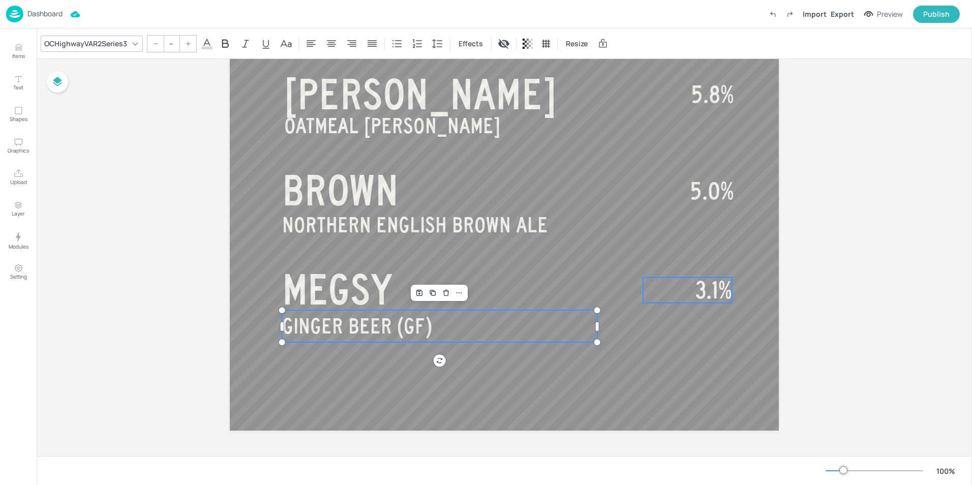
type input "50"
click at [718, 286] on span "3.1%" at bounding box center [714, 290] width 37 height 25
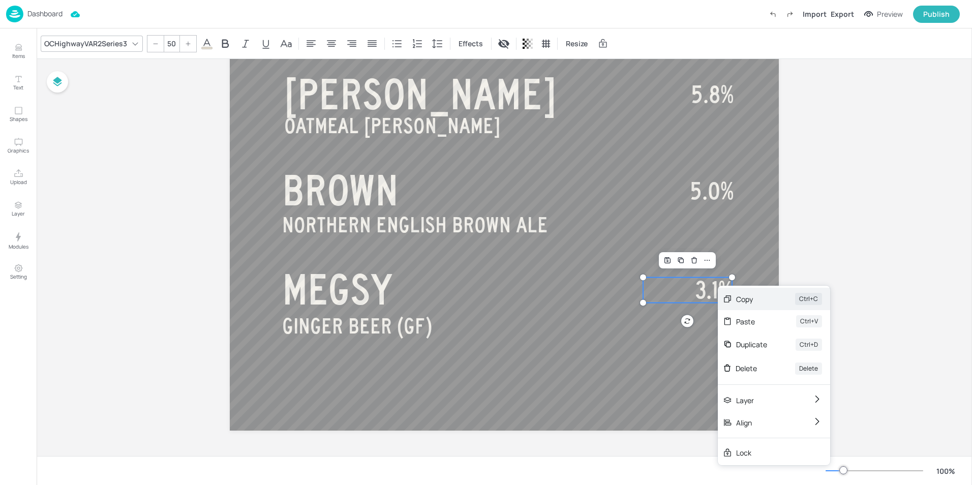
click at [749, 296] on div "Copy" at bounding box center [751, 299] width 31 height 11
